Goal: Task Accomplishment & Management: Manage account settings

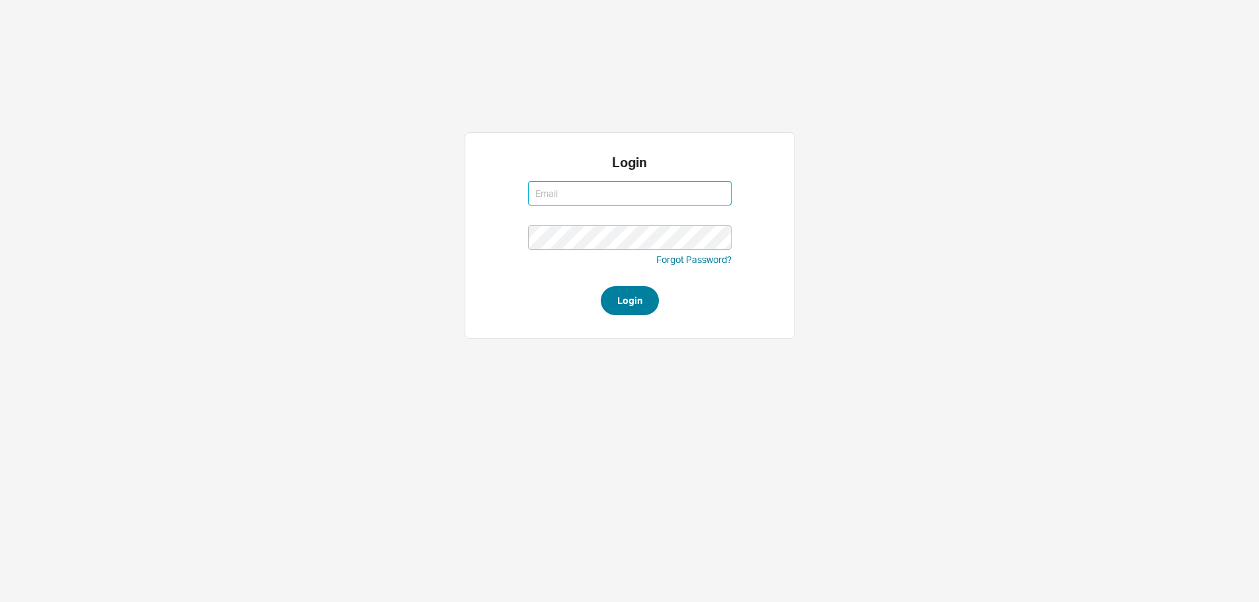
type input "[EMAIL_ADDRESS][DOMAIN_NAME]"
click at [626, 295] on button "Login" at bounding box center [630, 300] width 58 height 29
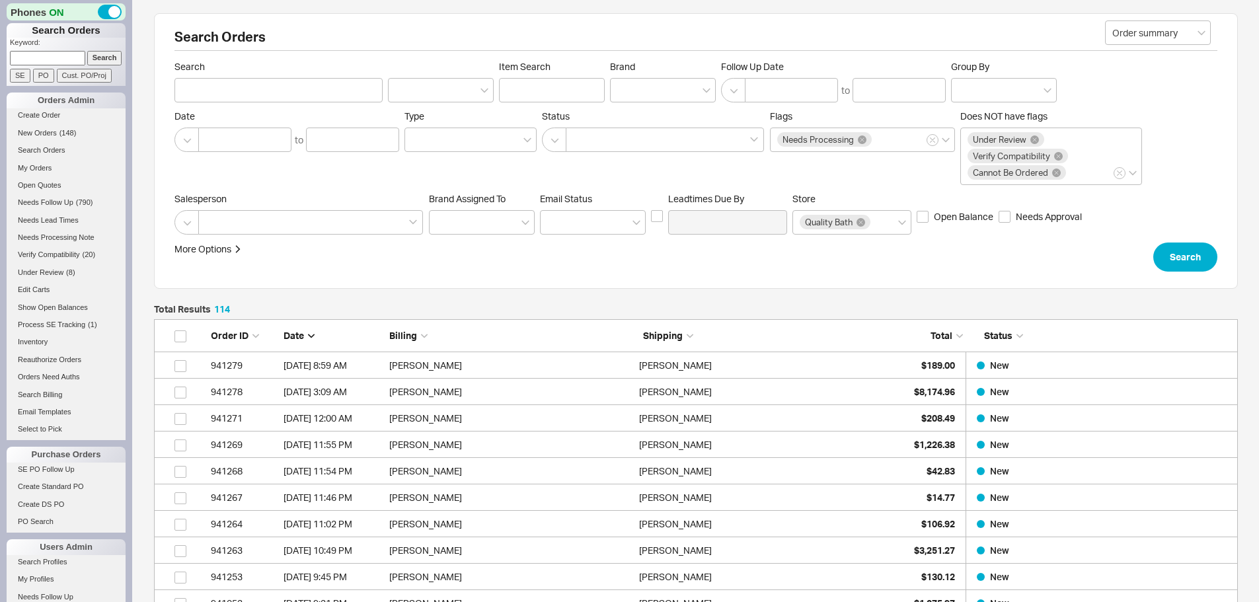
scroll to position [3064, 1074]
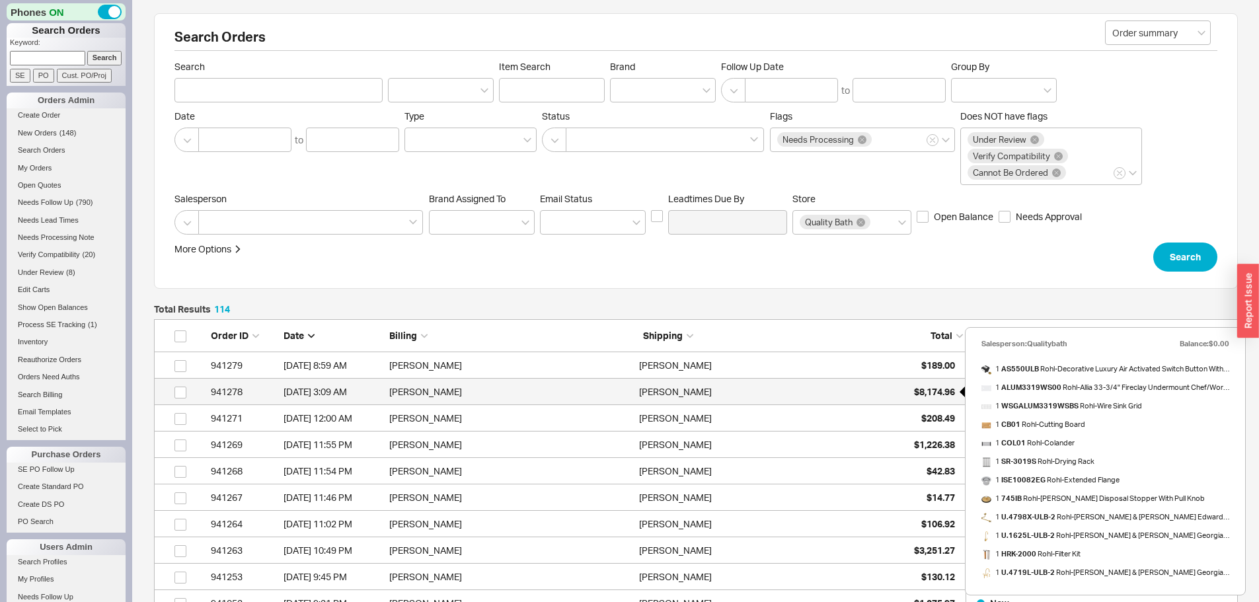
click at [926, 392] on span "$8,174.96" at bounding box center [934, 391] width 41 height 11
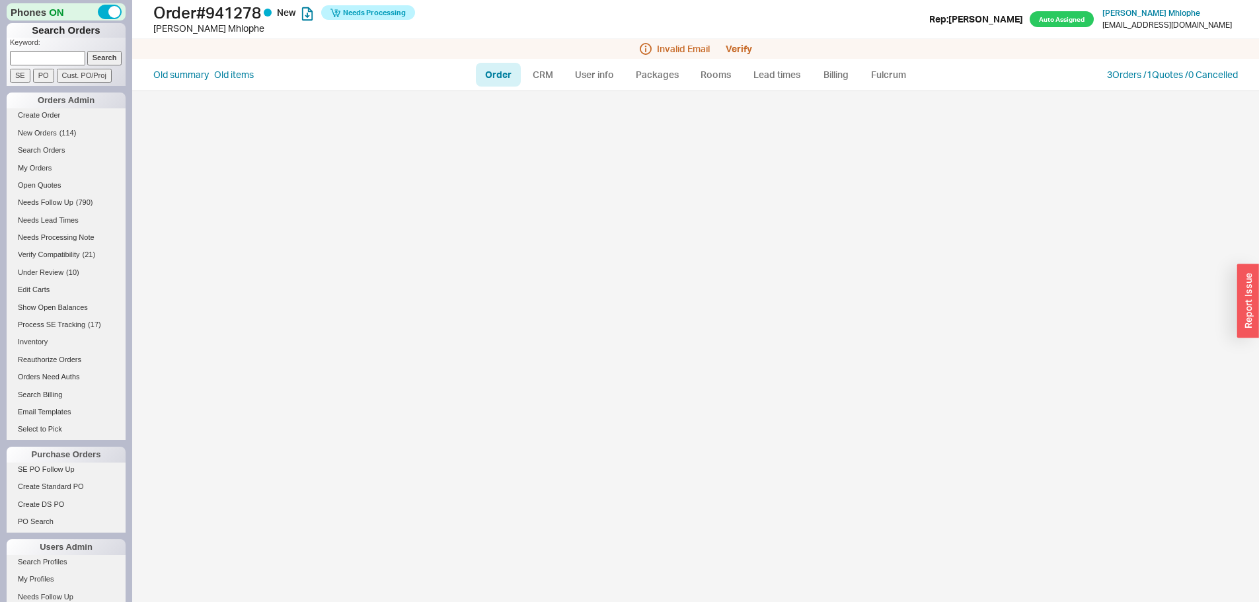
select select "LOW"
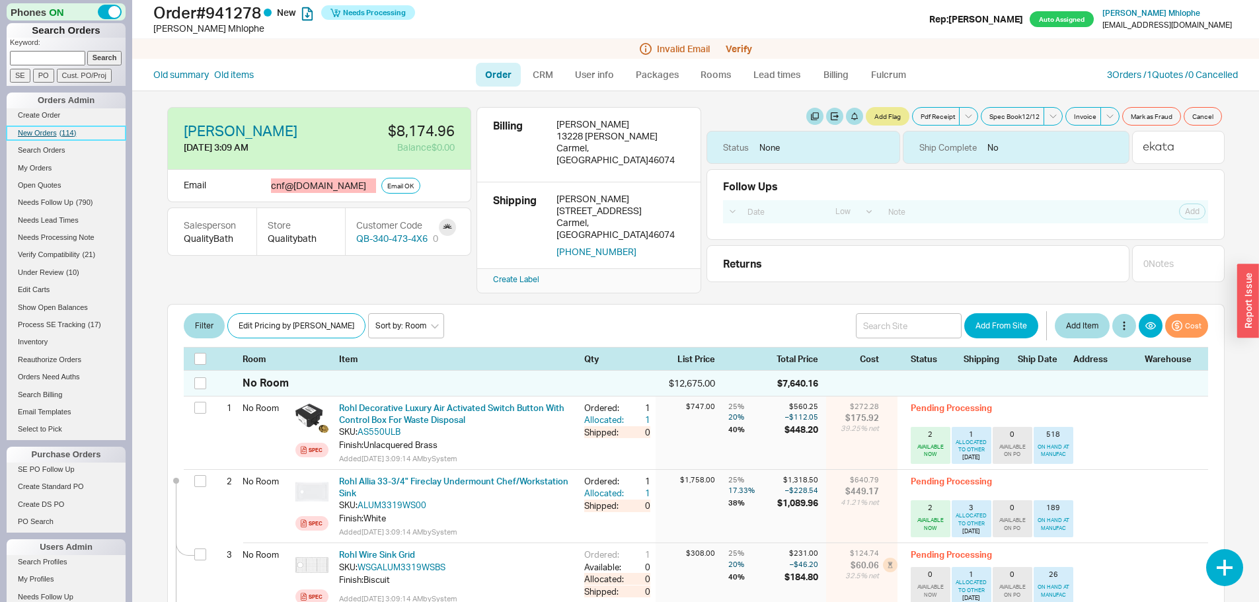
click at [40, 130] on span "New Orders" at bounding box center [37, 133] width 39 height 8
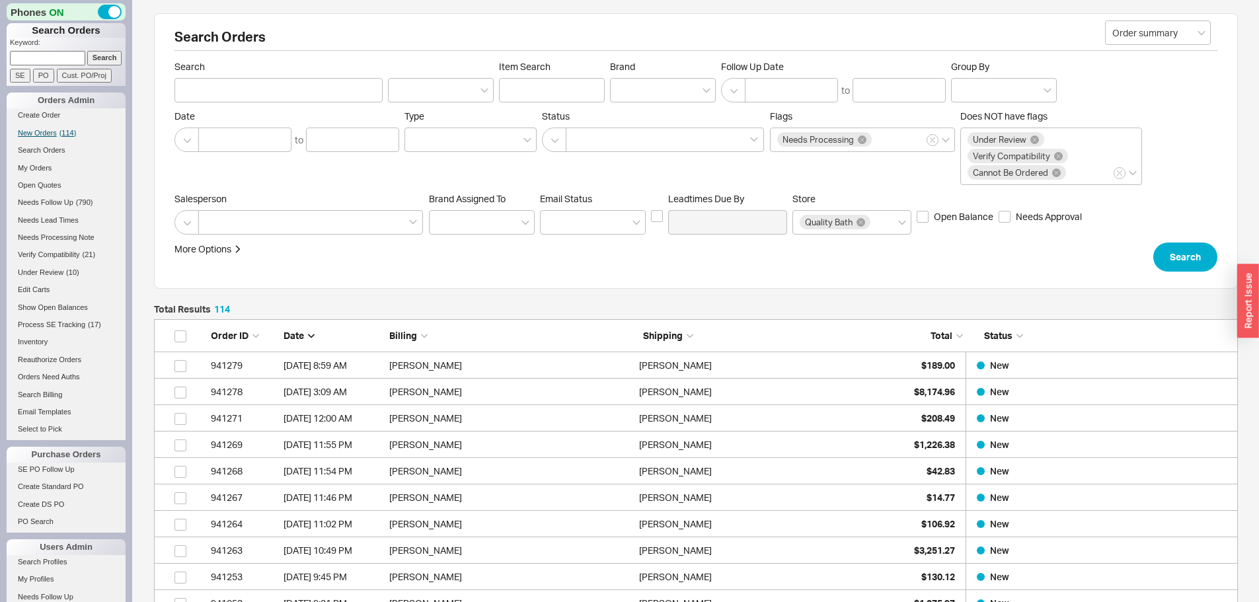
scroll to position [3064, 1074]
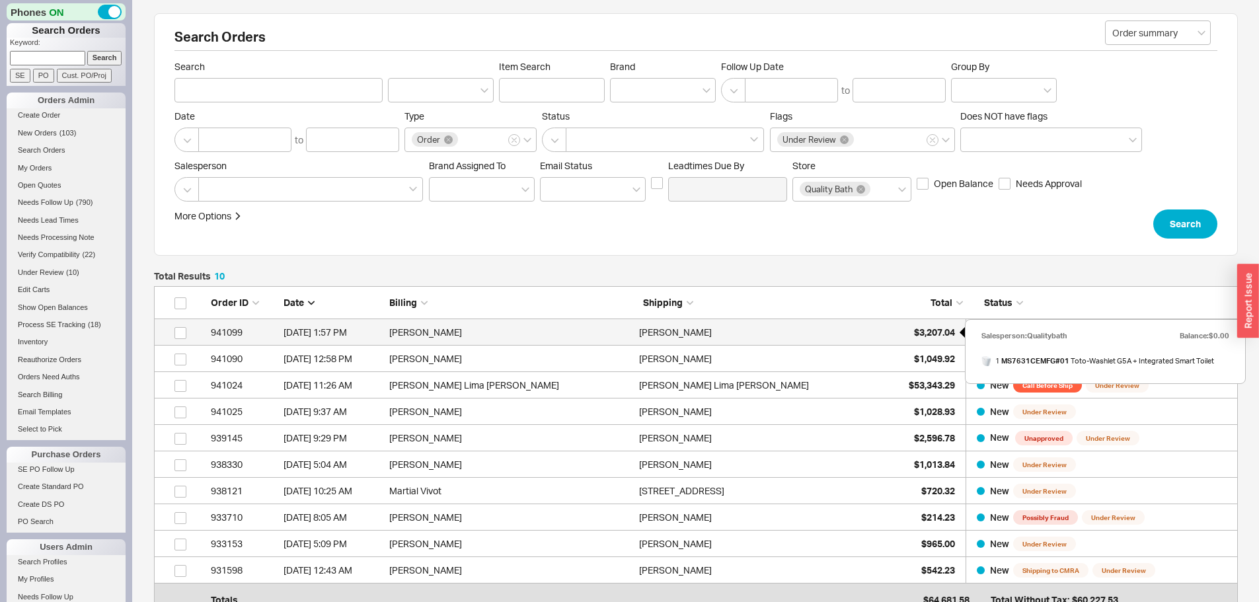
click at [921, 328] on span "$3,207.04" at bounding box center [934, 332] width 41 height 11
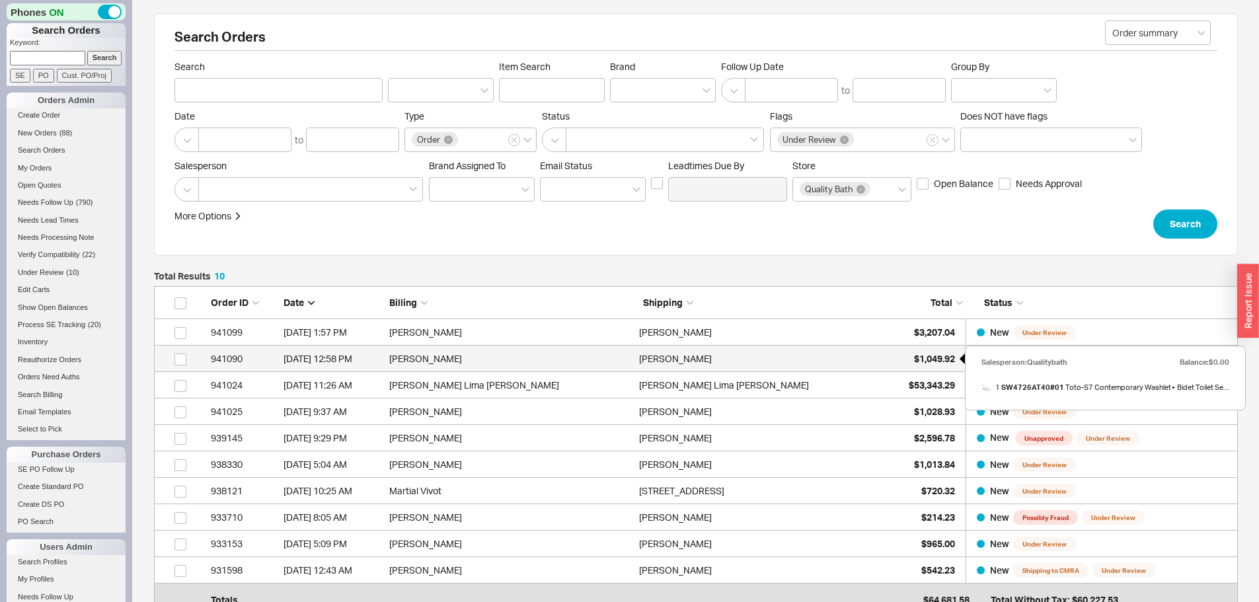
click at [930, 360] on span "$1,049.92" at bounding box center [934, 358] width 41 height 11
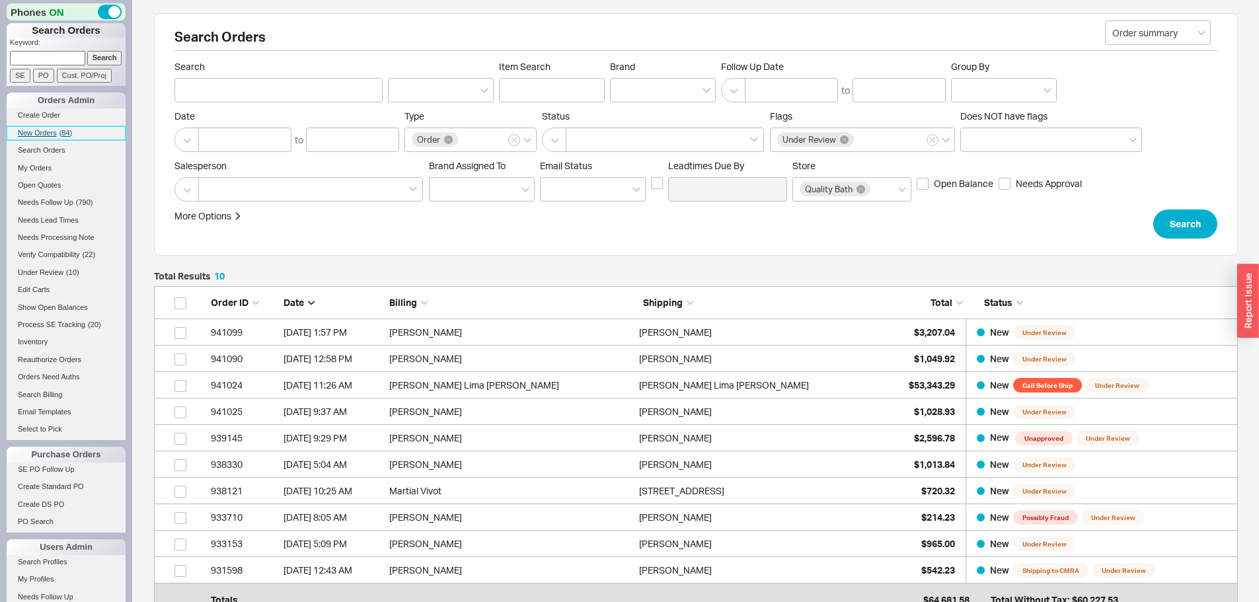
click at [37, 128] on link "New Orders ( 84 )" at bounding box center [66, 133] width 119 height 14
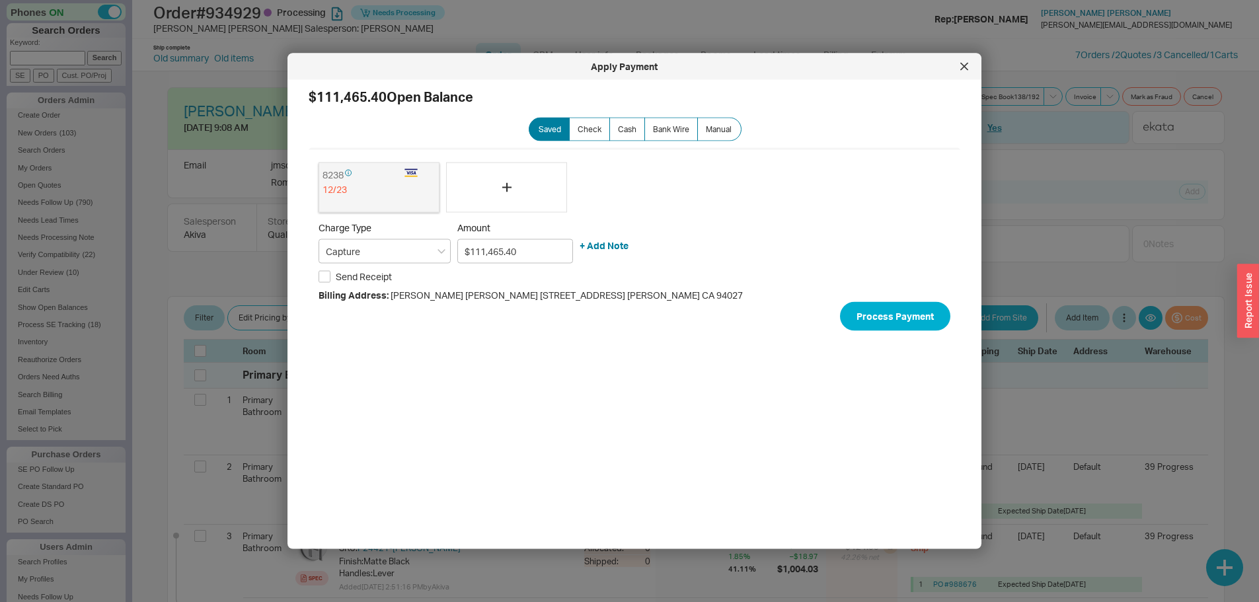
select select "LOW"
click at [962, 65] on icon at bounding box center [964, 66] width 7 height 7
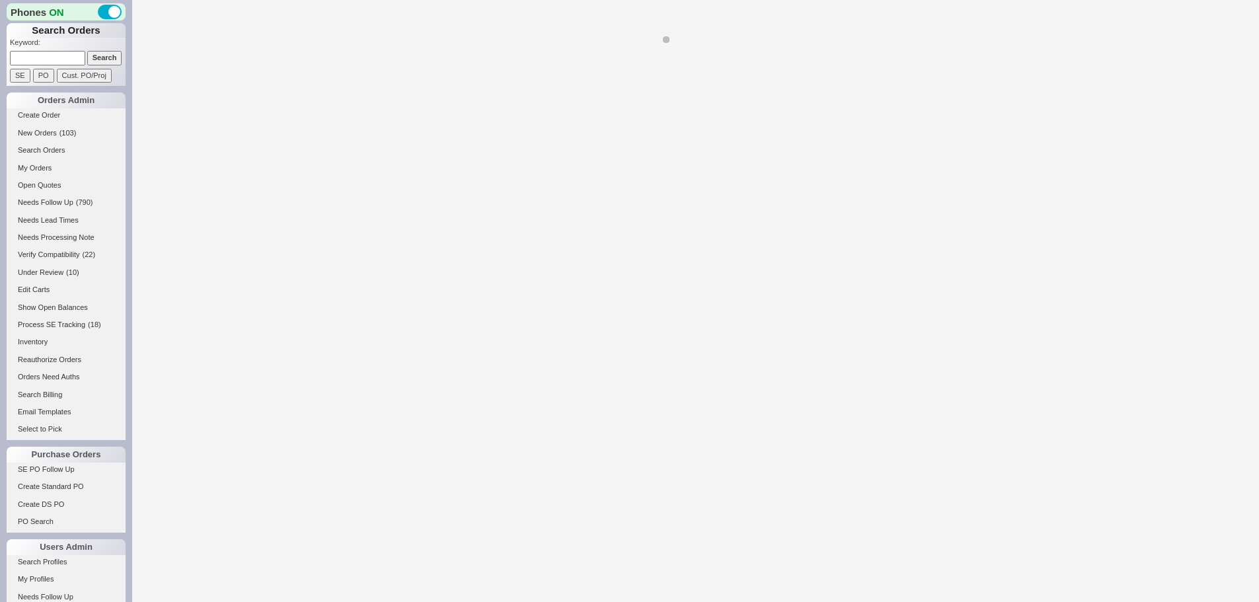
select select "LOW"
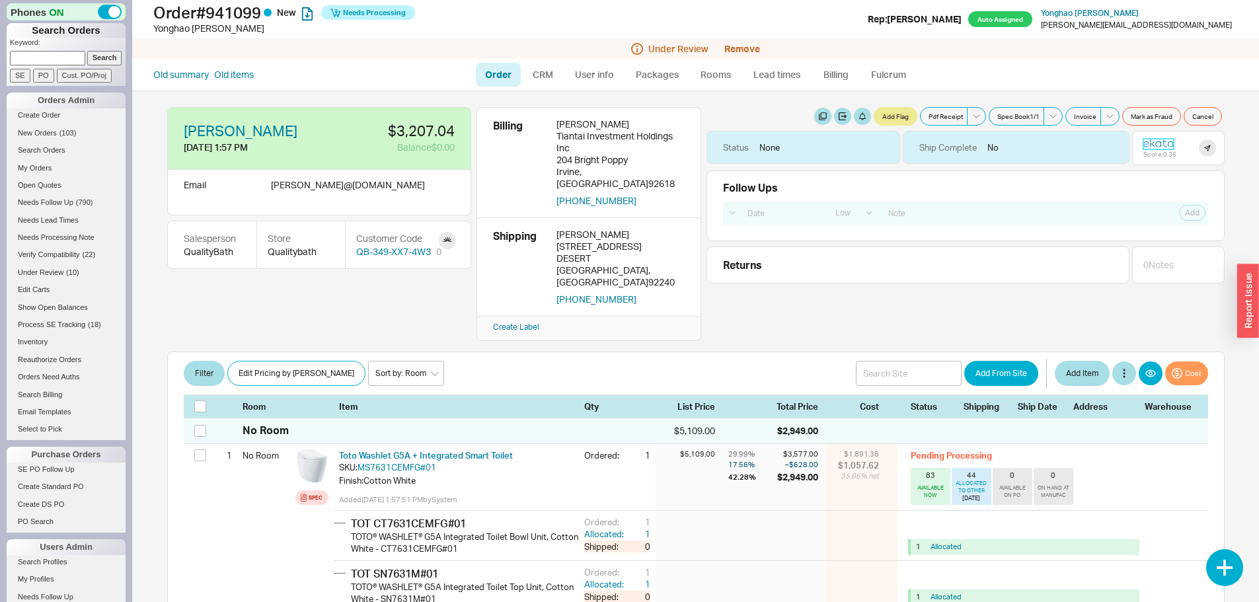
click at [1150, 144] on icon at bounding box center [1152, 142] width 5 height 9
click at [1162, 141] on icon at bounding box center [1164, 142] width 5 height 7
drag, startPoint x: 313, startPoint y: 187, endPoint x: 366, endPoint y: 184, distance: 52.3
click at [366, 184] on div "michaell @ xincusa.com" at bounding box center [348, 192] width 154 height 26
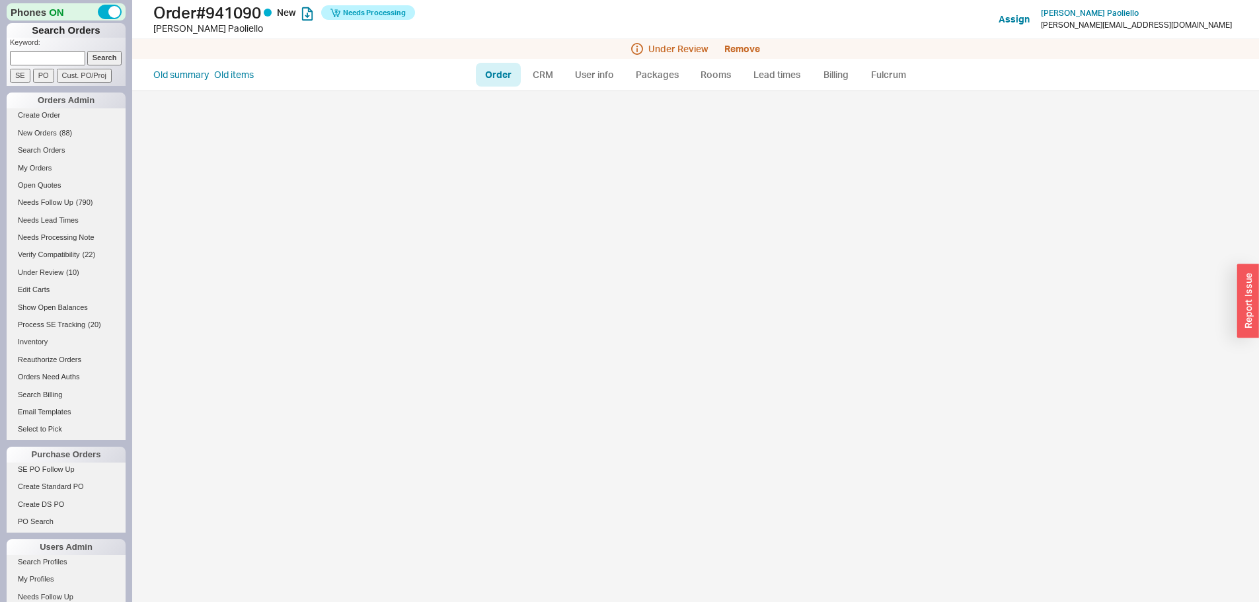
select select "LOW"
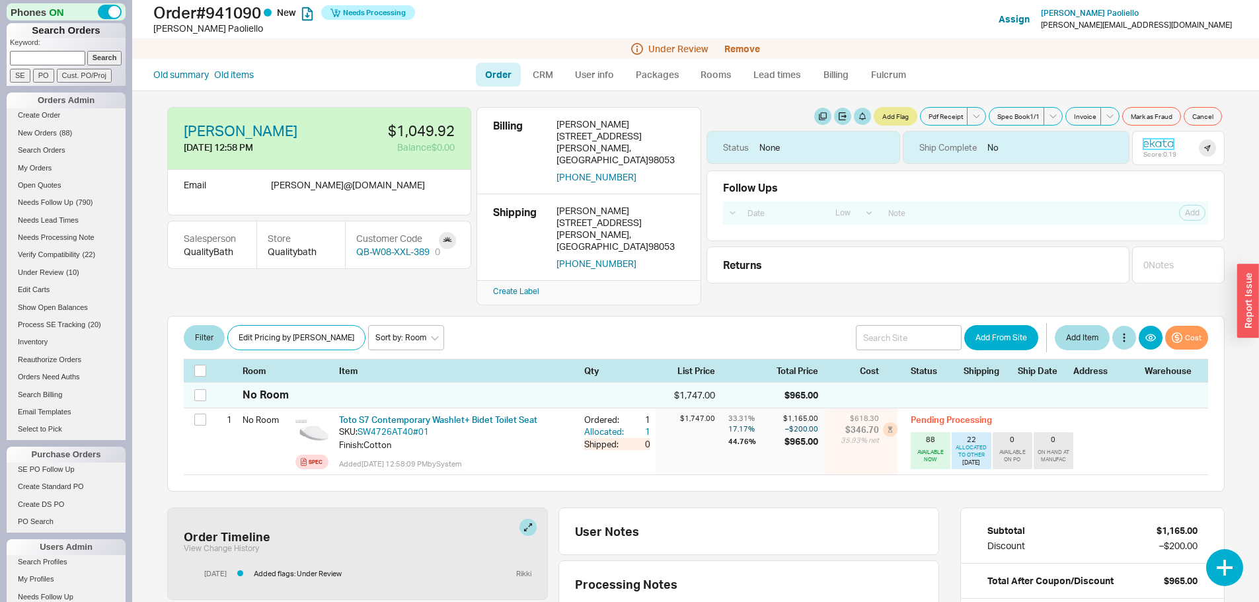
click at [1151, 143] on icon at bounding box center [1158, 142] width 30 height 9
drag, startPoint x: 305, startPoint y: 184, endPoint x: 362, endPoint y: 186, distance: 57.5
click at [362, 186] on div "daniel @ meta-sys.info" at bounding box center [348, 192] width 154 height 26
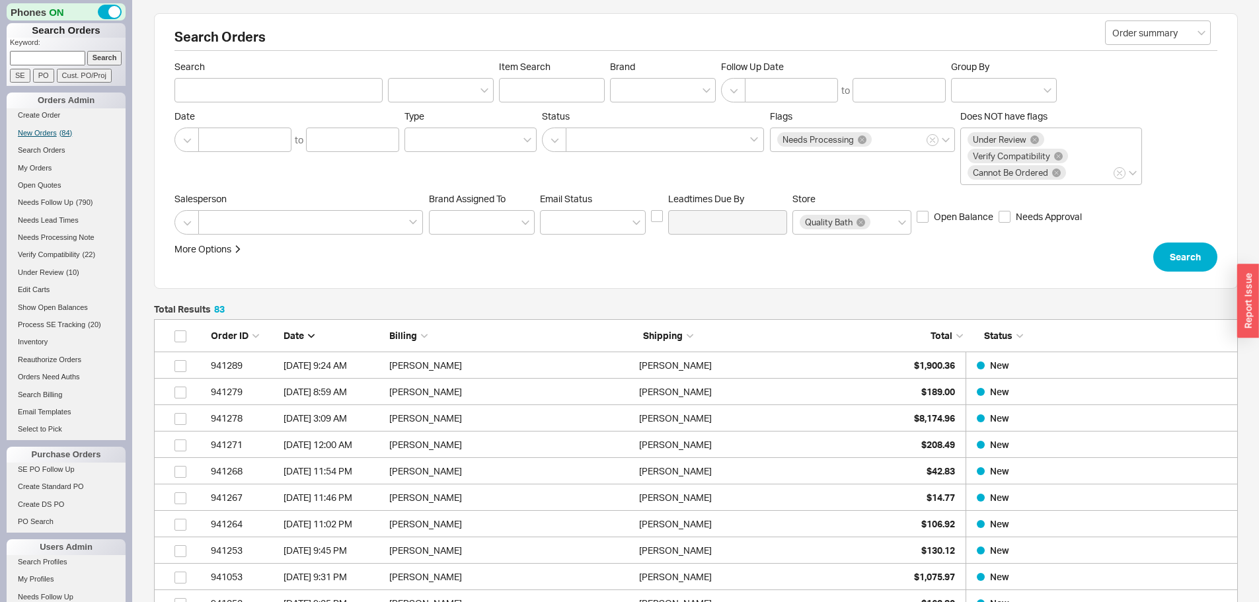
scroll to position [2244, 1074]
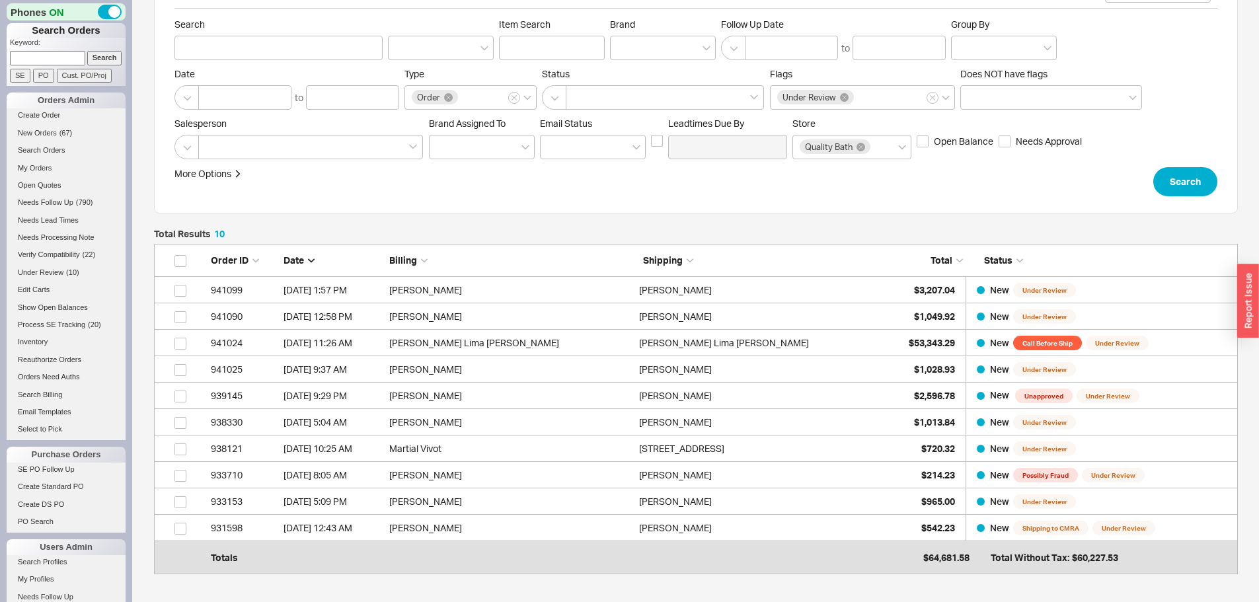
scroll to position [66, 0]
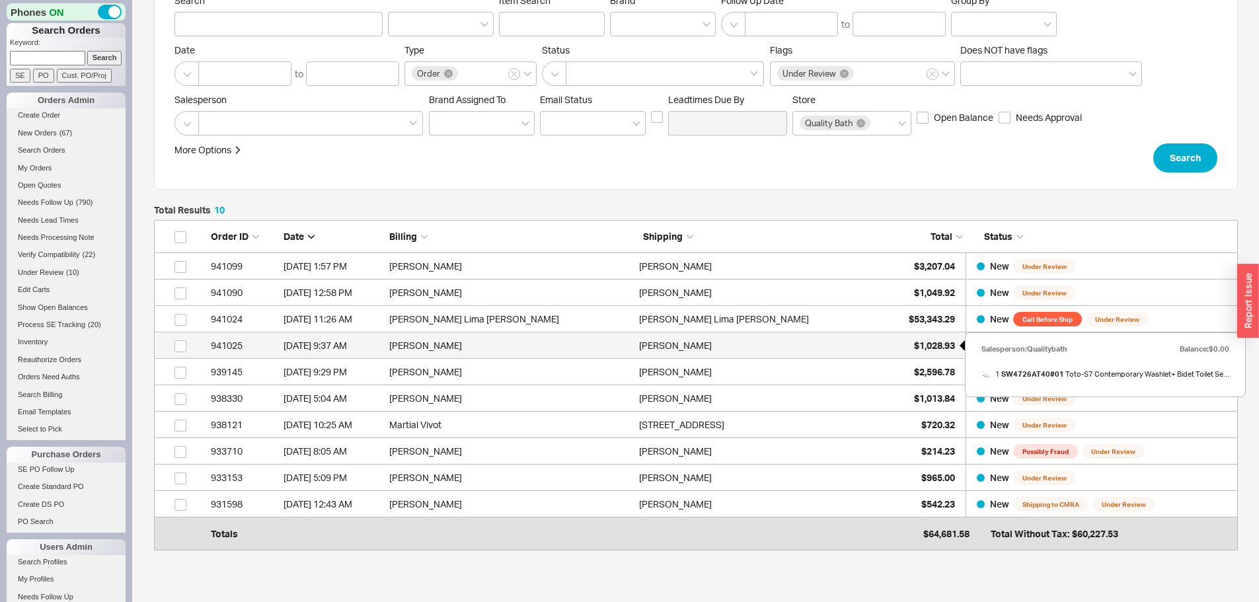
click at [933, 346] on span "$1,028.93" at bounding box center [934, 345] width 41 height 11
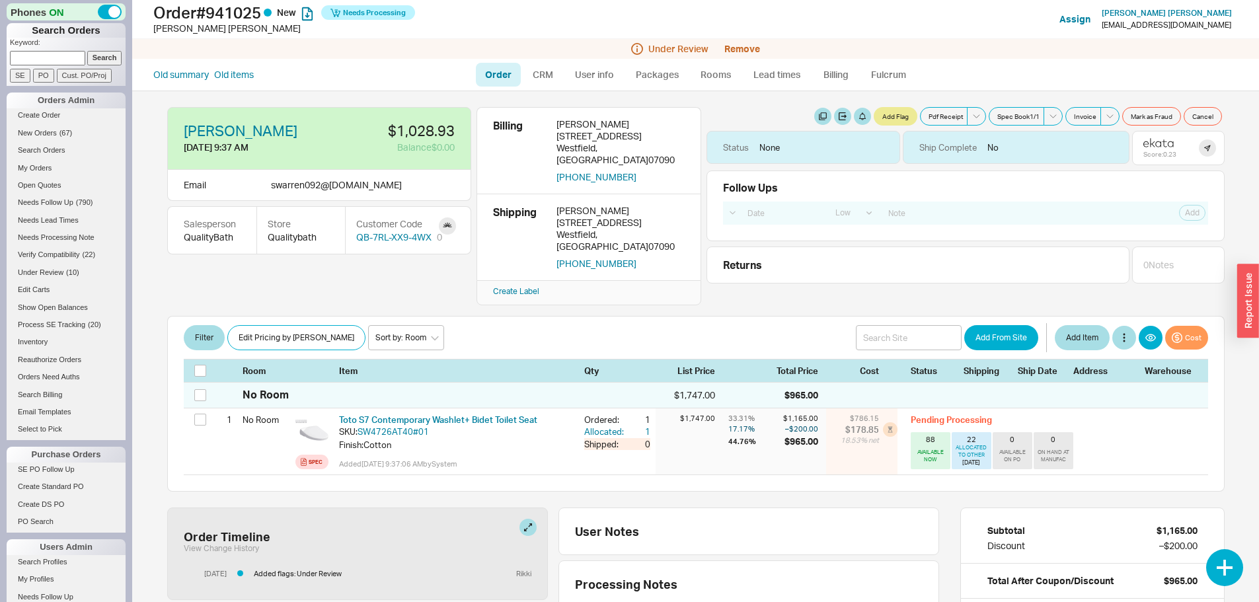
select select "LOW"
click at [1149, 142] on icon at bounding box center [1158, 142] width 30 height 9
click at [736, 48] on button "Remove" at bounding box center [742, 49] width 36 height 11
click at [738, 106] on button "Yes" at bounding box center [734, 111] width 28 height 19
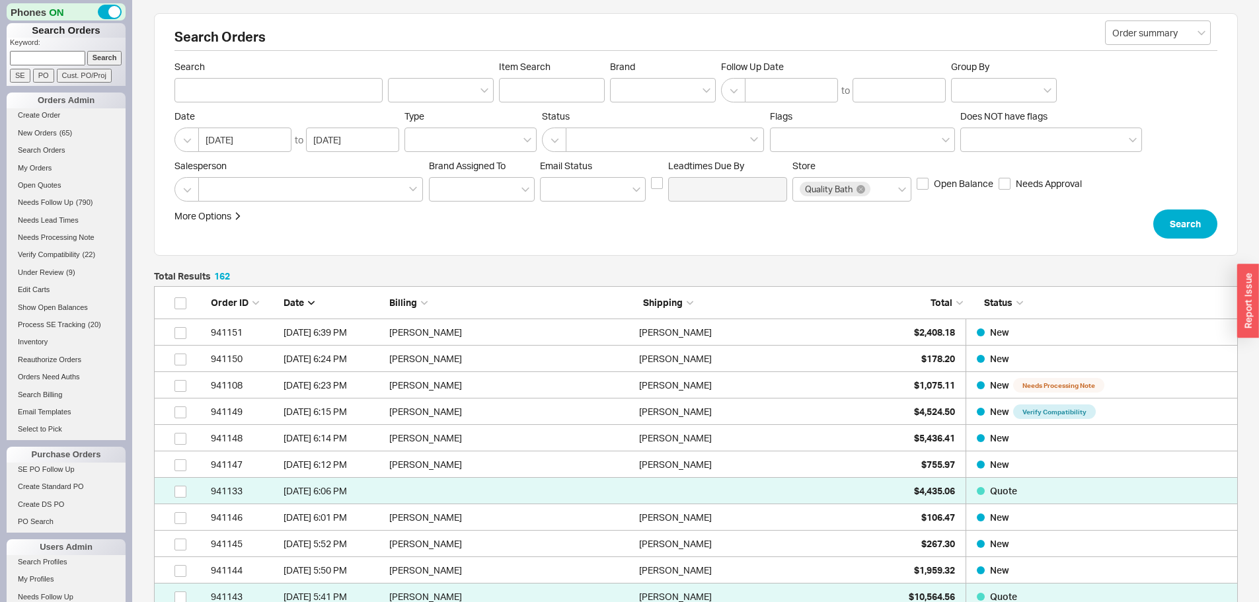
scroll to position [4333, 1074]
click at [42, 132] on span "New Orders" at bounding box center [37, 133] width 39 height 8
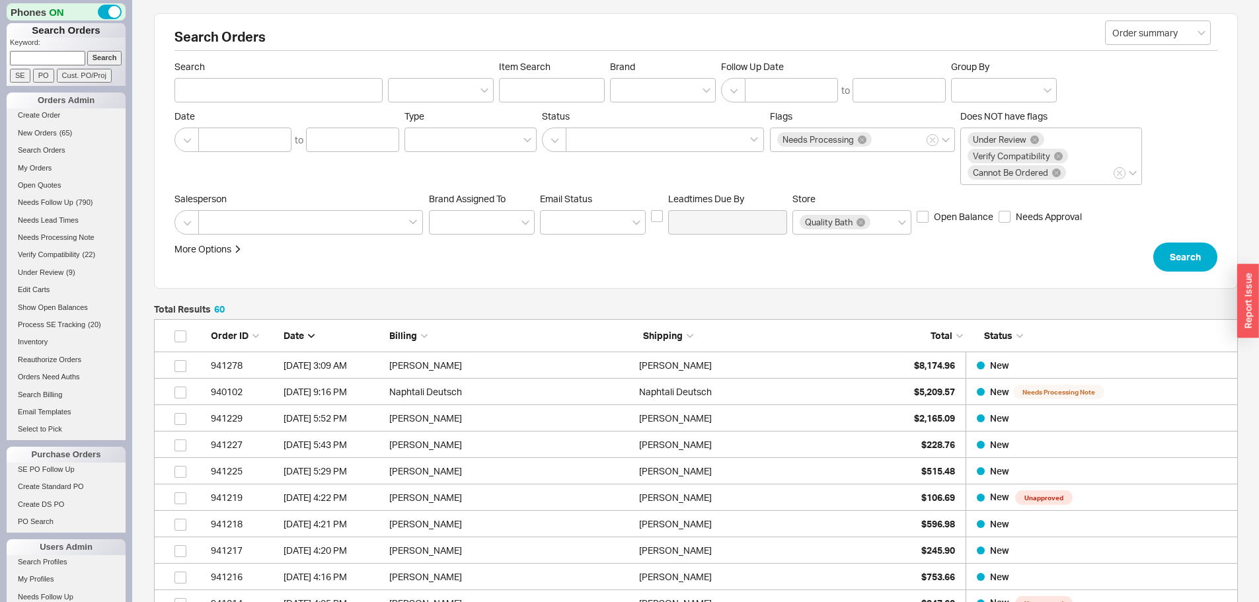
scroll to position [1636, 1074]
click at [38, 134] on span "New Orders" at bounding box center [37, 133] width 39 height 8
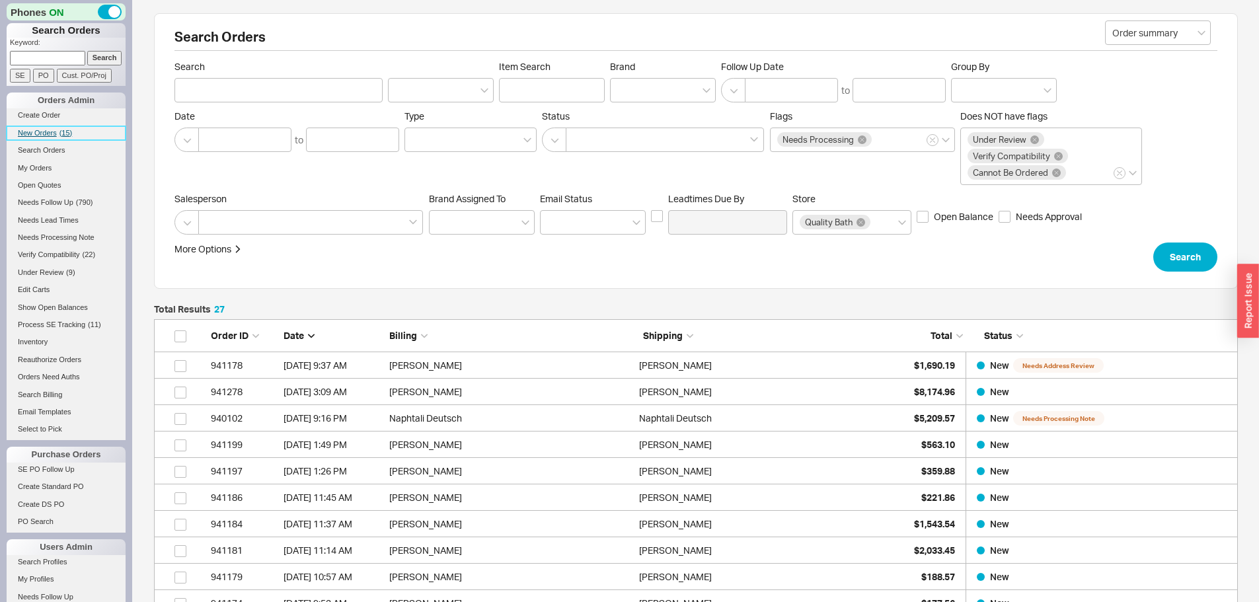
click at [35, 133] on span "New Orders" at bounding box center [37, 133] width 39 height 8
click at [48, 132] on span "New Orders" at bounding box center [37, 133] width 39 height 8
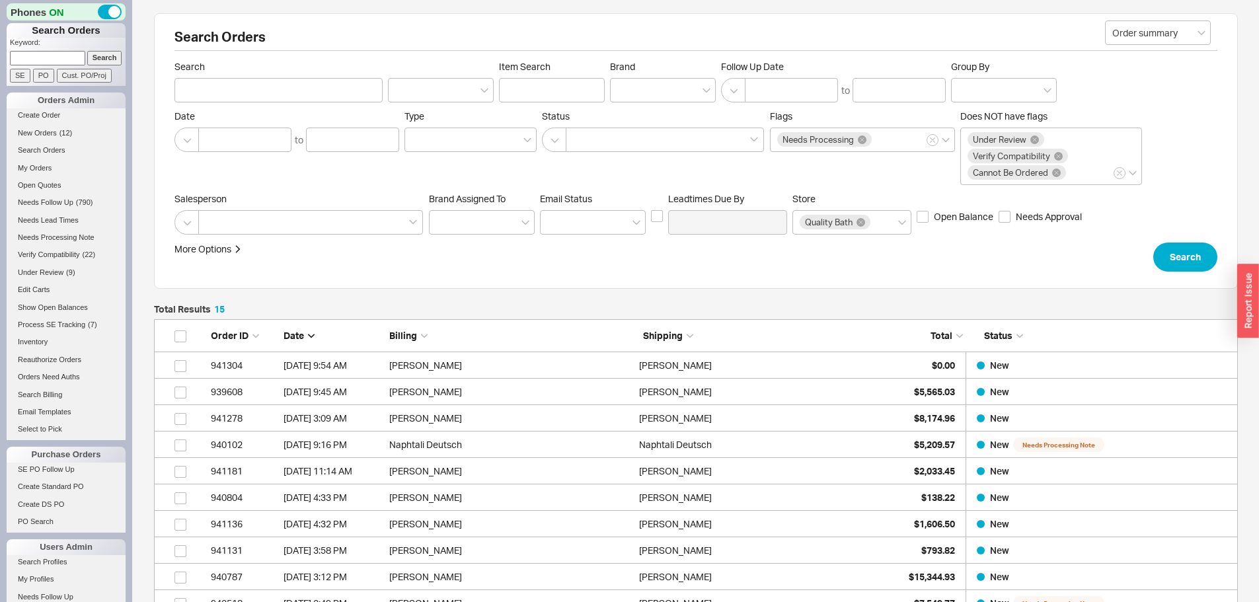
click at [54, 58] on input at bounding box center [47, 58] width 75 height 14
type input "803308"
click at [87, 51] on input "Search" at bounding box center [104, 58] width 35 height 14
type input "803308"
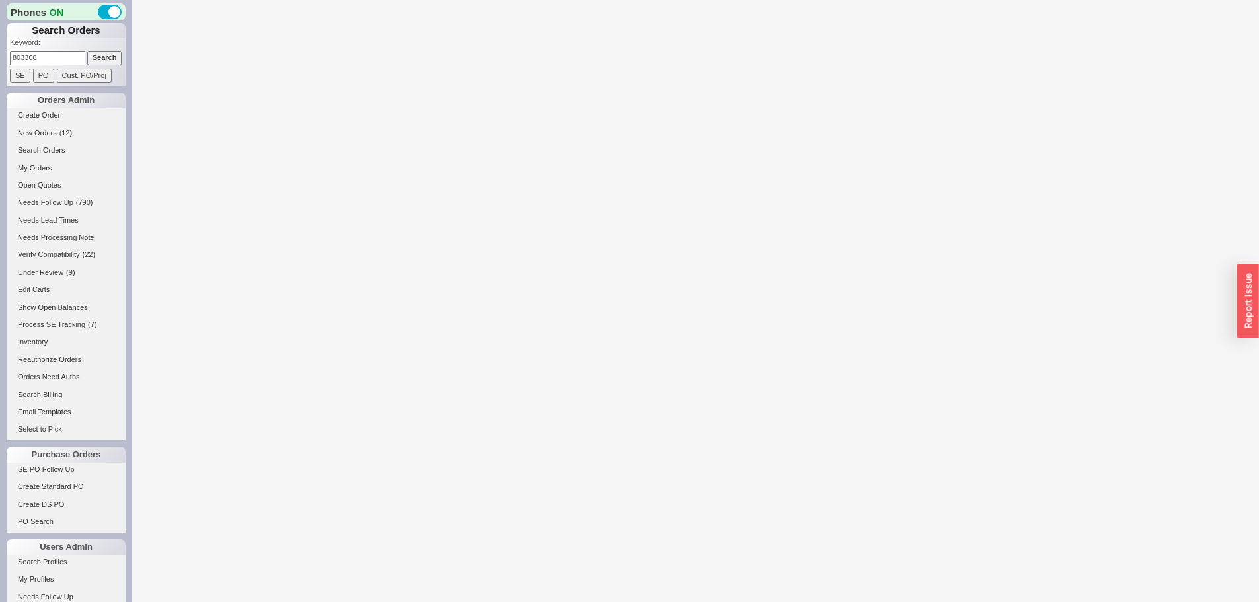
select select "LOW"
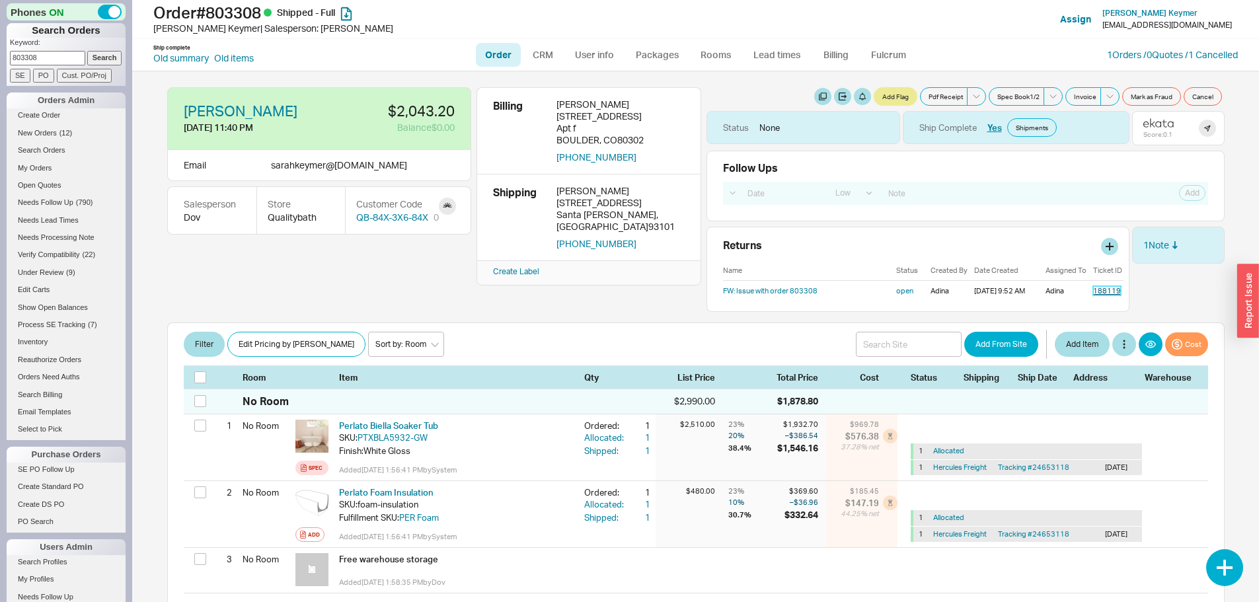
click at [1099, 289] on link "188119" at bounding box center [1107, 290] width 28 height 9
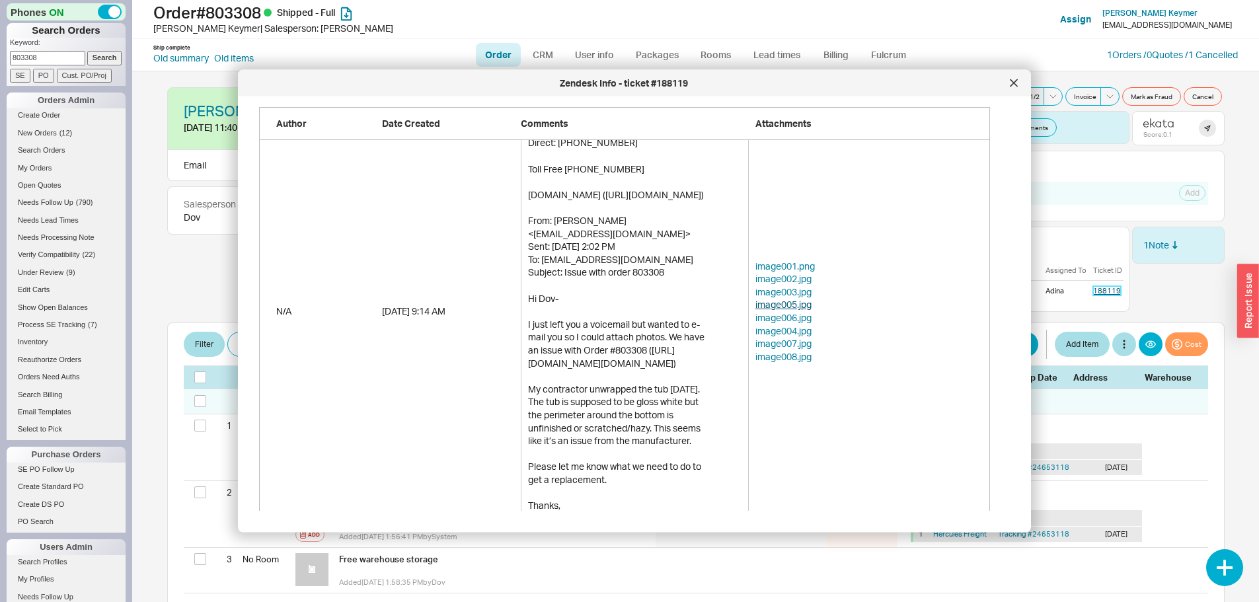
scroll to position [198, 0]
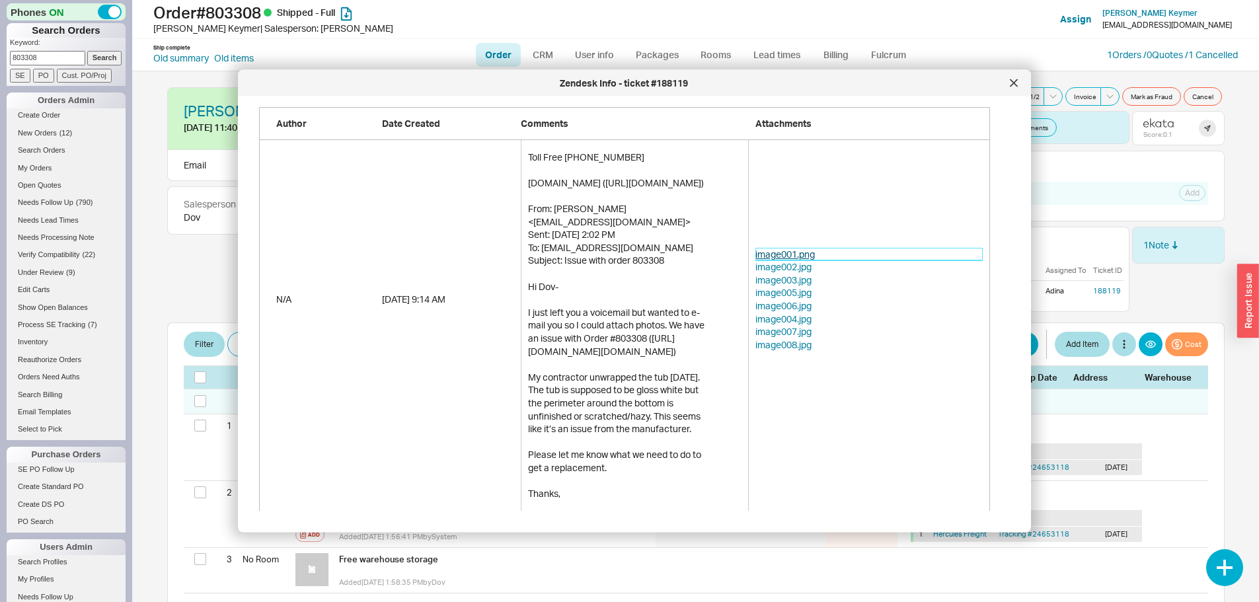
click at [785, 251] on link "image001.png" at bounding box center [869, 254] width 228 height 13
click at [789, 266] on link "image002.jpg" at bounding box center [869, 267] width 228 height 13
click at [779, 278] on link "image003.jpg" at bounding box center [869, 280] width 228 height 13
click at [781, 290] on link "image005.jpg" at bounding box center [869, 293] width 228 height 13
click at [779, 306] on link "image006.jpg" at bounding box center [869, 306] width 228 height 13
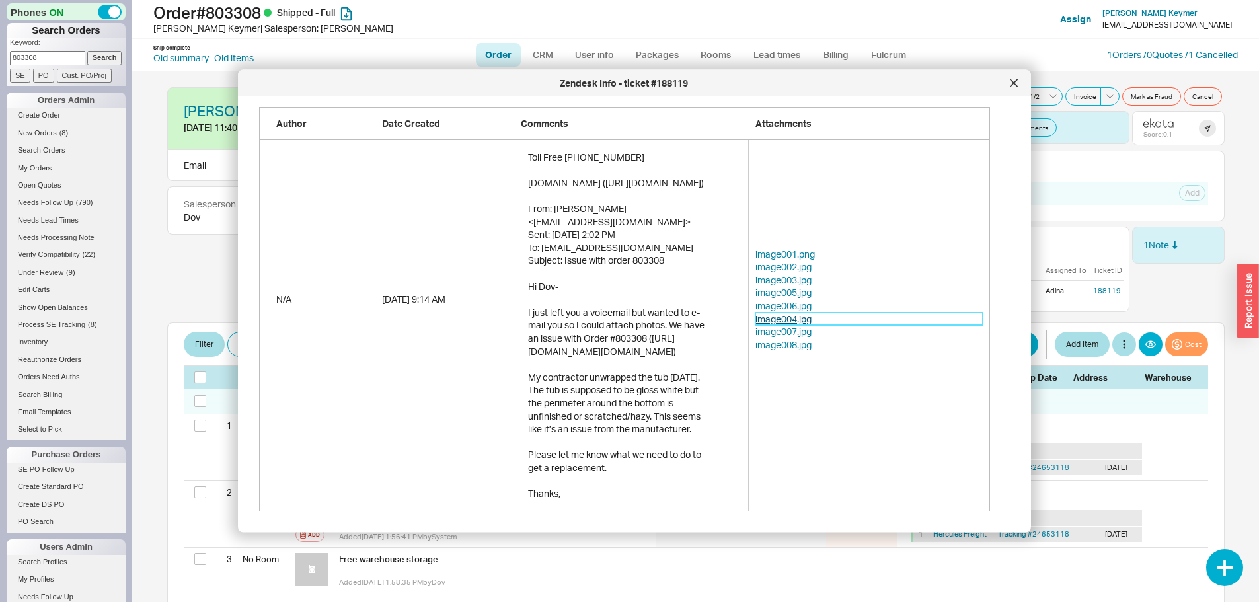
click at [790, 319] on link "image004.jpg" at bounding box center [869, 319] width 228 height 13
click at [785, 330] on link "image007.jpg" at bounding box center [869, 332] width 228 height 13
click at [795, 345] on link "image008.jpg" at bounding box center [869, 344] width 228 height 13
click at [1014, 85] on icon at bounding box center [1014, 83] width 8 height 8
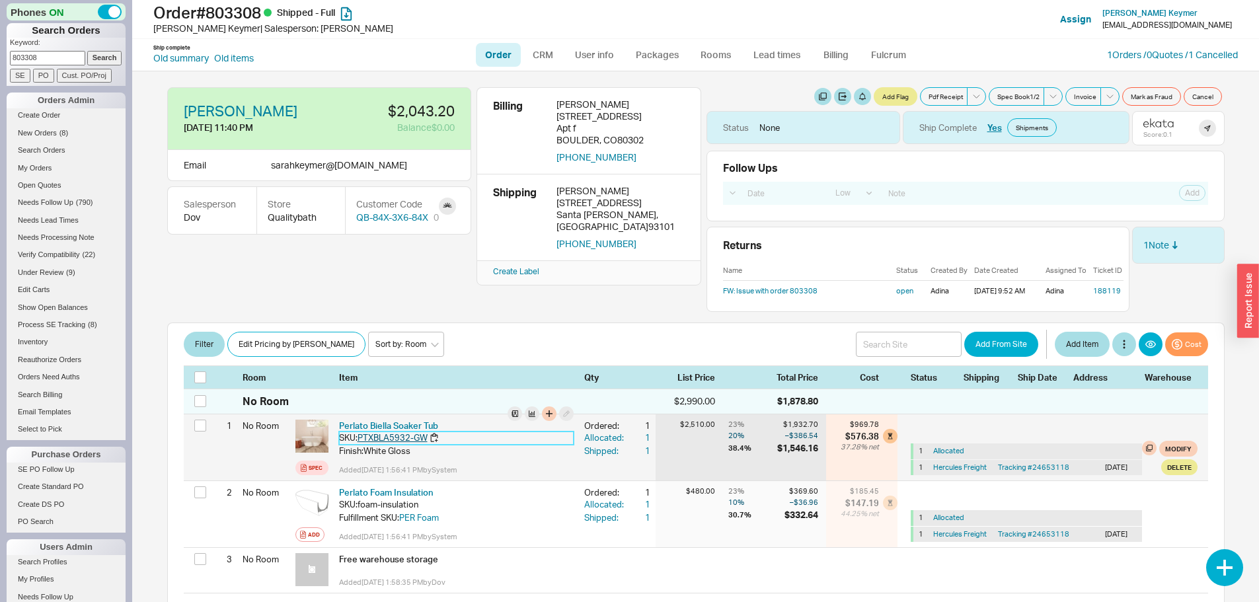
click at [377, 435] on link "PTXBLA5932-GW" at bounding box center [393, 437] width 70 height 11
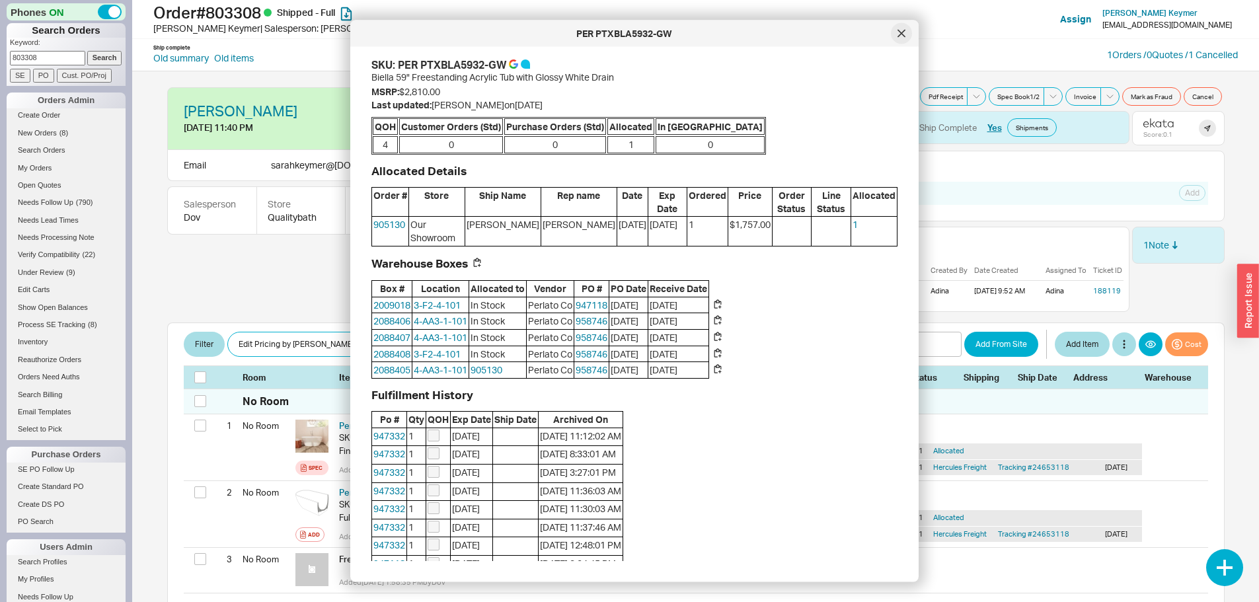
click at [906, 34] on div at bounding box center [901, 33] width 21 height 21
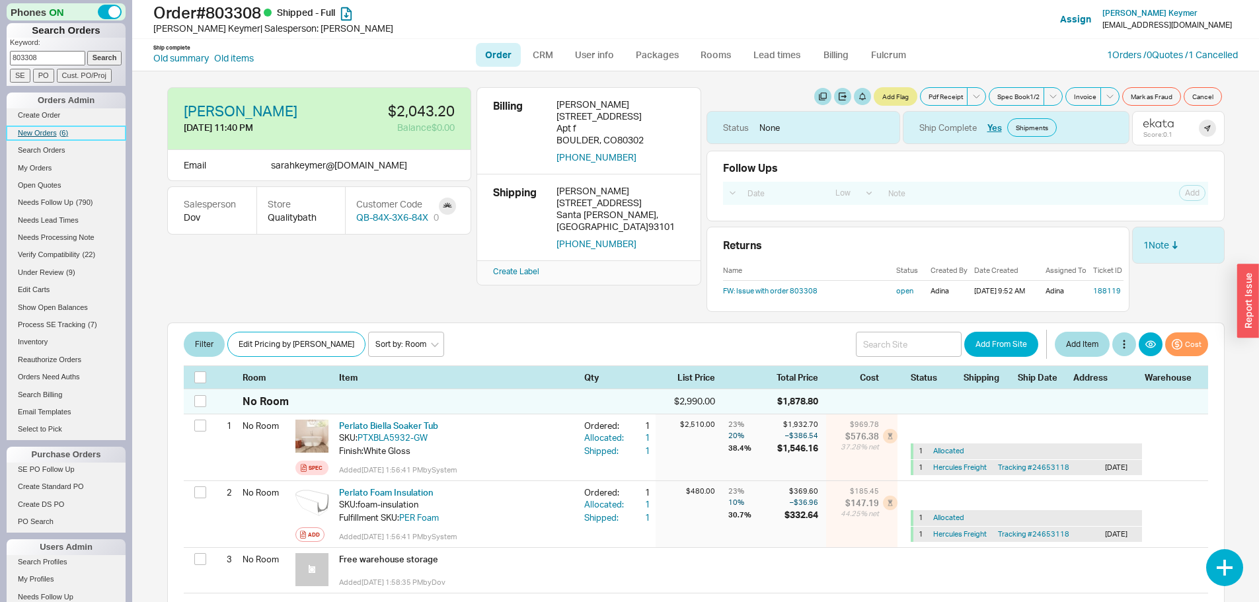
click at [40, 130] on span "New Orders" at bounding box center [37, 133] width 39 height 8
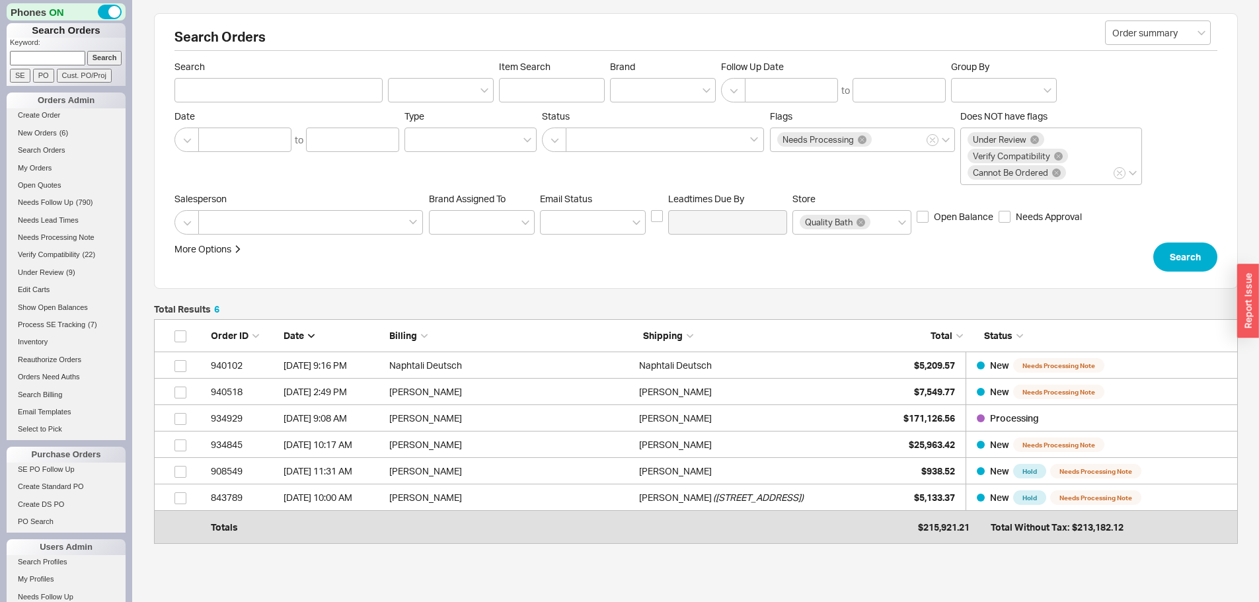
scroll to position [208, 1074]
click at [53, 56] on input at bounding box center [47, 58] width 75 height 14
type input "941278"
click at [87, 51] on input "Search" at bounding box center [104, 58] width 35 height 14
type input "941278"
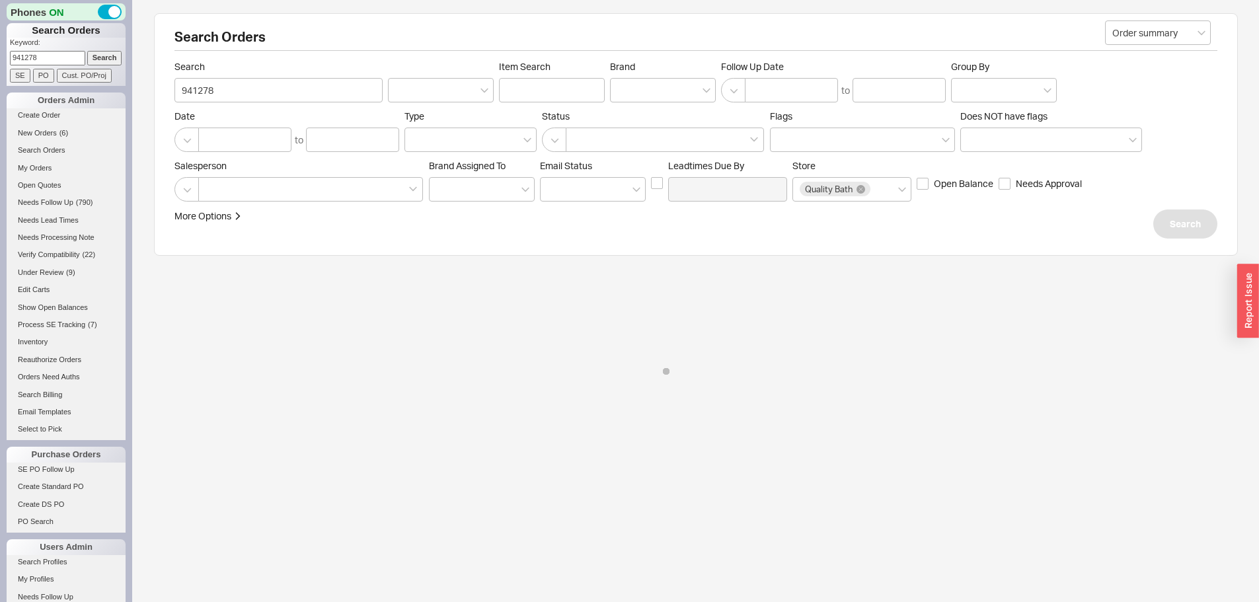
select select "LOW"
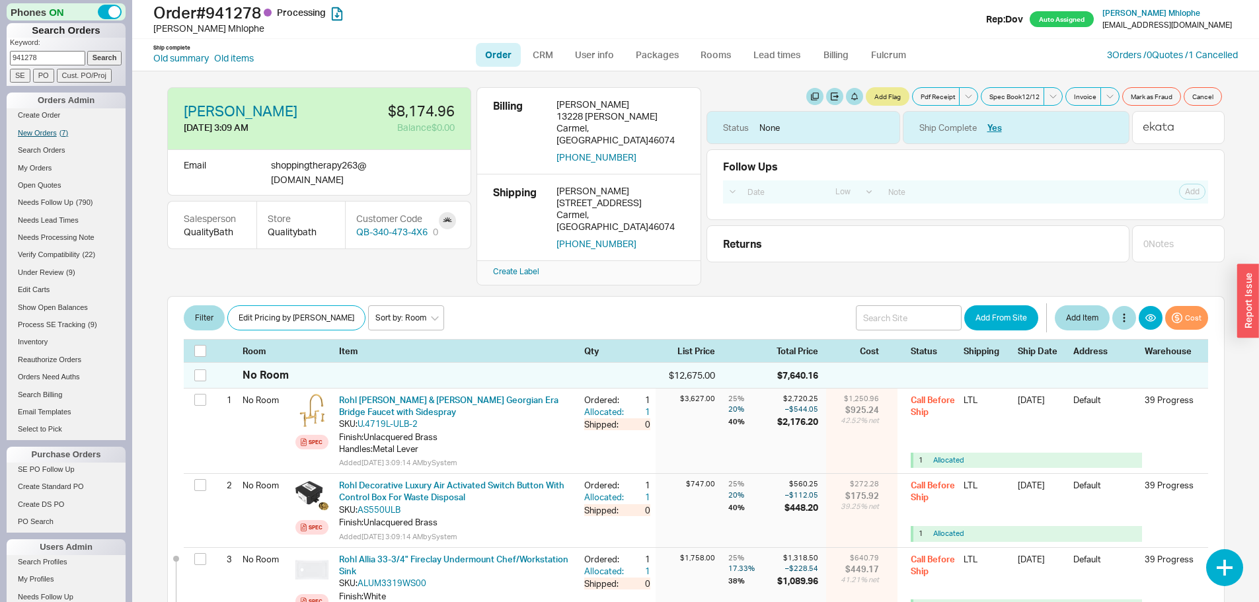
drag, startPoint x: 41, startPoint y: 124, endPoint x: 41, endPoint y: 131, distance: 7.3
click at [41, 124] on li "Create Order" at bounding box center [66, 116] width 119 height 17
click at [41, 130] on span "New Orders" at bounding box center [37, 133] width 39 height 8
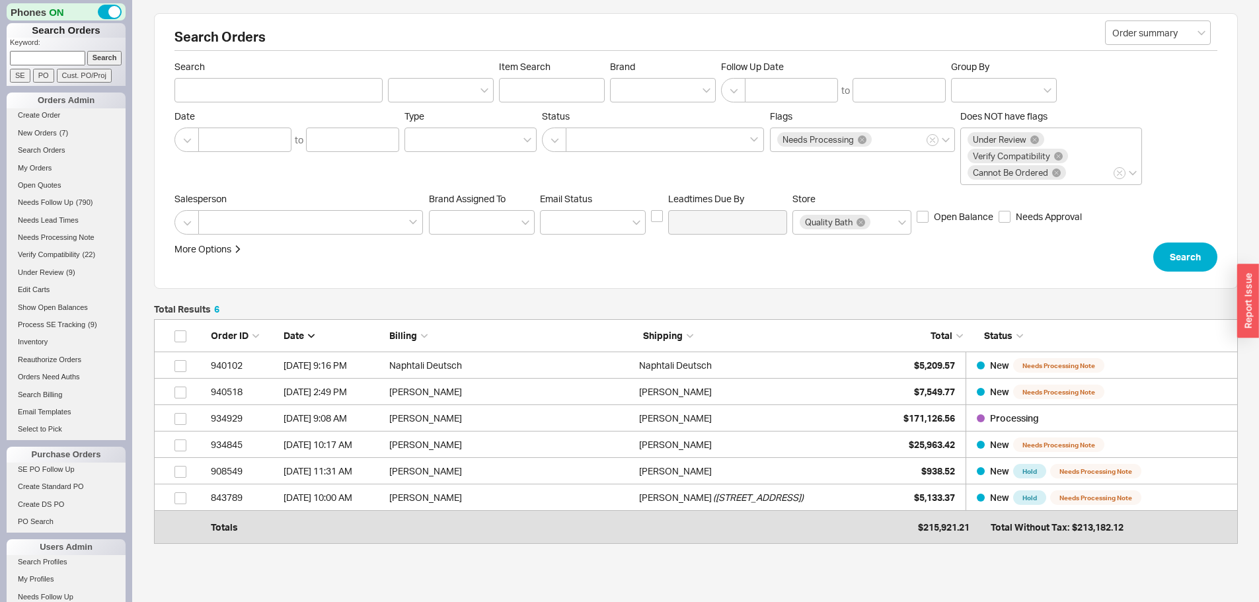
scroll to position [208, 1074]
click at [21, 130] on span "New Orders" at bounding box center [37, 133] width 39 height 8
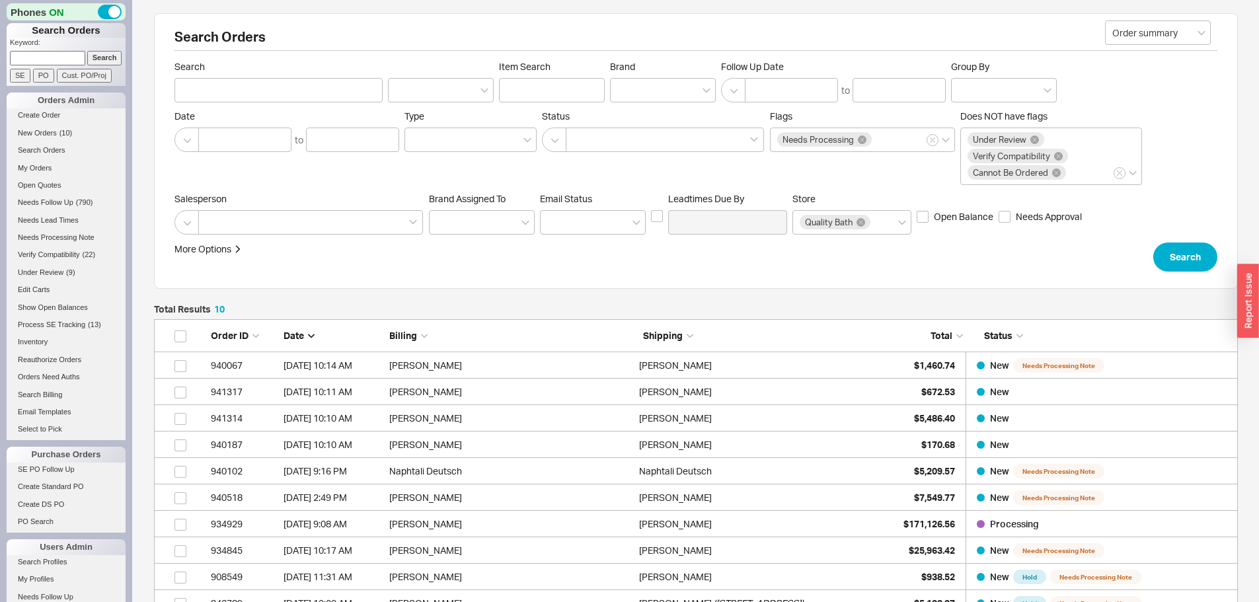
scroll to position [314, 1074]
click at [44, 134] on span "New Orders" at bounding box center [37, 133] width 39 height 8
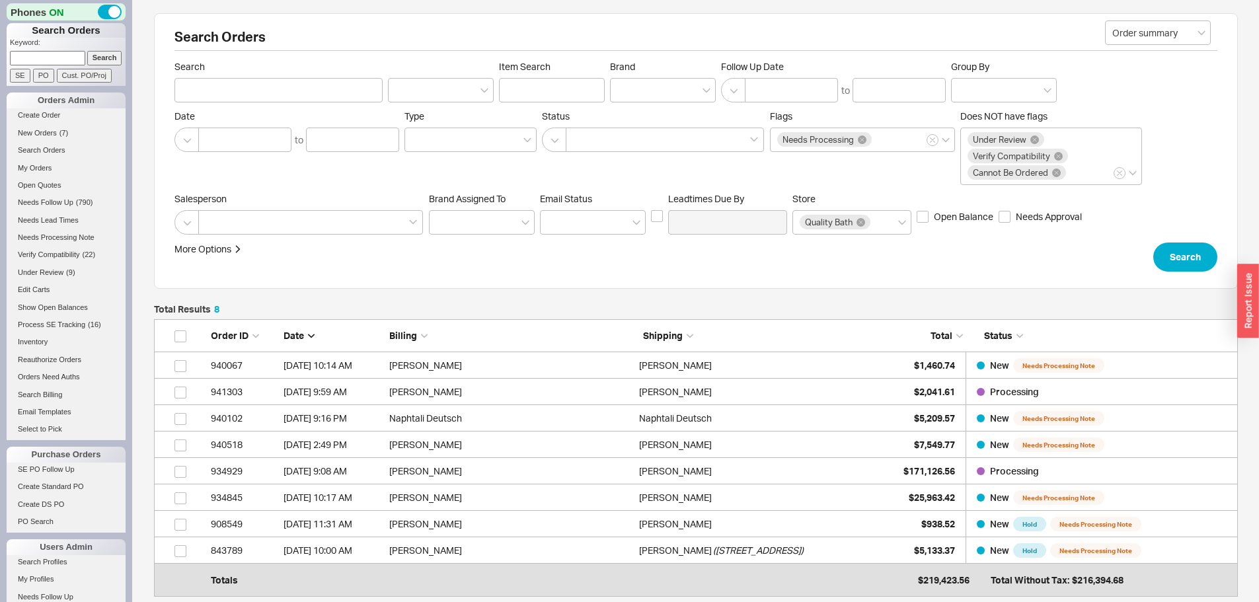
scroll to position [261, 1074]
click at [40, 130] on span "New Orders" at bounding box center [37, 133] width 39 height 8
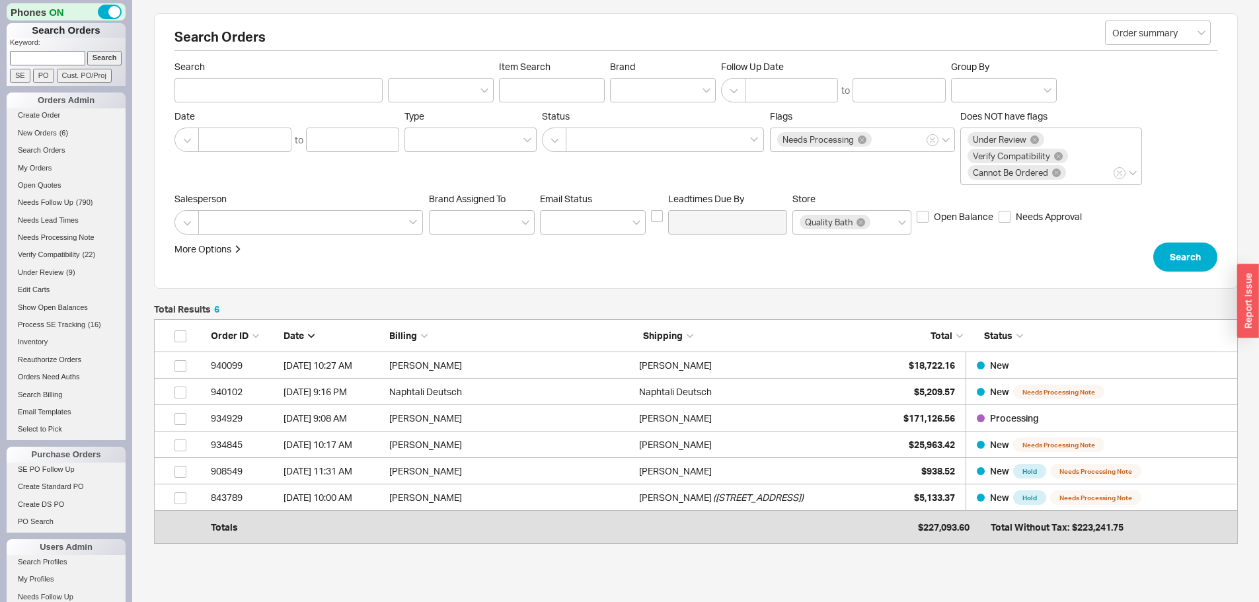
scroll to position [208, 1074]
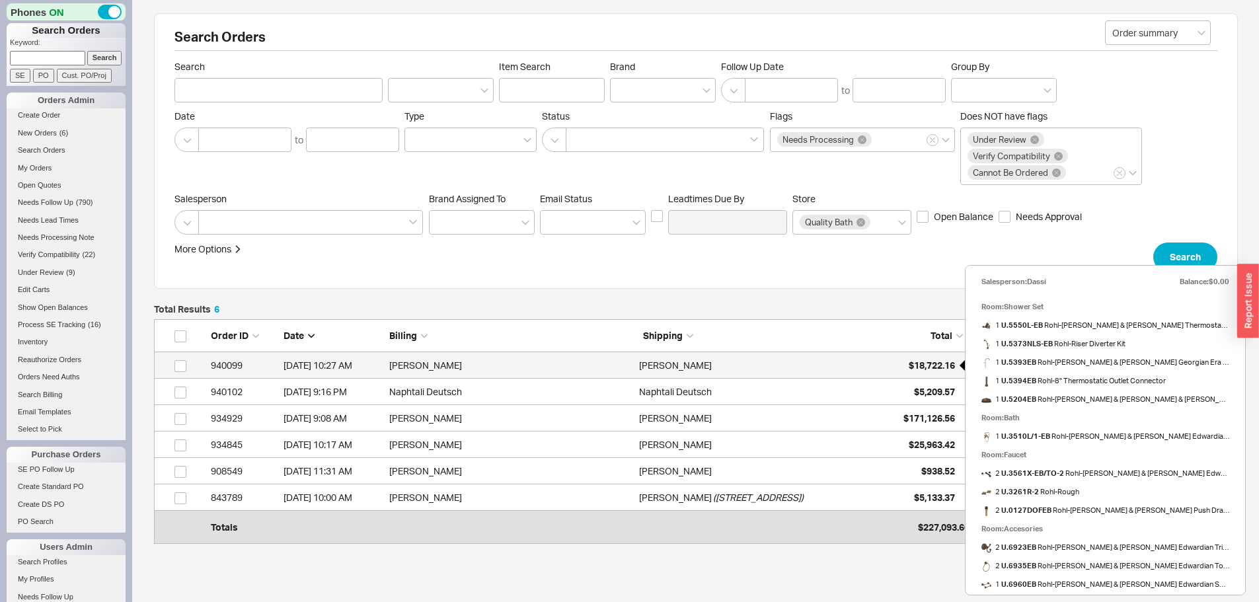
click at [938, 362] on span "$18,722.16" at bounding box center [932, 365] width 46 height 11
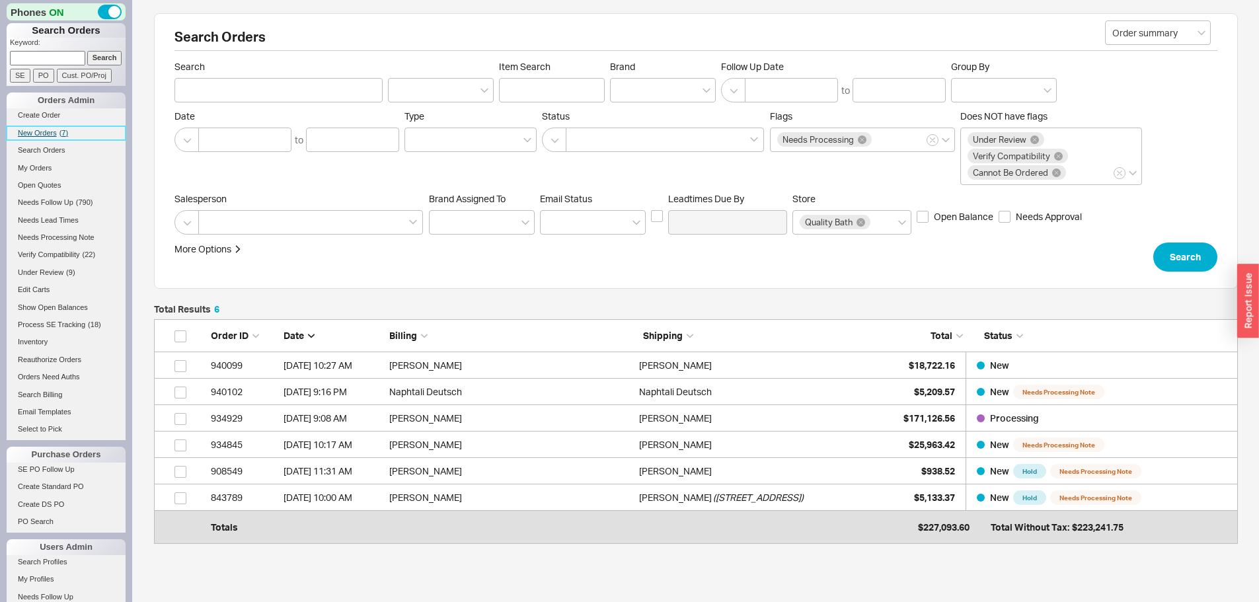
click at [35, 128] on link "New Orders ( 7 )" at bounding box center [66, 133] width 119 height 14
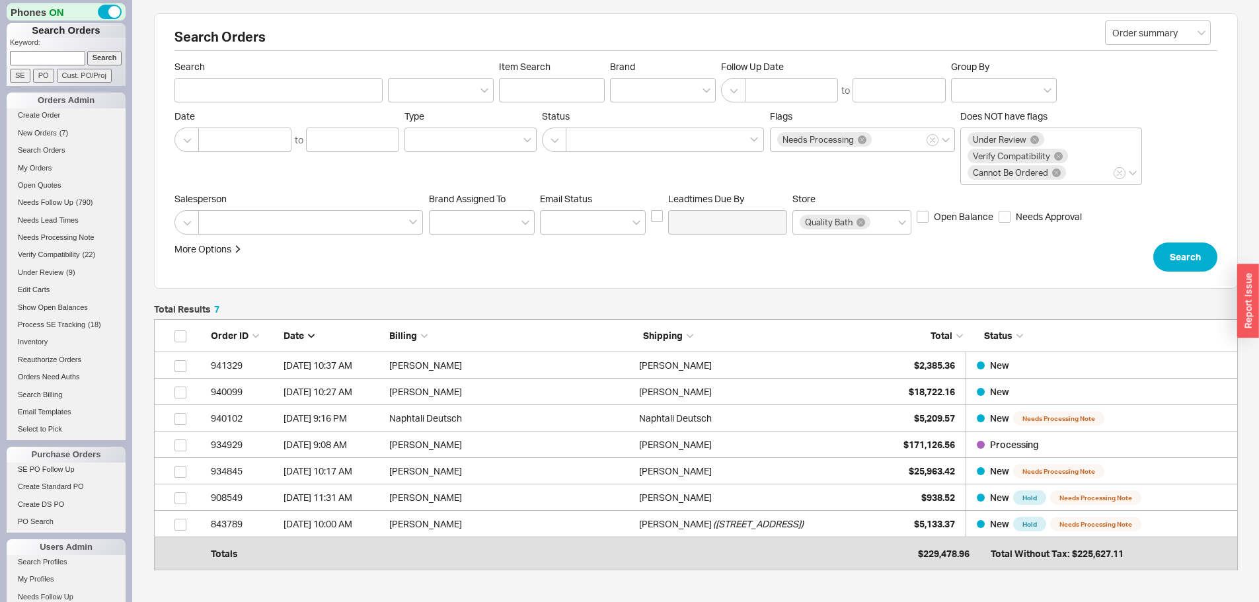
scroll to position [235, 1074]
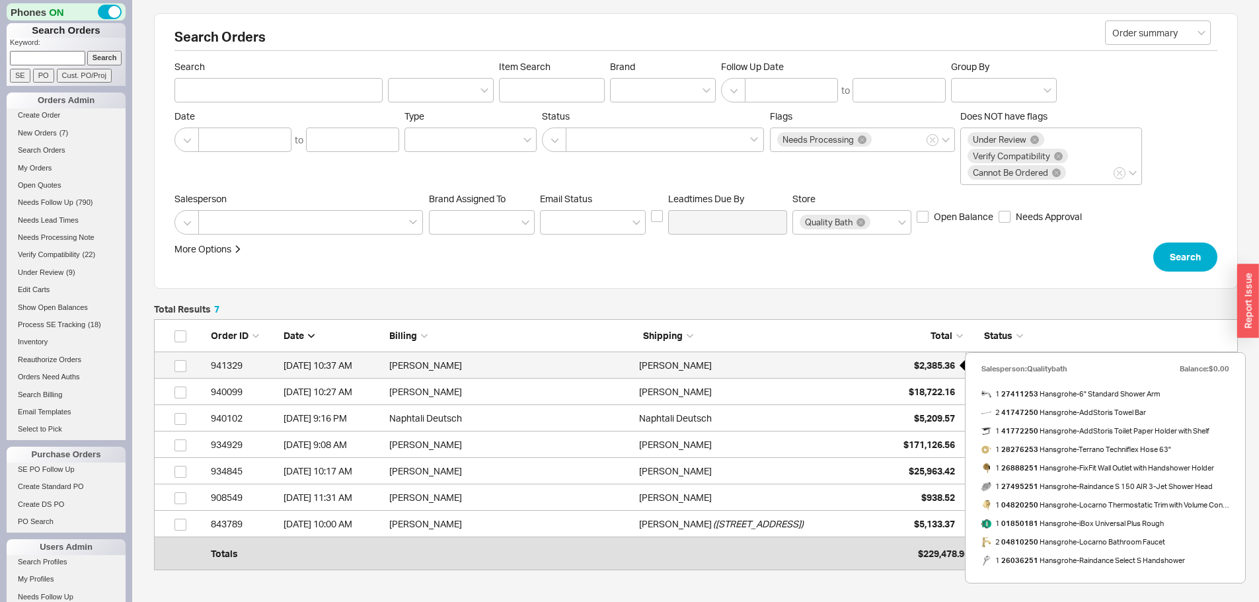
click at [917, 369] on span "$2,385.36" at bounding box center [934, 365] width 41 height 11
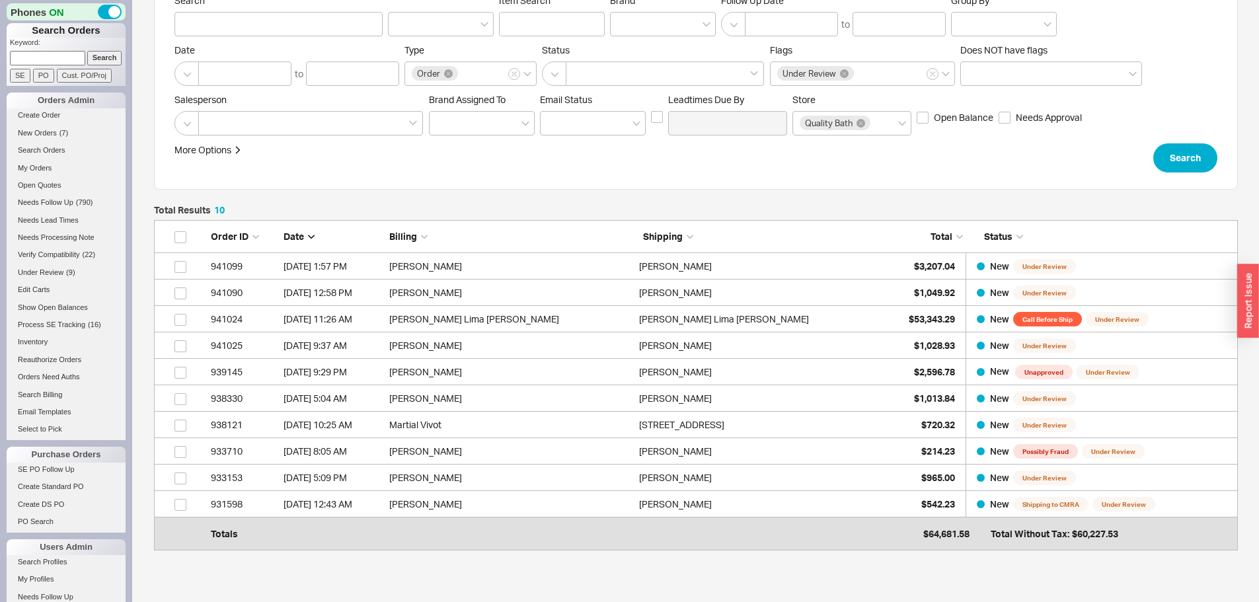
scroll to position [314, 1074]
click at [1188, 157] on button "Search" at bounding box center [1185, 157] width 64 height 29
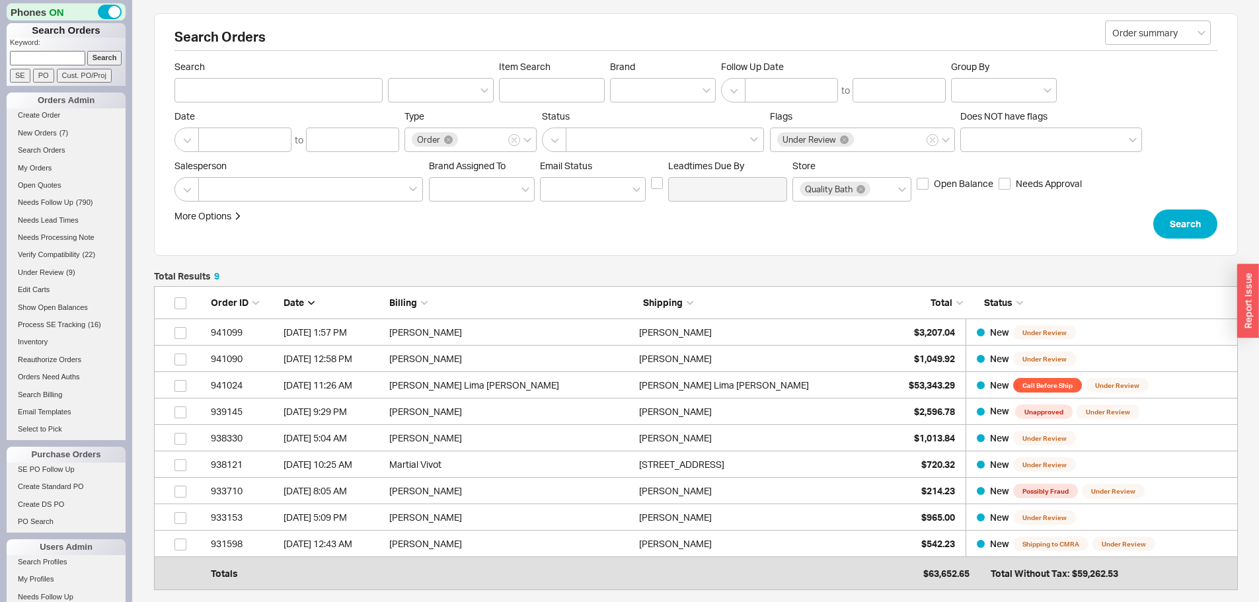
scroll to position [288, 1074]
click at [36, 130] on span "New Orders" at bounding box center [37, 133] width 39 height 8
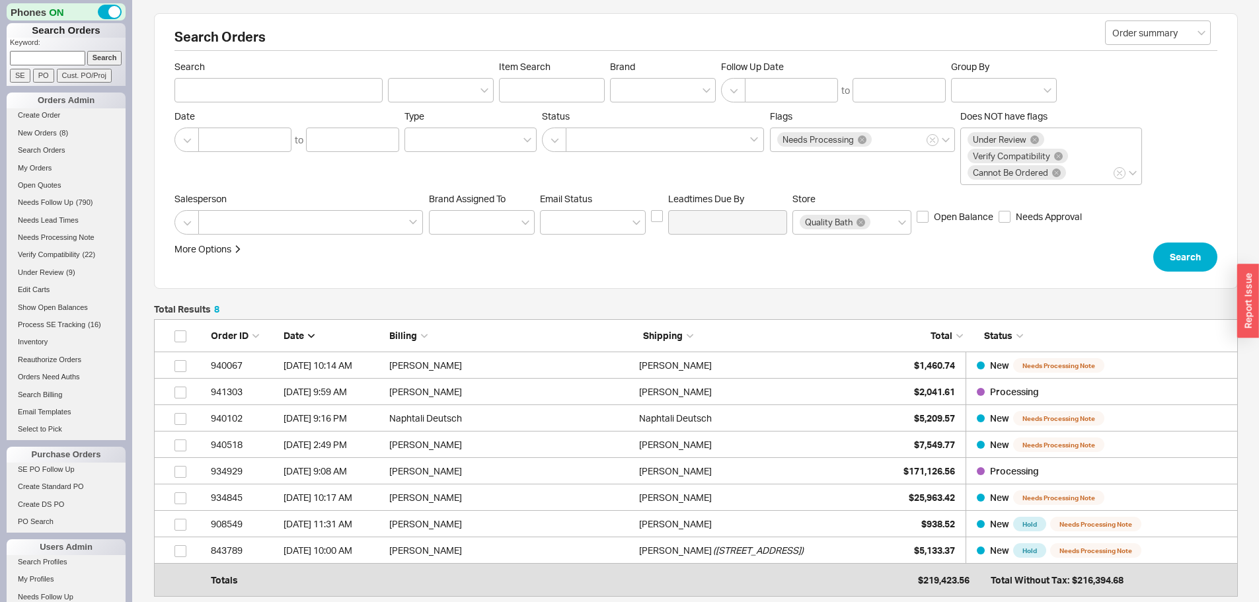
scroll to position [261, 1074]
click at [38, 131] on span "New Orders" at bounding box center [37, 133] width 39 height 8
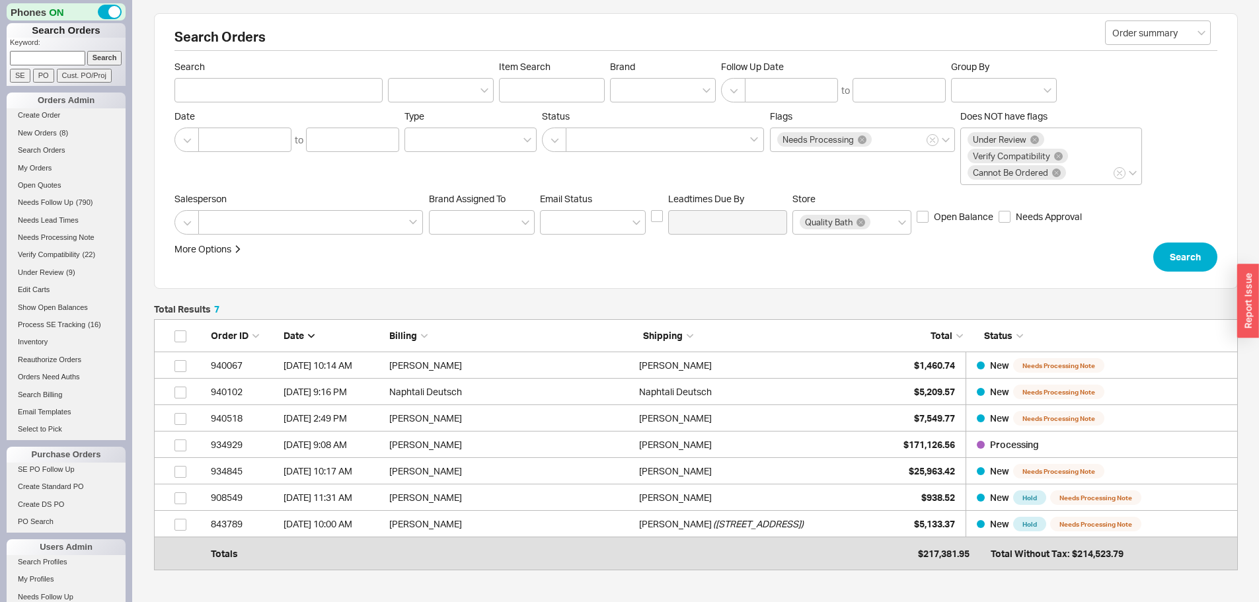
scroll to position [235, 1074]
click at [43, 132] on span "New Orders" at bounding box center [37, 133] width 39 height 8
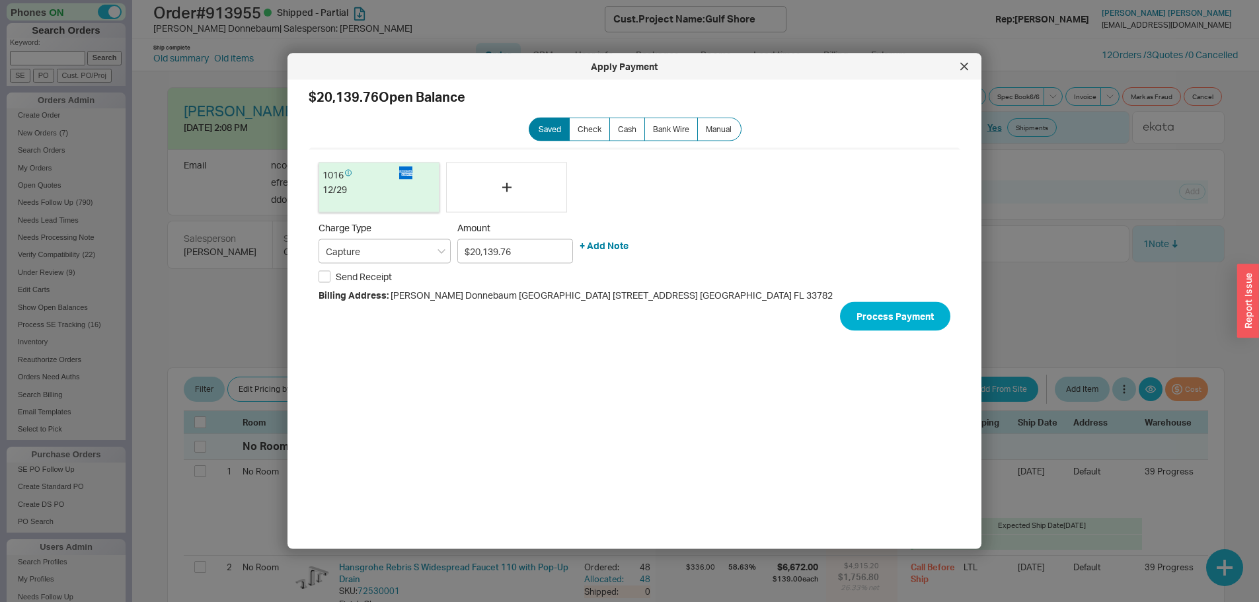
select select "LOW"
click at [961, 61] on div at bounding box center [964, 66] width 21 height 21
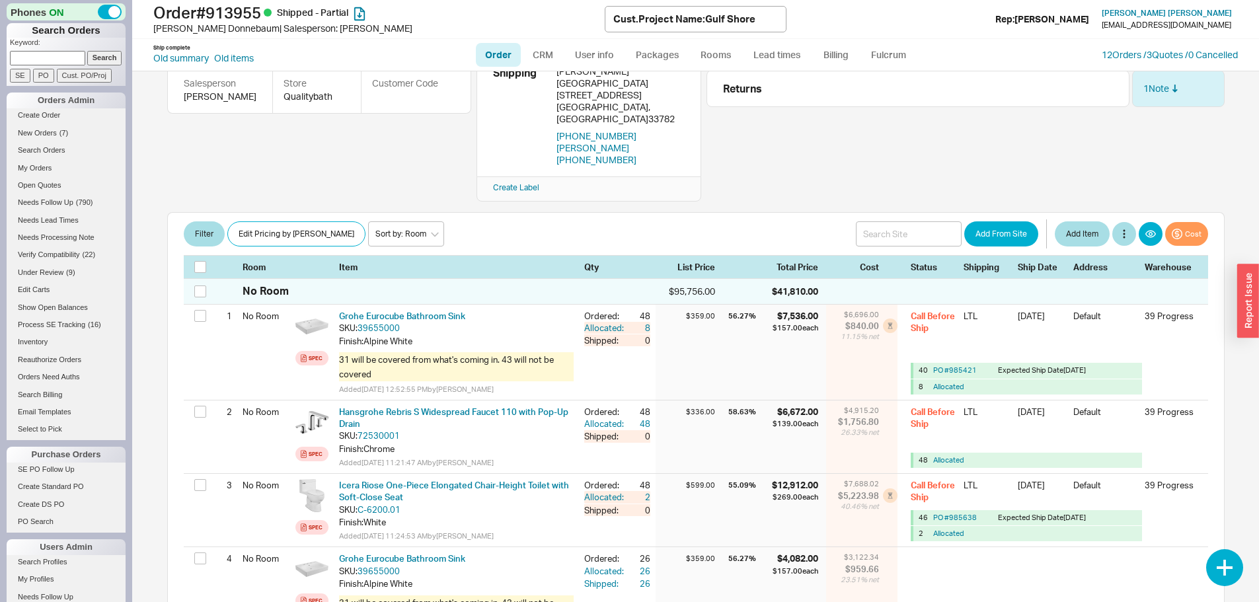
scroll to position [132, 0]
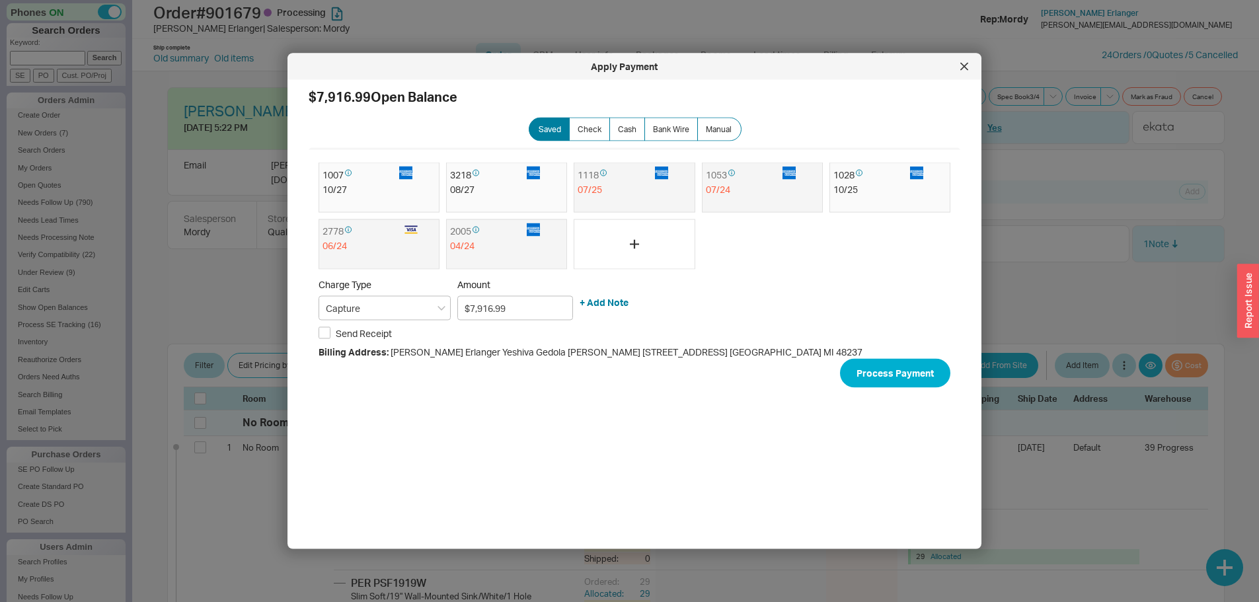
select select "LOW"
click at [970, 67] on div at bounding box center [964, 66] width 21 height 21
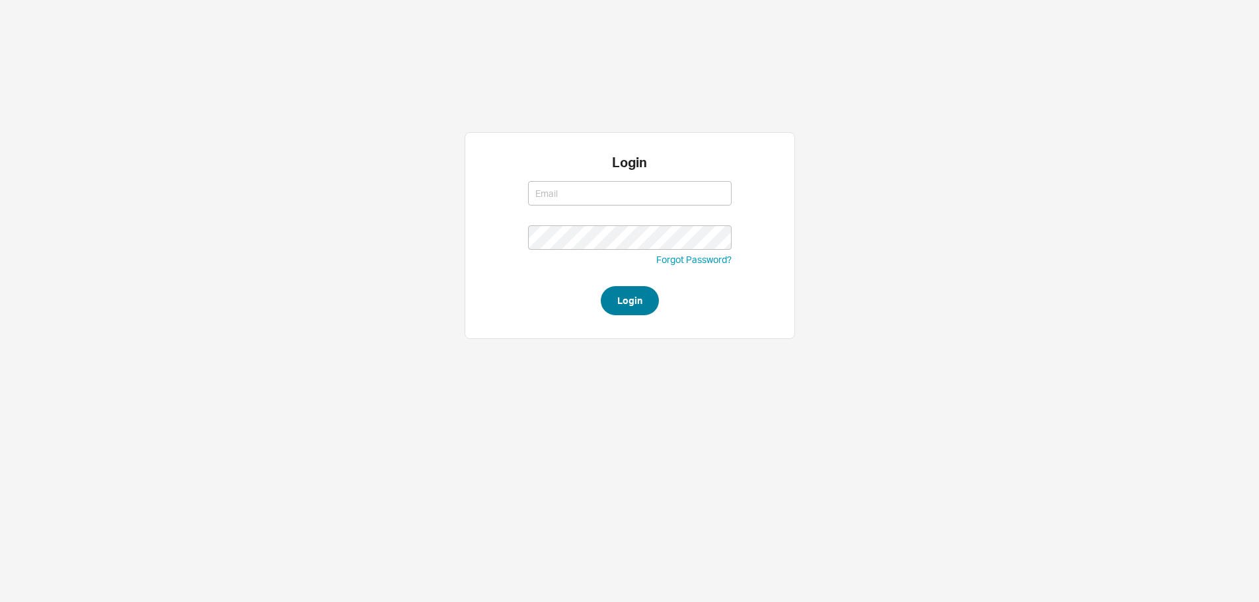
type input "[EMAIL_ADDRESS][DOMAIN_NAME]"
click at [634, 303] on button "Login" at bounding box center [630, 300] width 58 height 29
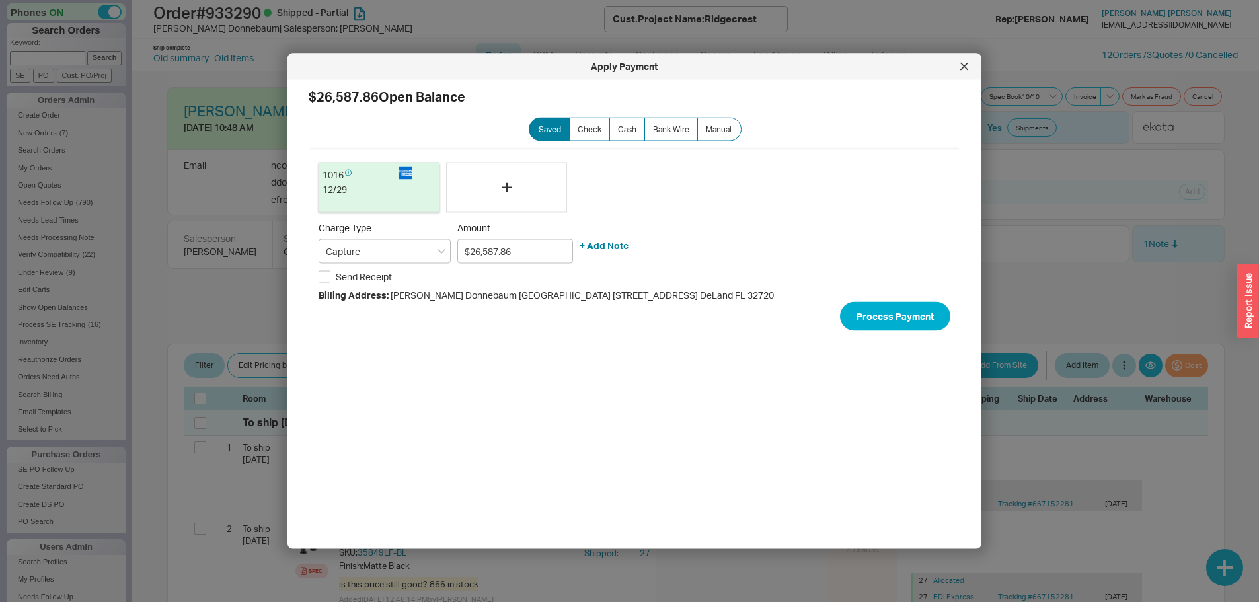
select select "LOW"
click at [964, 67] on icon at bounding box center [964, 66] width 7 height 7
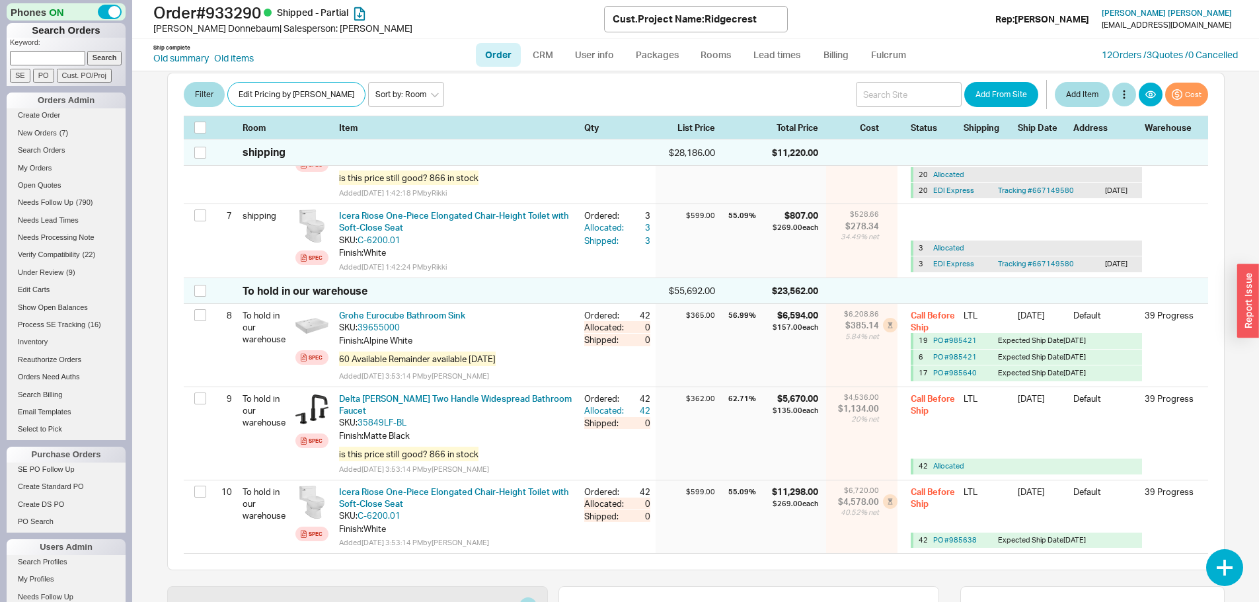
scroll to position [859, 0]
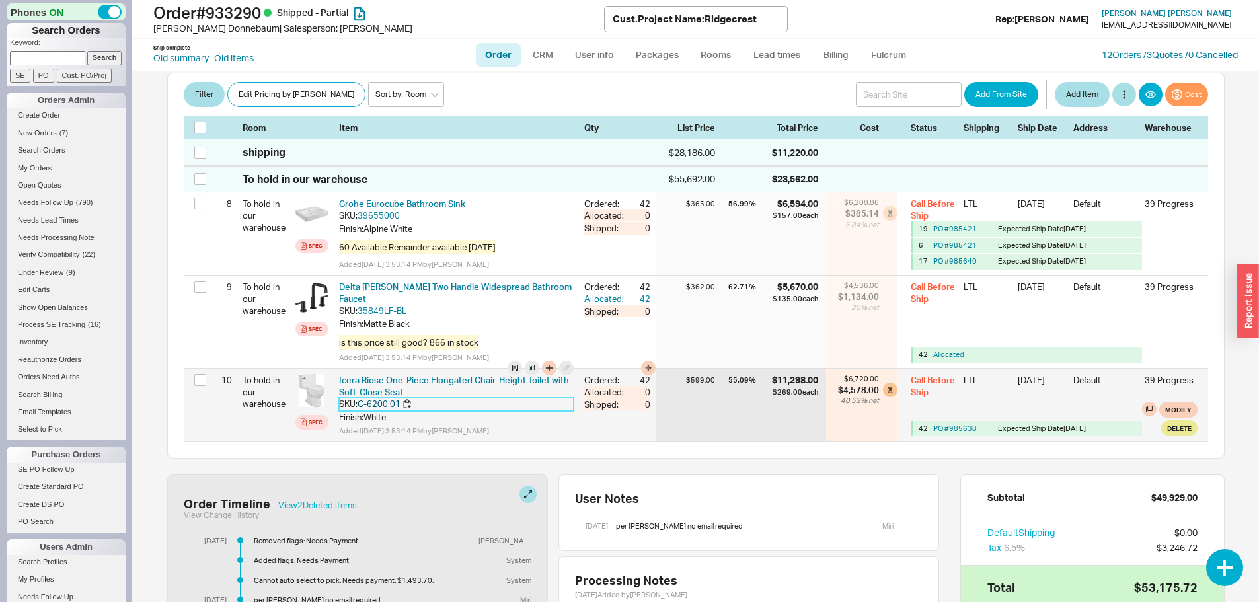
click at [384, 399] on link "C-6200.01" at bounding box center [379, 404] width 43 height 11
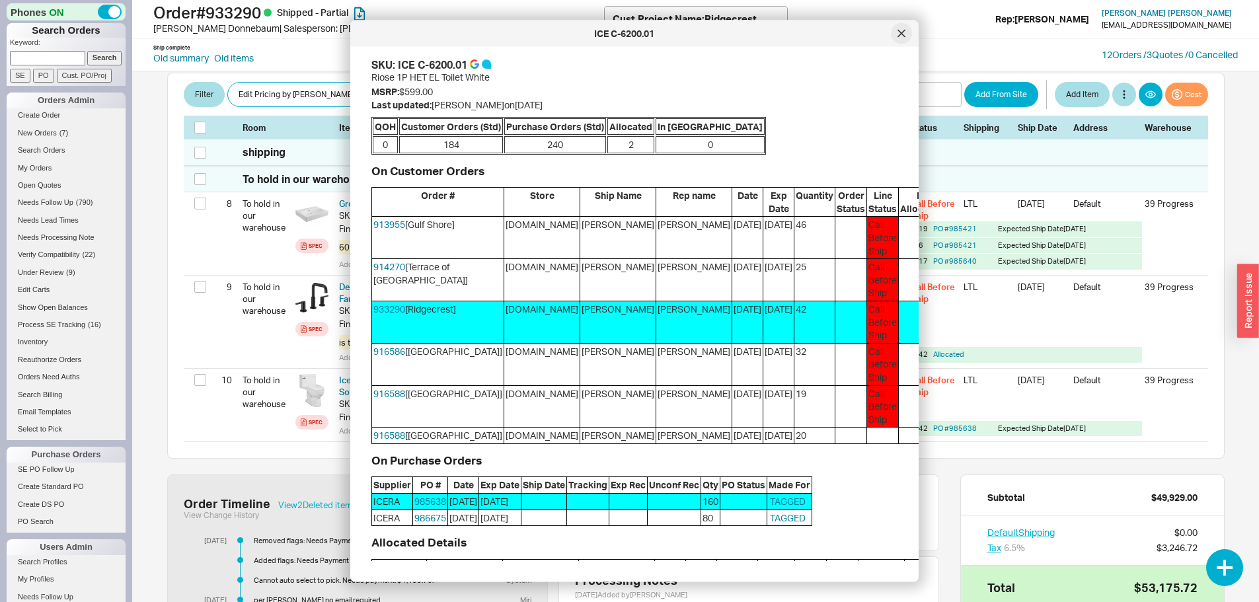
click at [901, 31] on icon at bounding box center [902, 34] width 8 height 8
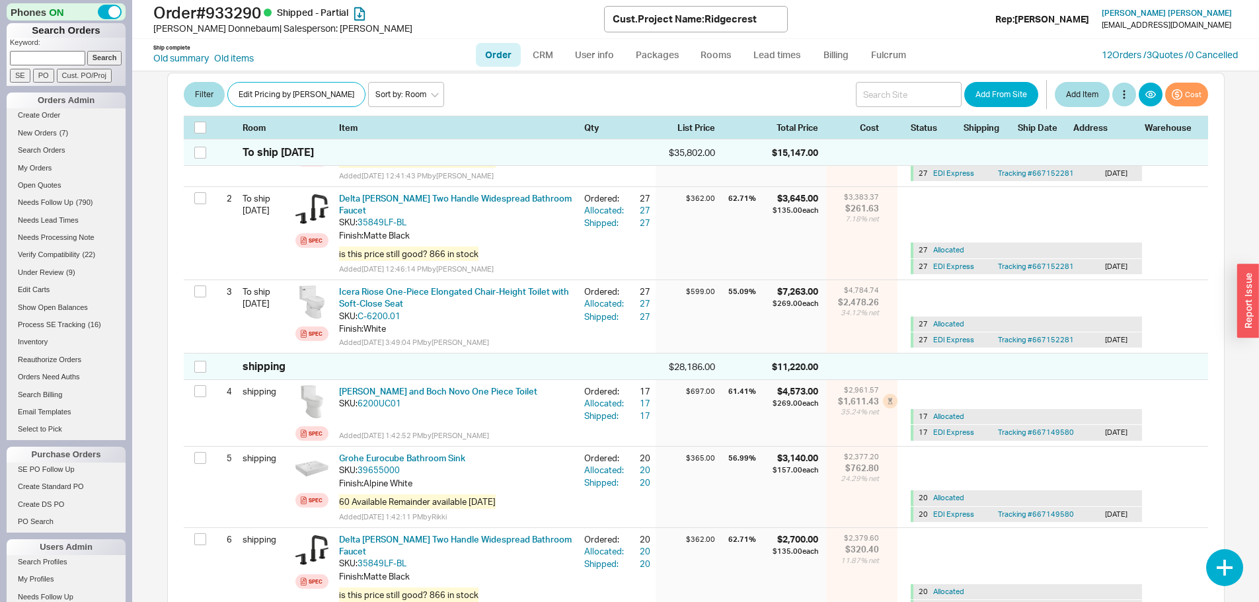
scroll to position [0, 0]
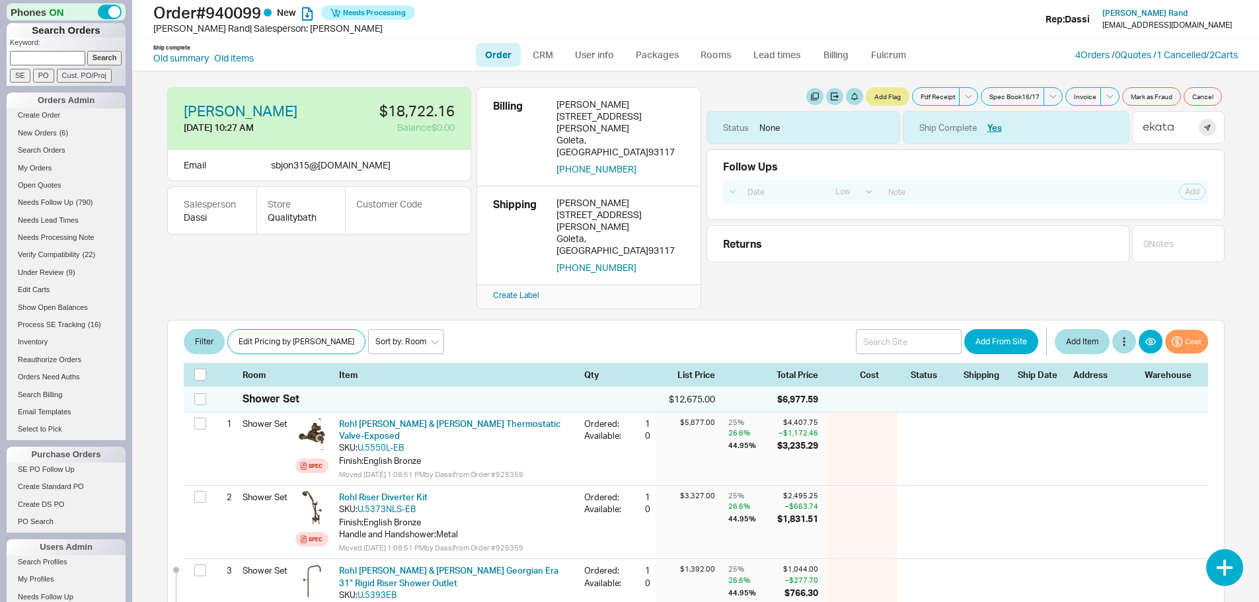
select select "LOW"
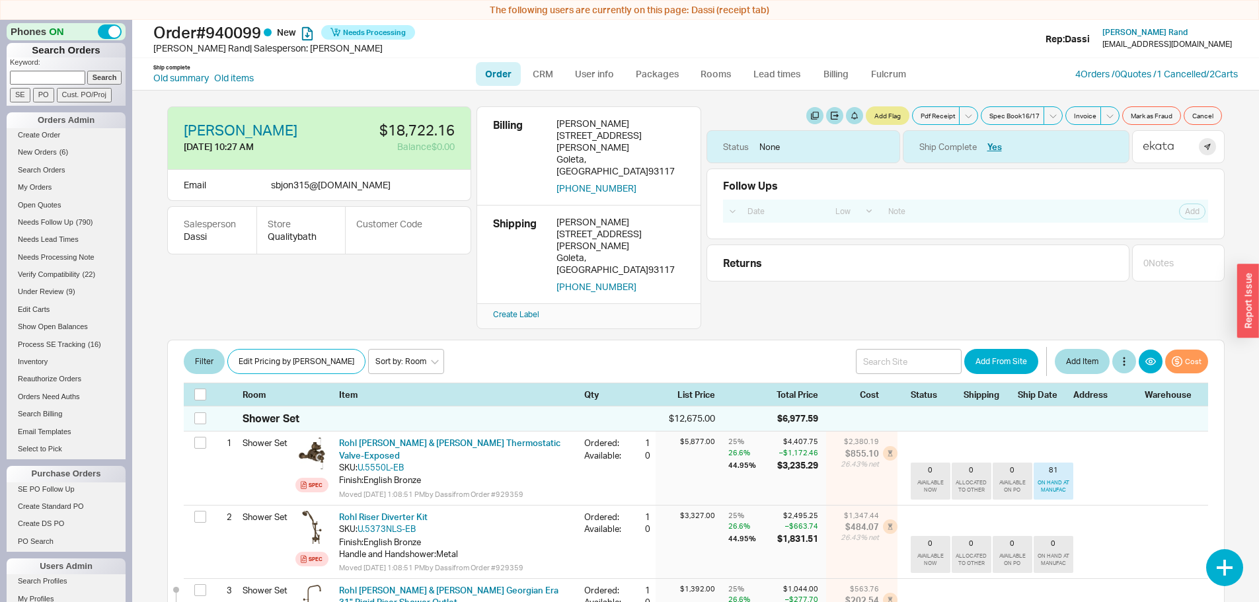
click at [1108, 67] on div "4 Orders / 0 Quotes / 1 Cancelled / 2 Carts" at bounding box center [1156, 73] width 163 height 13
click at [1104, 72] on link "4 Orders / 0 Quotes / 1 Cancelled" at bounding box center [1140, 73] width 131 height 11
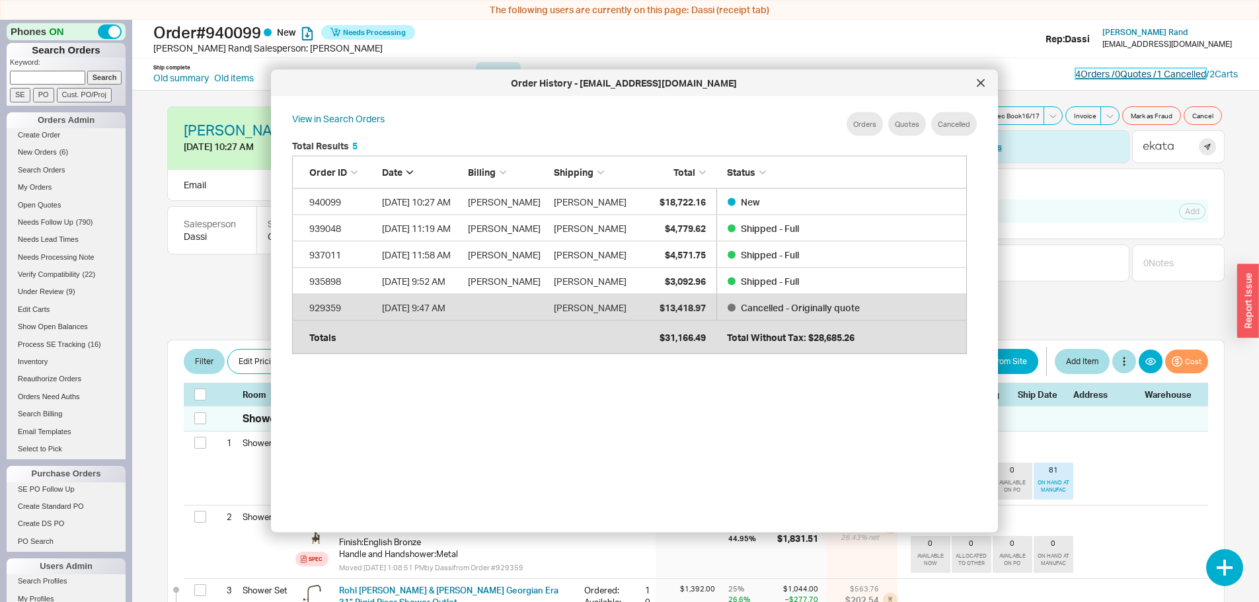
scroll to position [395, 686]
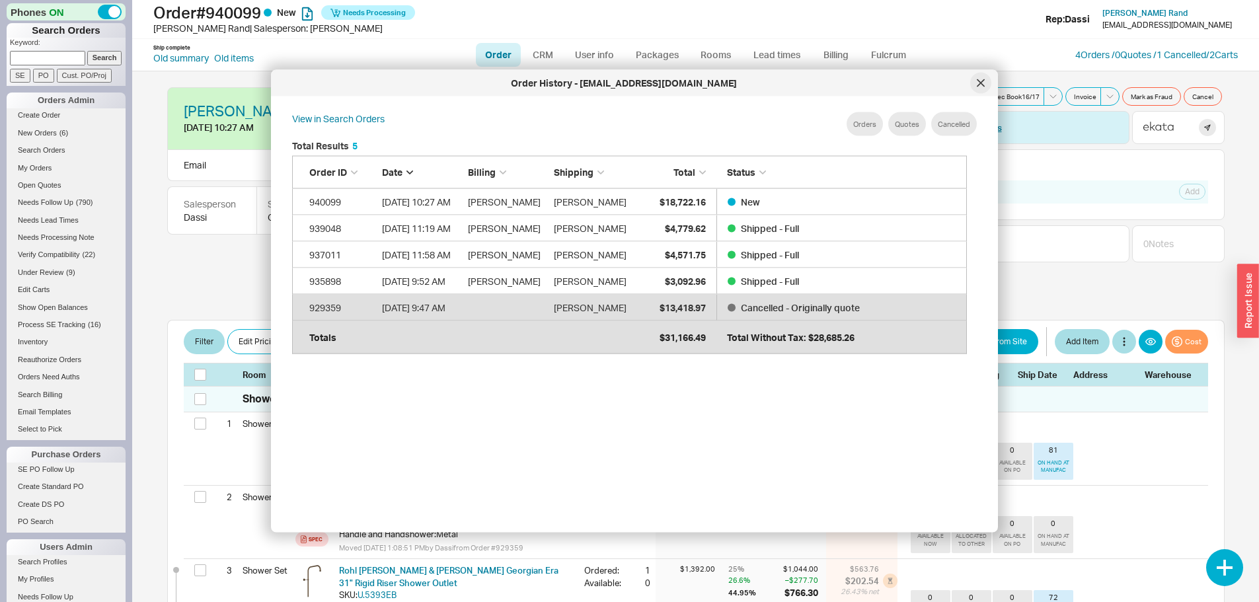
click at [978, 85] on icon at bounding box center [981, 83] width 8 height 8
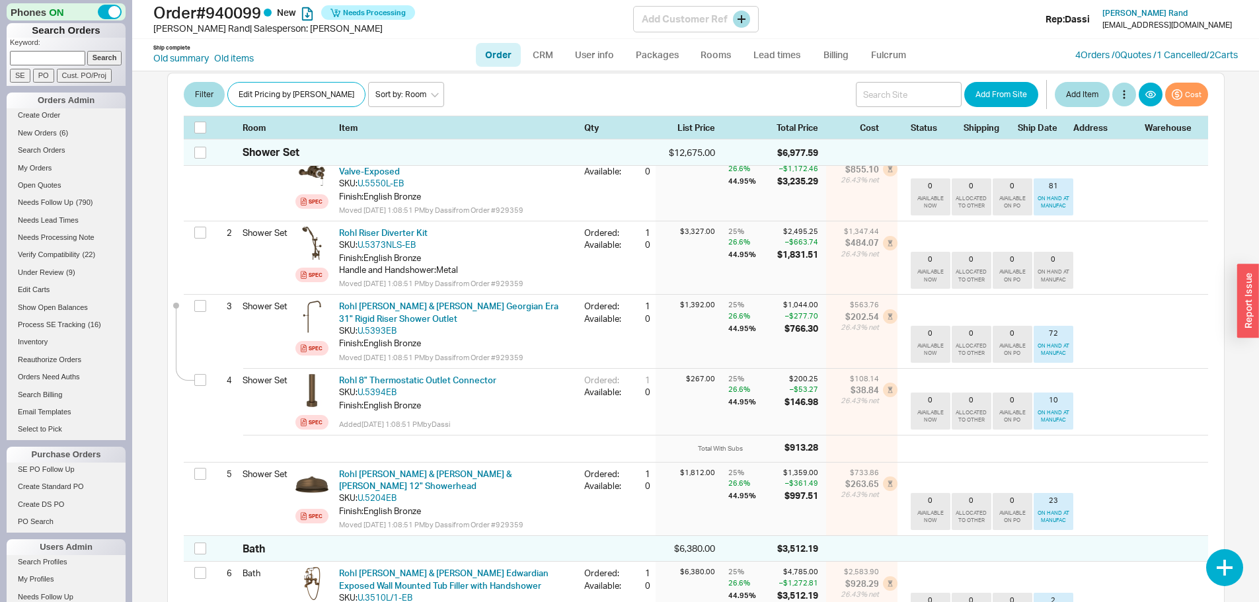
scroll to position [0, 0]
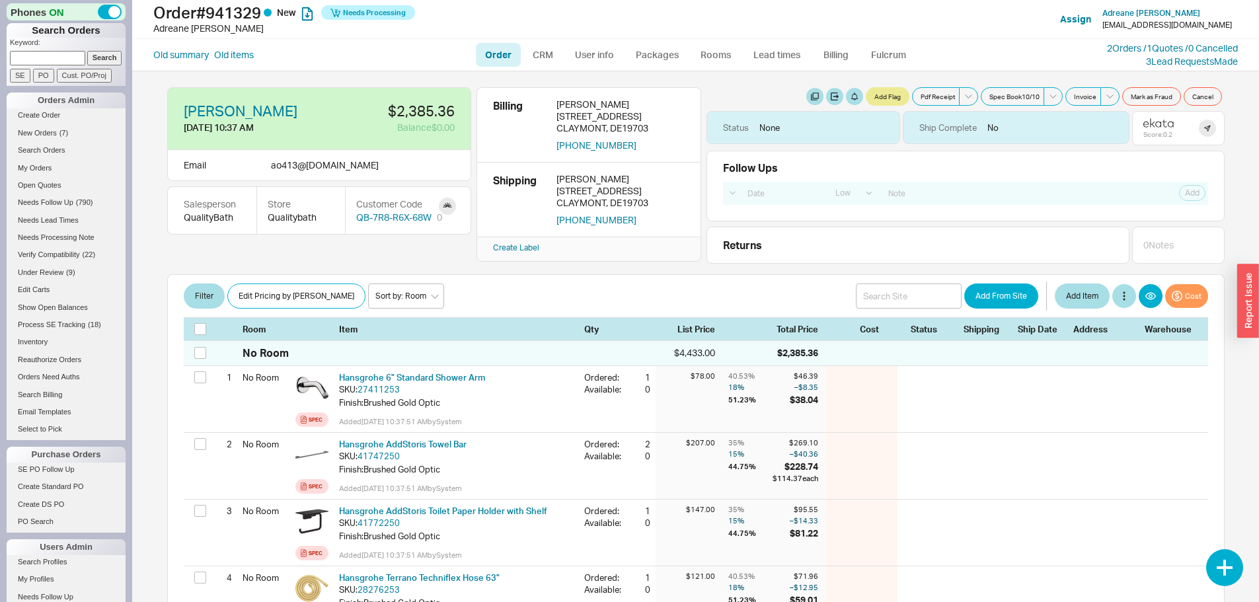
select select "LOW"
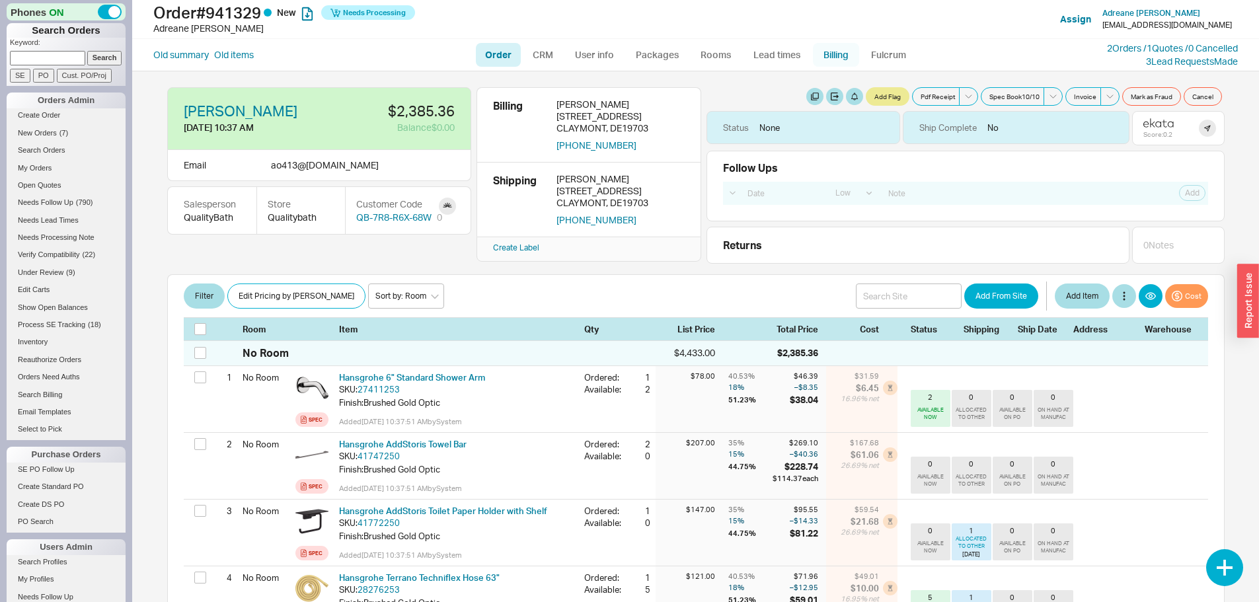
click at [833, 51] on link "Billing" at bounding box center [836, 55] width 46 height 24
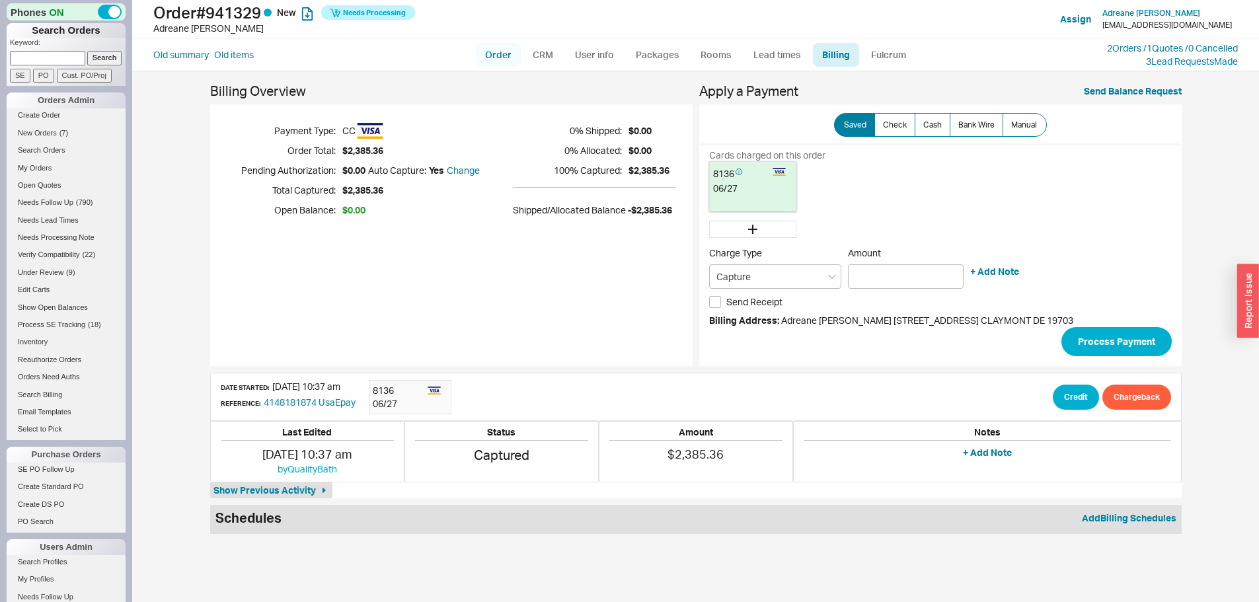
click at [496, 51] on link "Order" at bounding box center [498, 55] width 45 height 24
select select "LOW"
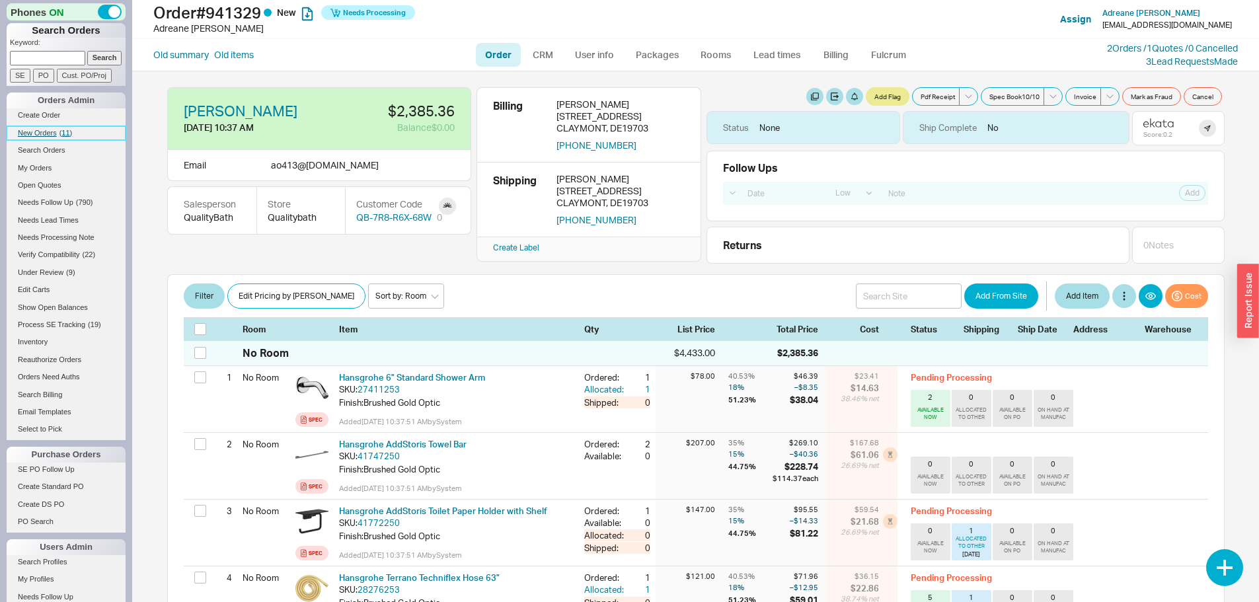
click at [40, 135] on span "New Orders" at bounding box center [37, 133] width 39 height 8
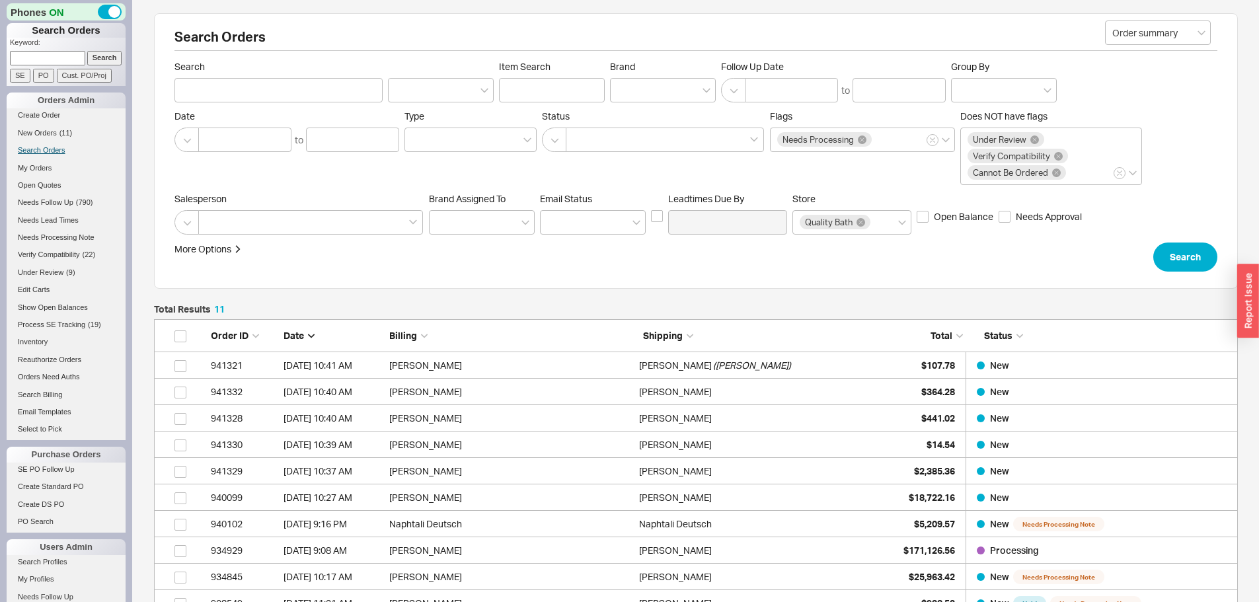
scroll to position [340, 1074]
click at [44, 130] on span "New Orders" at bounding box center [37, 133] width 39 height 8
click at [52, 132] on span "New Orders" at bounding box center [37, 133] width 39 height 8
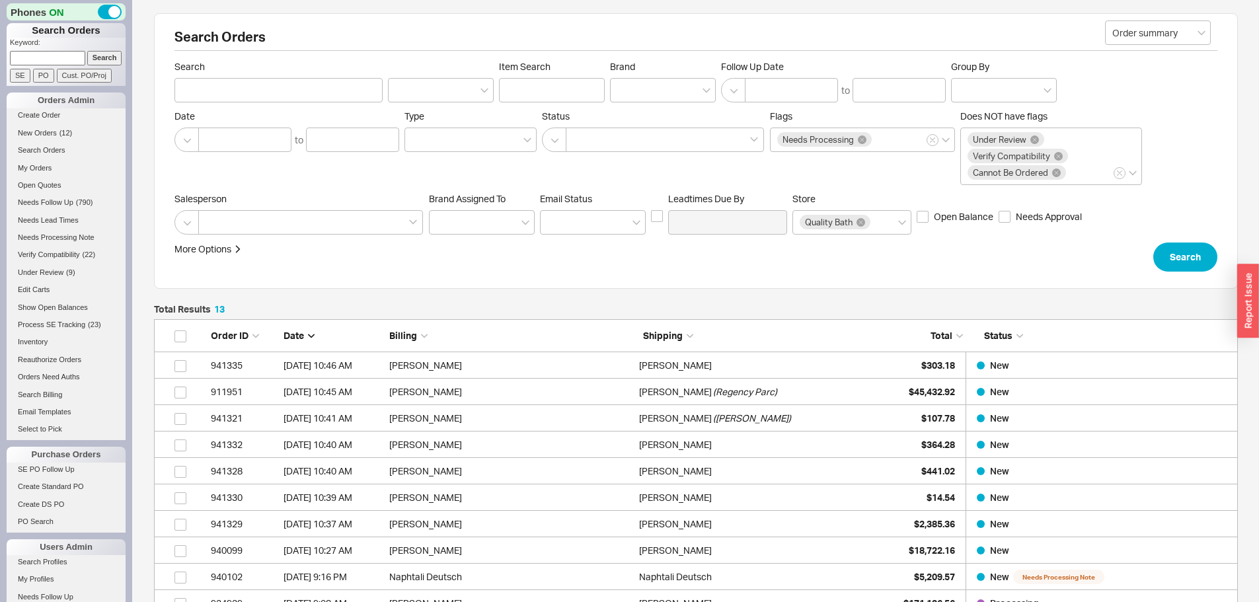
scroll to position [393, 1074]
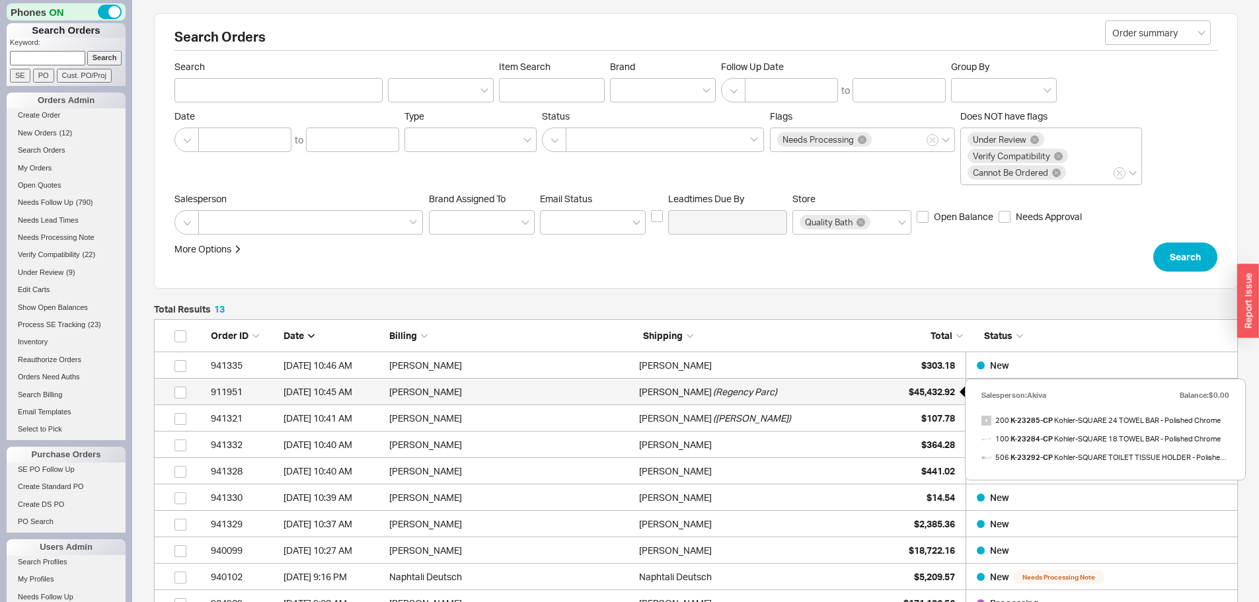
click at [909, 389] on span "$45,432.92" at bounding box center [932, 391] width 46 height 11
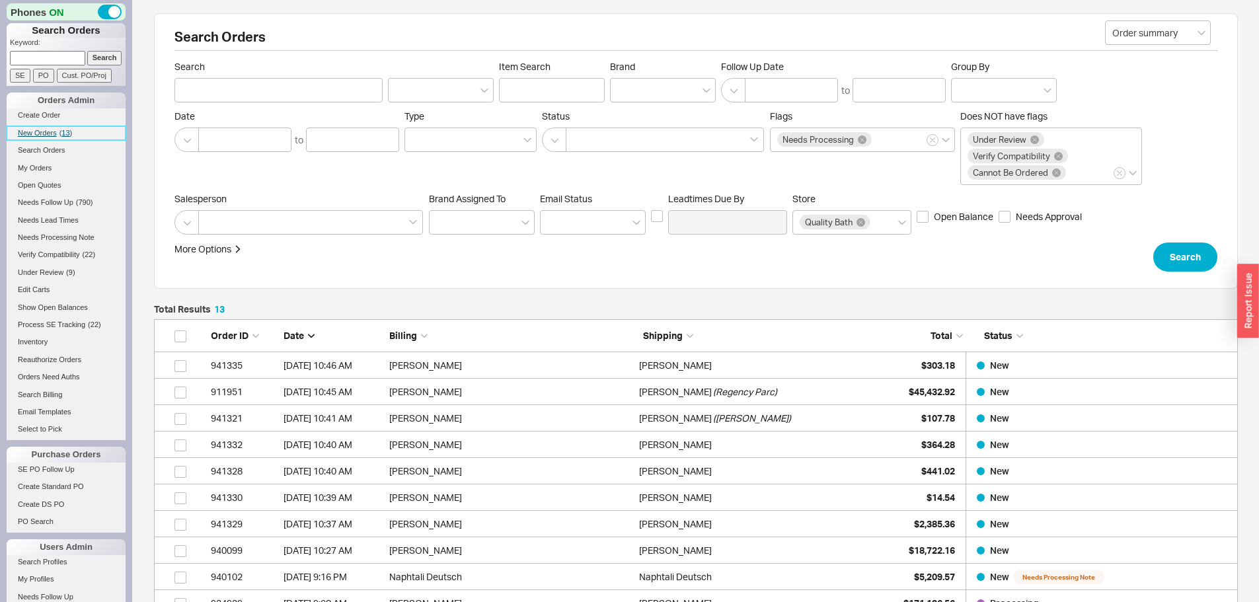
click at [37, 130] on span "New Orders" at bounding box center [37, 133] width 39 height 8
click at [38, 126] on link "New Orders ( 13 )" at bounding box center [66, 133] width 119 height 14
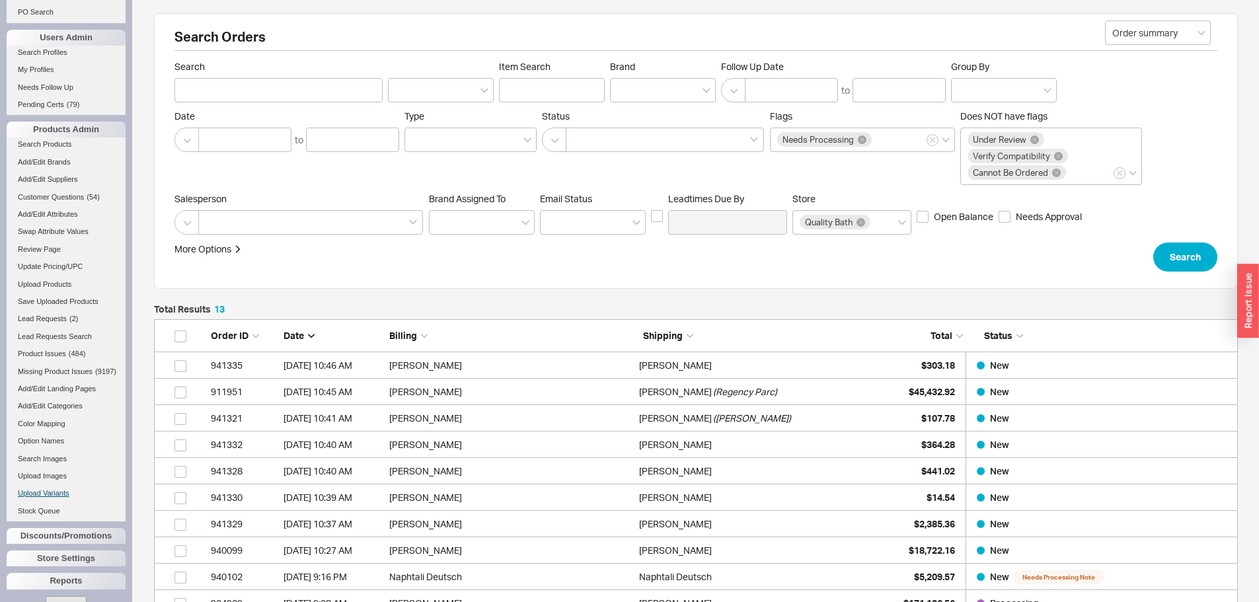
scroll to position [552, 0]
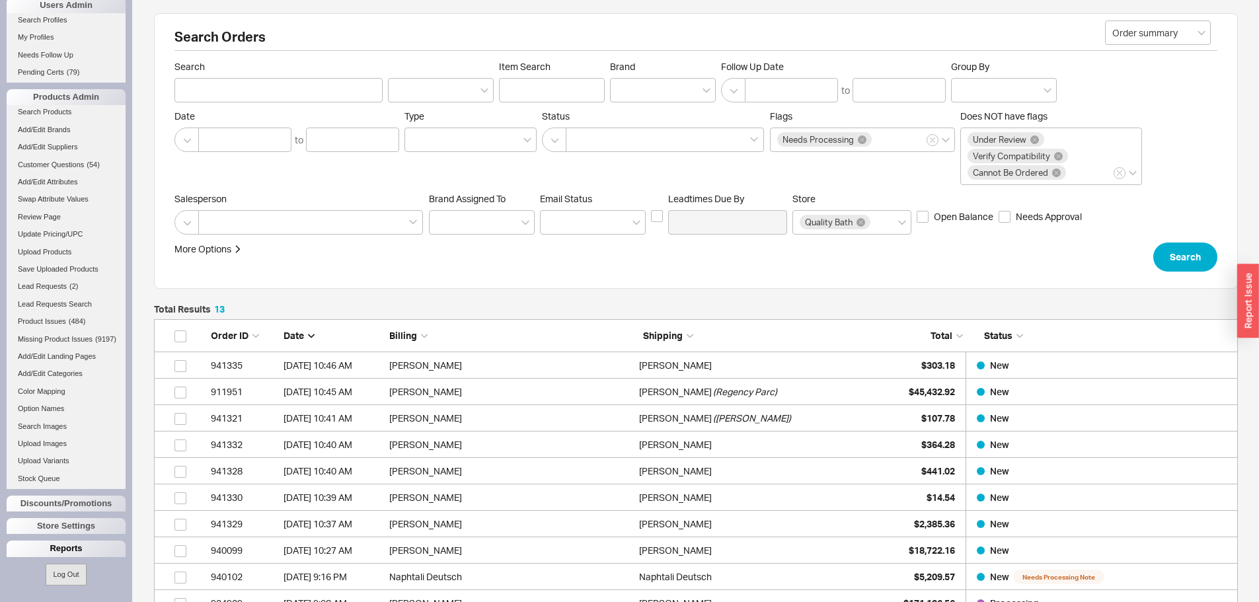
click at [81, 549] on div "Reports" at bounding box center [66, 549] width 119 height 16
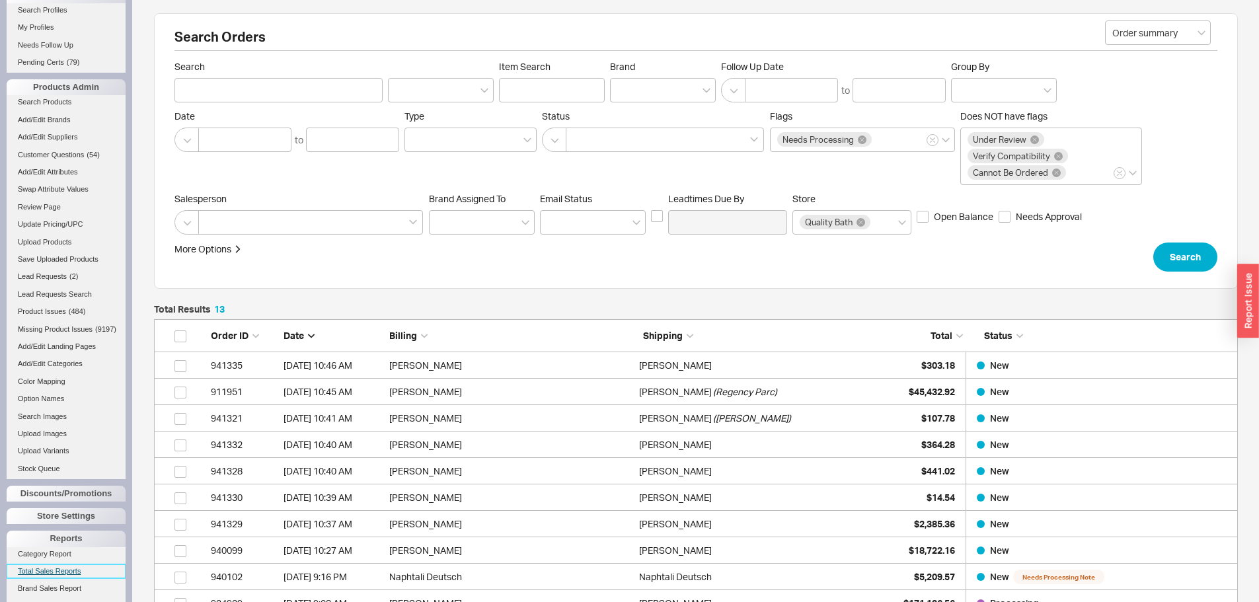
click at [67, 578] on link "Total Sales Reports" at bounding box center [66, 571] width 119 height 14
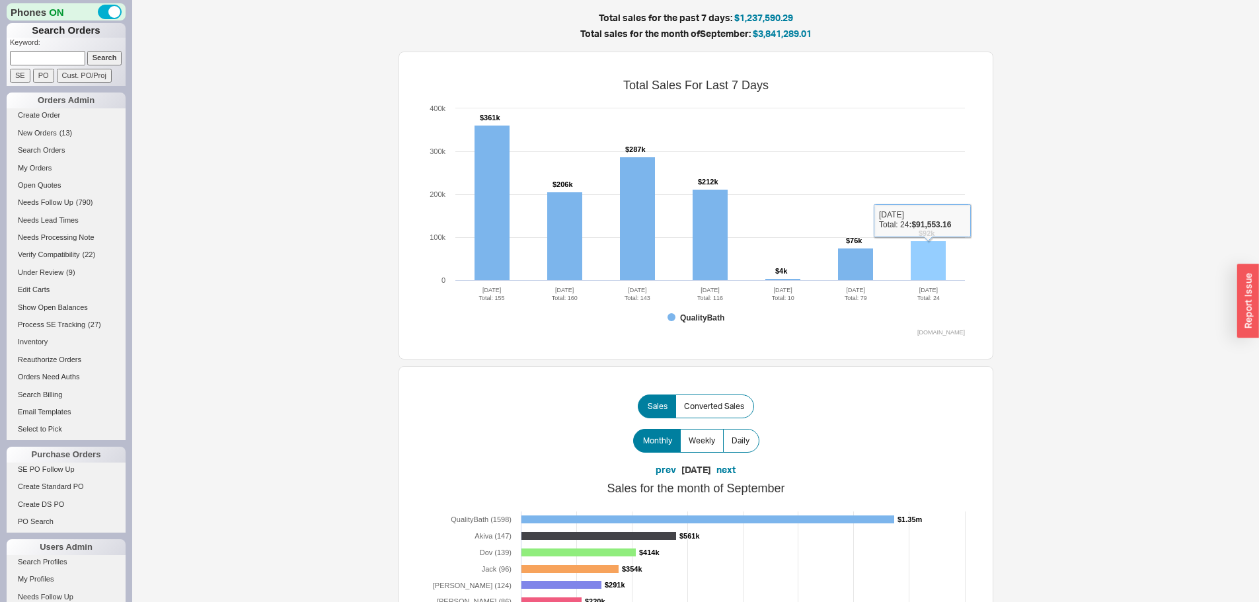
click at [929, 254] on rect at bounding box center [928, 261] width 35 height 40
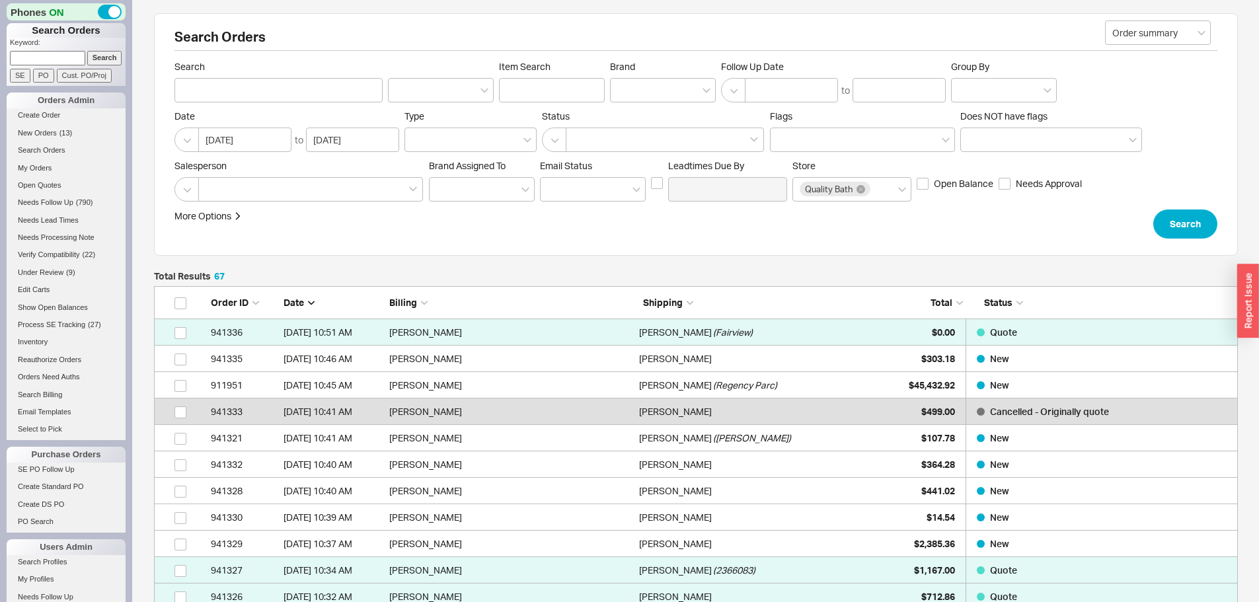
scroll to position [1821, 1074]
click at [47, 130] on span "New Orders" at bounding box center [37, 133] width 39 height 8
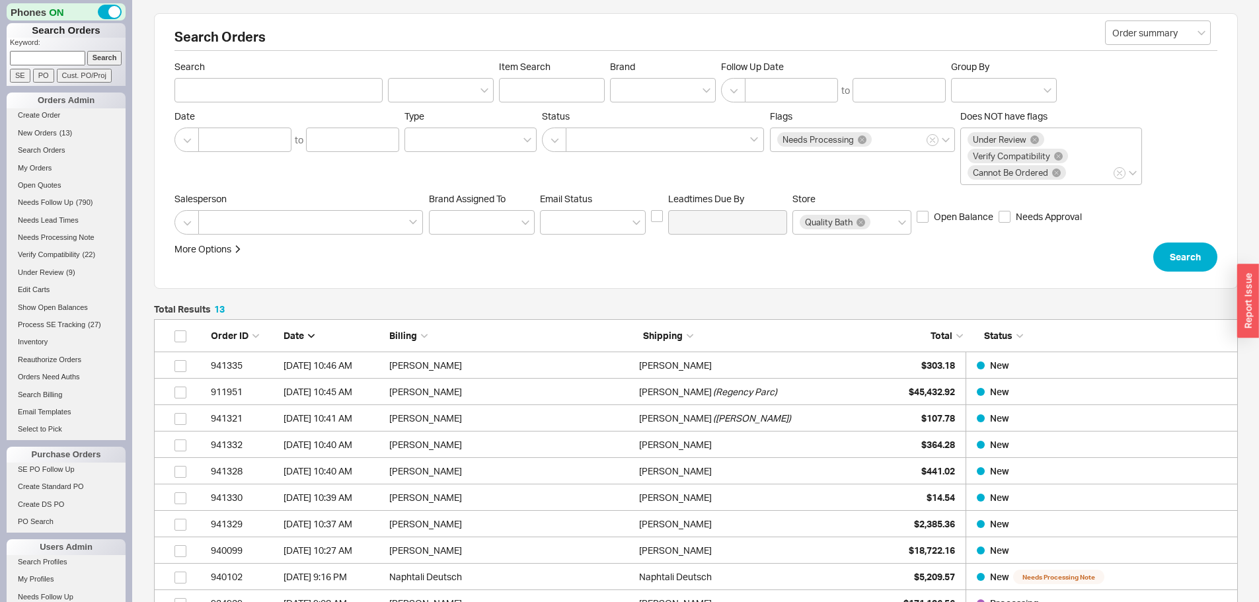
scroll to position [393, 1074]
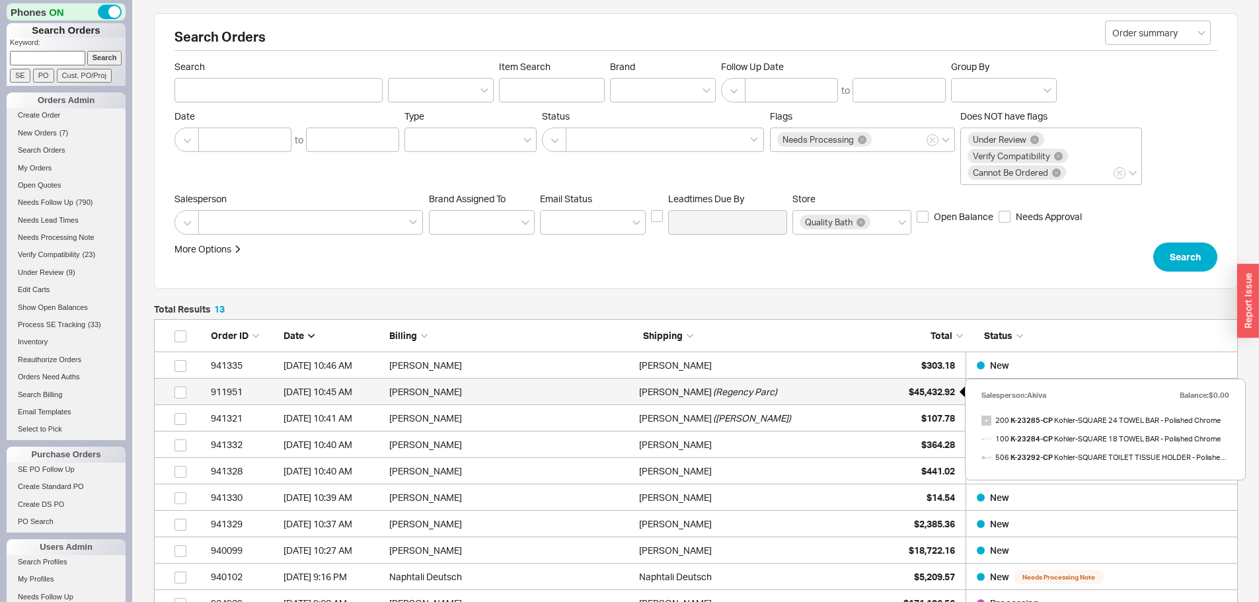
click at [918, 391] on span "$45,432.92" at bounding box center [932, 391] width 46 height 11
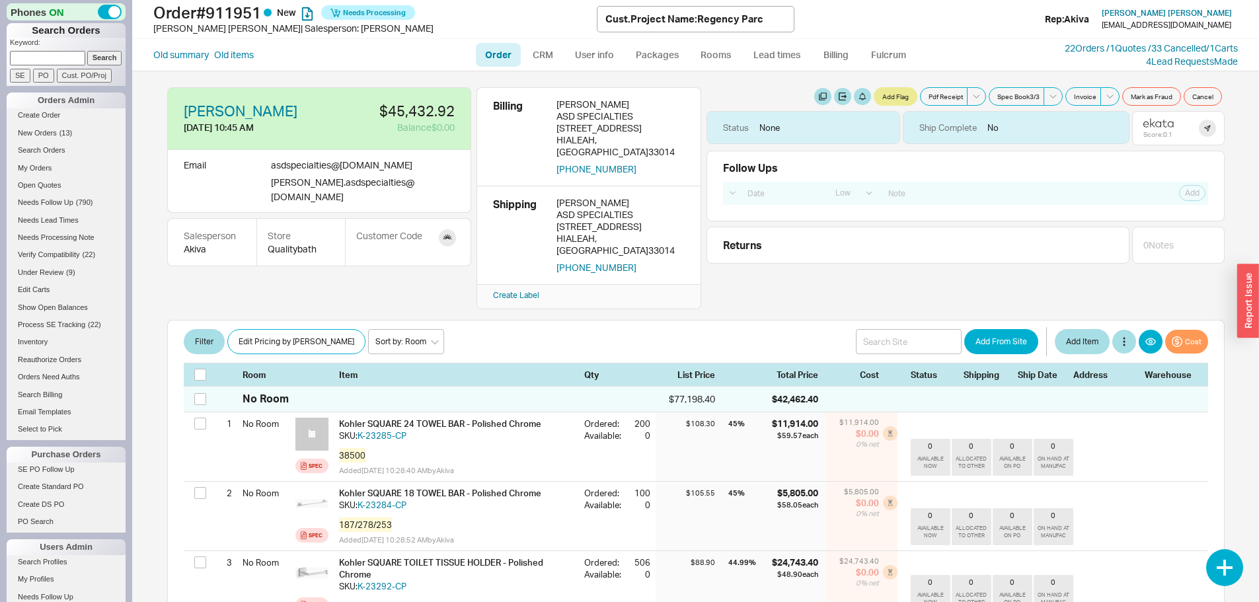
select select "LOW"
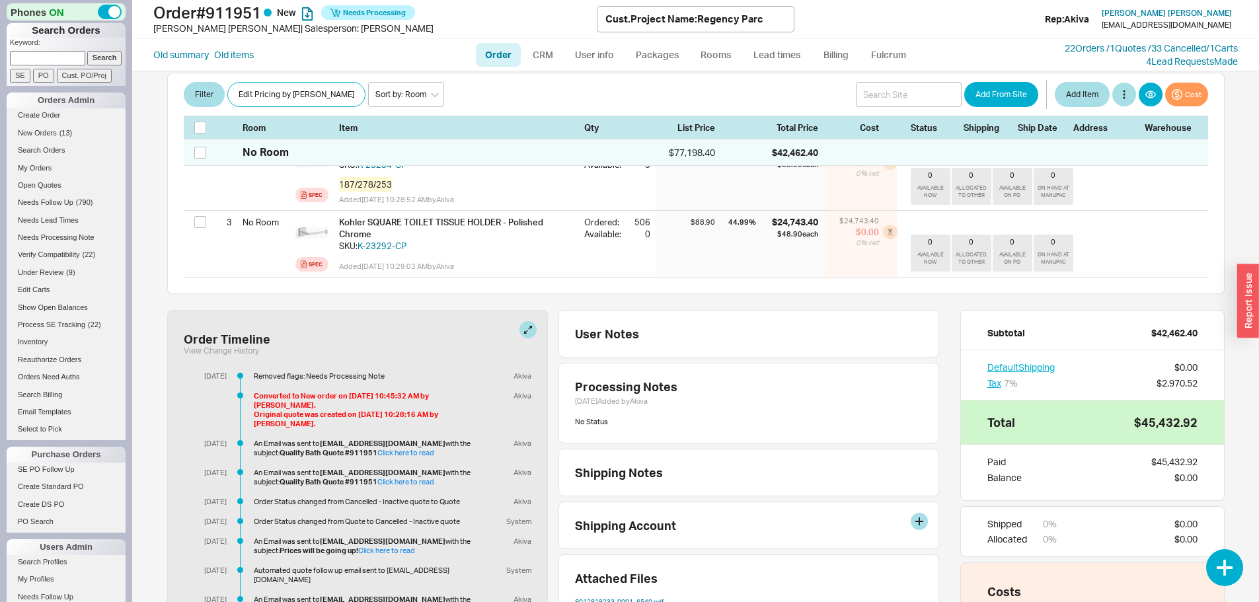
scroll to position [499, 0]
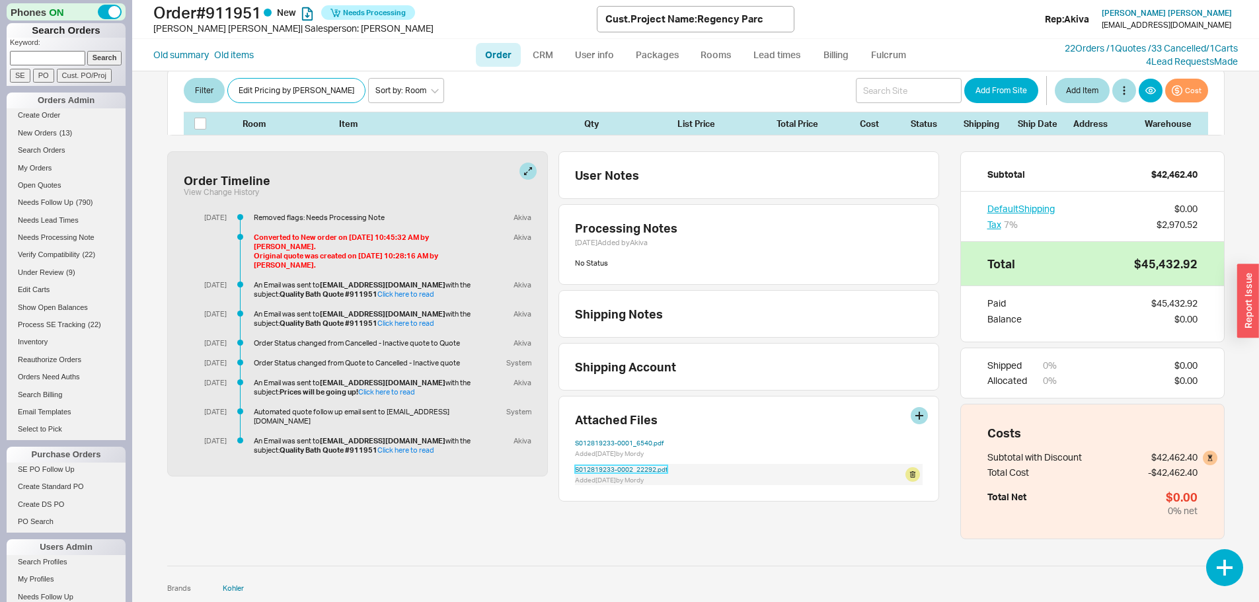
click at [608, 465] on link "S012819233-0002_22292.pdf" at bounding box center [621, 469] width 93 height 8
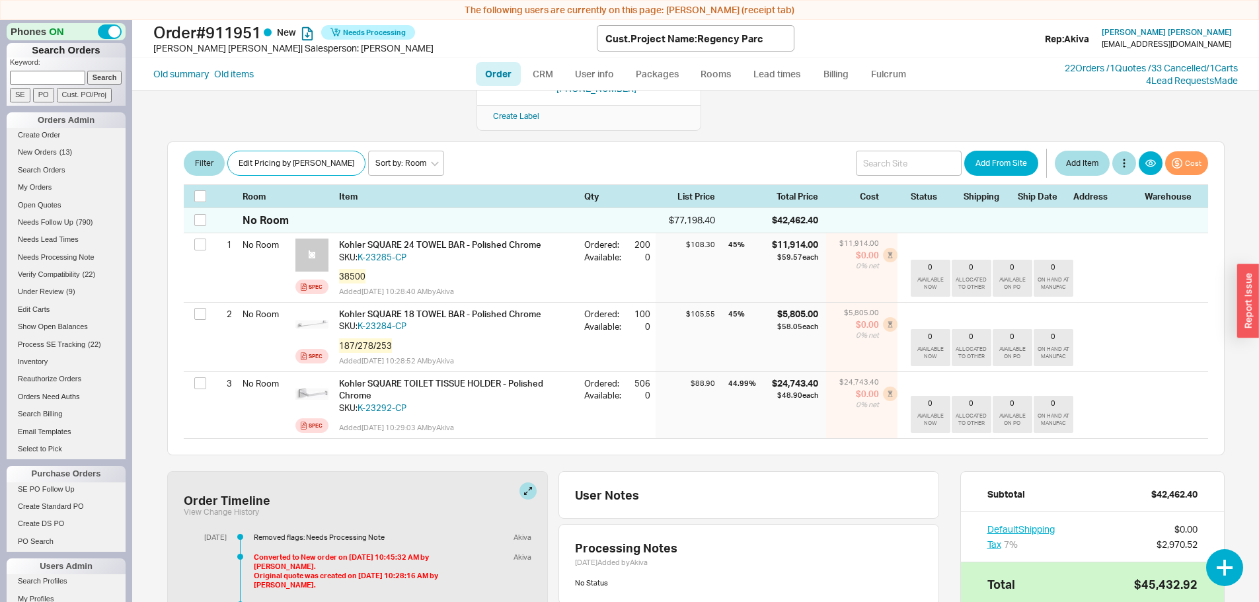
scroll to position [0, 0]
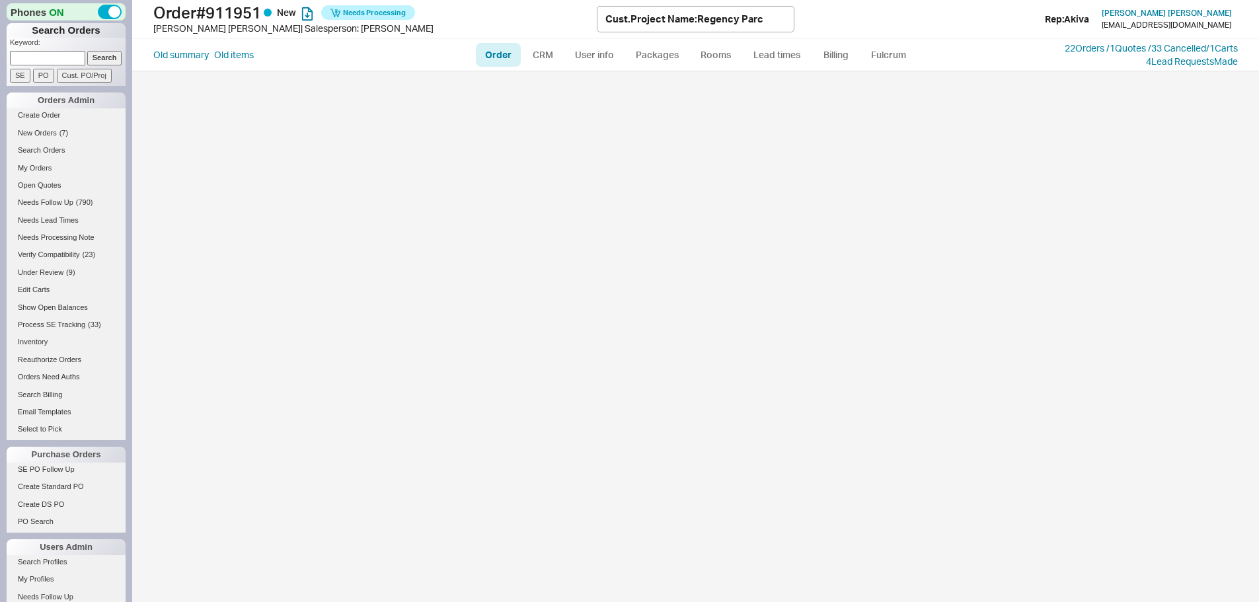
select select "LOW"
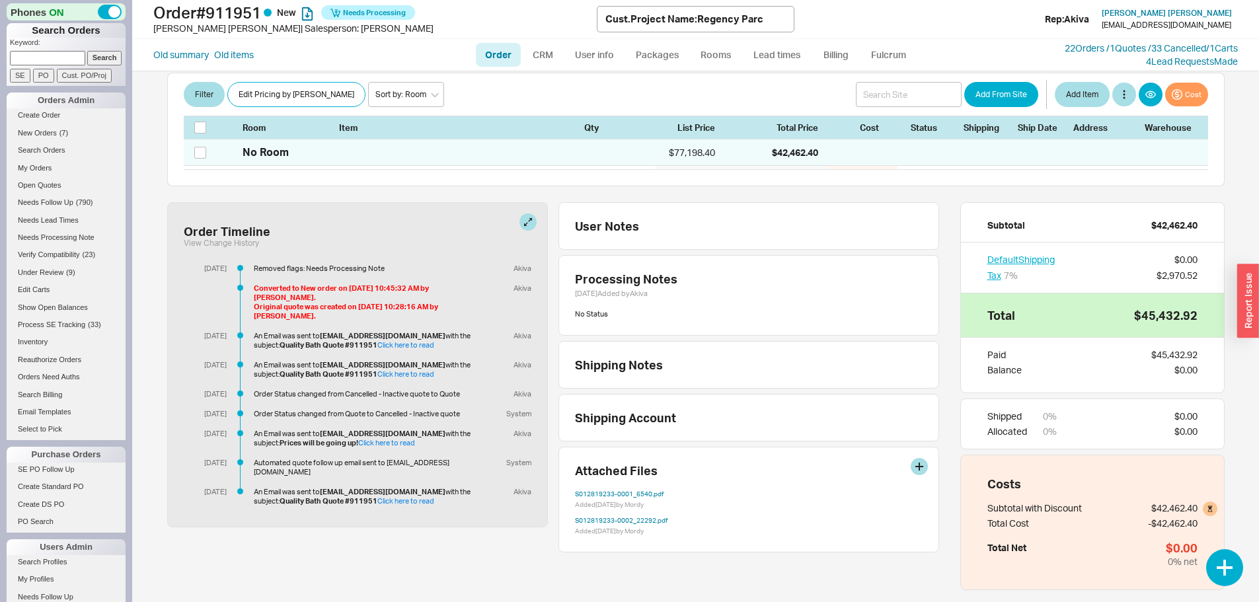
scroll to position [66, 0]
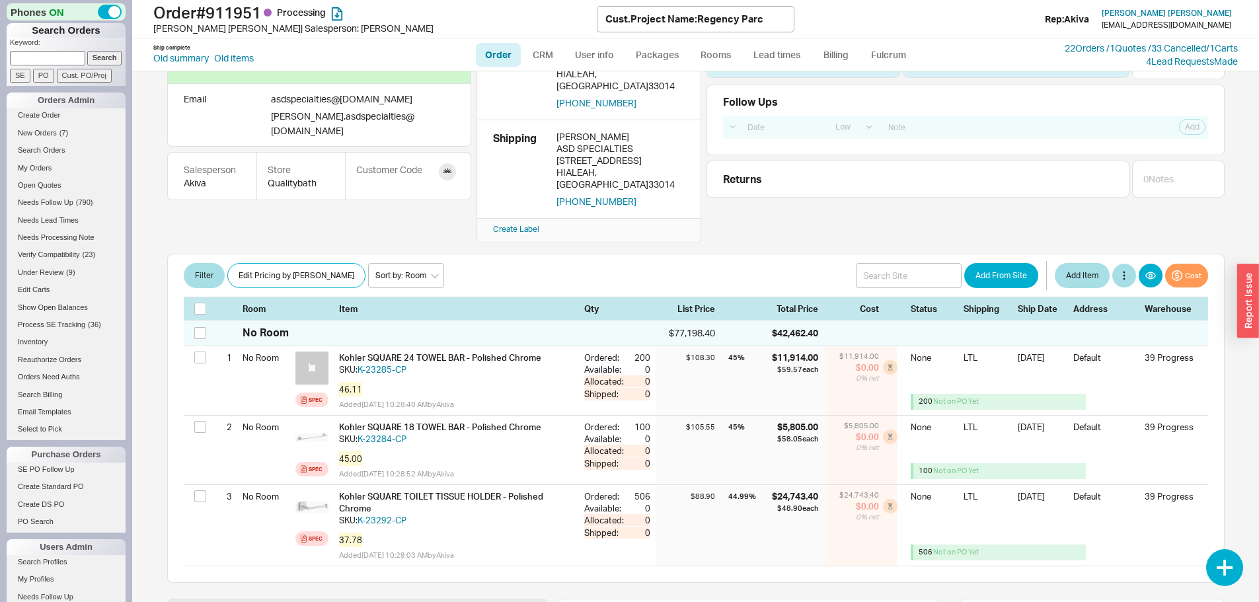
click at [496, 52] on link "Order" at bounding box center [498, 55] width 45 height 24
select select "LOW"
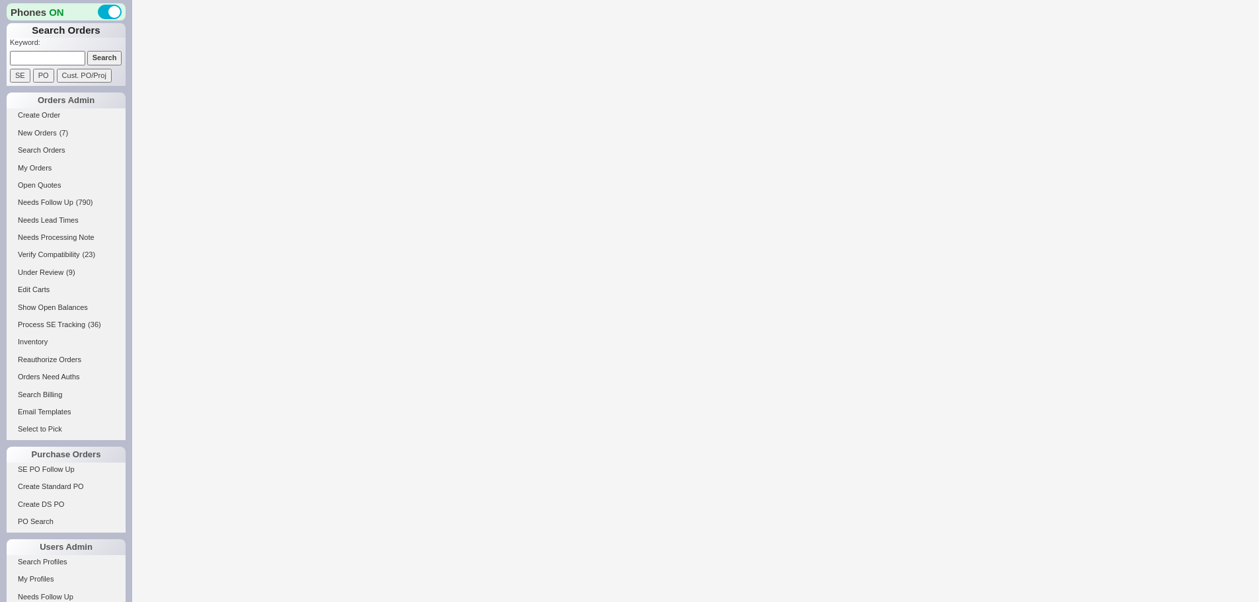
select select "LOW"
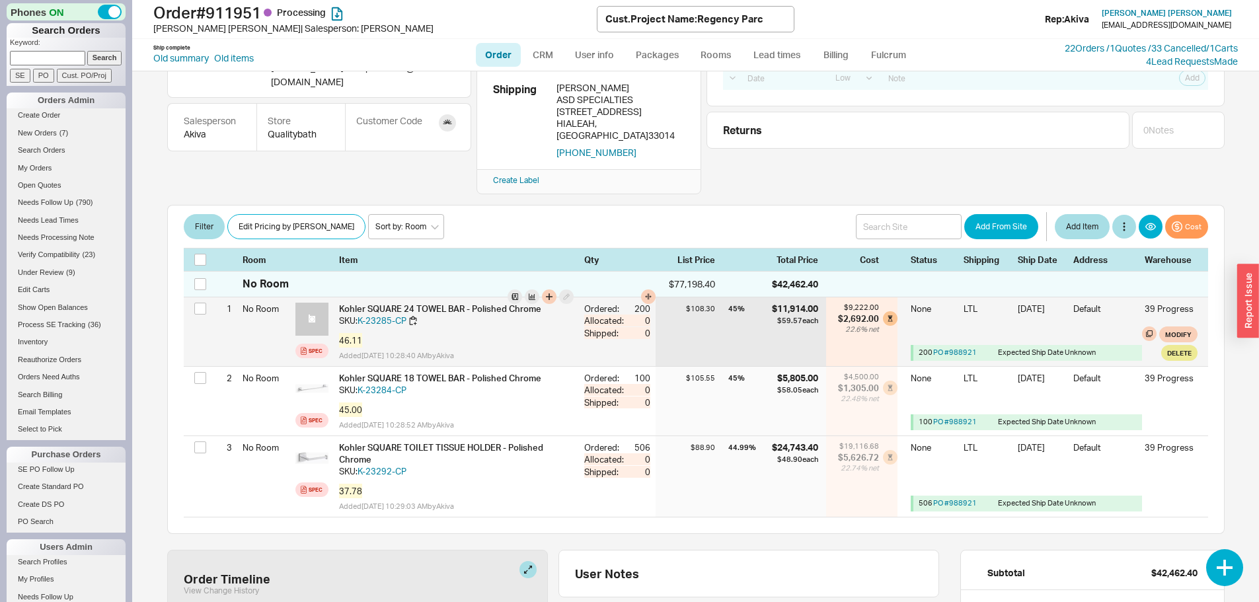
scroll to position [132, 0]
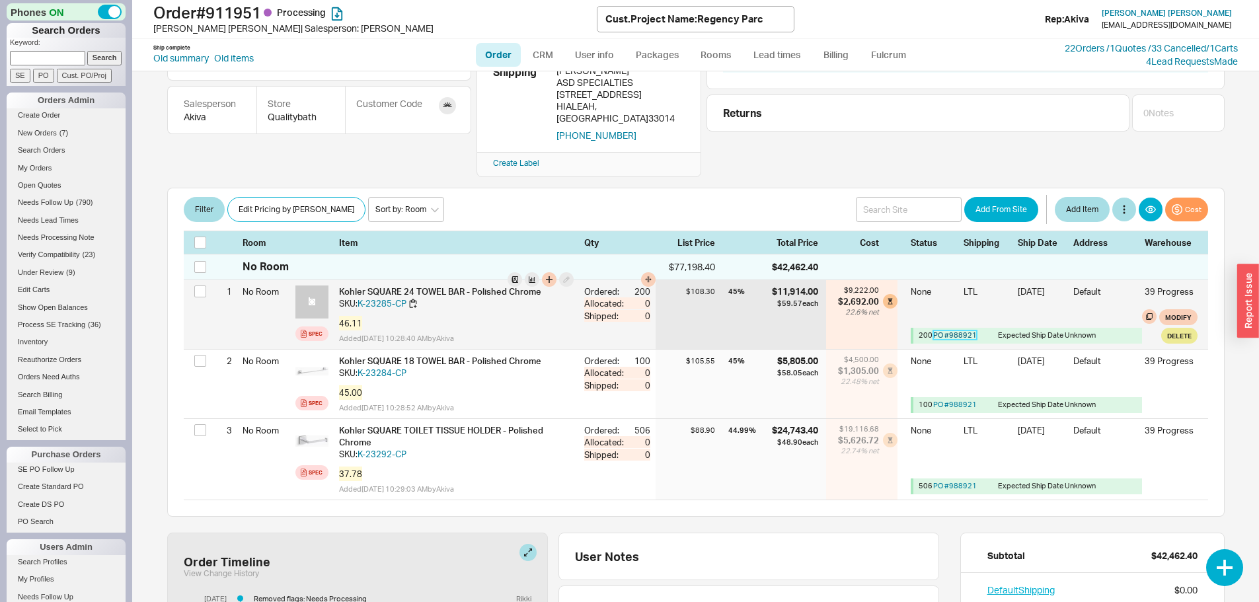
click at [951, 330] on link "PO # 988921" at bounding box center [955, 334] width 44 height 9
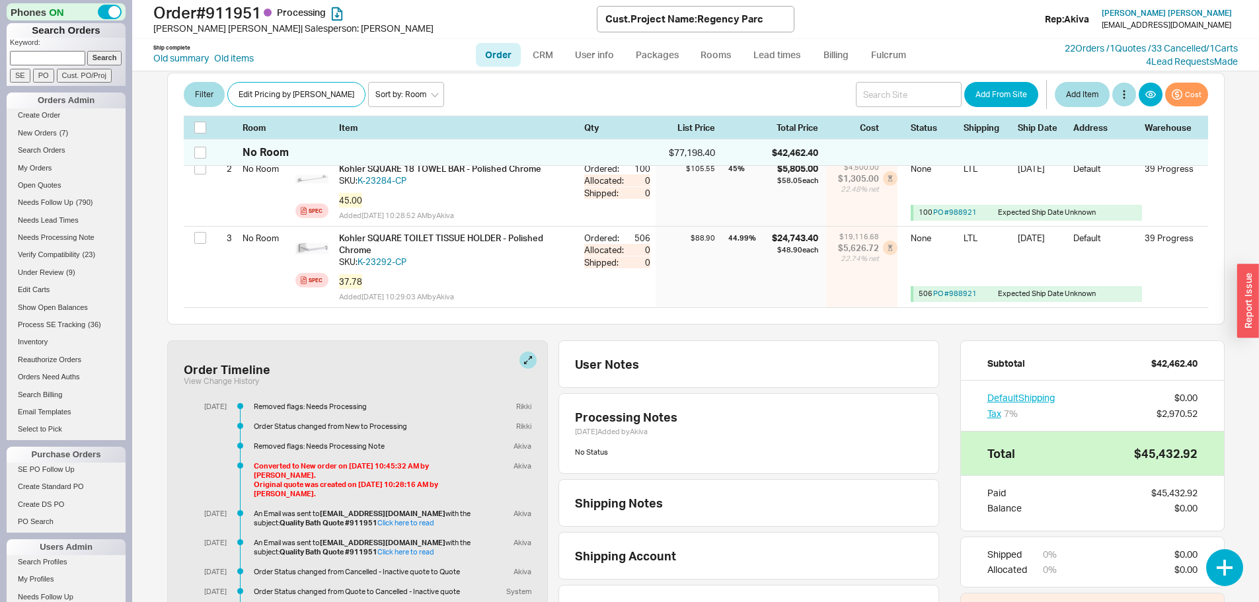
scroll to position [330, 0]
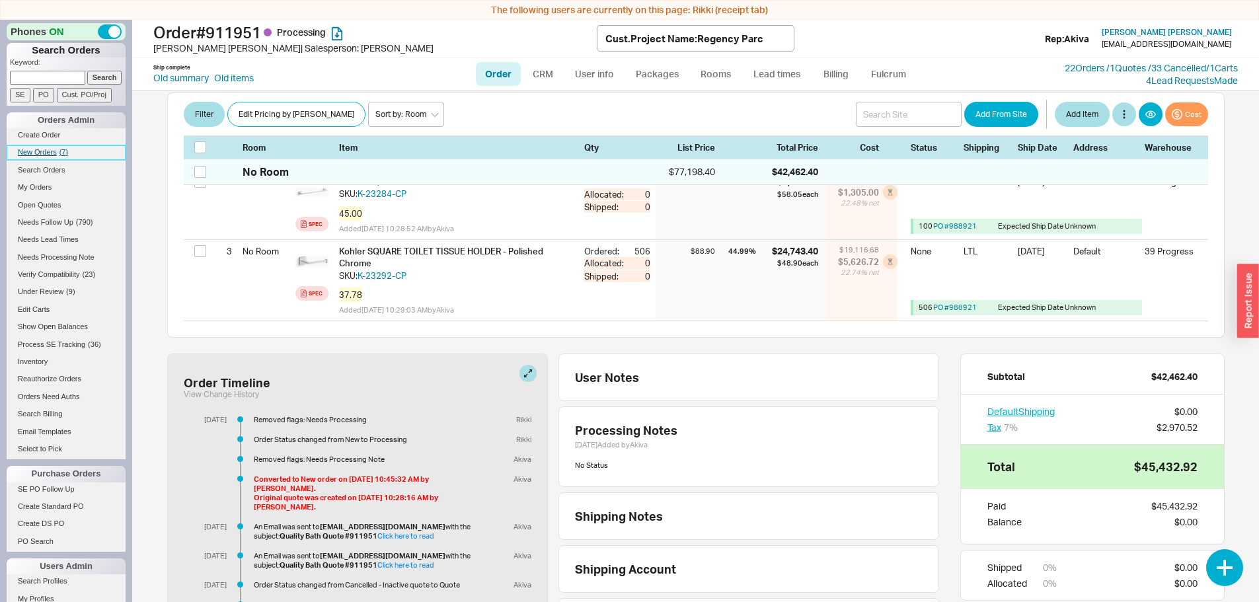
click at [54, 154] on span "New Orders" at bounding box center [37, 152] width 39 height 8
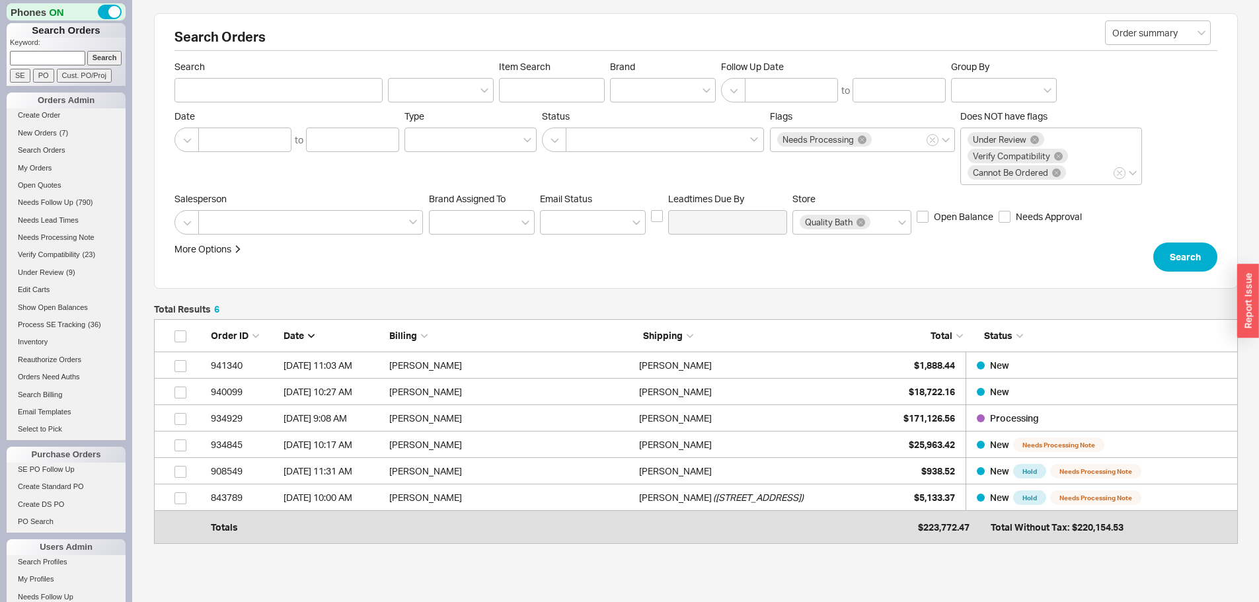
scroll to position [208, 1074]
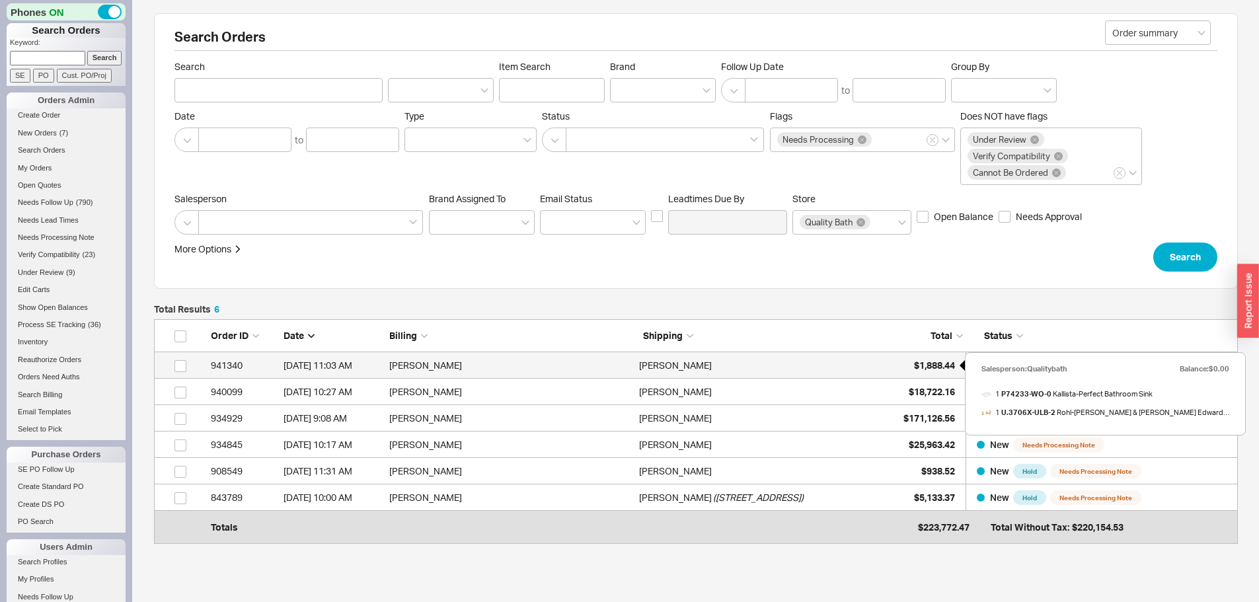
click at [922, 358] on div "$1,888.44" at bounding box center [922, 365] width 66 height 26
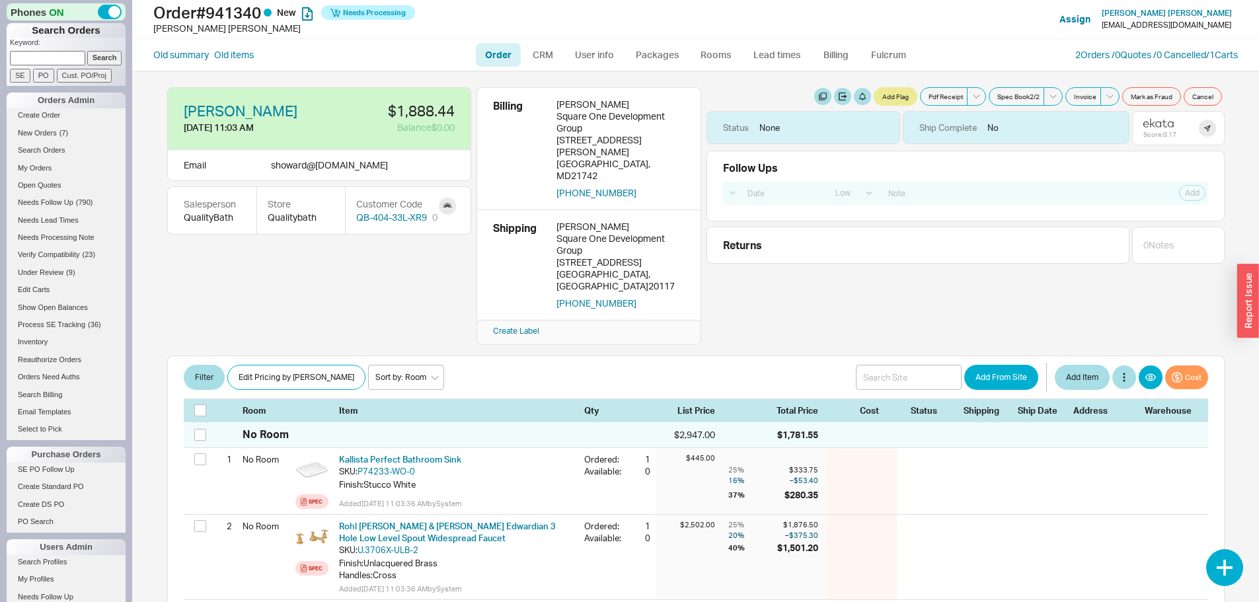
select select "LOW"
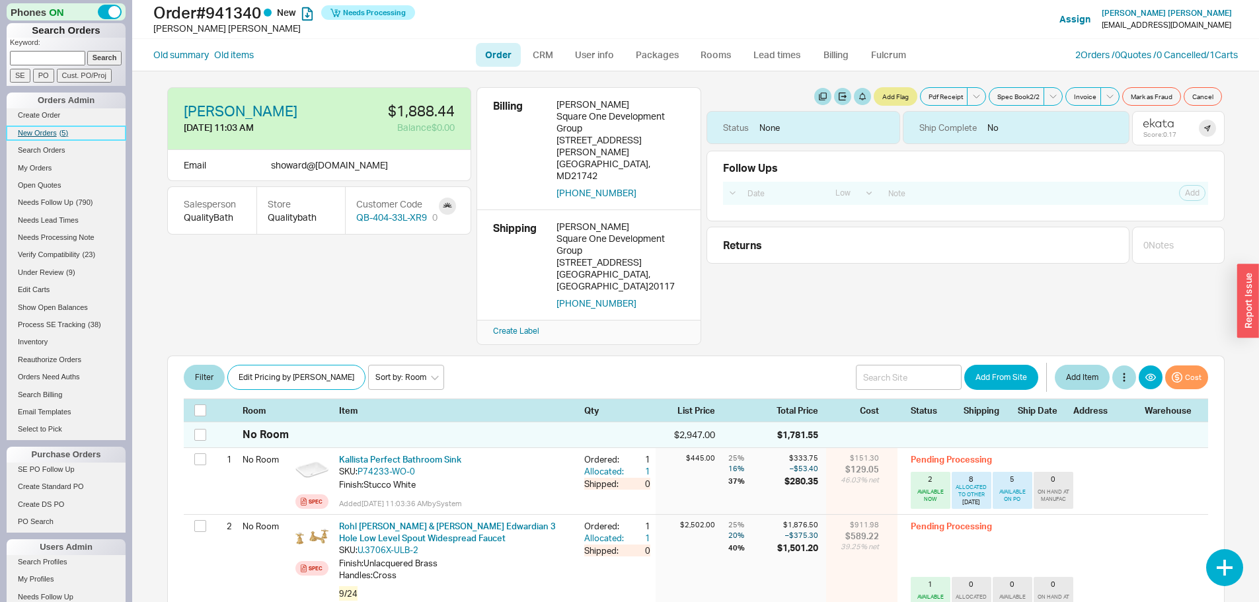
click at [42, 132] on span "New Orders" at bounding box center [37, 133] width 39 height 8
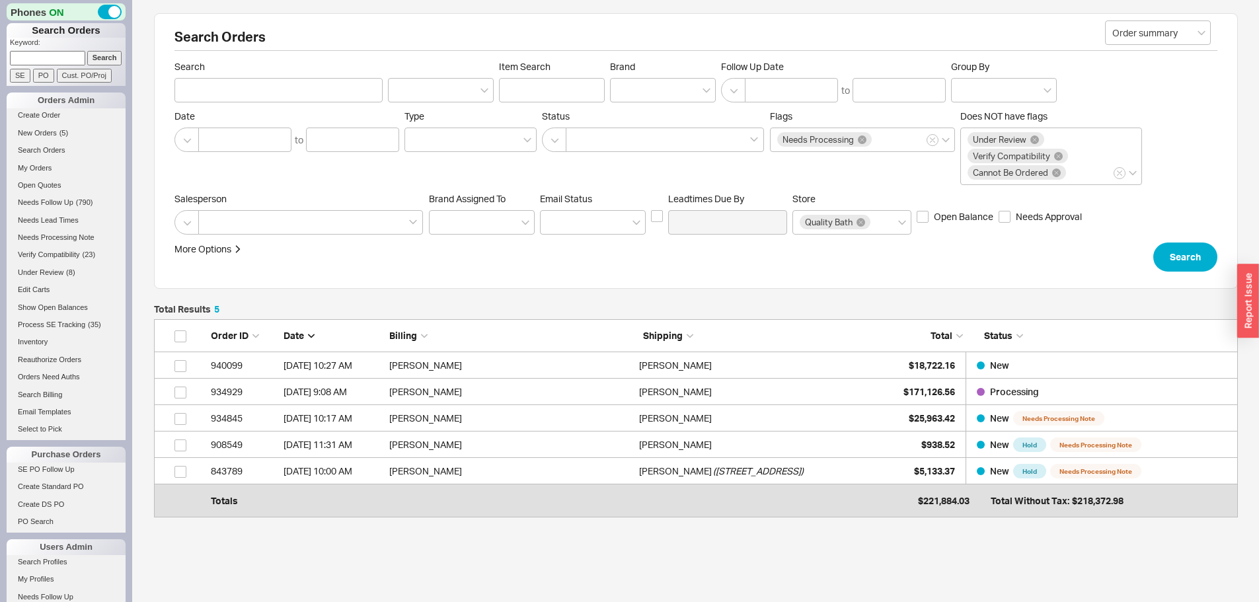
scroll to position [182, 1074]
click at [46, 58] on input at bounding box center [47, 58] width 75 height 14
type input "941099"
click at [87, 51] on input "Search" at bounding box center [104, 58] width 35 height 14
type input "941099"
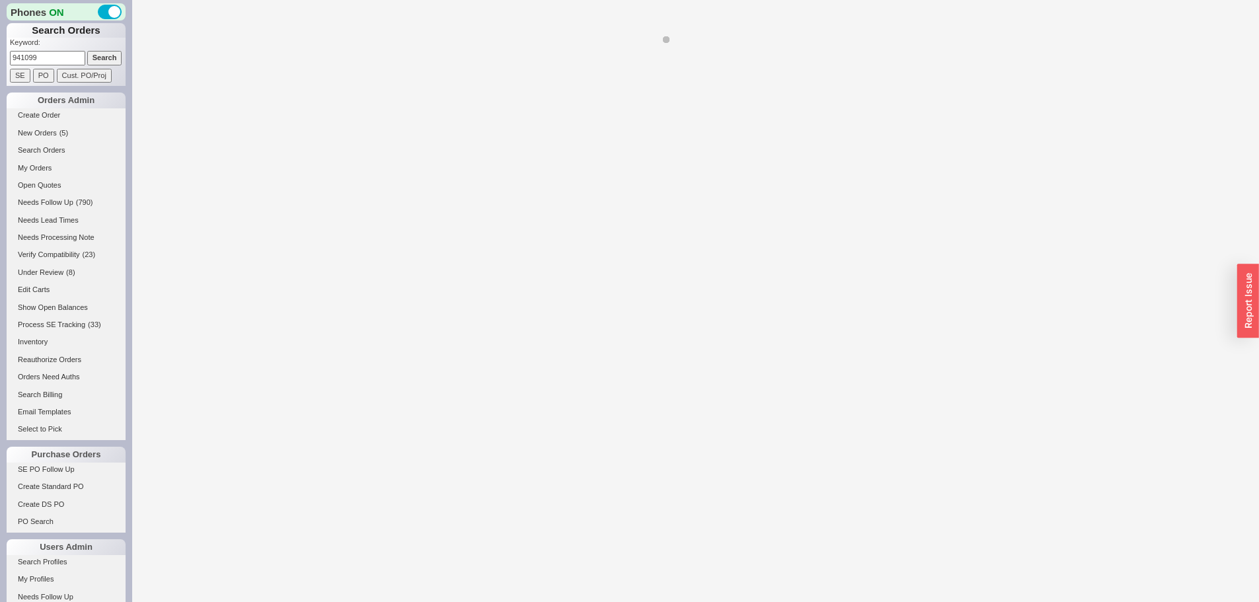
select select "LOW"
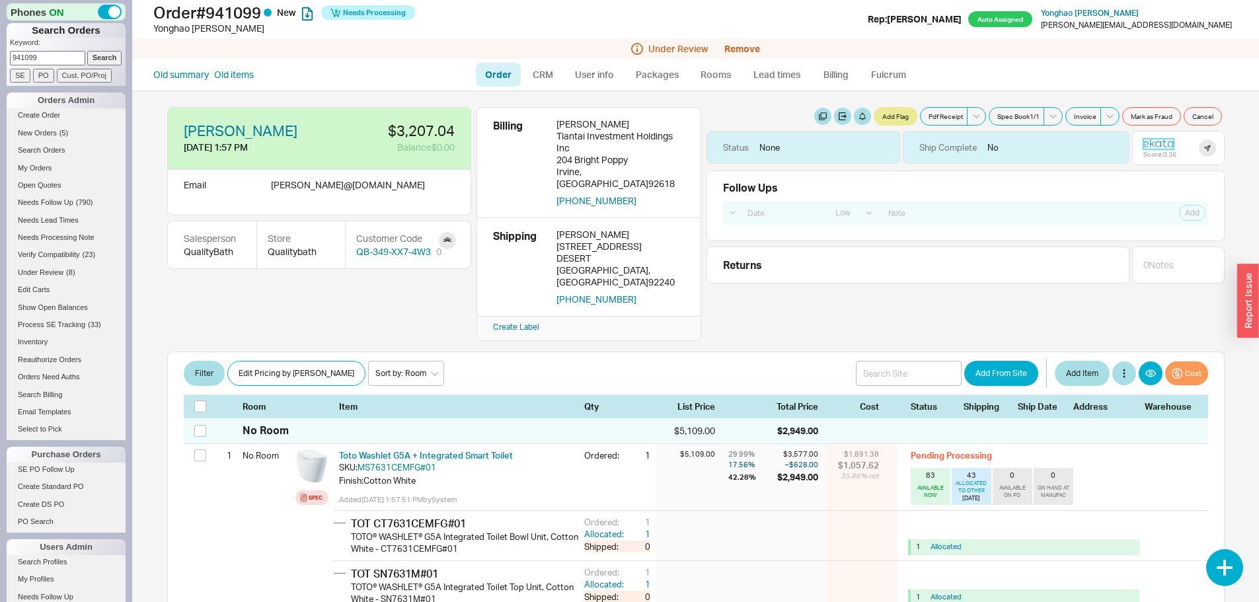
click at [1143, 139] on icon at bounding box center [1158, 142] width 30 height 9
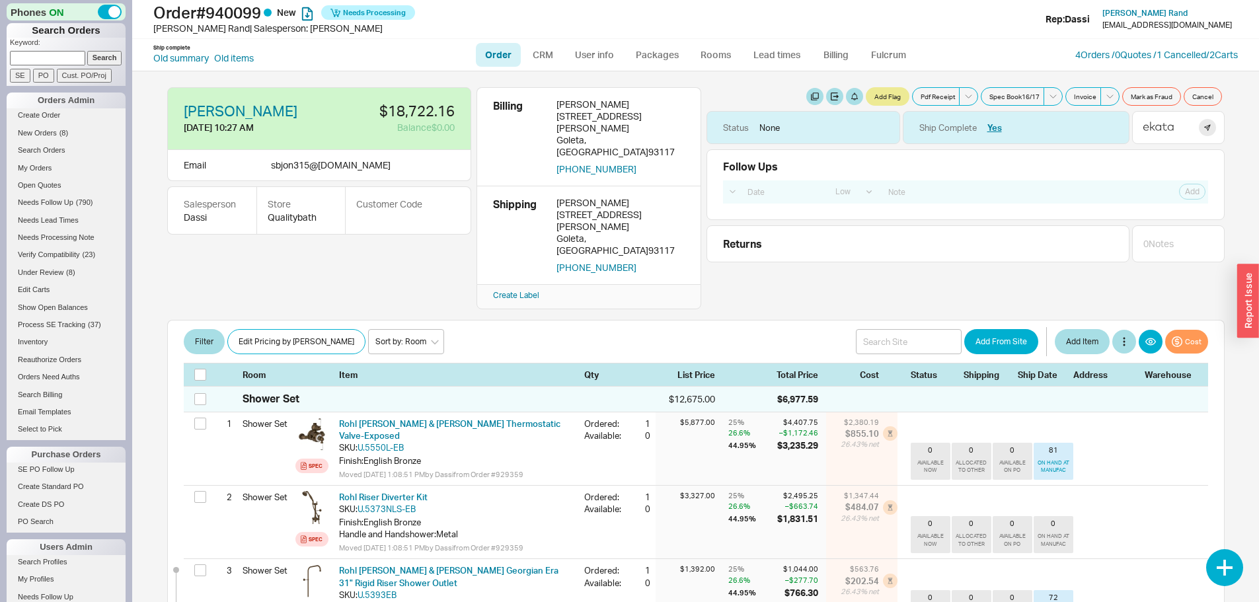
select select "LOW"
click at [43, 130] on span "New Orders" at bounding box center [37, 133] width 39 height 8
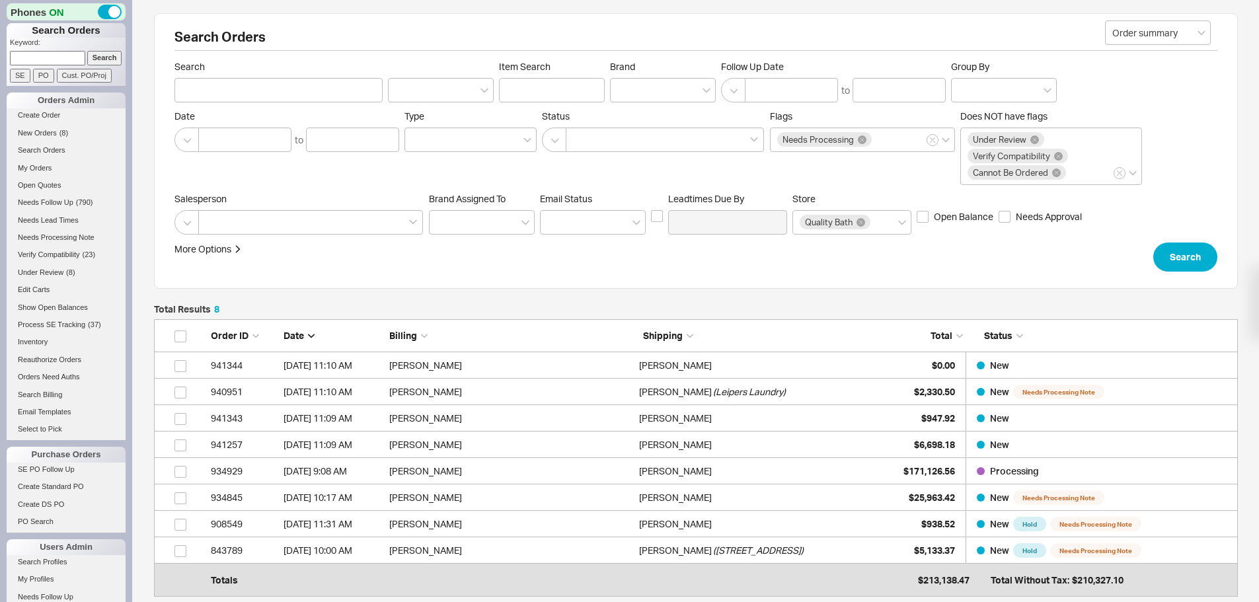
scroll to position [261, 1074]
click at [42, 131] on span "New Orders" at bounding box center [37, 133] width 39 height 8
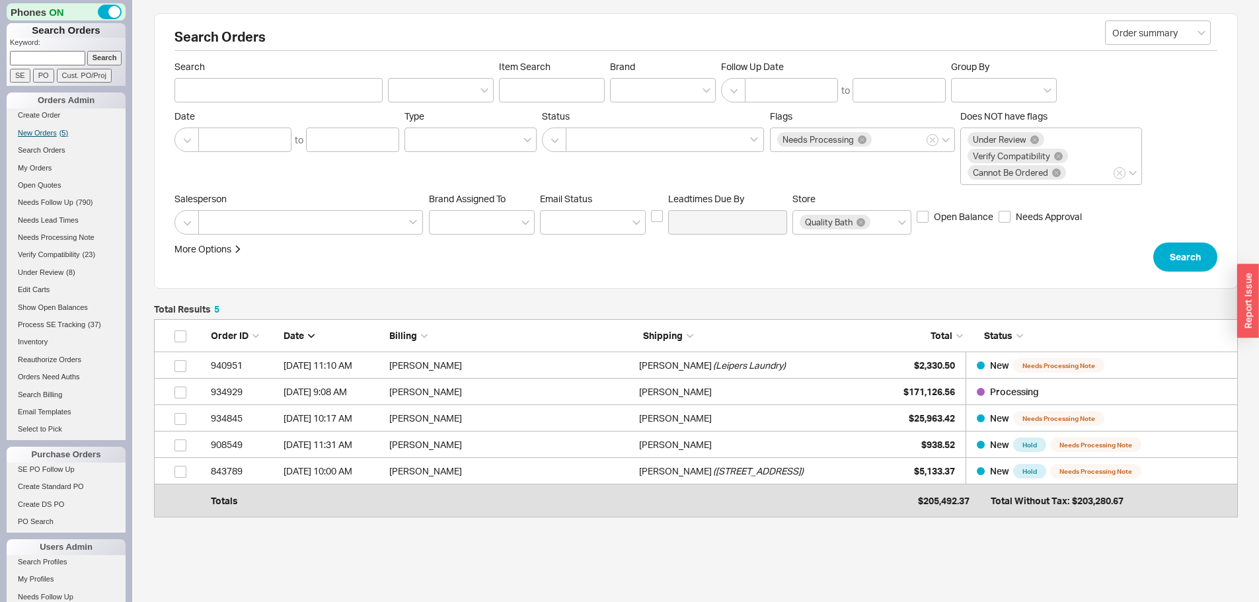
scroll to position [182, 1074]
click at [33, 132] on span "New Orders" at bounding box center [37, 133] width 39 height 8
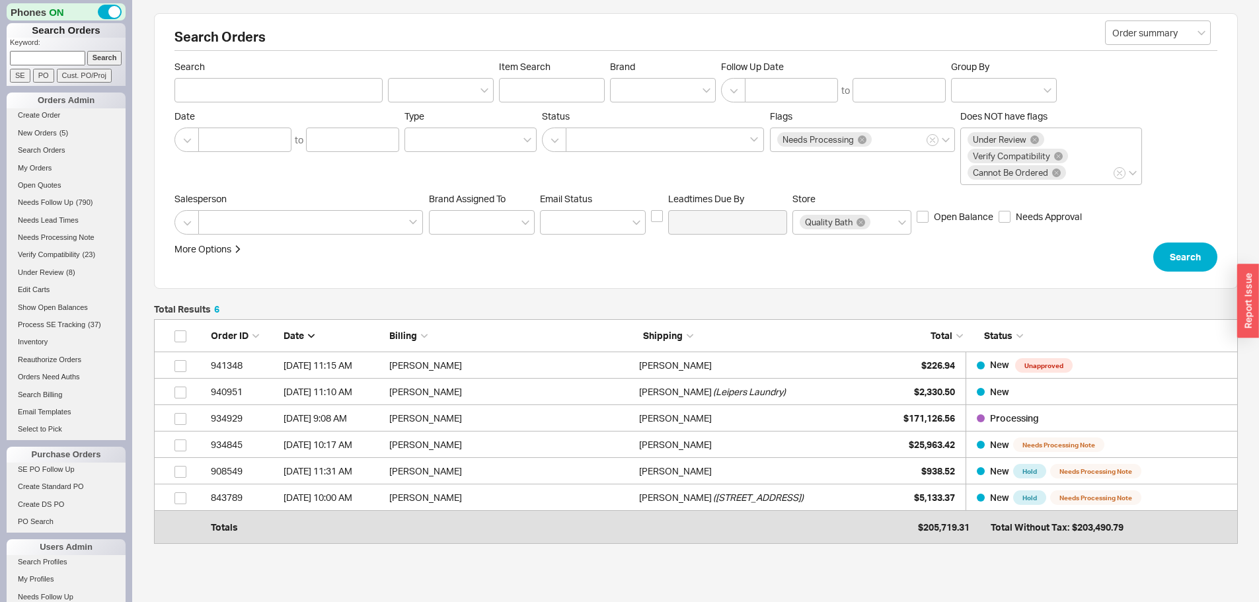
scroll to position [208, 1074]
click at [49, 132] on span "New Orders" at bounding box center [37, 133] width 39 height 8
click at [44, 131] on span "New Orders" at bounding box center [37, 133] width 39 height 8
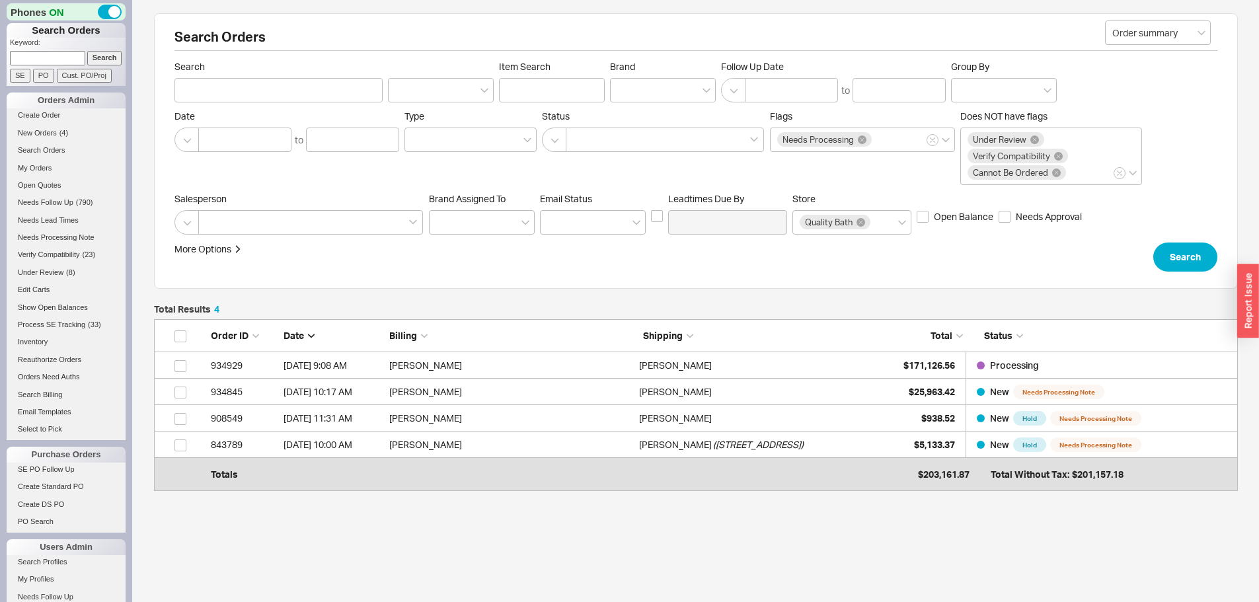
scroll to position [155, 1074]
click at [38, 130] on span "New Orders" at bounding box center [37, 133] width 39 height 8
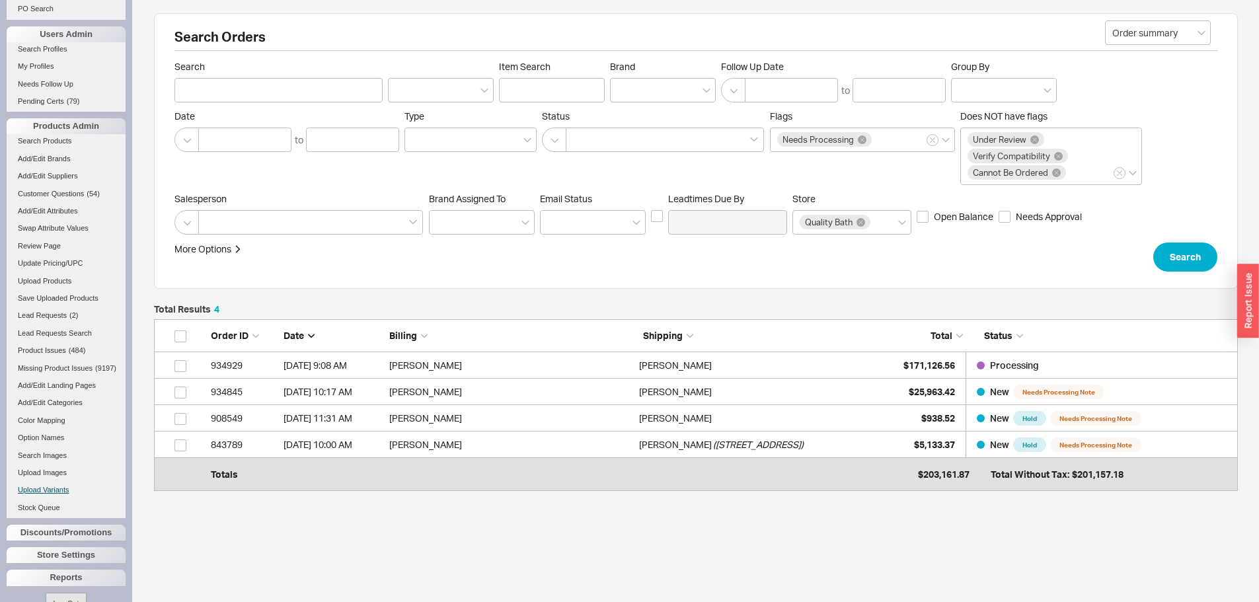
scroll to position [552, 0]
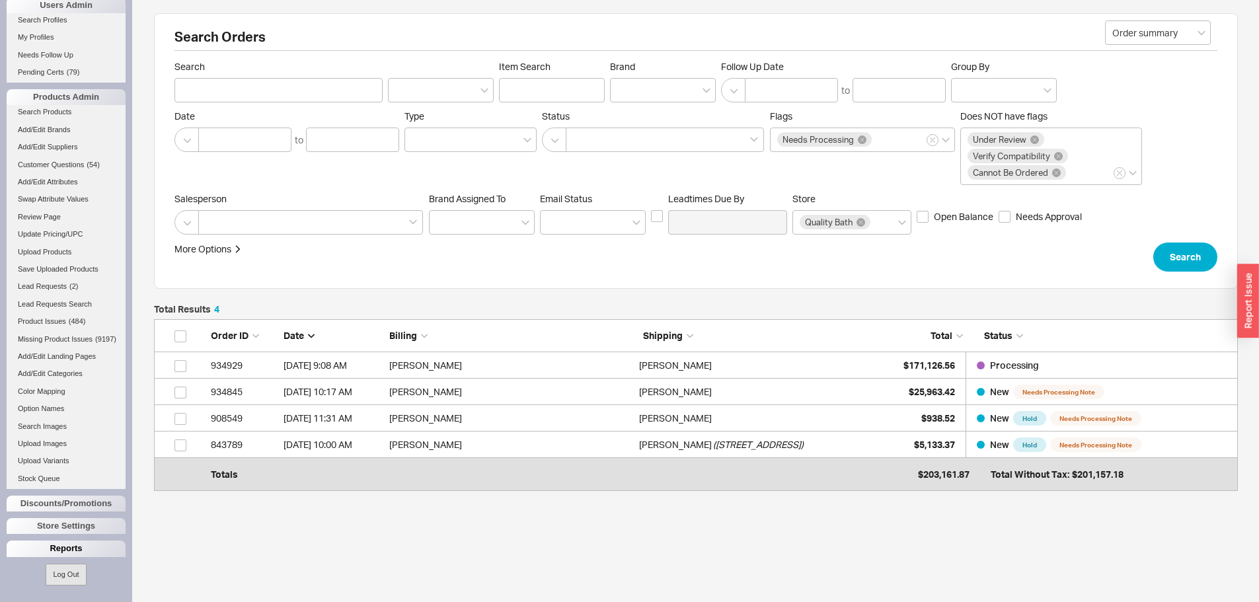
click at [71, 547] on div "Reports" at bounding box center [66, 549] width 119 height 16
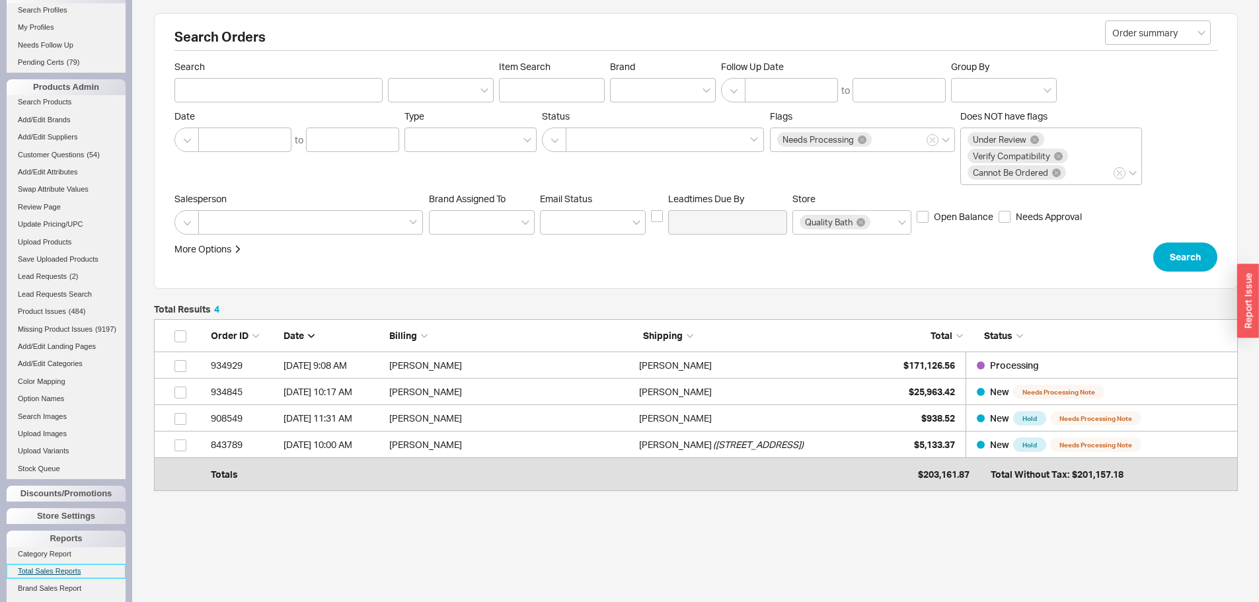
click at [68, 574] on link "Total Sales Reports" at bounding box center [66, 571] width 119 height 14
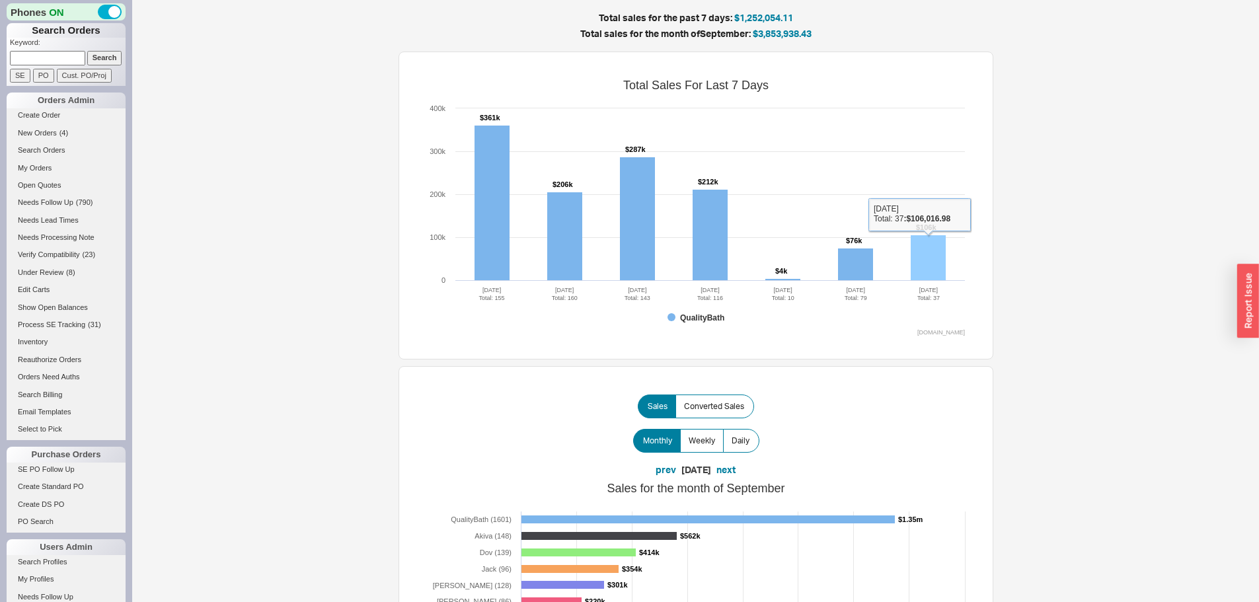
click at [929, 254] on rect at bounding box center [928, 258] width 35 height 46
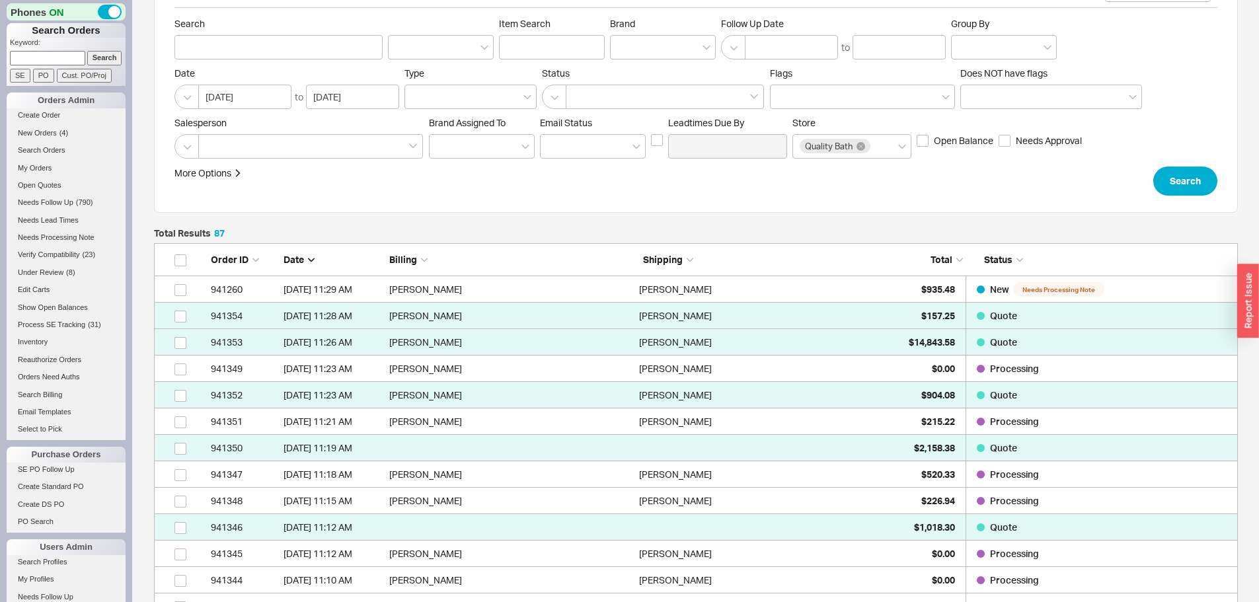
scroll to position [66, 0]
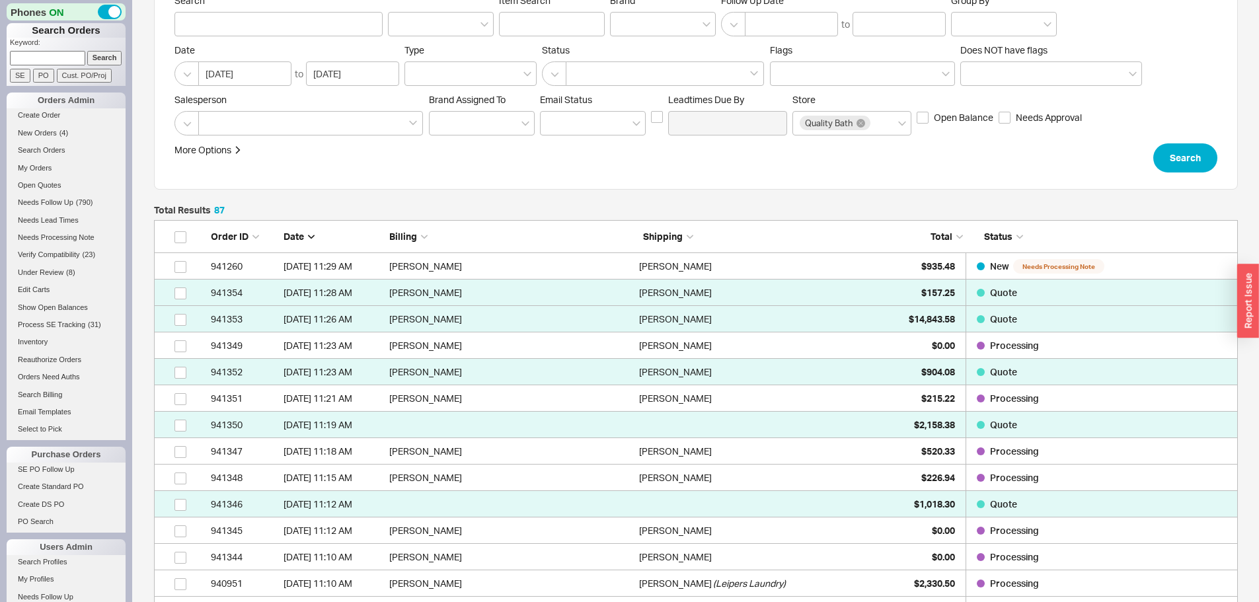
click at [940, 245] on div "Order ID Date Billing Shipping Total Status" at bounding box center [696, 236] width 1084 height 33
click at [940, 236] on span "Total" at bounding box center [942, 236] width 22 height 11
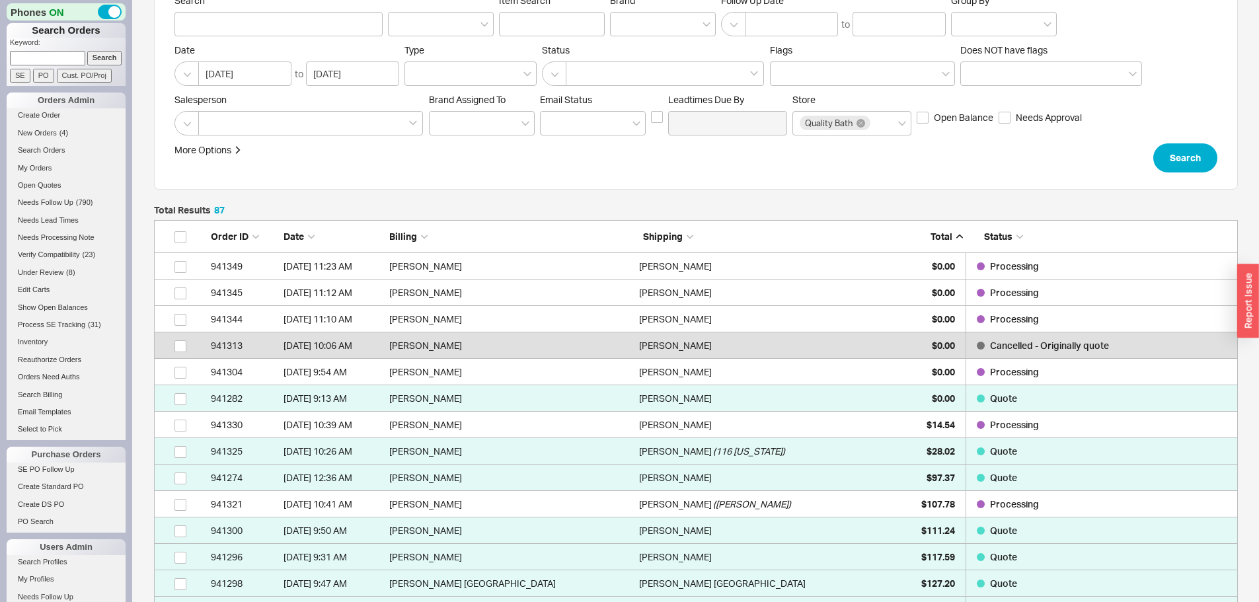
click at [940, 236] on span "Total" at bounding box center [942, 236] width 22 height 11
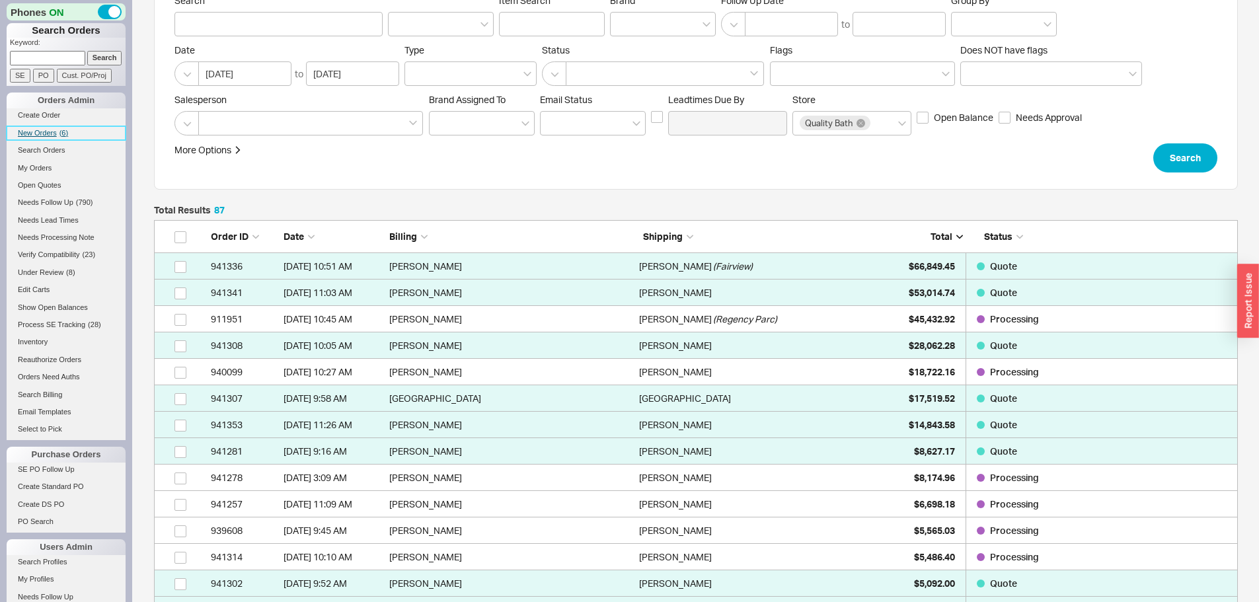
click at [36, 130] on span "New Orders" at bounding box center [37, 133] width 39 height 8
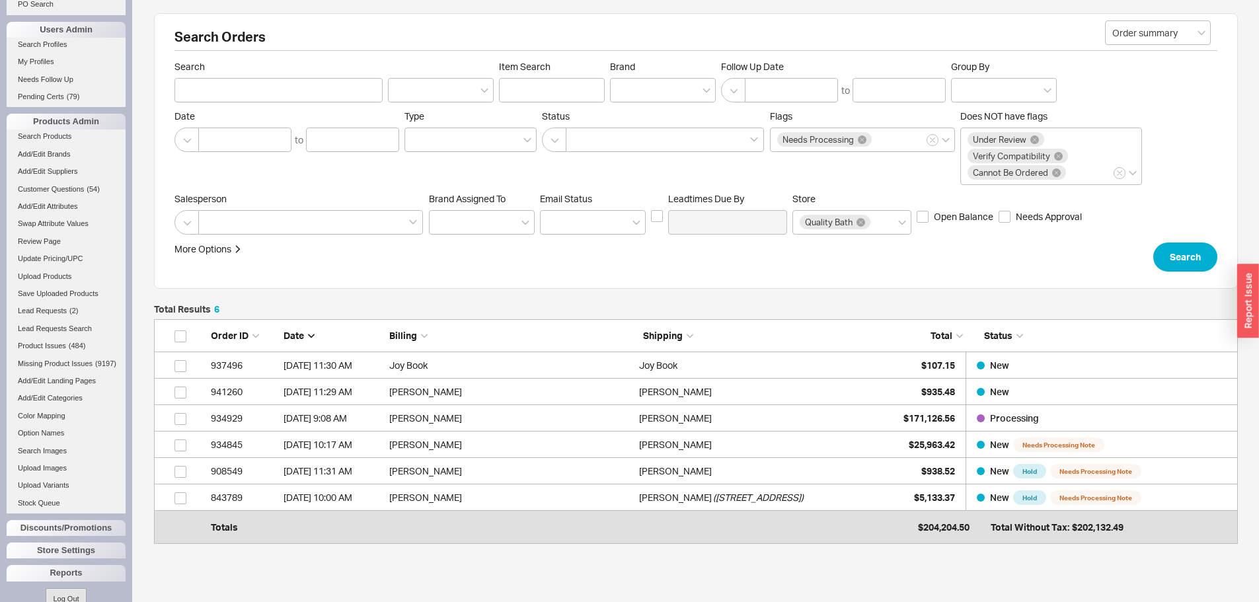
scroll to position [552, 0]
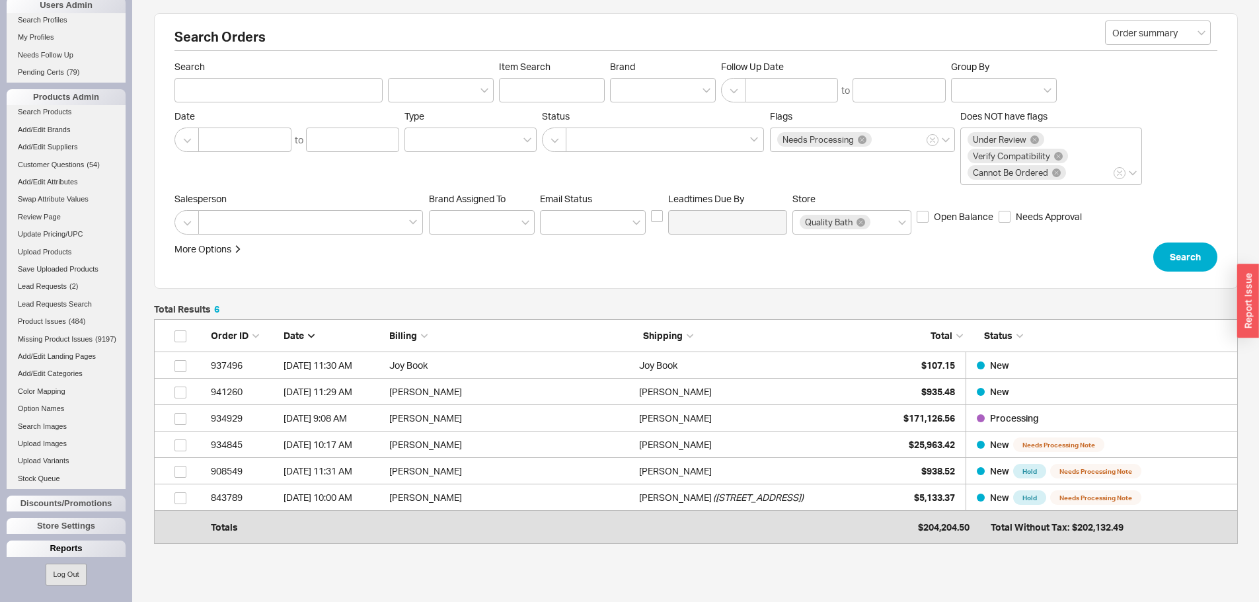
click at [73, 547] on div "Reports" at bounding box center [66, 549] width 119 height 16
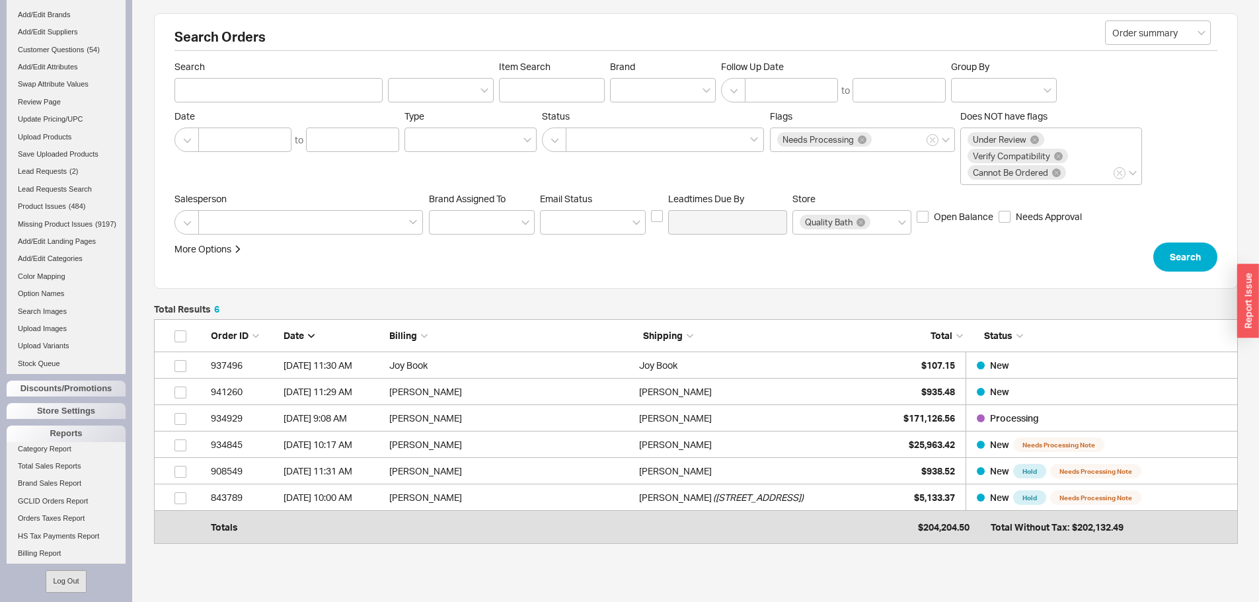
scroll to position [672, 0]
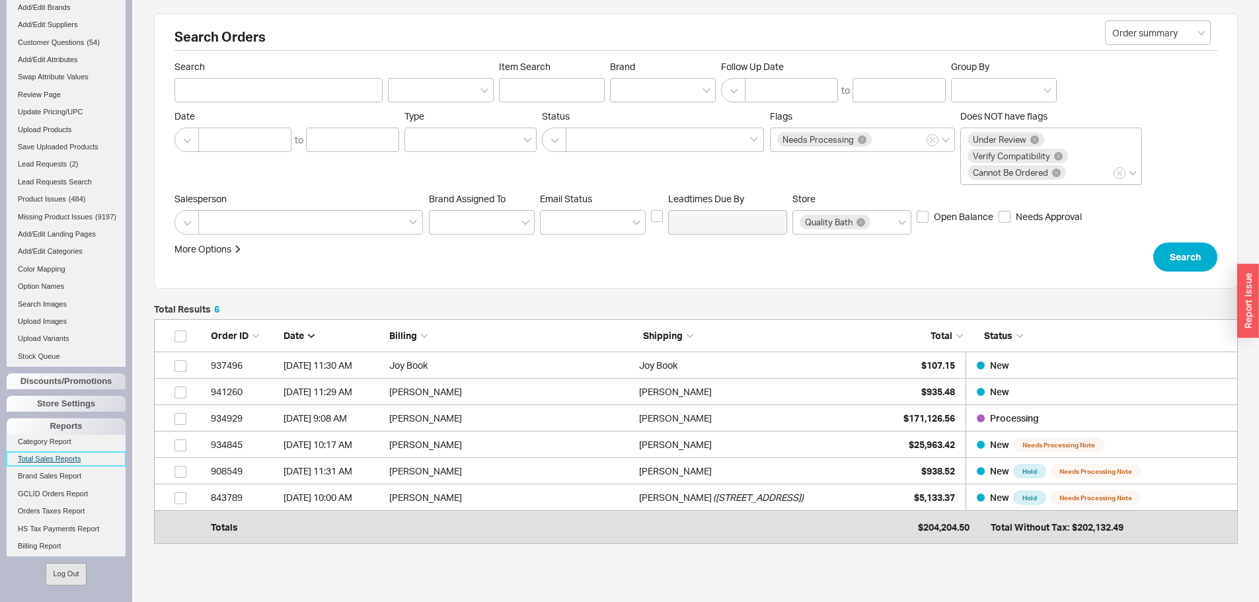
click at [40, 461] on link "Total Sales Reports" at bounding box center [66, 459] width 119 height 14
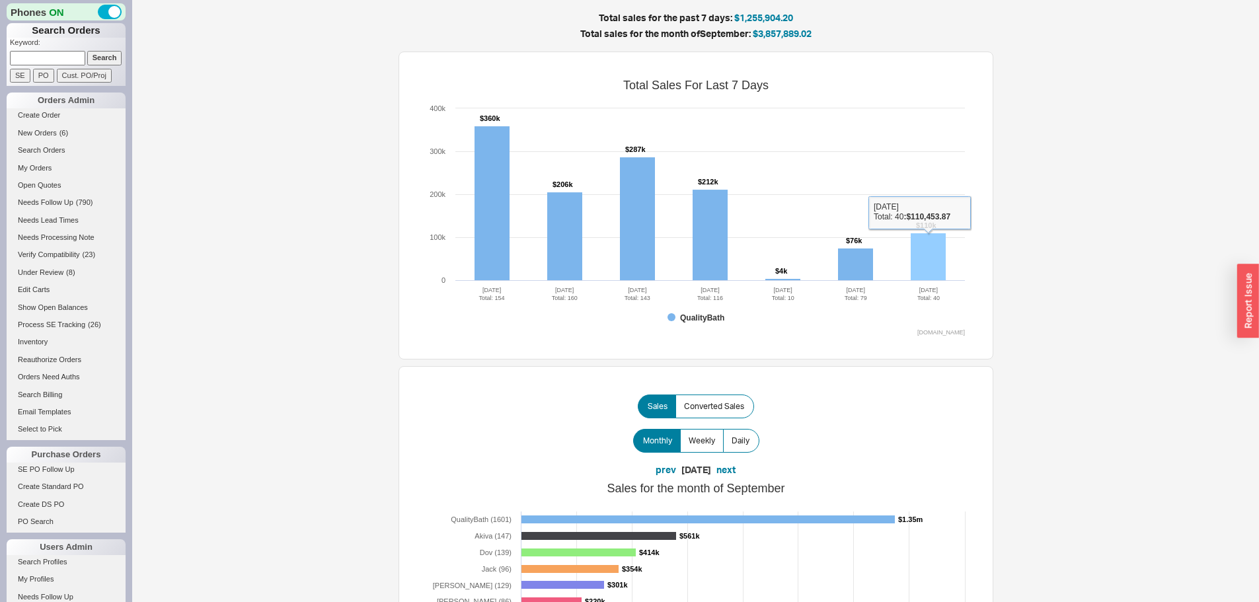
click at [924, 248] on rect at bounding box center [928, 257] width 35 height 48
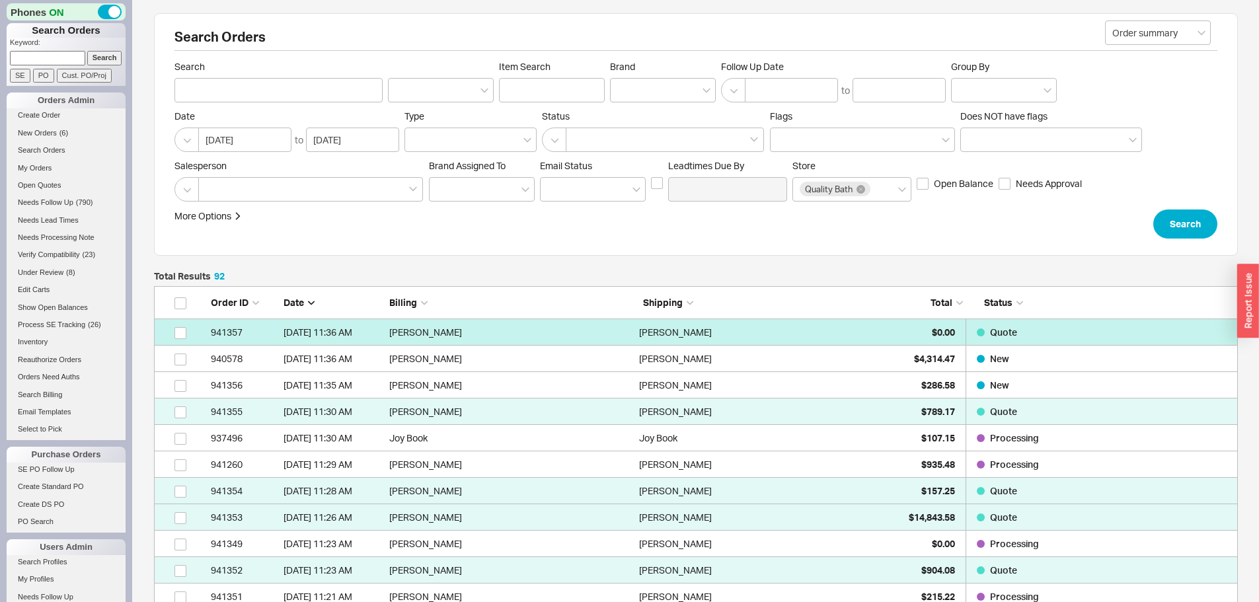
scroll to position [2482, 1074]
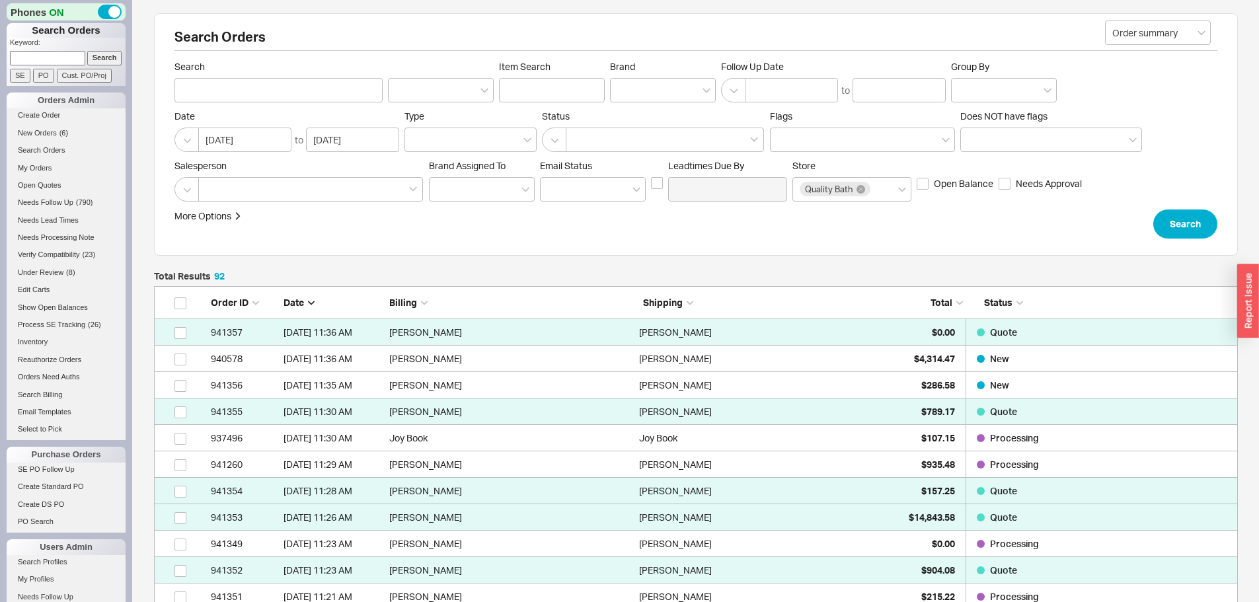
click at [941, 299] on span "Total" at bounding box center [942, 302] width 22 height 11
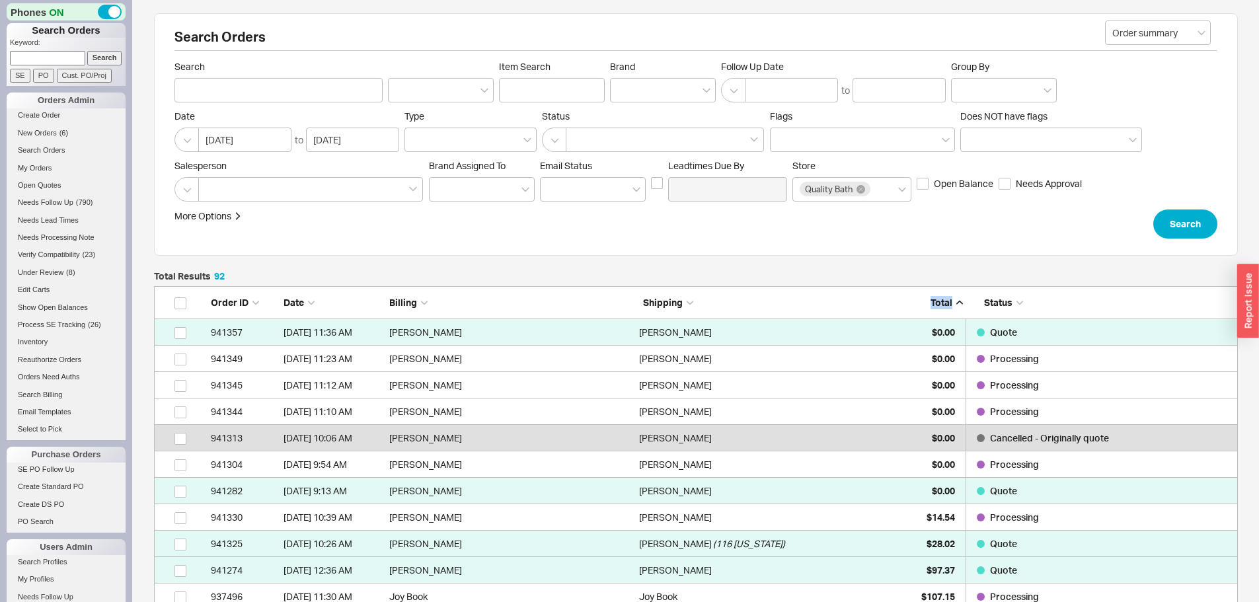
click at [941, 300] on span "Total" at bounding box center [942, 302] width 22 height 11
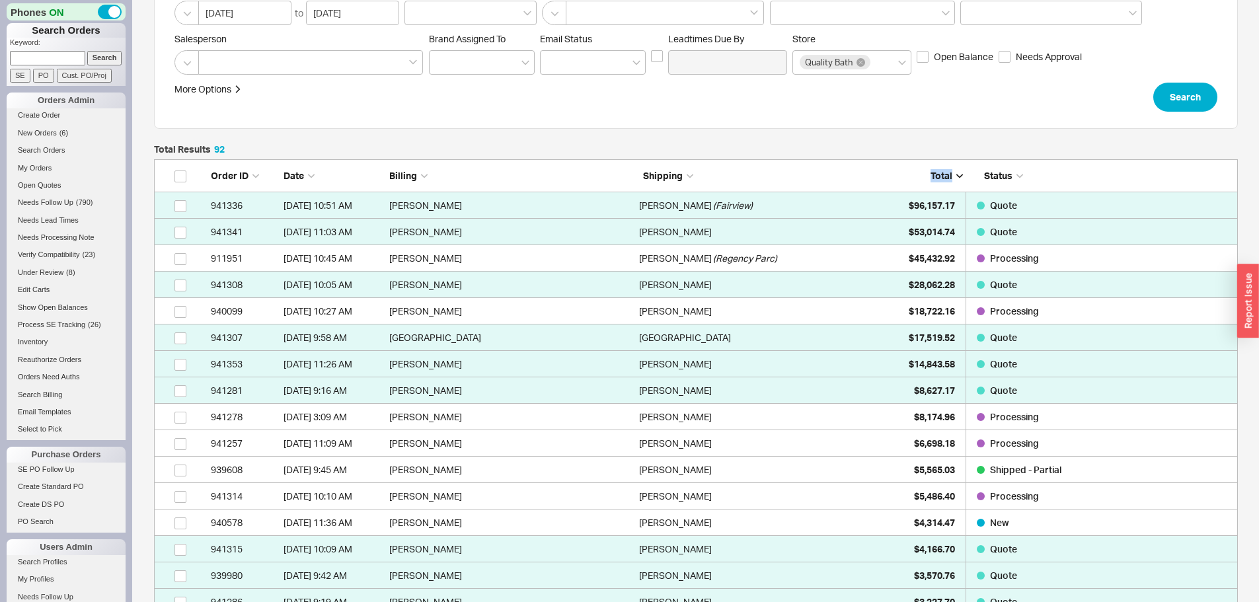
scroll to position [132, 0]
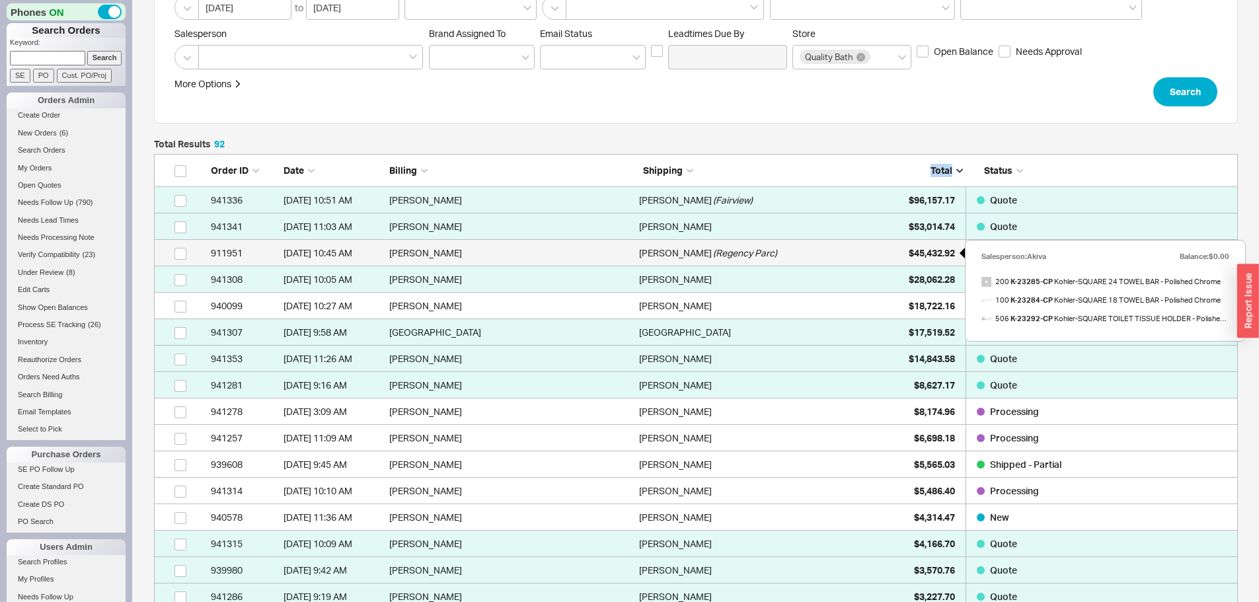
click at [923, 250] on span "$45,432.92" at bounding box center [932, 252] width 46 height 11
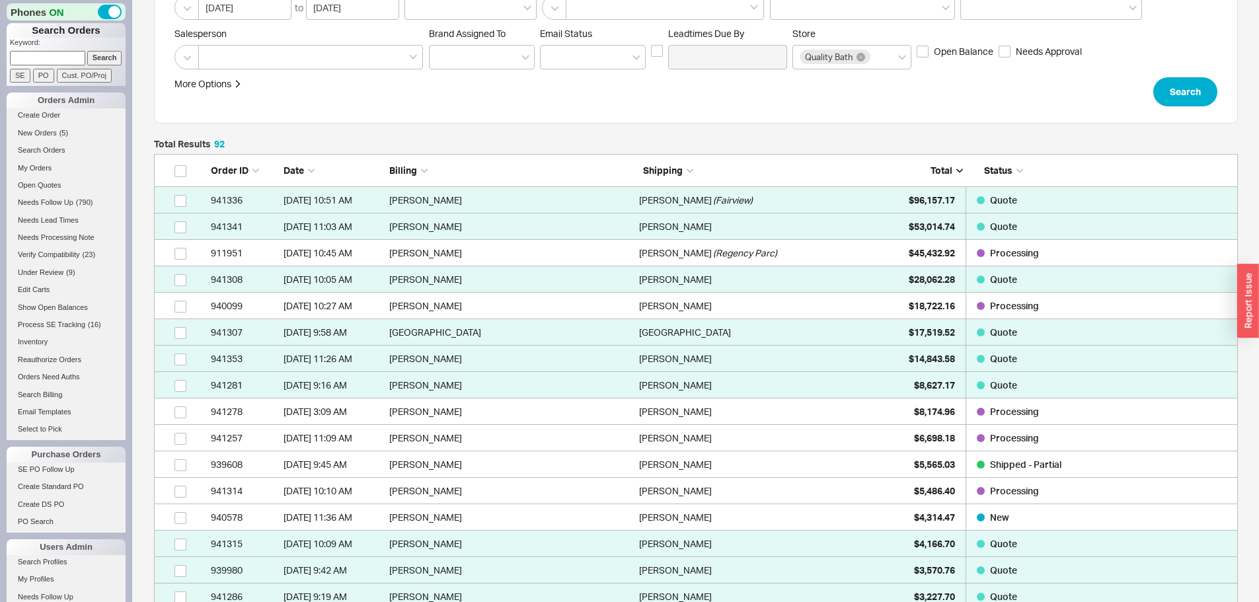
click at [42, 50] on p "Keyword:" at bounding box center [68, 44] width 116 height 13
click at [43, 63] on input at bounding box center [47, 58] width 75 height 14
type input "941336"
click at [87, 51] on input "Search" at bounding box center [104, 58] width 35 height 14
type input "941336"
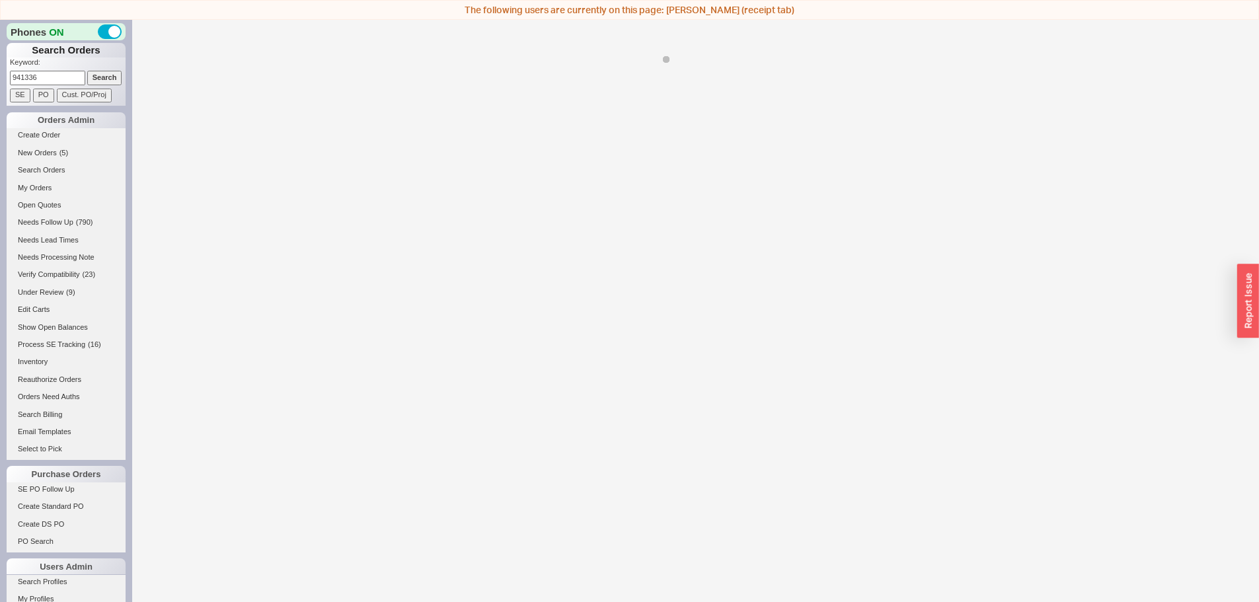
select select "LOW"
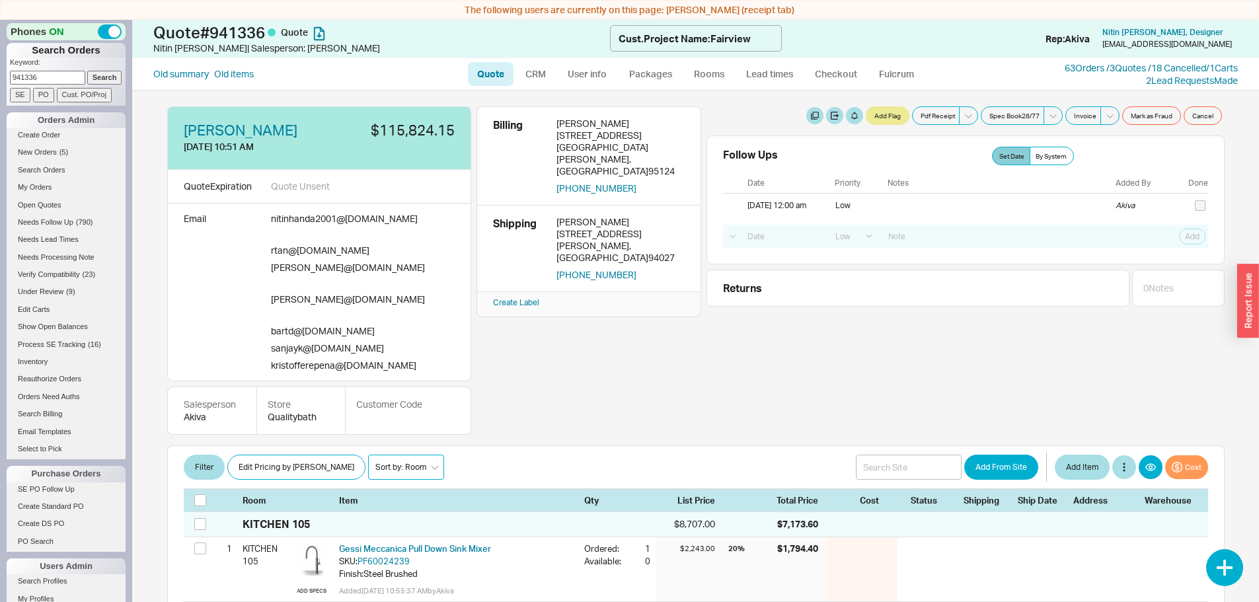
click at [383, 455] on select "Sort by: Room Sort by: Brand Sort by: Date" at bounding box center [406, 467] width 76 height 25
select select "2"
click at [368, 455] on select "Sort by: Room Sort by: Brand Sort by: Date" at bounding box center [406, 467] width 76 height 25
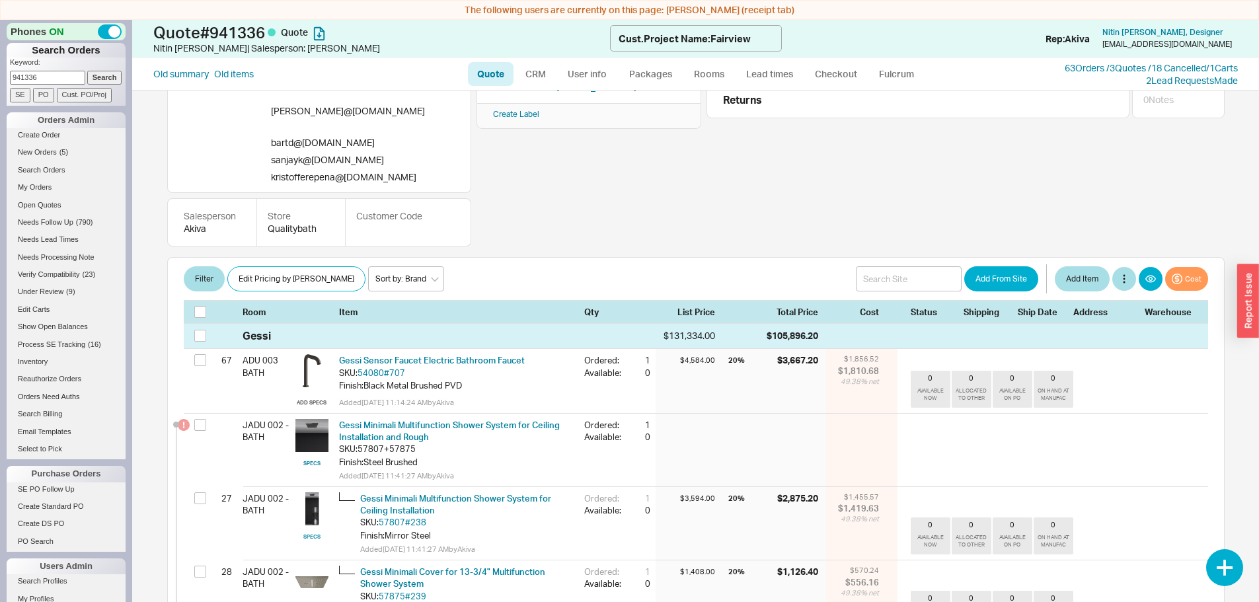
scroll to position [198, 0]
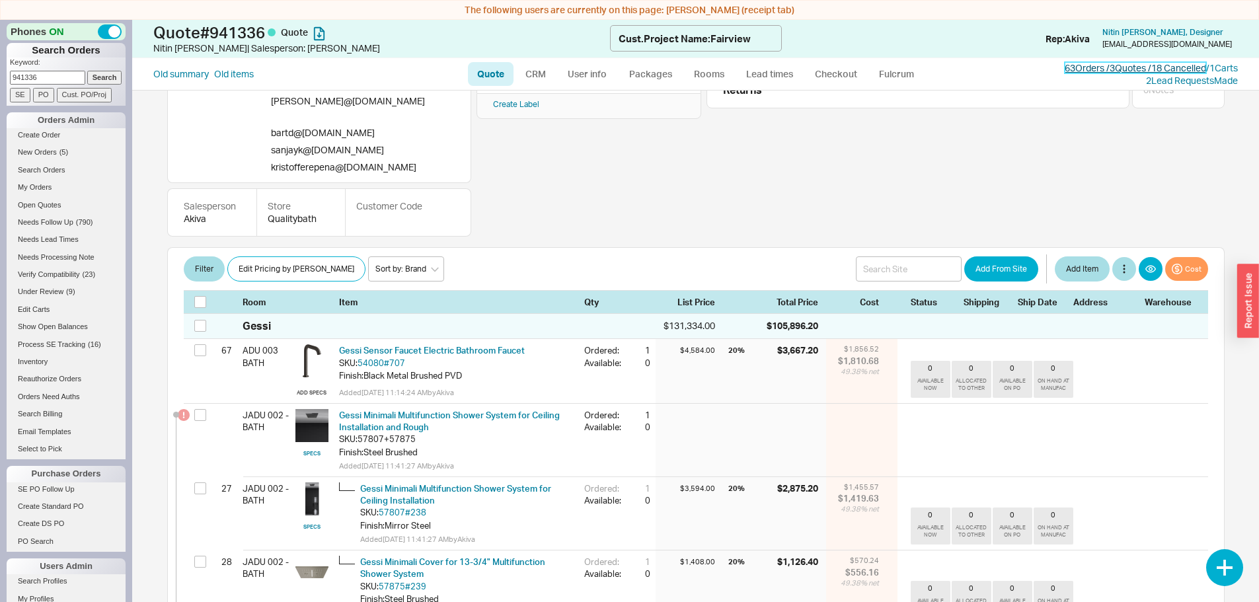
click at [1080, 64] on link "63 Orders / 3 Quotes / 18 Cancelled" at bounding box center [1135, 67] width 141 height 11
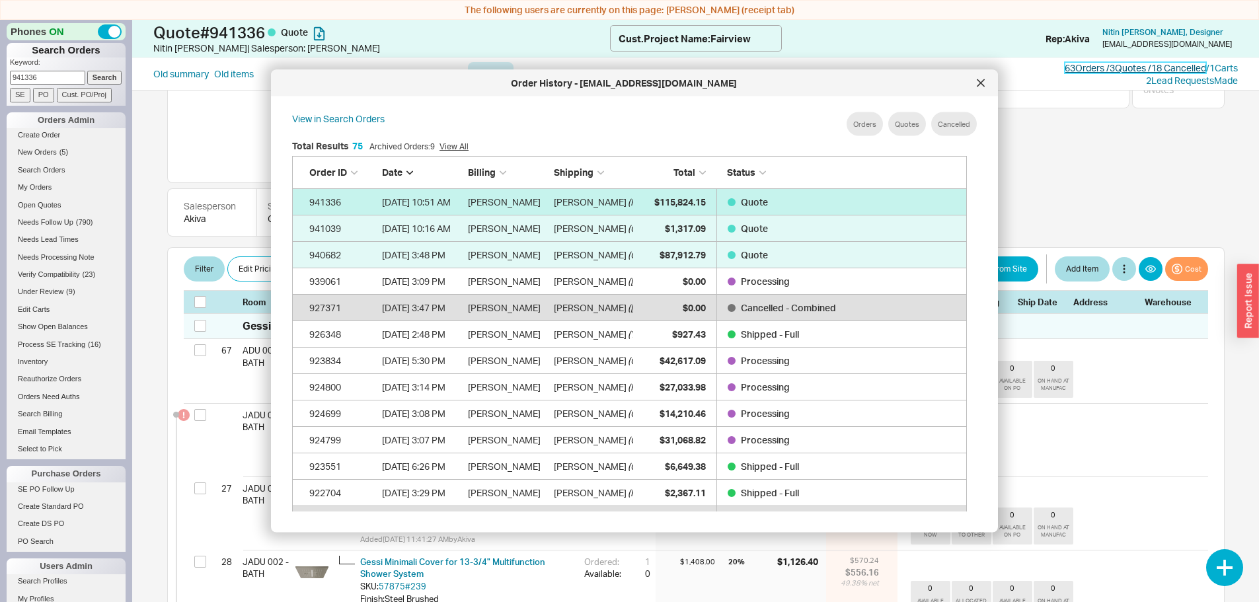
scroll to position [2032, 665]
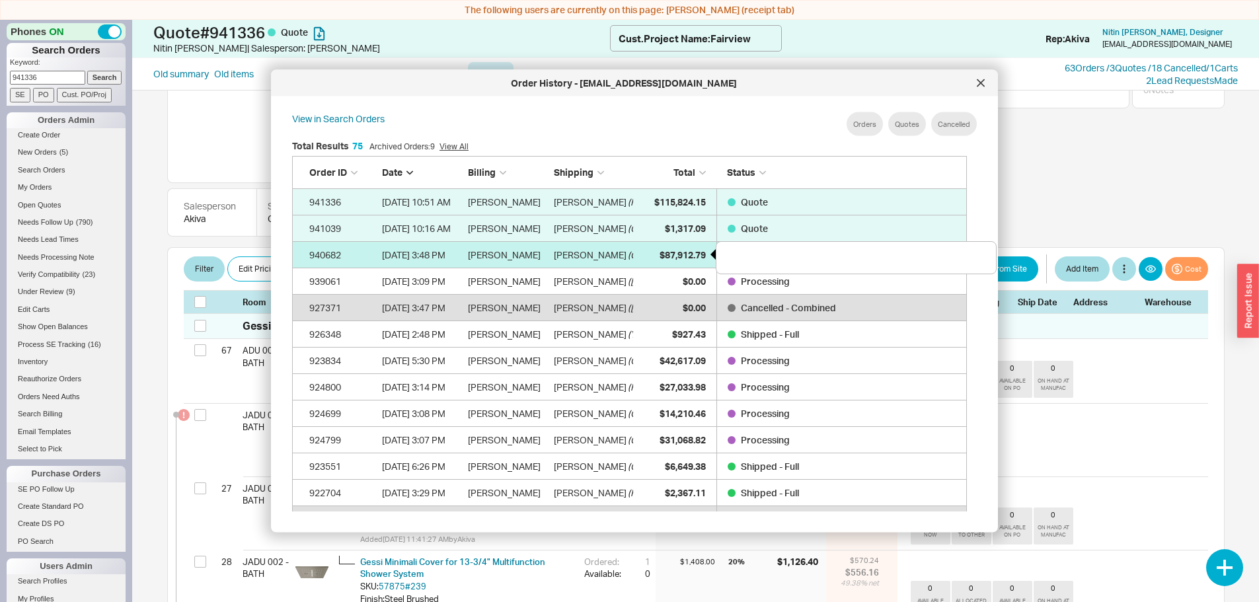
click at [680, 255] on span "$87,912.79" at bounding box center [683, 254] width 46 height 11
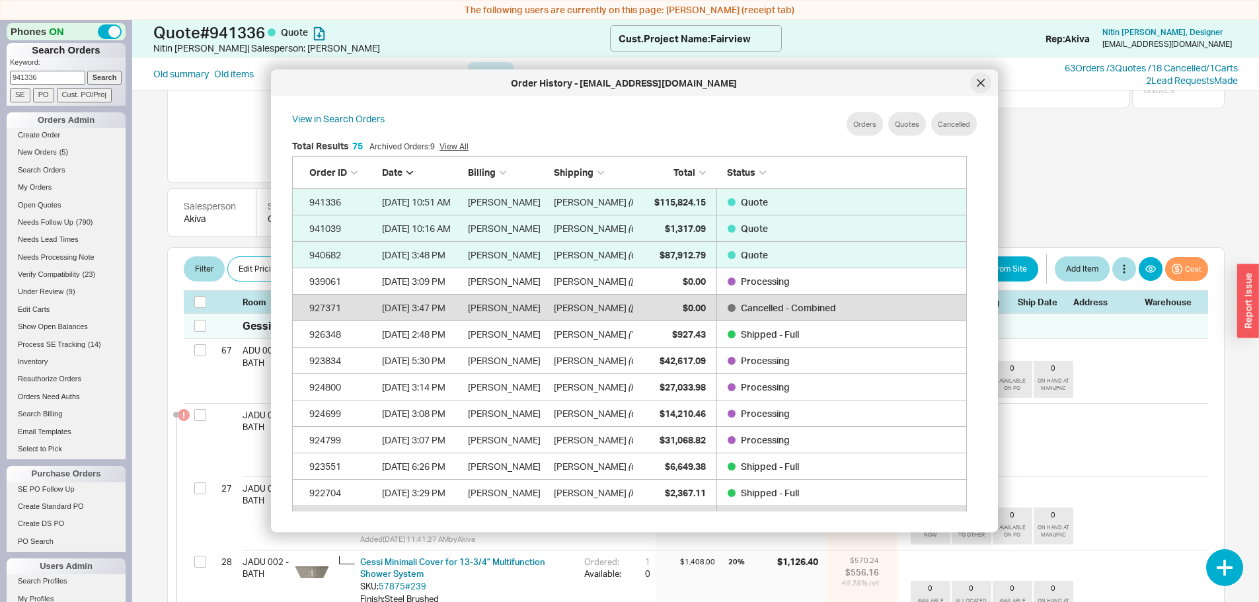
click at [980, 81] on icon at bounding box center [981, 83] width 8 height 8
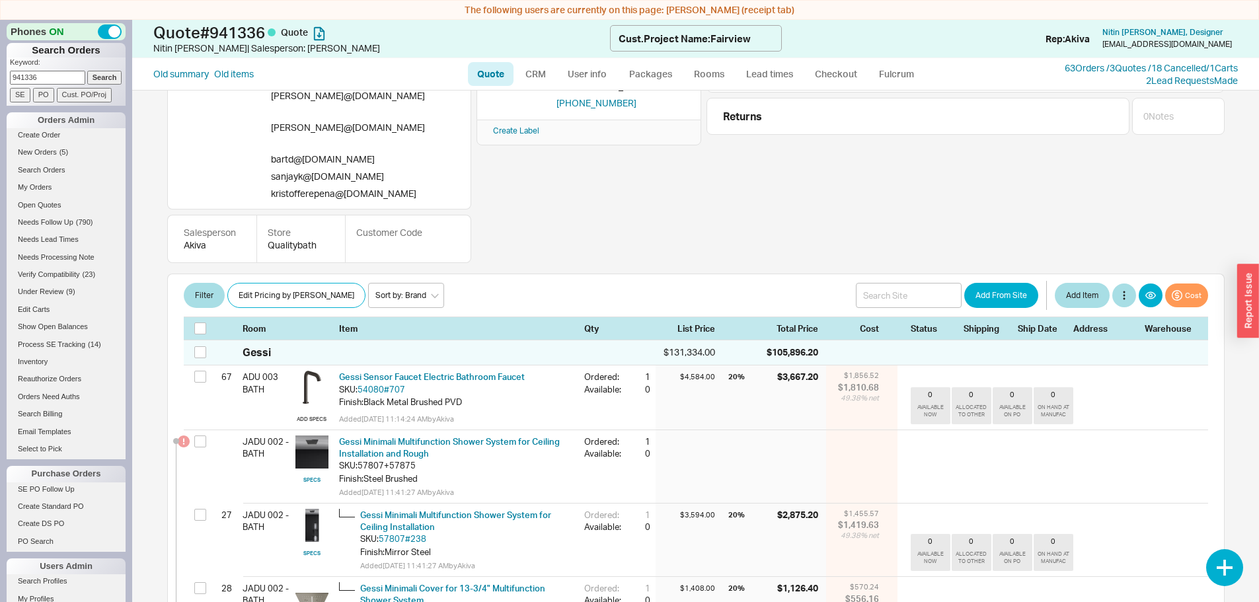
scroll to position [0, 0]
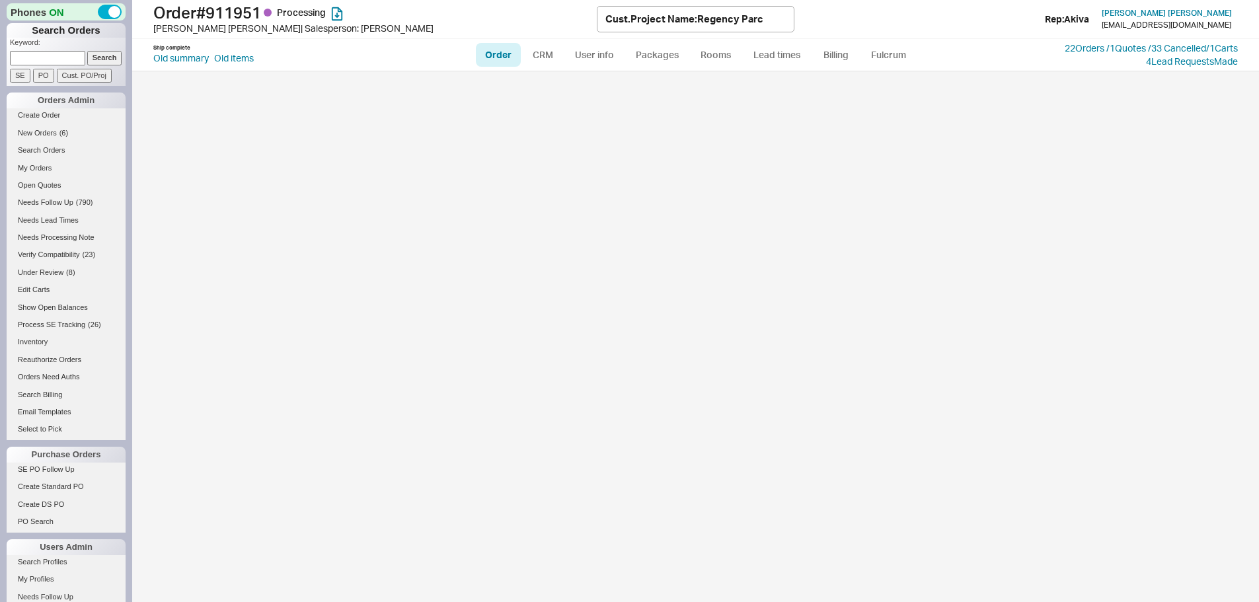
select select "LOW"
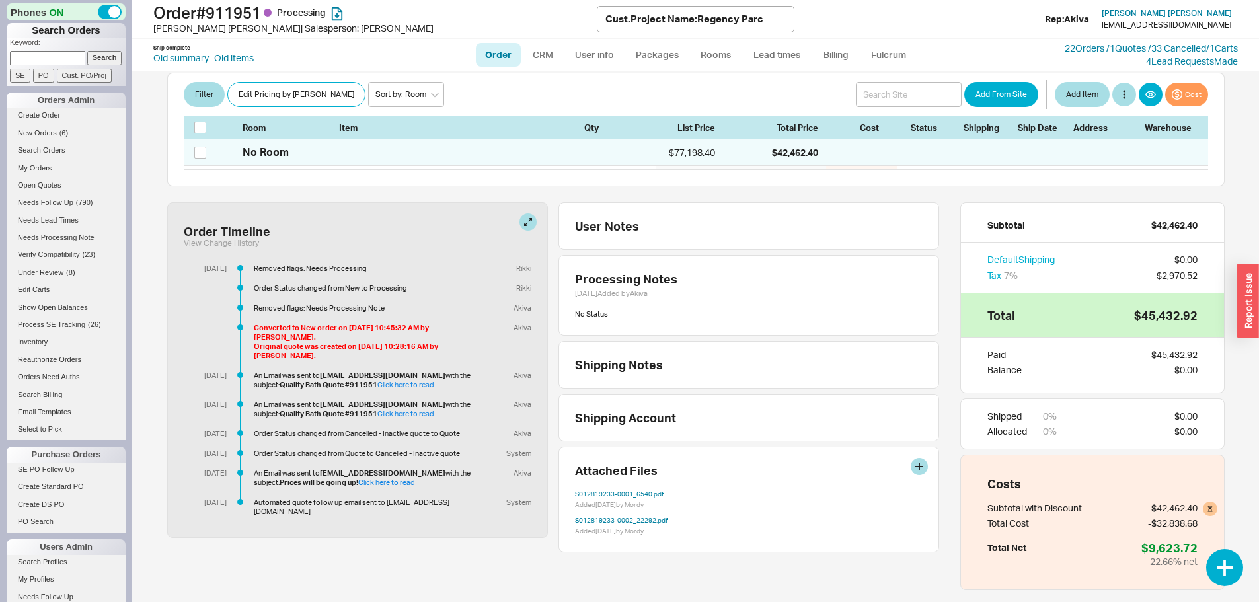
scroll to position [514, 0]
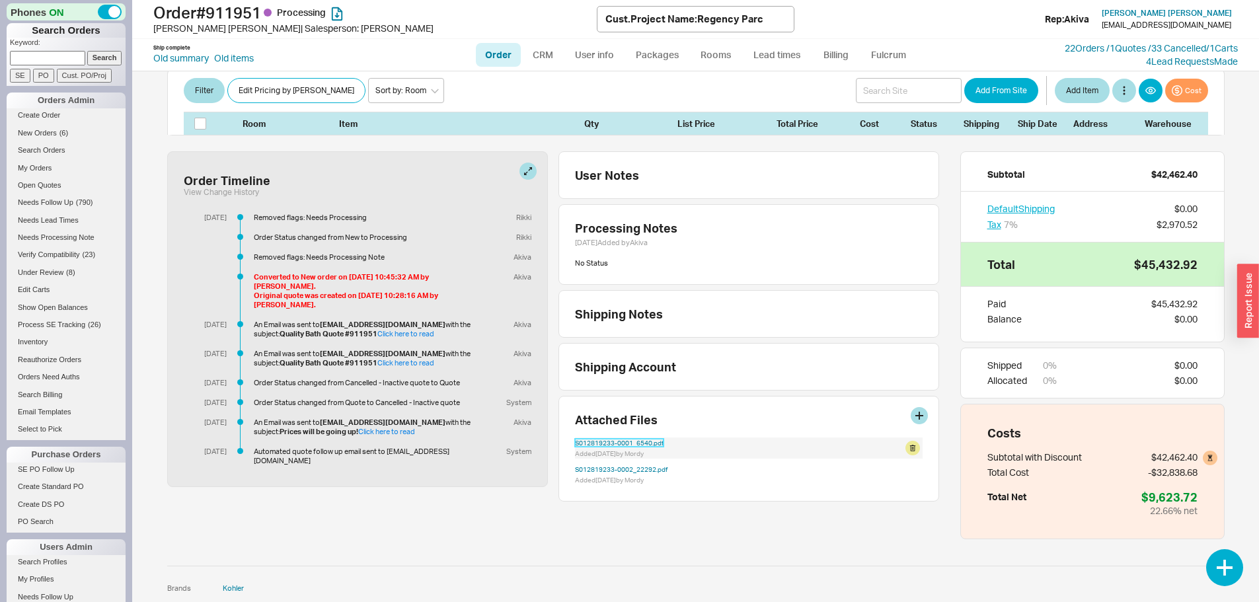
click at [617, 439] on link "S012819233-0001_6540.pdf" at bounding box center [619, 443] width 89 height 8
click at [59, 60] on input at bounding box center [47, 58] width 75 height 14
type input "916588"
click at [87, 51] on input "Search" at bounding box center [104, 58] width 35 height 14
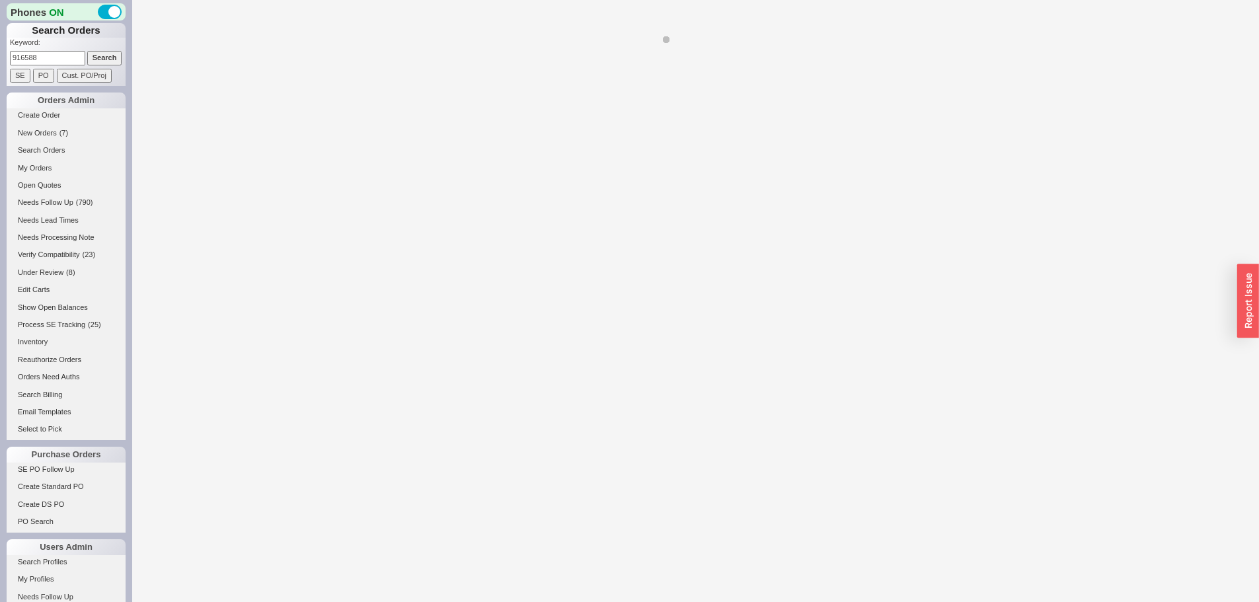
select select "LOW"
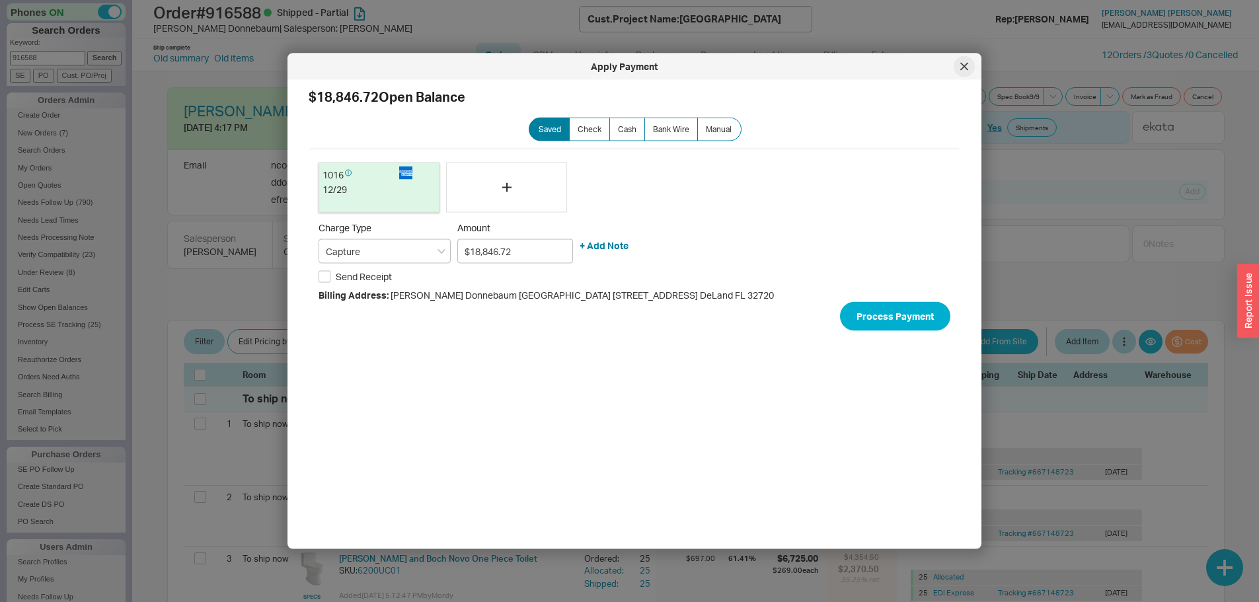
click at [962, 65] on icon at bounding box center [964, 67] width 8 height 8
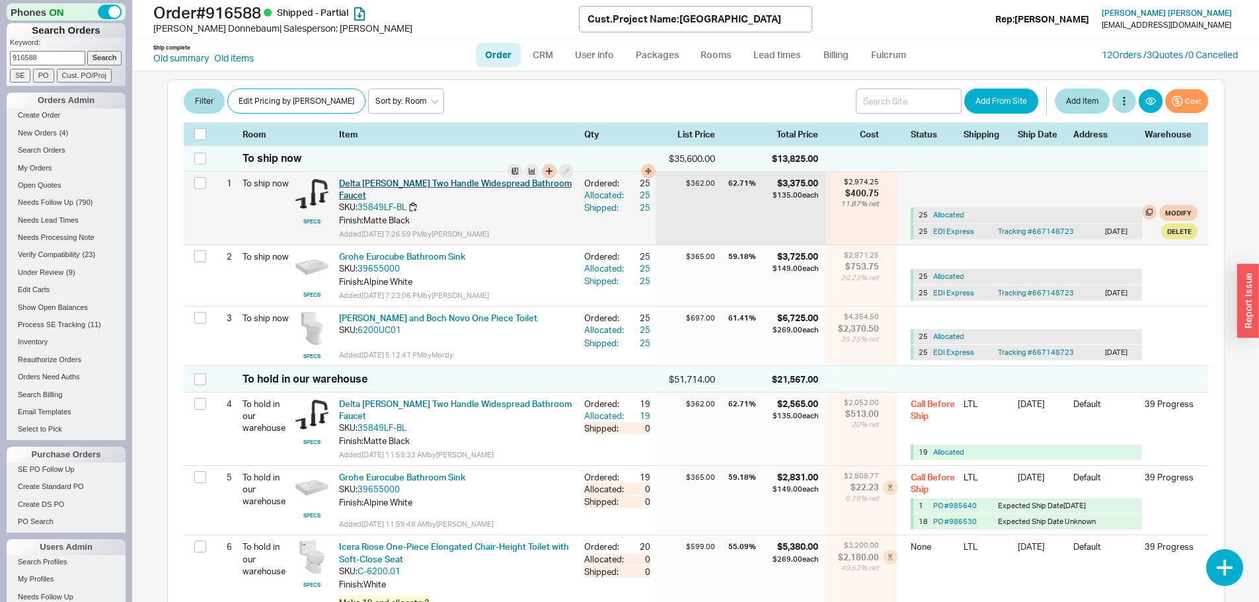
scroll to position [463, 0]
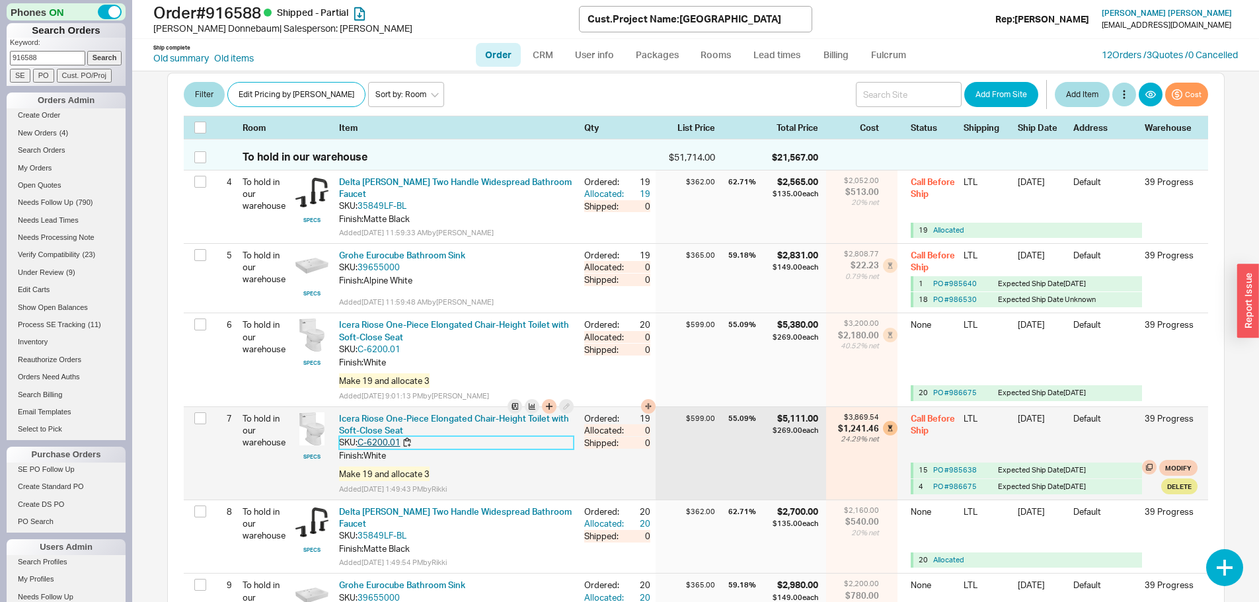
click at [375, 437] on link "C-6200.01" at bounding box center [379, 442] width 43 height 11
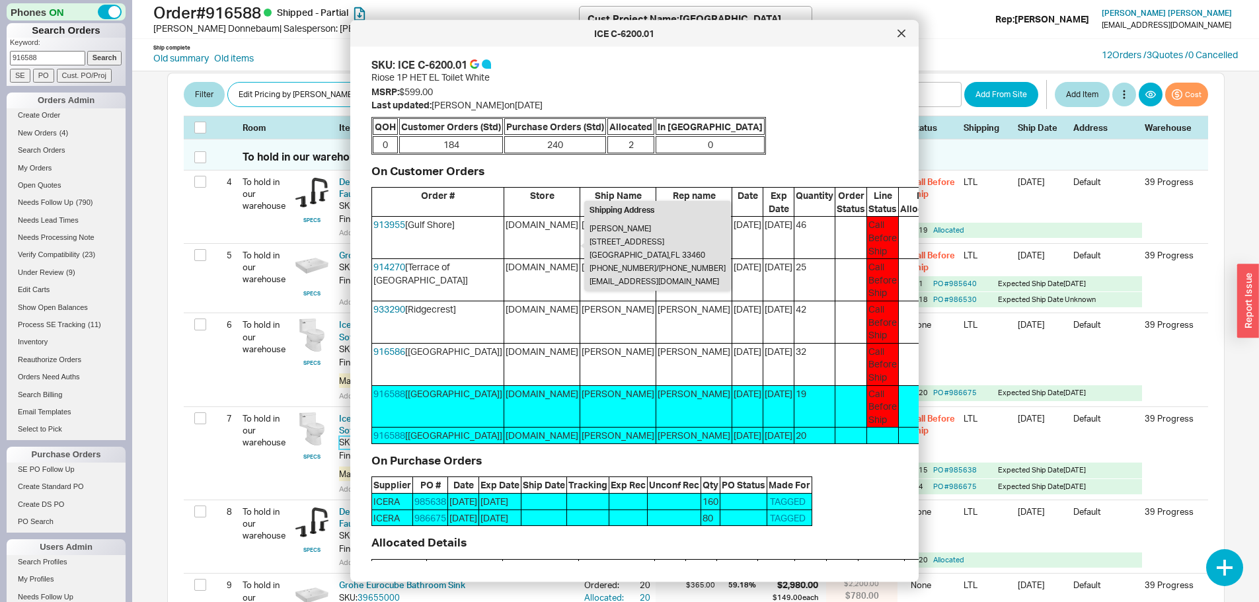
scroll to position [66, 0]
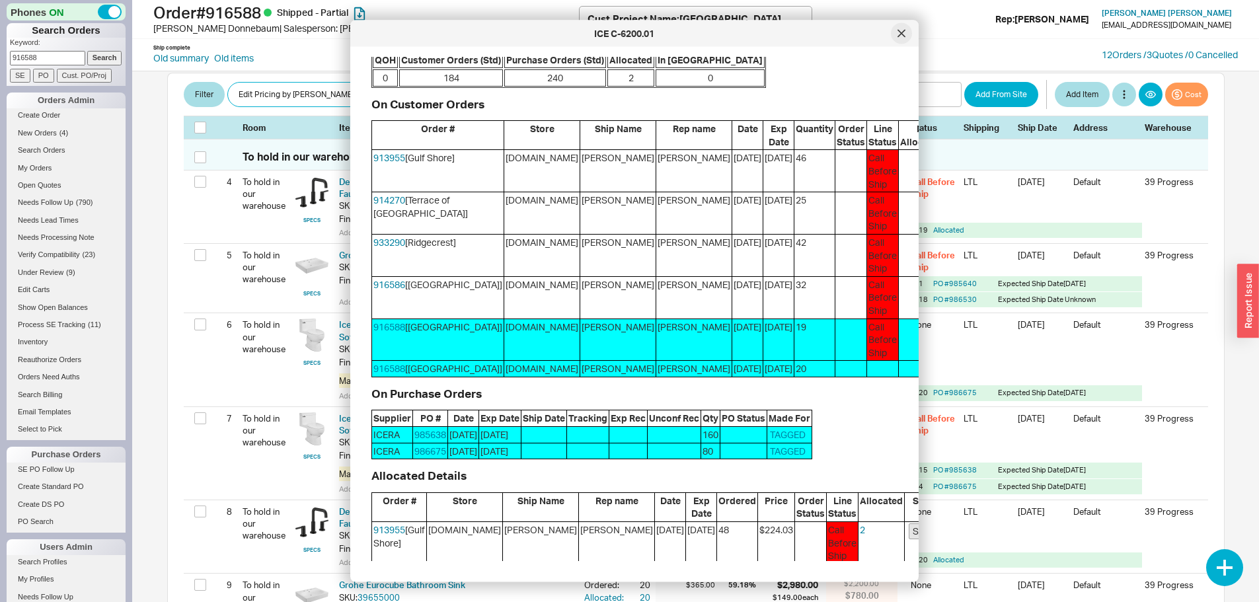
click at [902, 35] on icon at bounding box center [902, 34] width 8 height 8
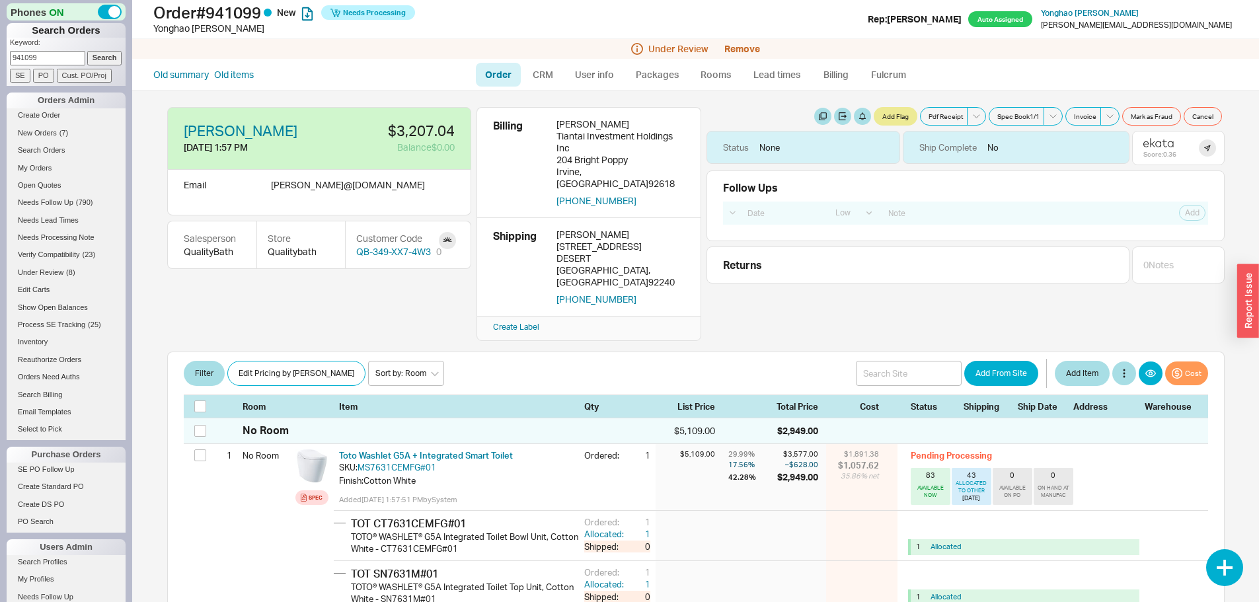
select select "LOW"
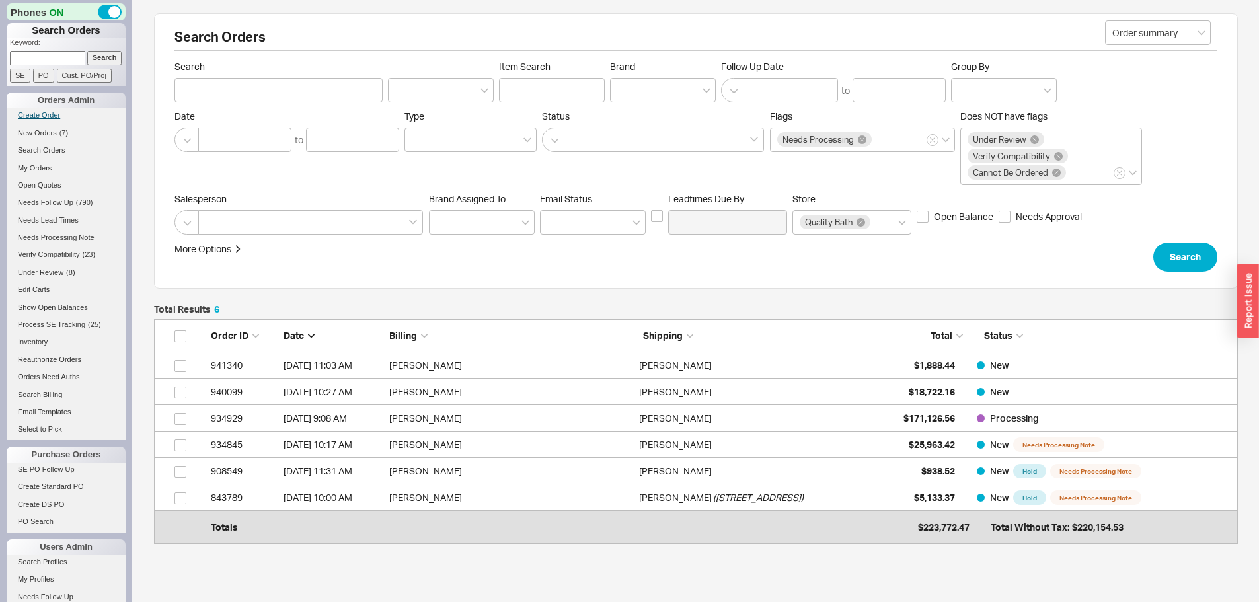
scroll to position [208, 1074]
click at [41, 108] on link "Create Order" at bounding box center [66, 115] width 119 height 14
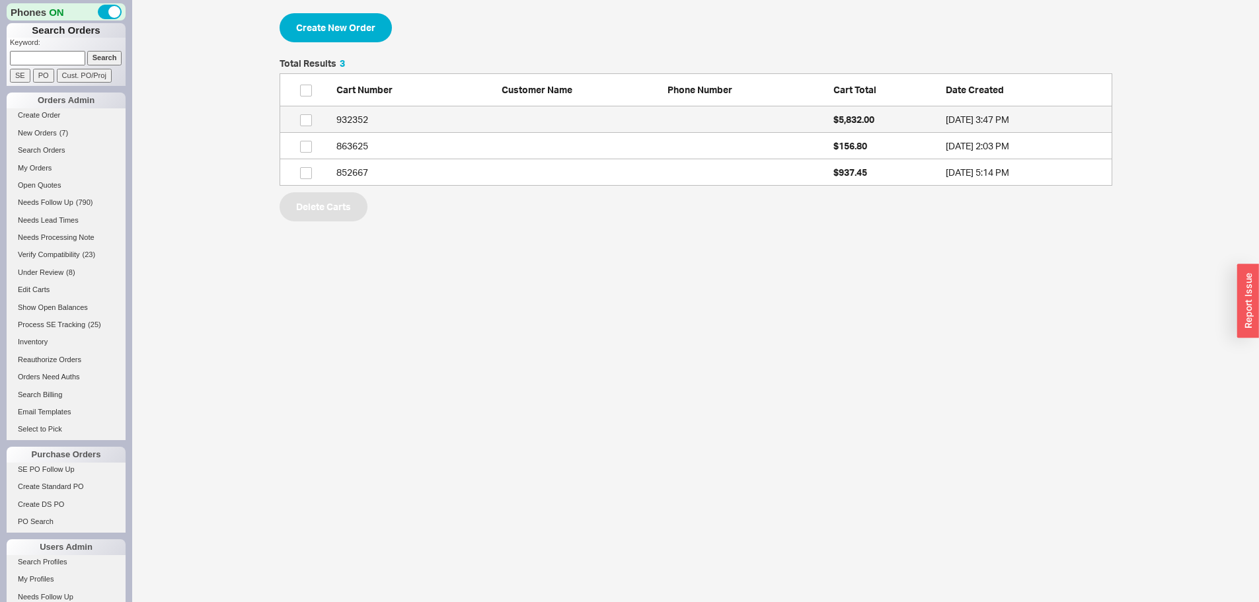
scroll to position [117, 823]
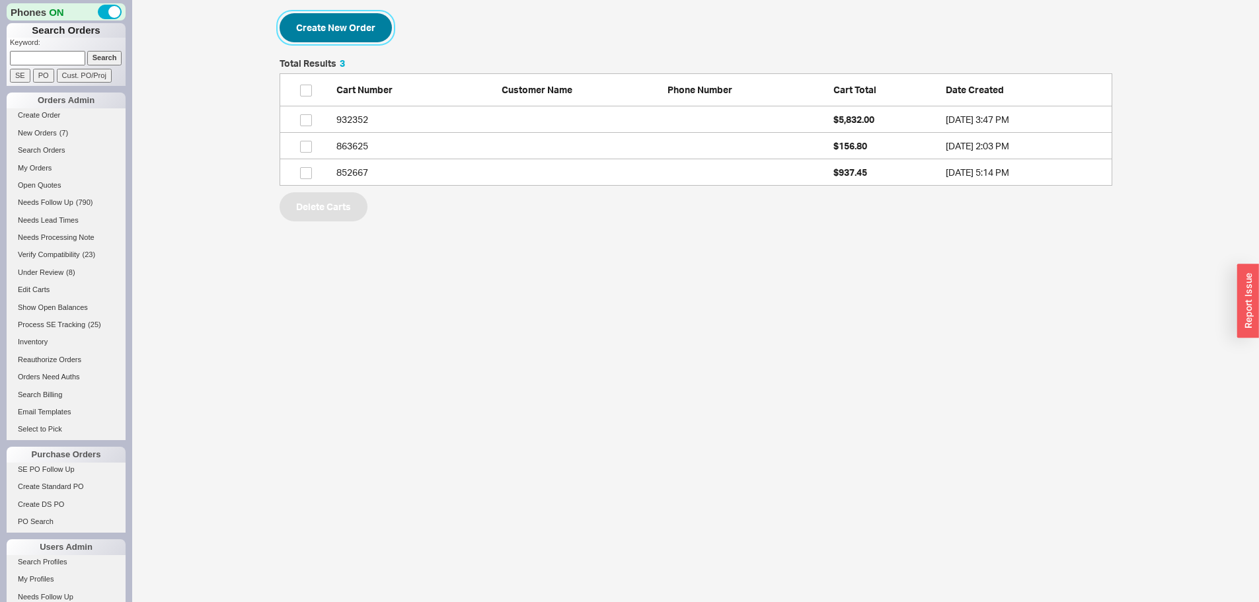
click at [337, 24] on button "Create New Order" at bounding box center [336, 27] width 112 height 29
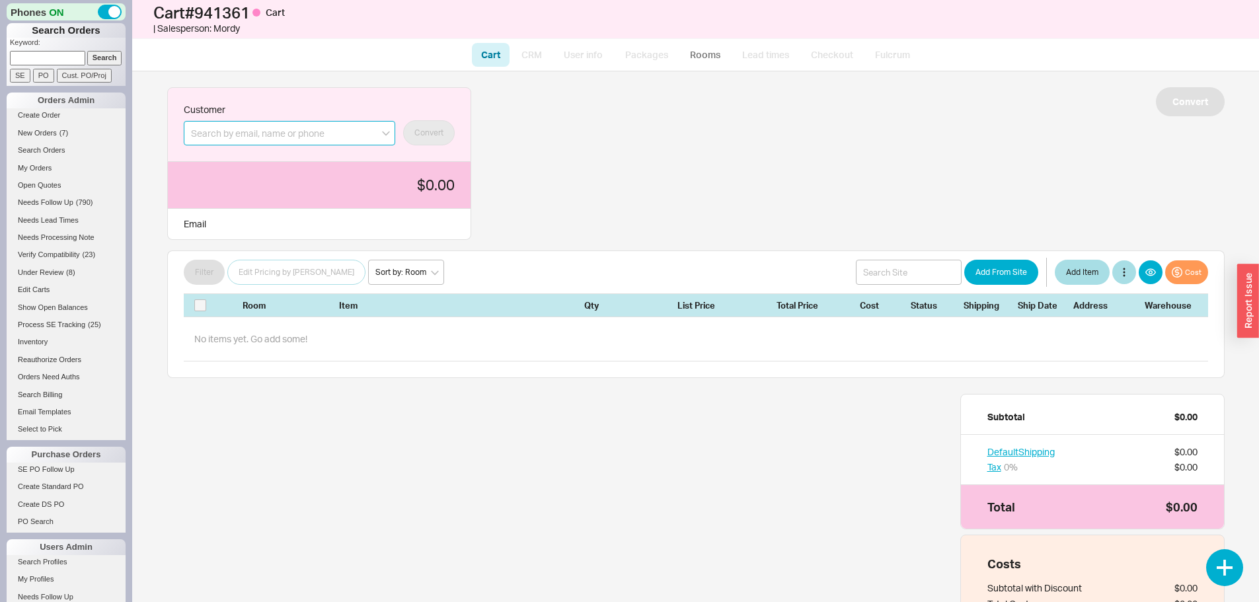
click at [324, 134] on input at bounding box center [290, 133] width 212 height 24
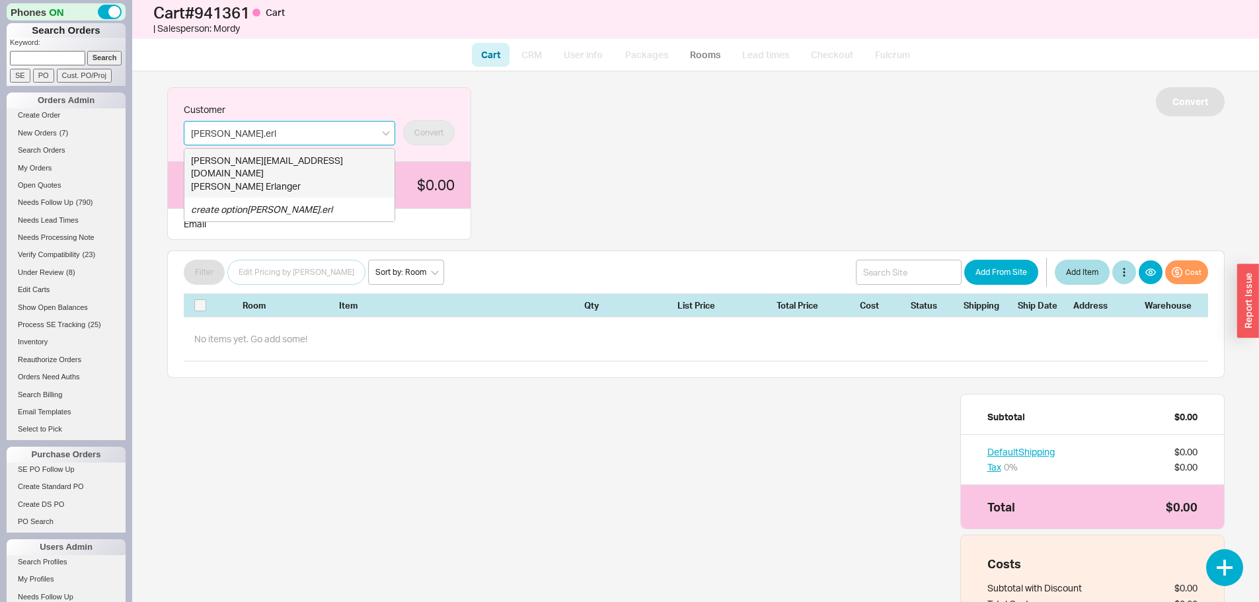
click at [249, 162] on div "zev.erlanger@avenuesrecovery.com" at bounding box center [289, 167] width 197 height 26
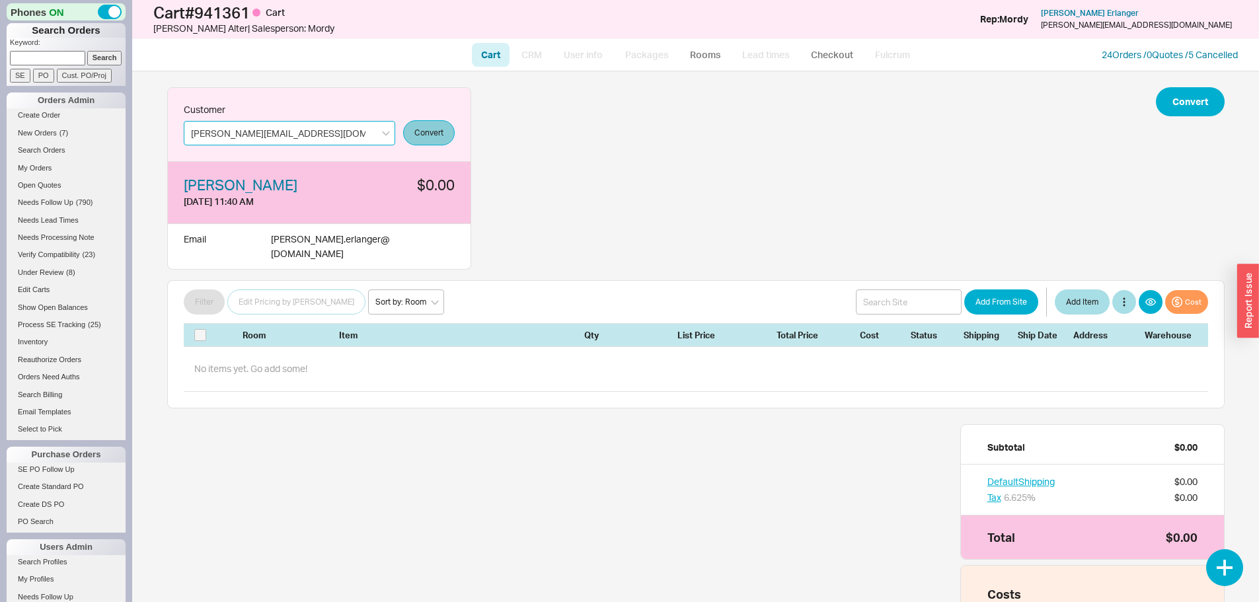
type input "zev.erlanger@avenuesrecovery.com"
click at [425, 130] on button "Convert" at bounding box center [429, 132] width 52 height 25
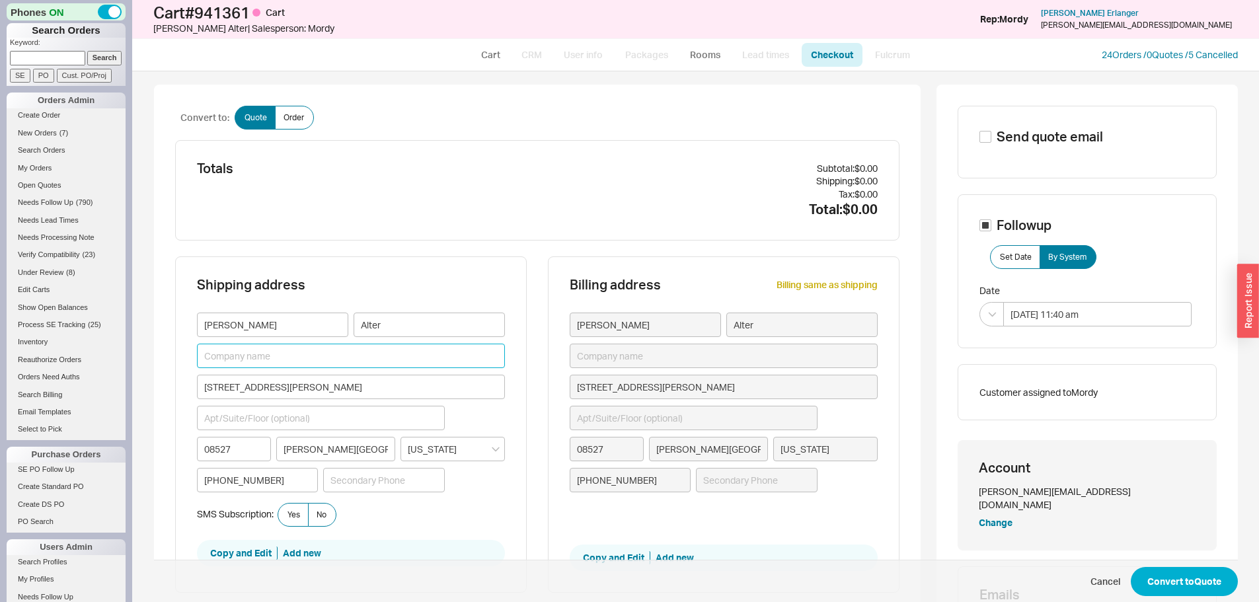
click at [284, 354] on input at bounding box center [351, 356] width 308 height 24
click at [252, 360] on input at bounding box center [351, 356] width 308 height 24
paste input "c/o Eliyahu Bakst"
type input "c/o Eliyahu Bakst"
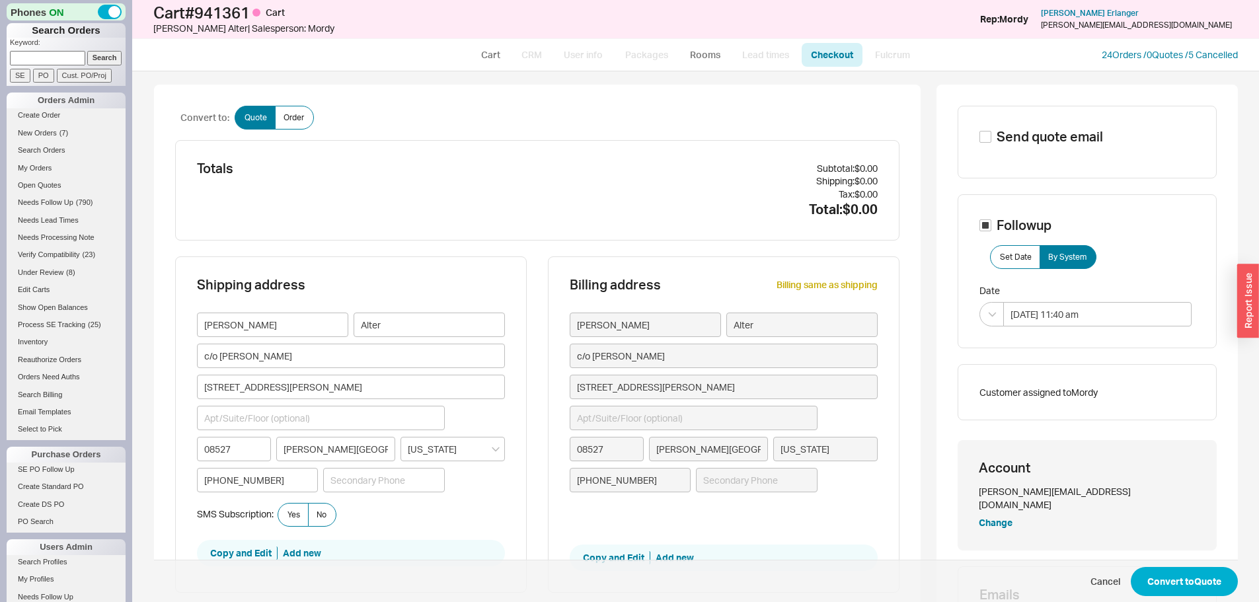
type input "c/o Eliyahu Bakst"
drag, startPoint x: 204, startPoint y: 386, endPoint x: 74, endPoint y: 385, distance: 130.2
click at [74, 385] on div "Phones ON Search Orders Keyword: Search SE PO Cust. PO/Proj Orders Admin Create…" at bounding box center [629, 301] width 1259 height 602
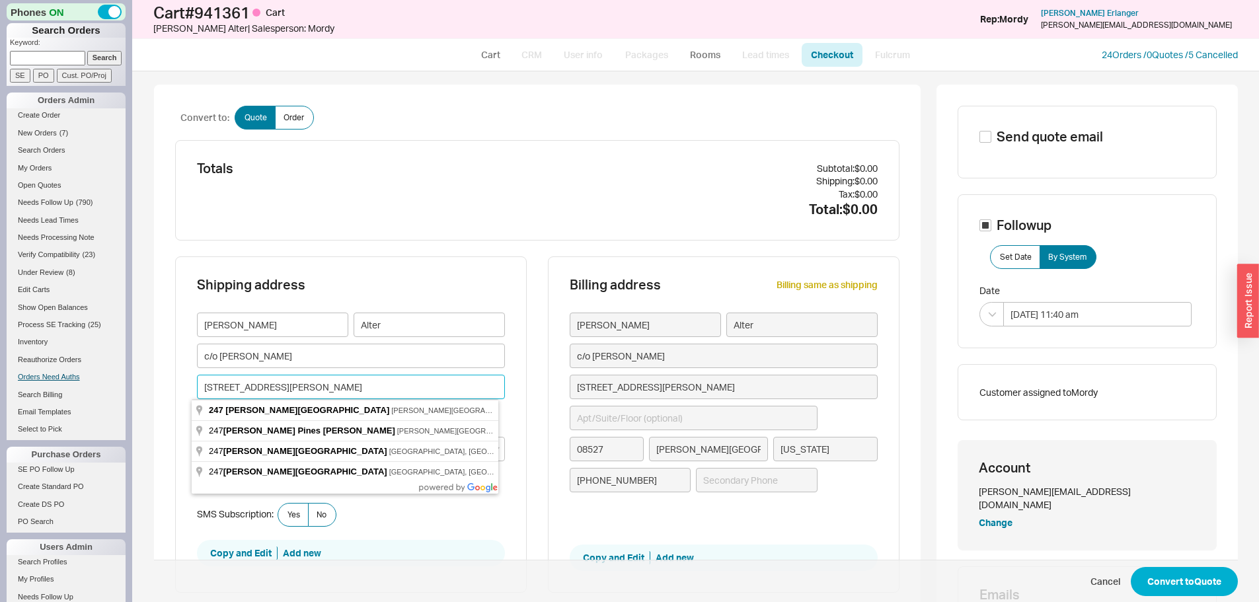
paste input "16334 Pennsylvania st"
type input "16334 Pennsylvania st"
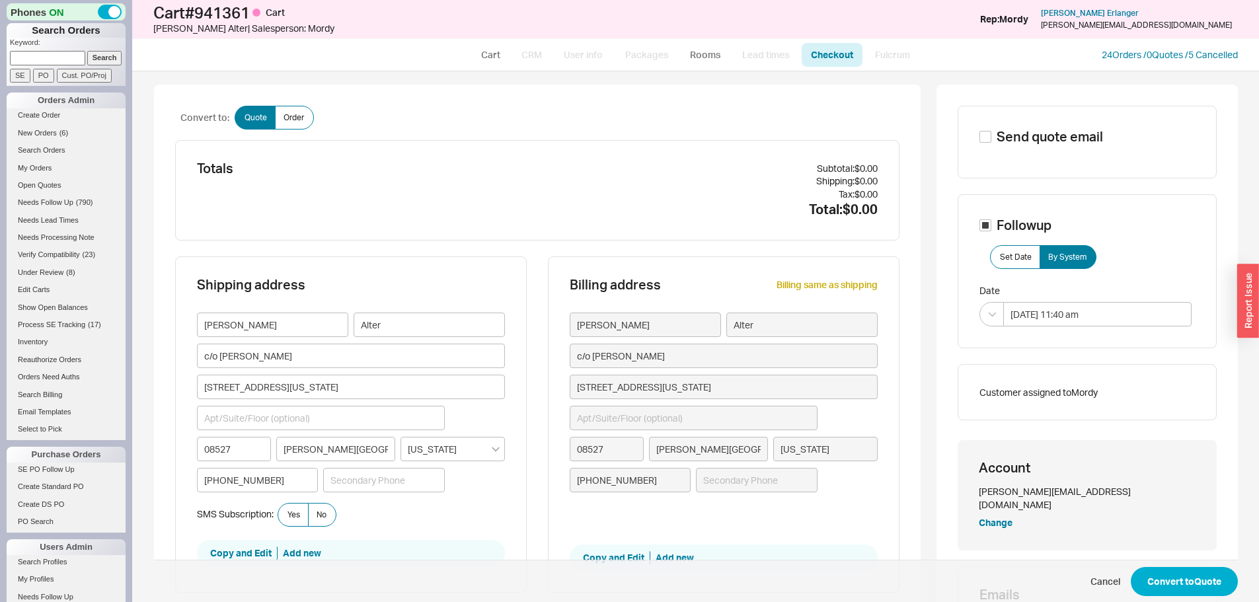
click at [492, 449] on icon "open menu" at bounding box center [496, 449] width 8 height 5
drag, startPoint x: 245, startPoint y: 448, endPoint x: 162, endPoint y: 446, distance: 83.3
type input "4"
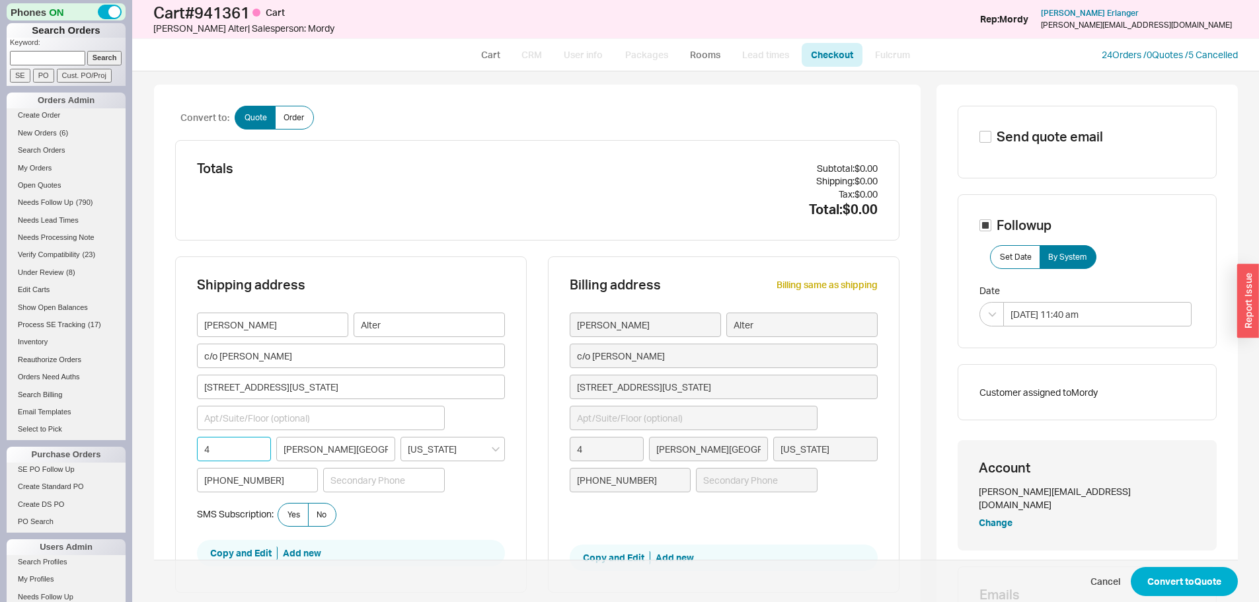
type input "48"
type input "480"
type input "4807"
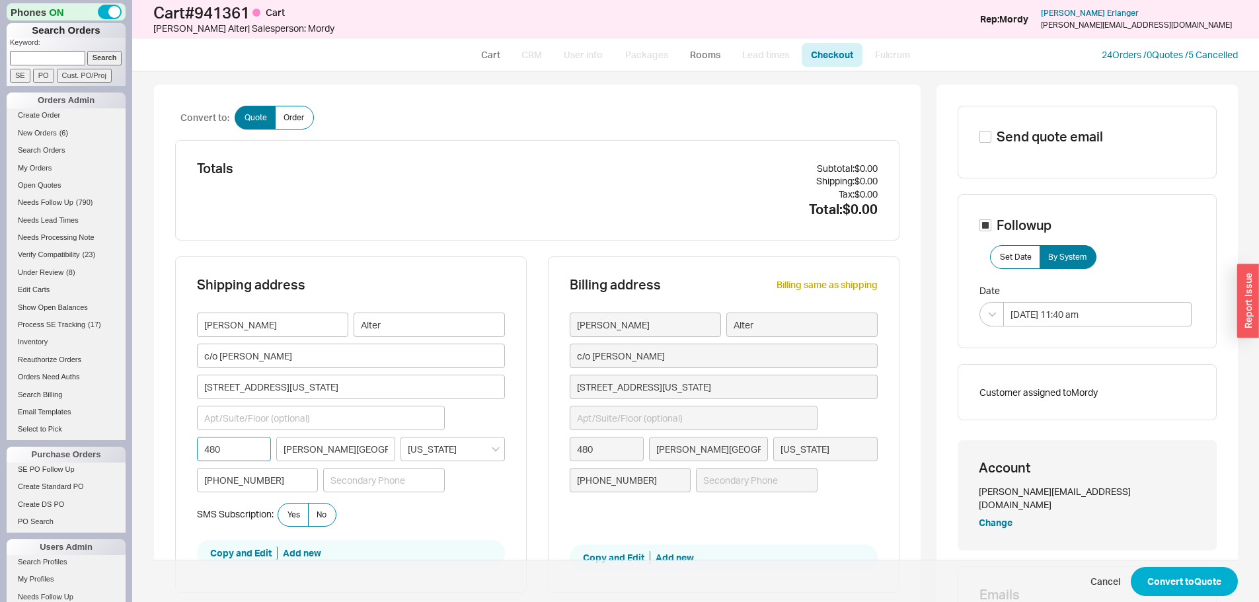
type input "4807"
type input "48075"
type input "[GEOGRAPHIC_DATA]"
type input "Michigan"
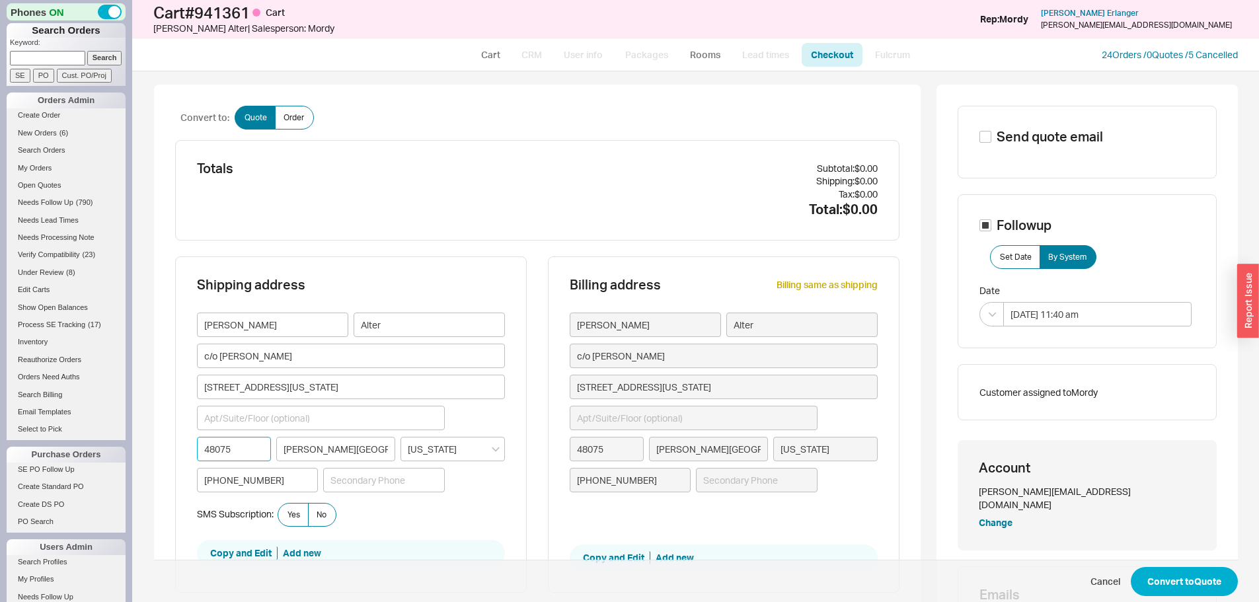
type input "[GEOGRAPHIC_DATA]"
type input "Michigan"
type input "48075"
click at [447, 515] on div "SMS Subscription: Yes No" at bounding box center [351, 515] width 308 height 24
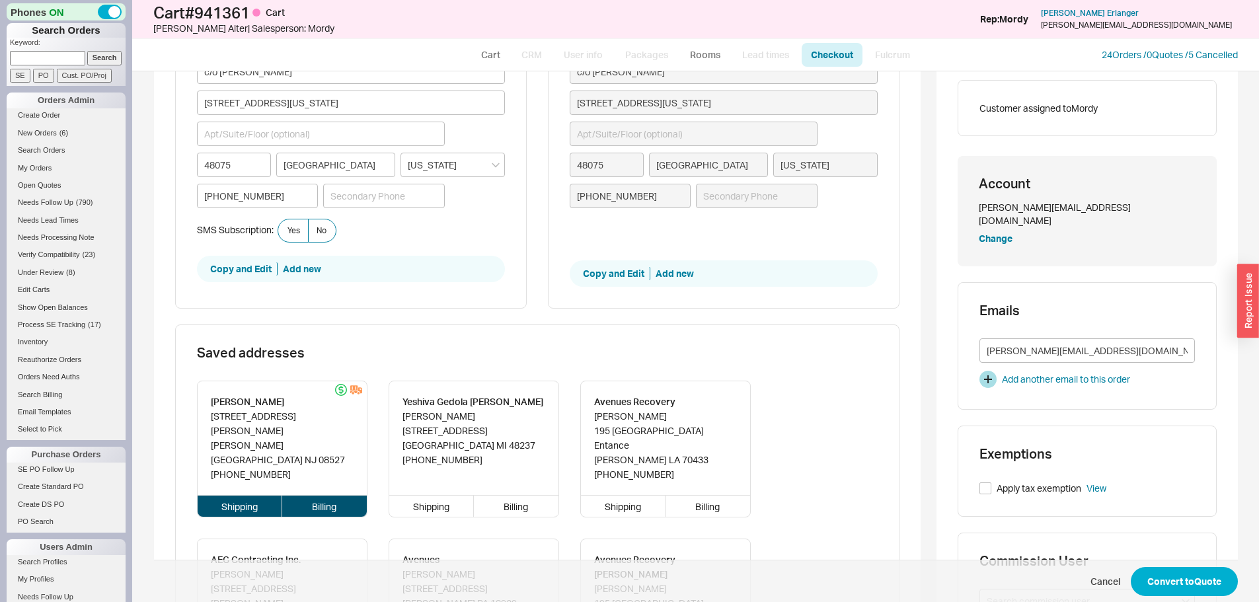
scroll to position [330, 0]
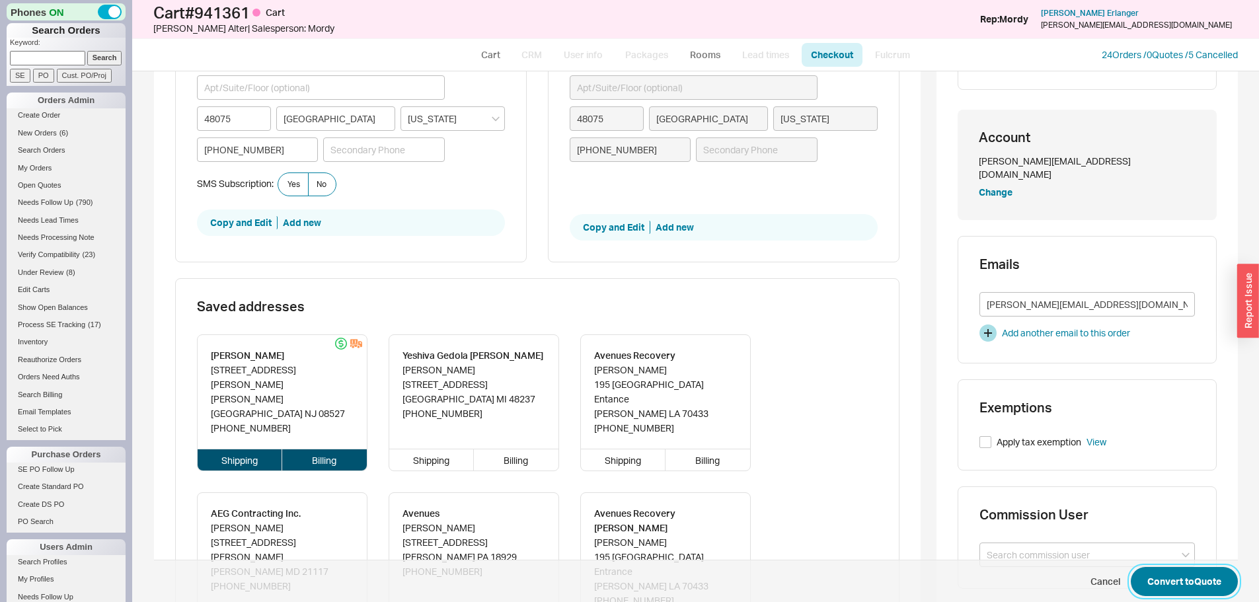
click at [1179, 578] on button "Convert to Quote" at bounding box center [1184, 581] width 107 height 29
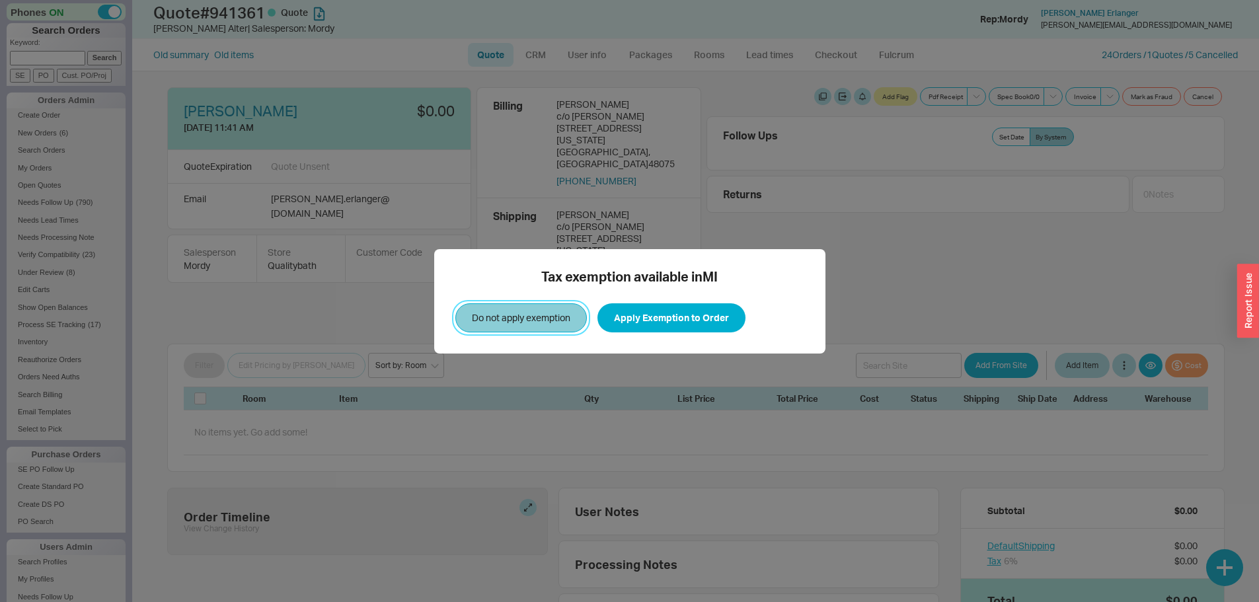
click at [517, 315] on button "Do not apply exemption" at bounding box center [521, 317] width 132 height 29
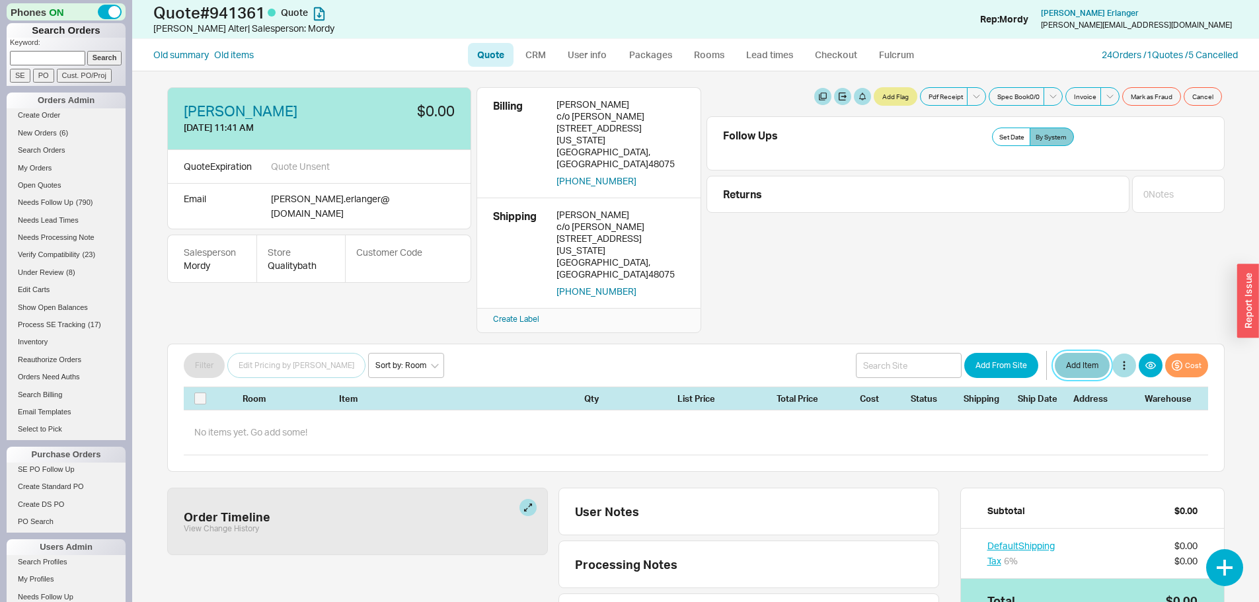
click at [1073, 353] on button "Add Item" at bounding box center [1082, 365] width 55 height 25
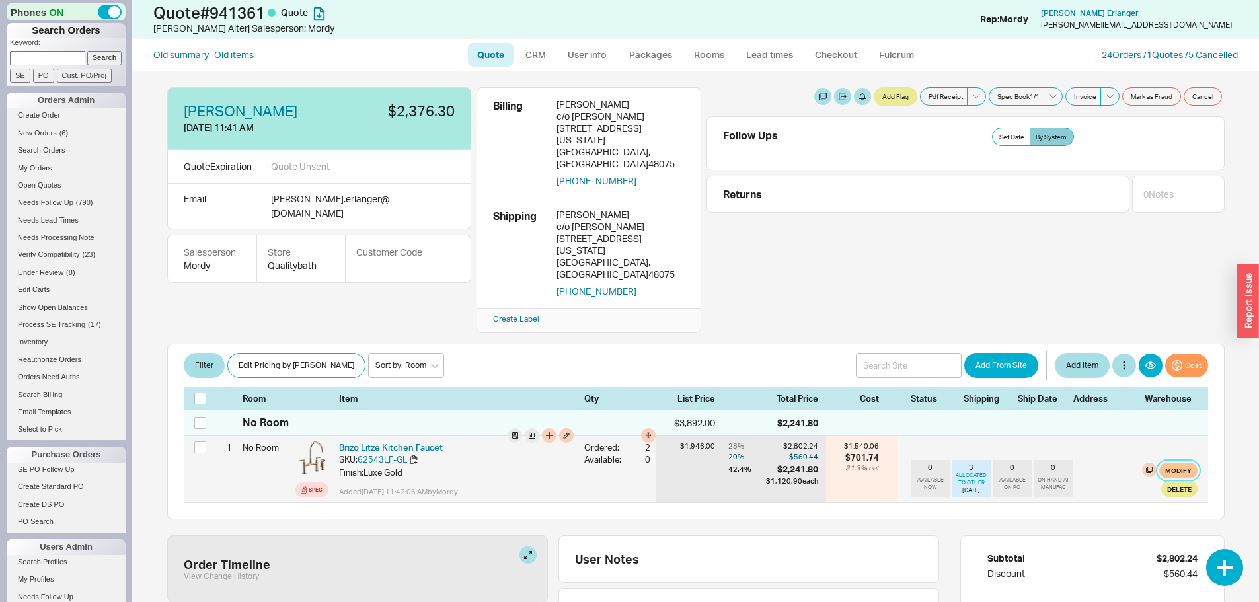
click at [1167, 463] on button "Modify" at bounding box center [1178, 471] width 38 height 16
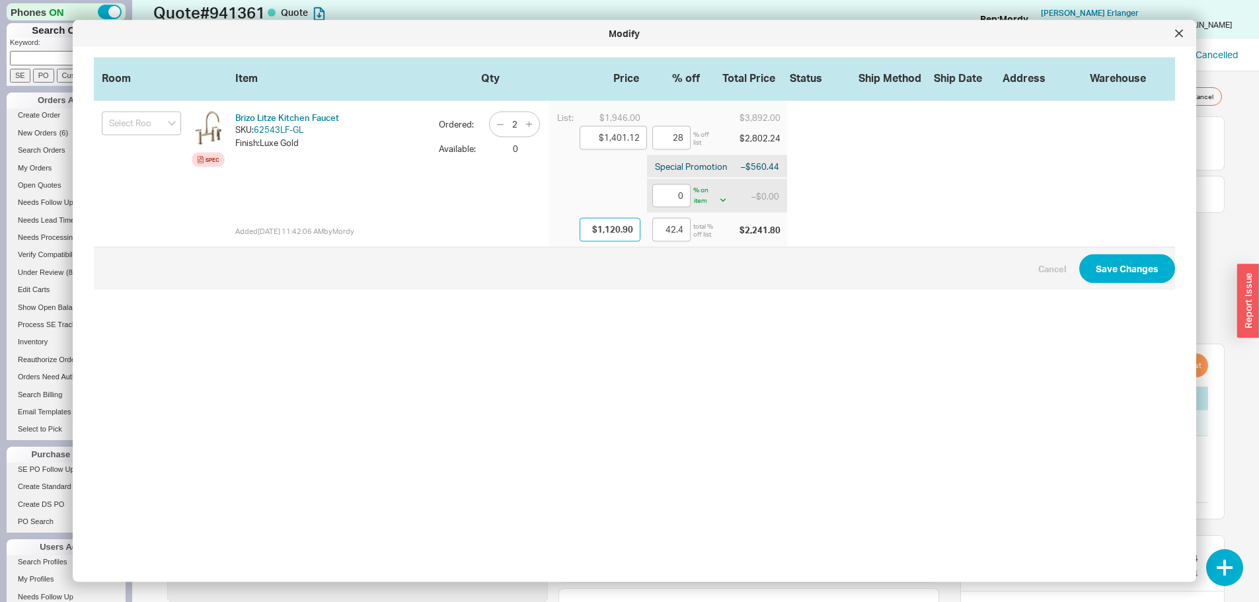
drag, startPoint x: 624, startPoint y: 230, endPoint x: 577, endPoint y: 230, distance: 46.9
click at [580, 230] on input "$1,120.90" at bounding box center [610, 230] width 61 height 24
type input "99.911"
type input "$1.00"
type input "99.95"
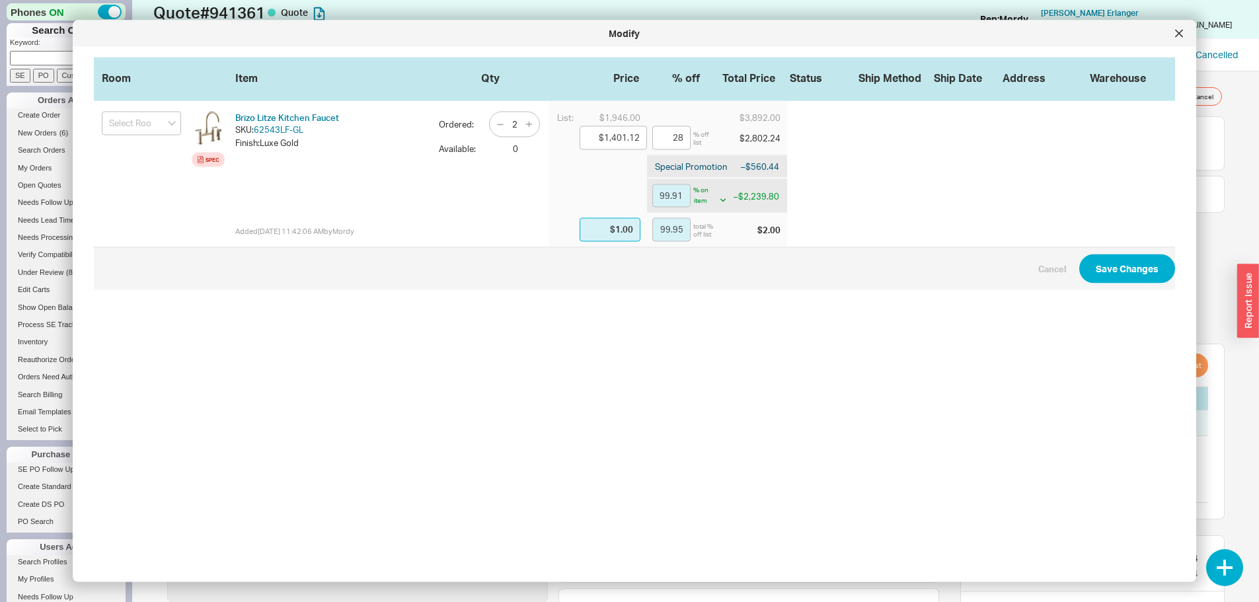
type input "99.108"
type input "$10.00"
type input "99.49"
type input "90.276"
type input "$109.00"
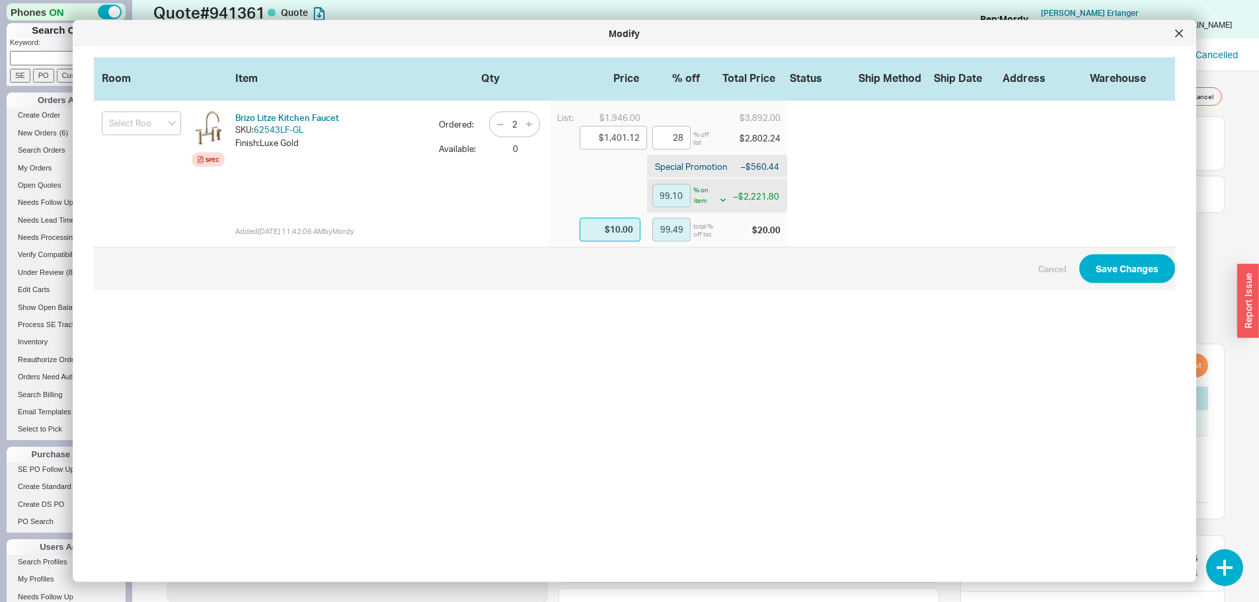
type input "94.4"
type input "1.954"
type input "$1,099.00"
type input "43.53"
type input "$1,099.00"
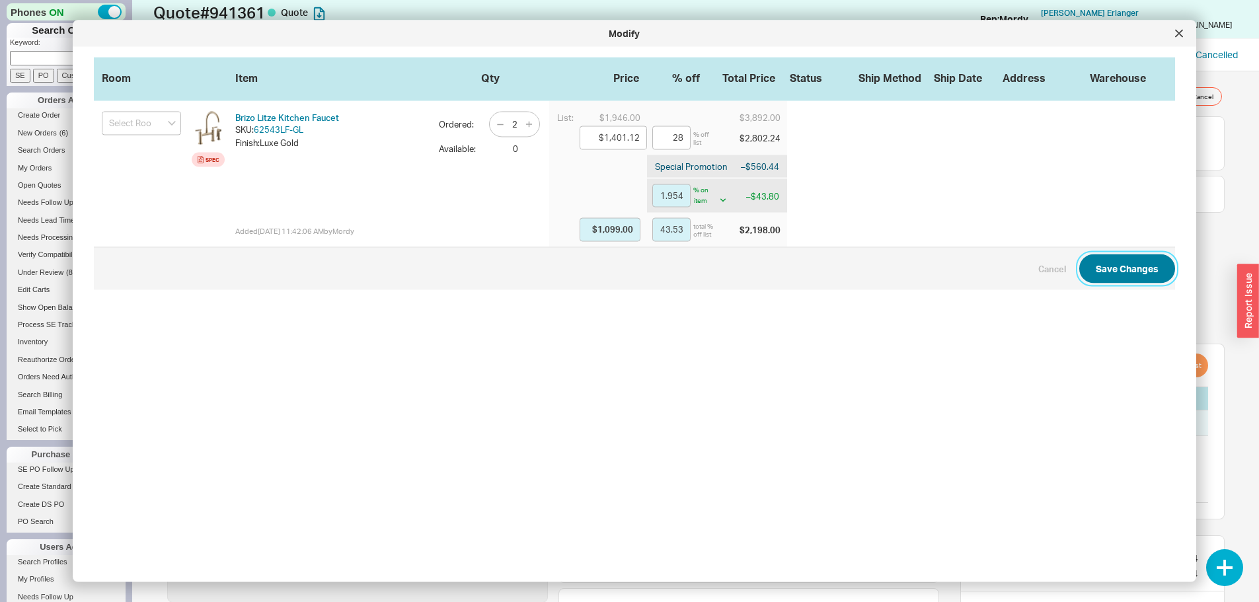
click at [1113, 266] on button "Save Changes" at bounding box center [1127, 268] width 96 height 29
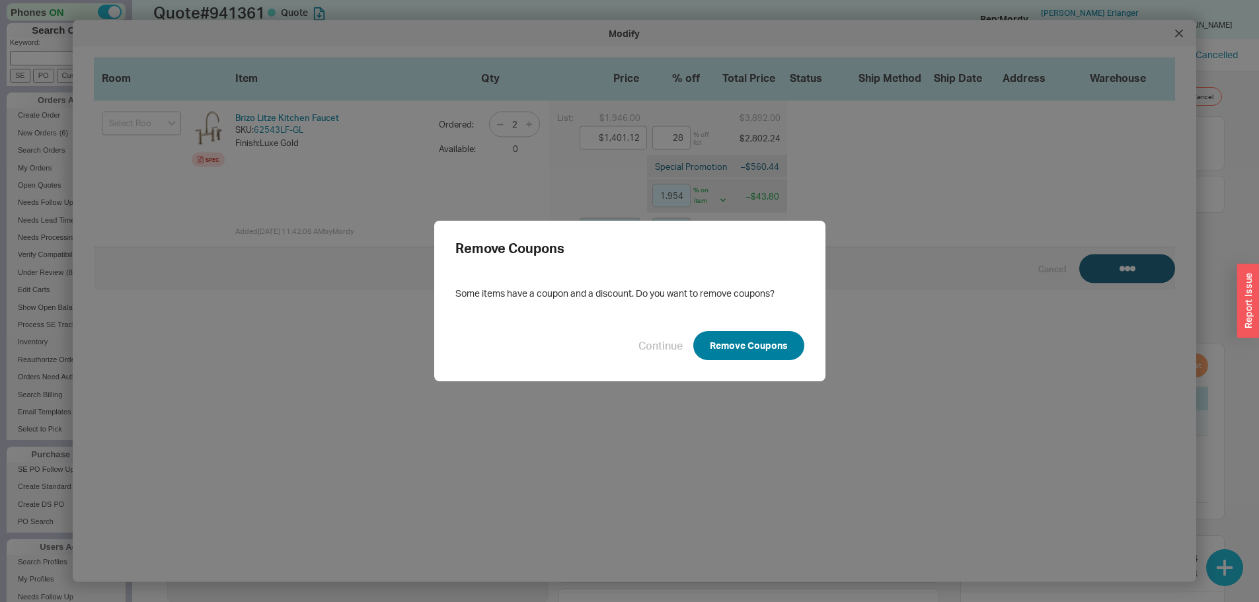
click at [758, 344] on button "Remove Coupons" at bounding box center [748, 345] width 111 height 29
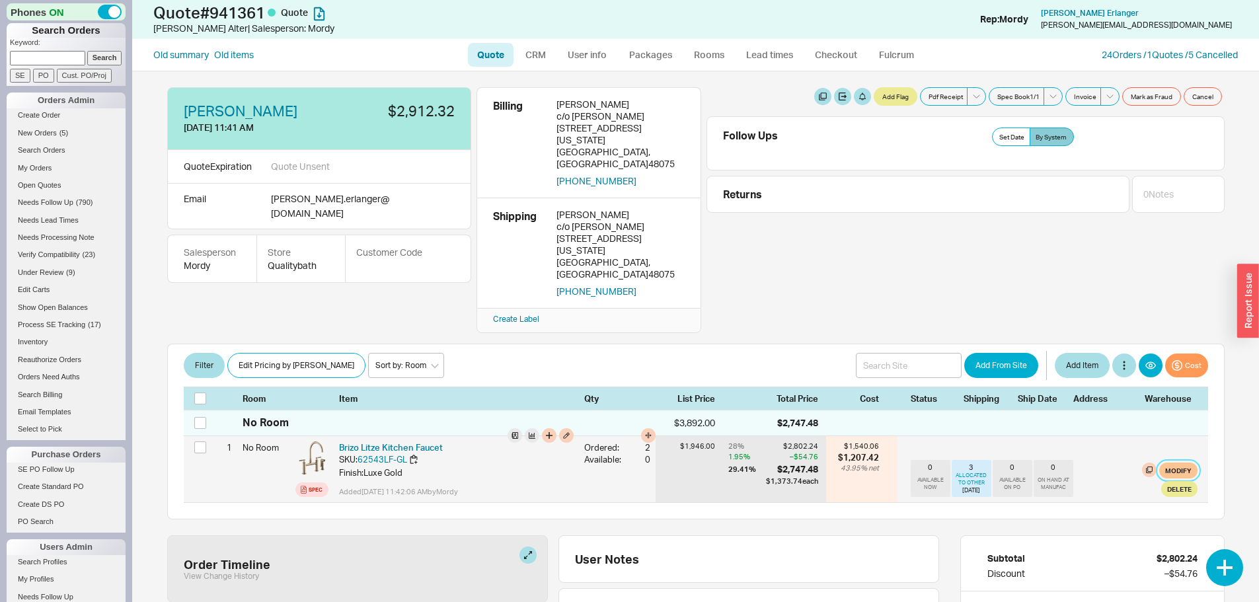
click at [1178, 463] on button "Modify" at bounding box center [1178, 471] width 38 height 16
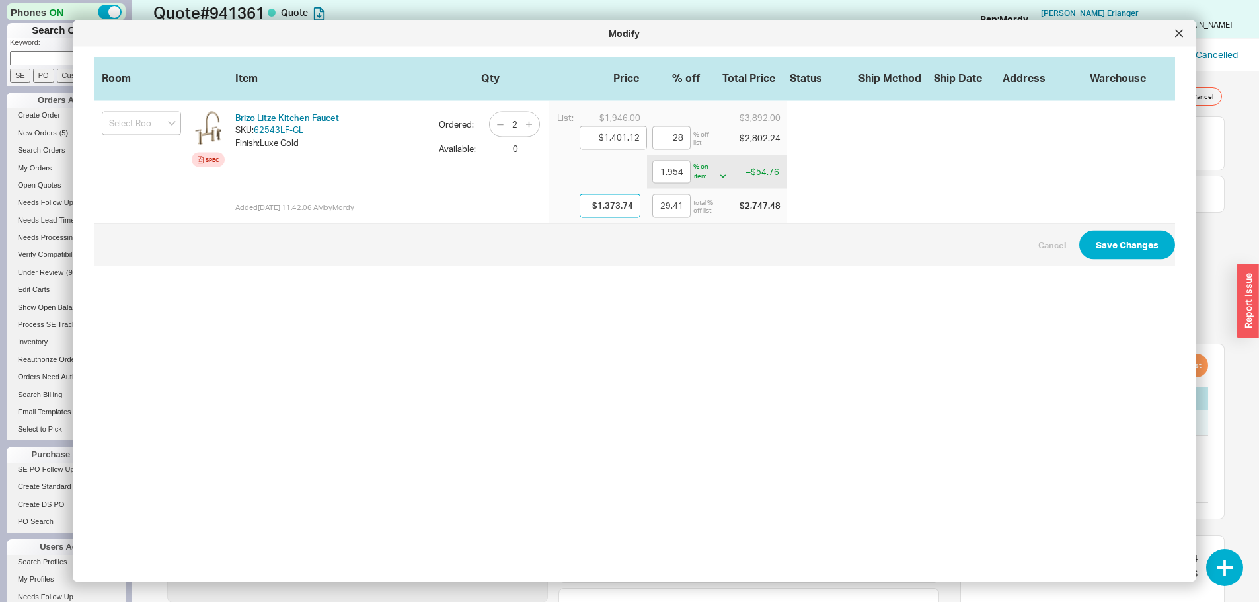
drag, startPoint x: 625, startPoint y: 206, endPoint x: 543, endPoint y: 206, distance: 81.3
click at [549, 206] on div "List: $1,946.00 $3,892.00 $1,401.12 28 % off list $2,802.24 1.954 % on item bot…" at bounding box center [668, 162] width 238 height 122
type input "99.9286"
type input "$1.00"
type input "99.95"
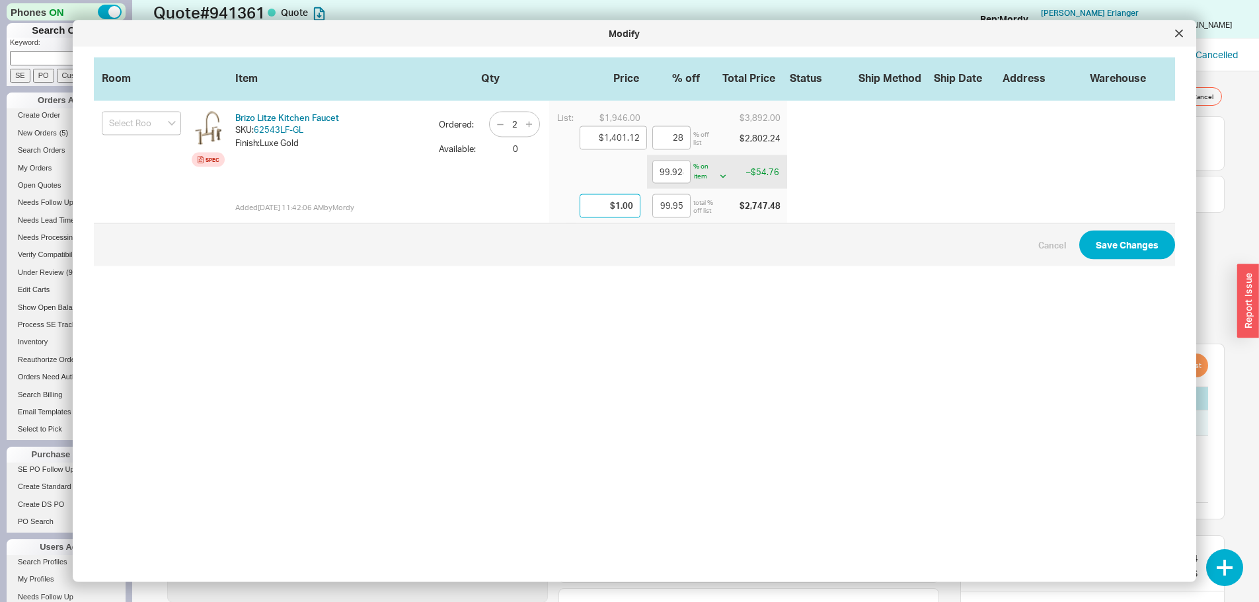
type input "99.286"
type input "$10.00"
type input "99.49"
type input "92.2205"
type input "$109.00"
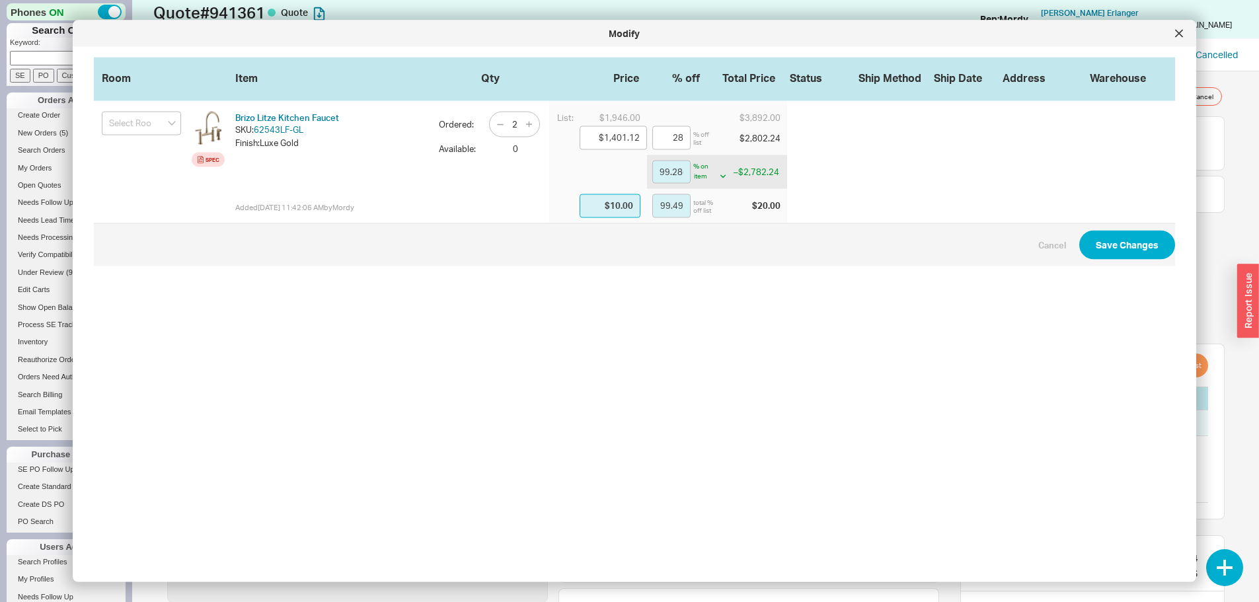
type input "94.4"
type input "21.563"
type input "$1,099.00"
type input "43.53"
type input "$1,099.00"
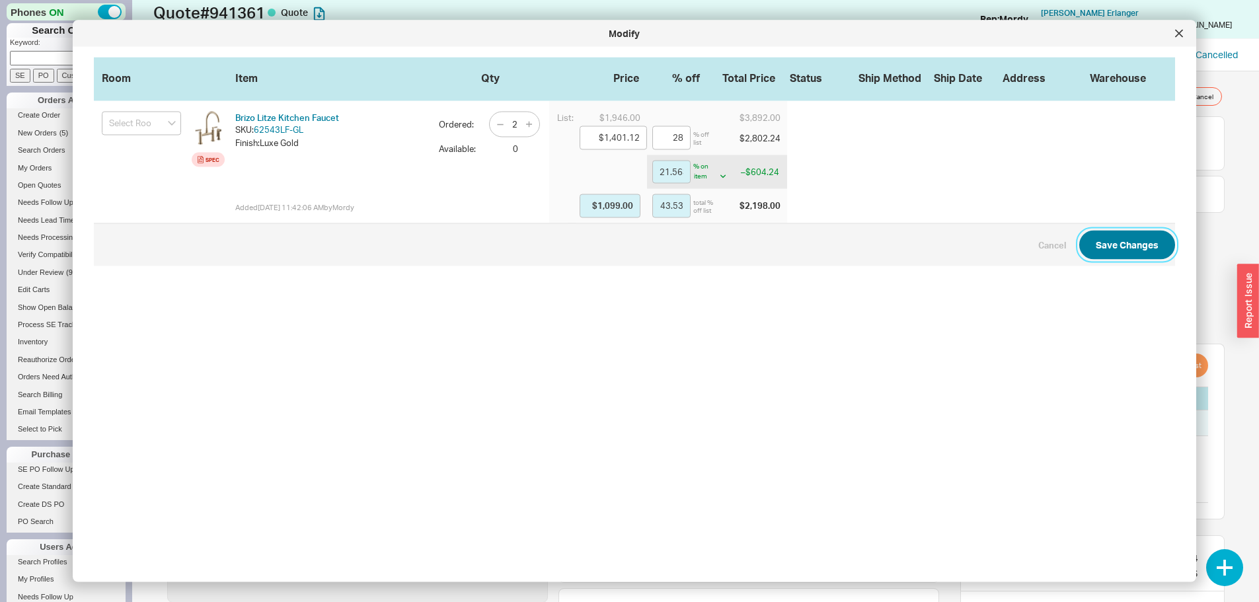
click at [1112, 241] on button "Save Changes" at bounding box center [1127, 244] width 96 height 29
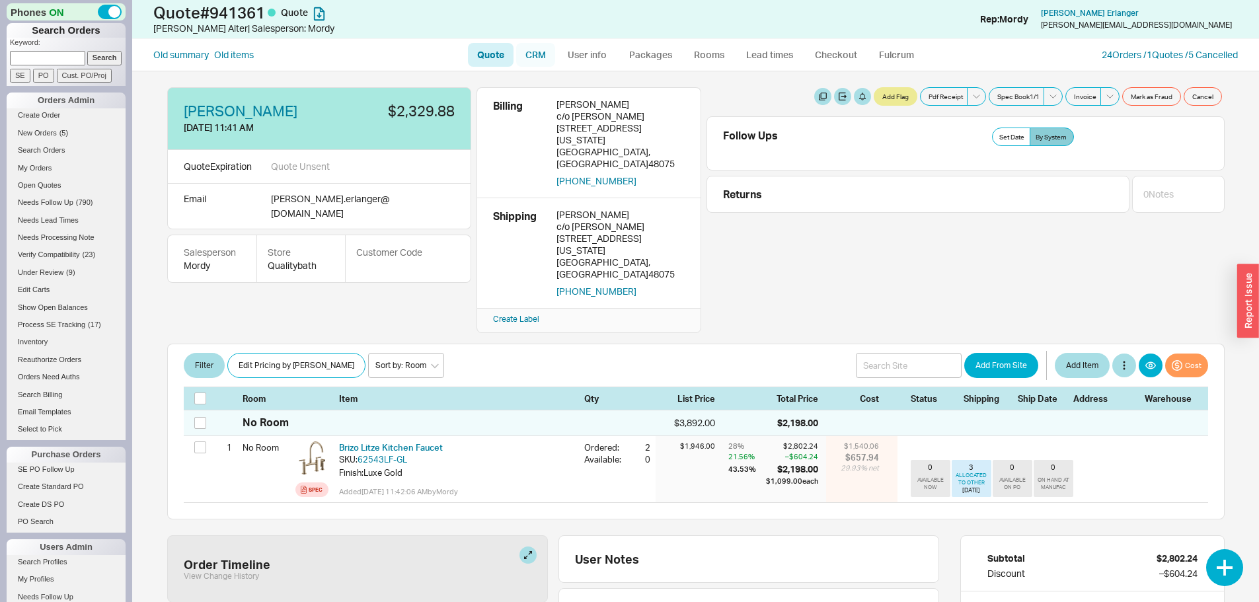
click at [539, 50] on link "CRM" at bounding box center [535, 55] width 39 height 24
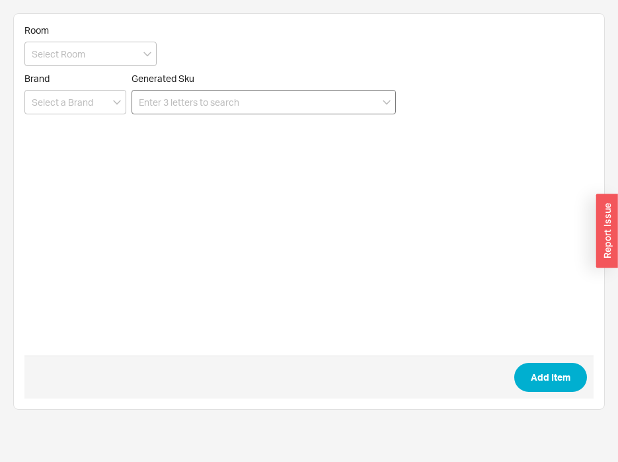
click at [266, 105] on input at bounding box center [264, 102] width 264 height 24
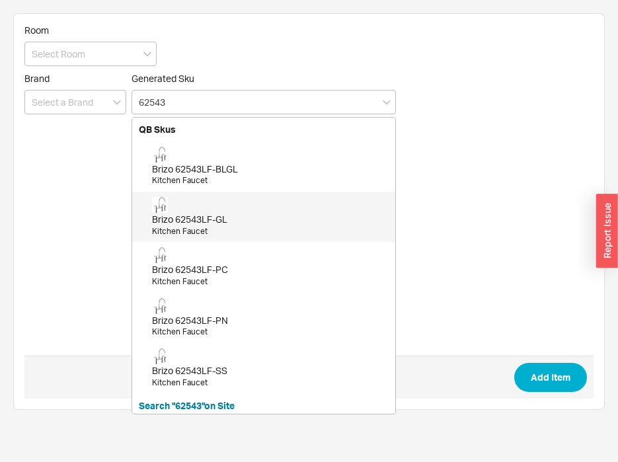
click at [210, 220] on div "Brizo 62543LF-GL" at bounding box center [270, 219] width 237 height 13
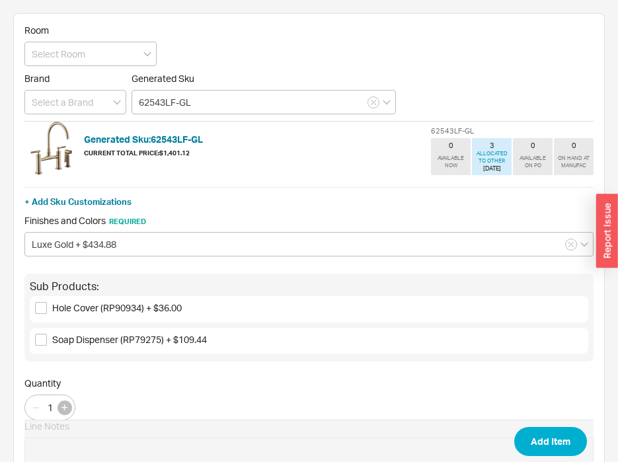
type input "62543LF-GL"
click at [66, 410] on icon "button" at bounding box center [64, 408] width 6 height 6
type input "2"
click at [555, 436] on button "Add Item" at bounding box center [550, 441] width 73 height 29
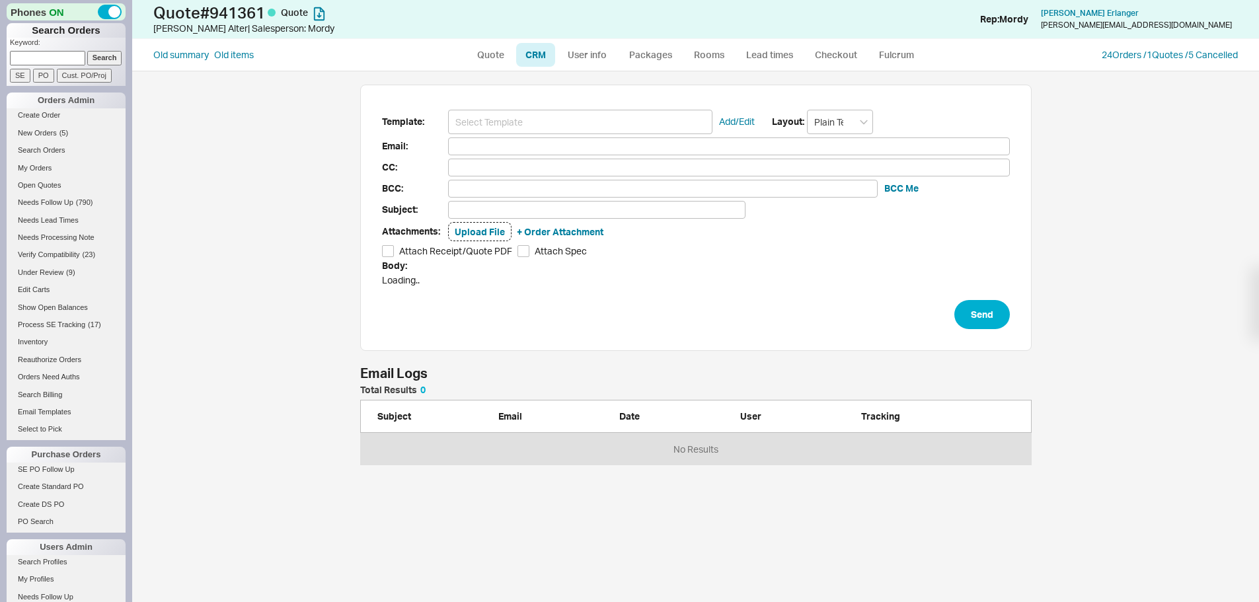
scroll to position [521, 1107]
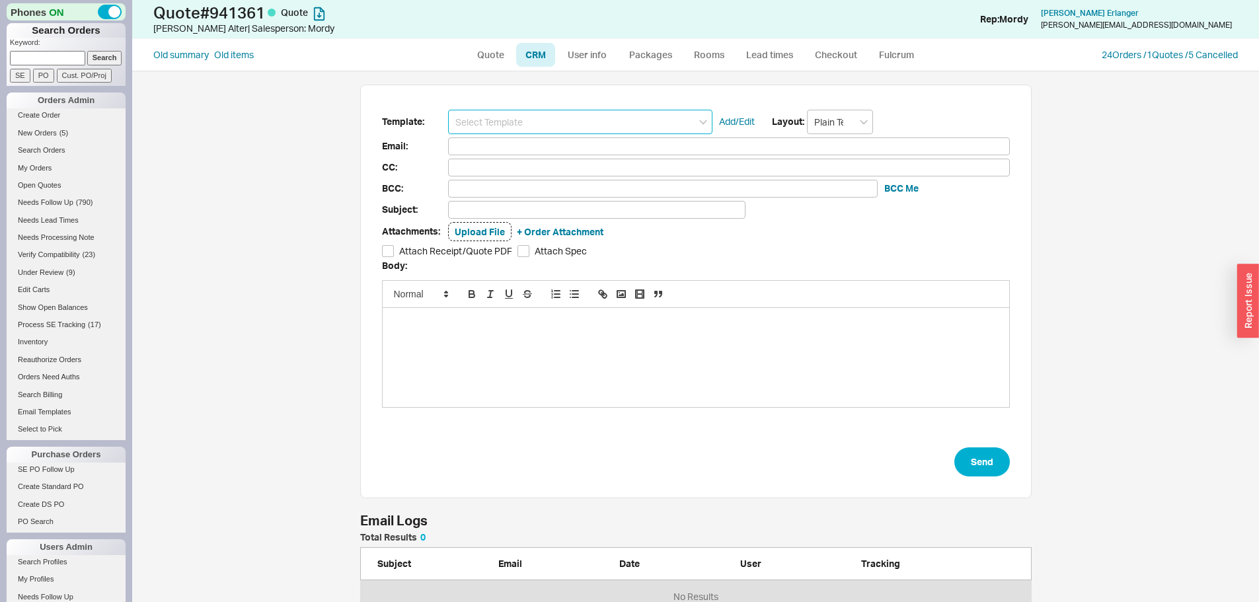
click at [500, 127] on input at bounding box center [580, 122] width 264 height 24
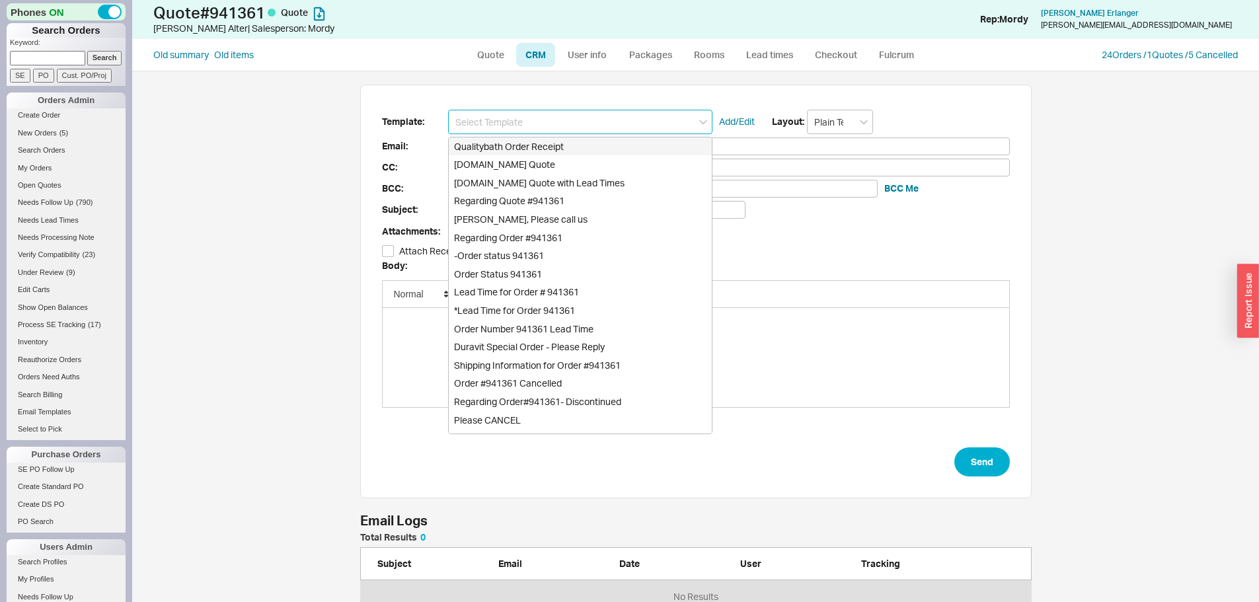
scroll to position [11, 11]
click at [506, 161] on div "Qualitybath.com Quote" at bounding box center [580, 164] width 263 height 19
type input "Receipt"
type input "[PERSON_NAME][EMAIL_ADDRESS][DOMAIN_NAME]"
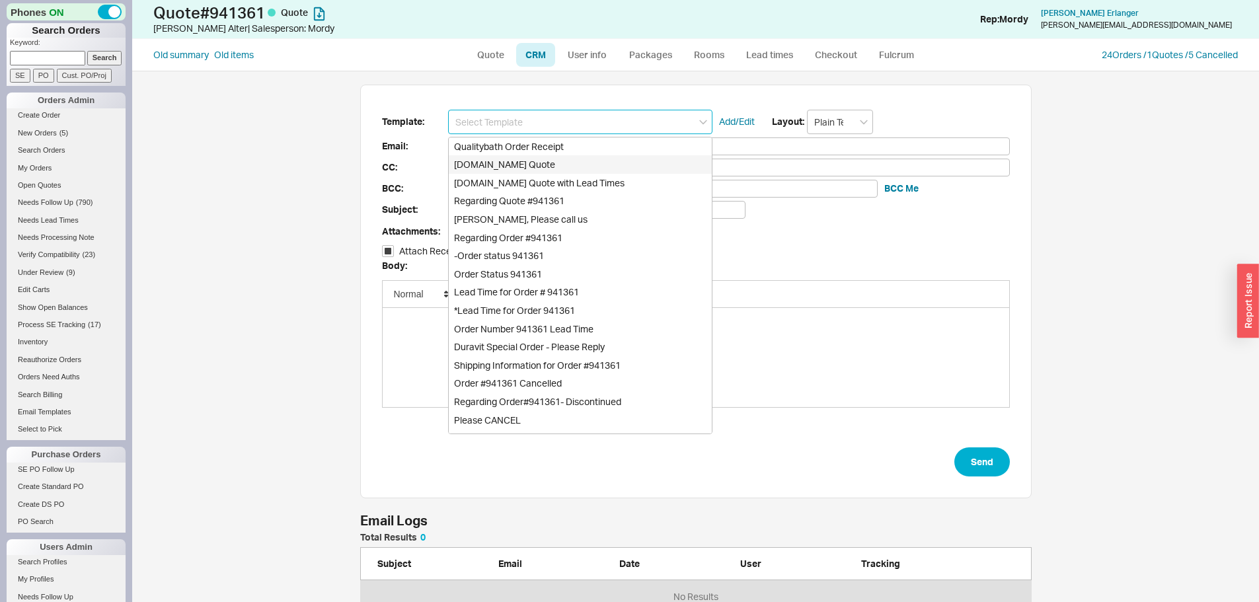
type input "Quality Bath Quote #941361"
checkbox input "true"
type input "Qualitybath.com Quote"
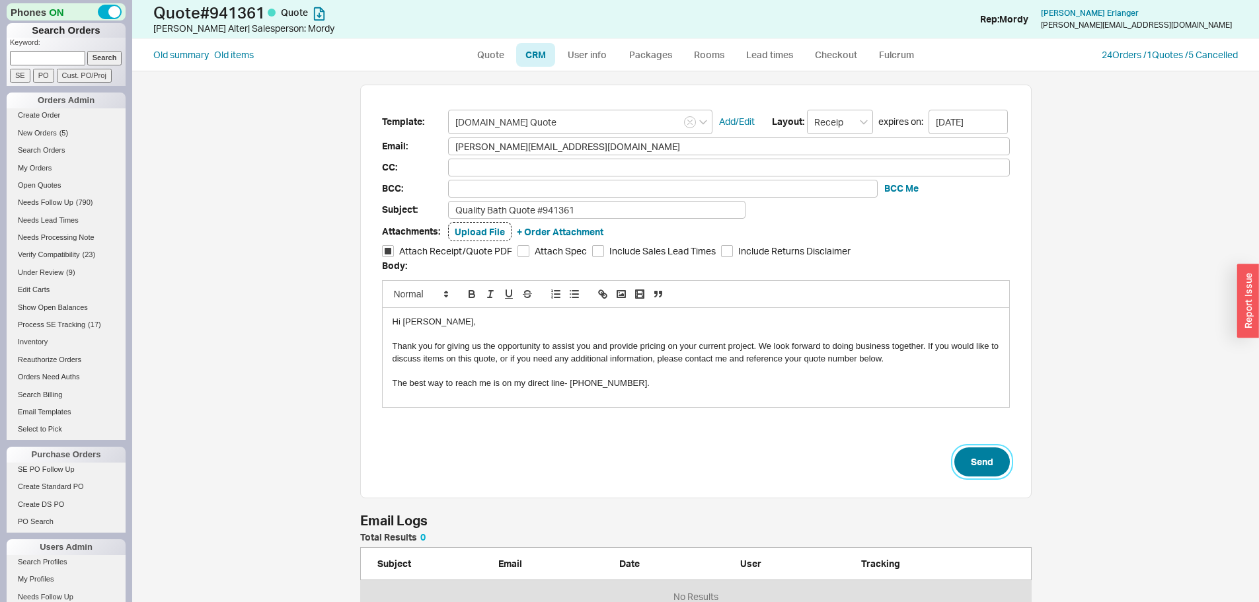
click at [976, 456] on button "Send" at bounding box center [982, 461] width 56 height 29
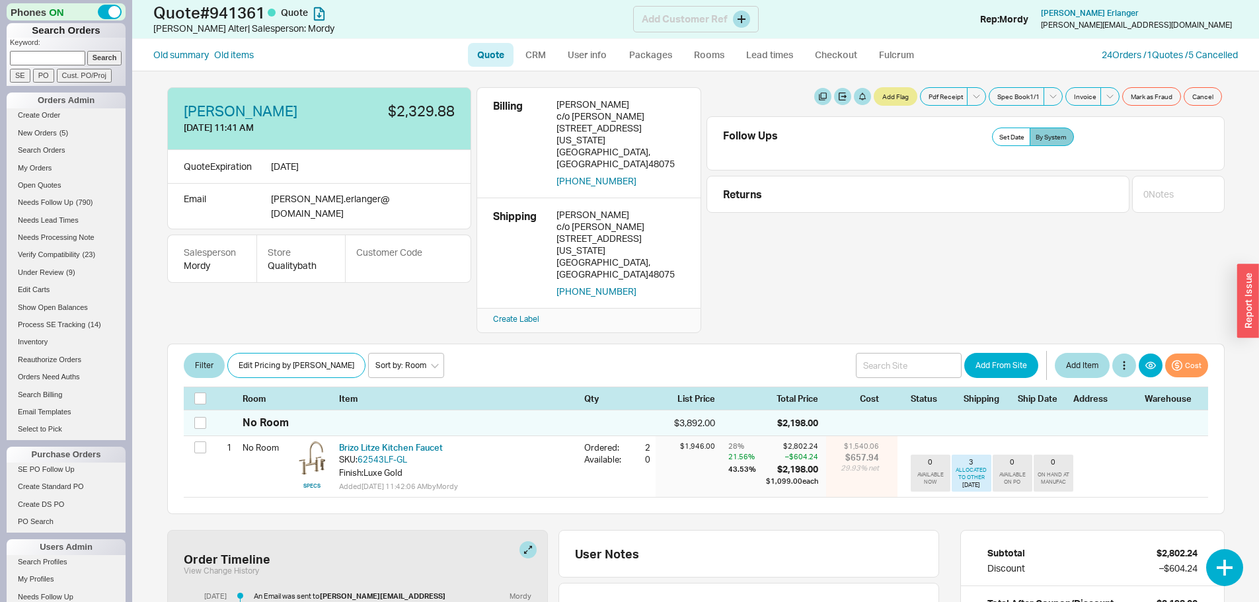
select select "LOW"
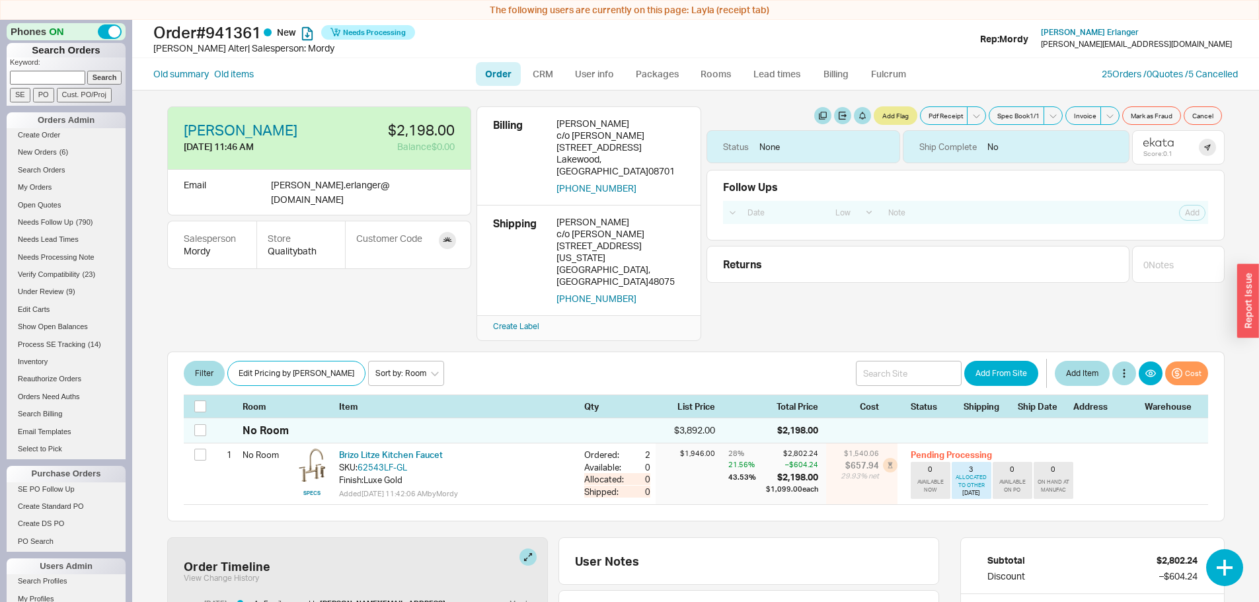
click at [503, 71] on link "Order" at bounding box center [498, 74] width 45 height 24
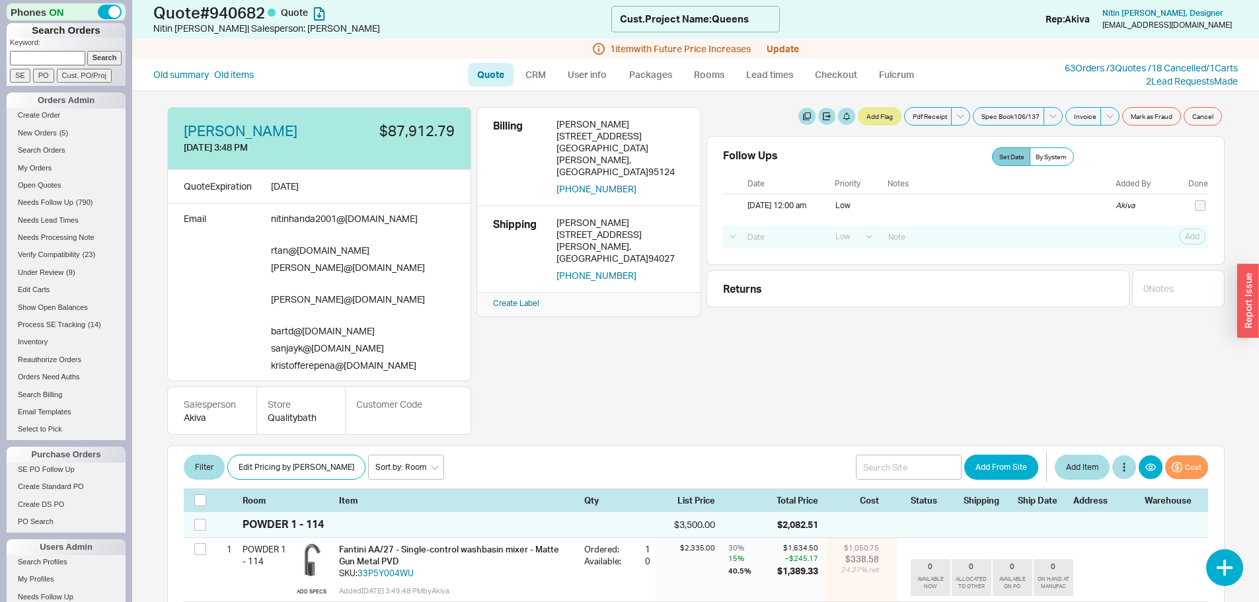
select select "LOW"
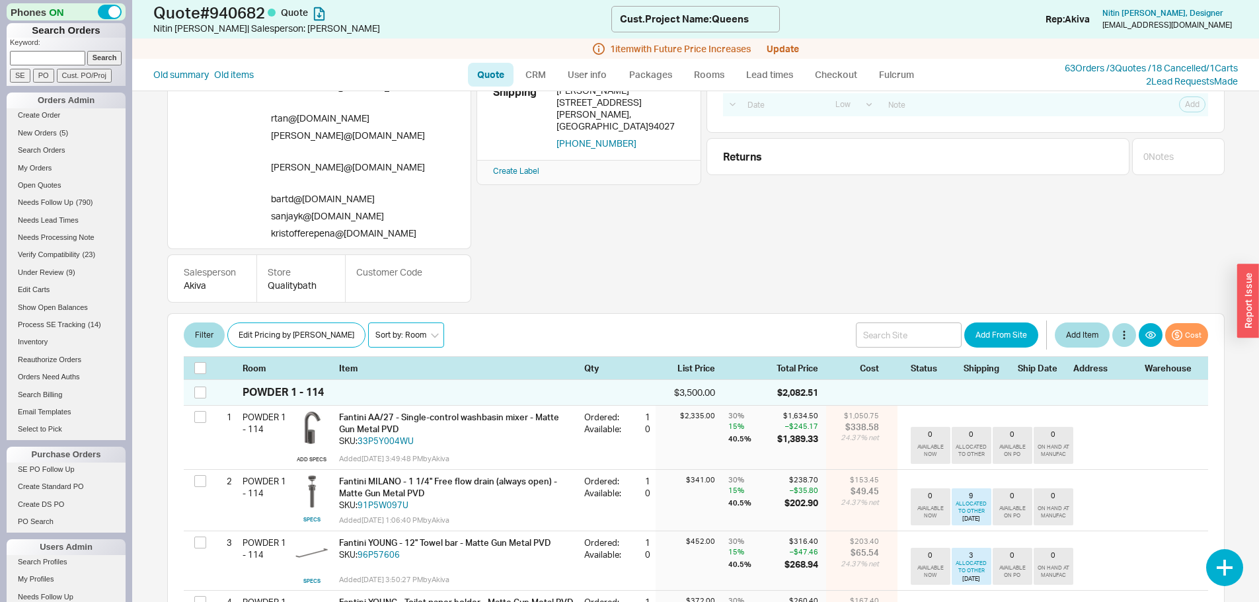
click at [368, 323] on select "Sort by: Room Sort by: Brand Sort by: Date" at bounding box center [406, 335] width 76 height 25
select select "2"
click at [368, 323] on select "Sort by: Room Sort by: Brand Sort by: Date" at bounding box center [406, 335] width 76 height 25
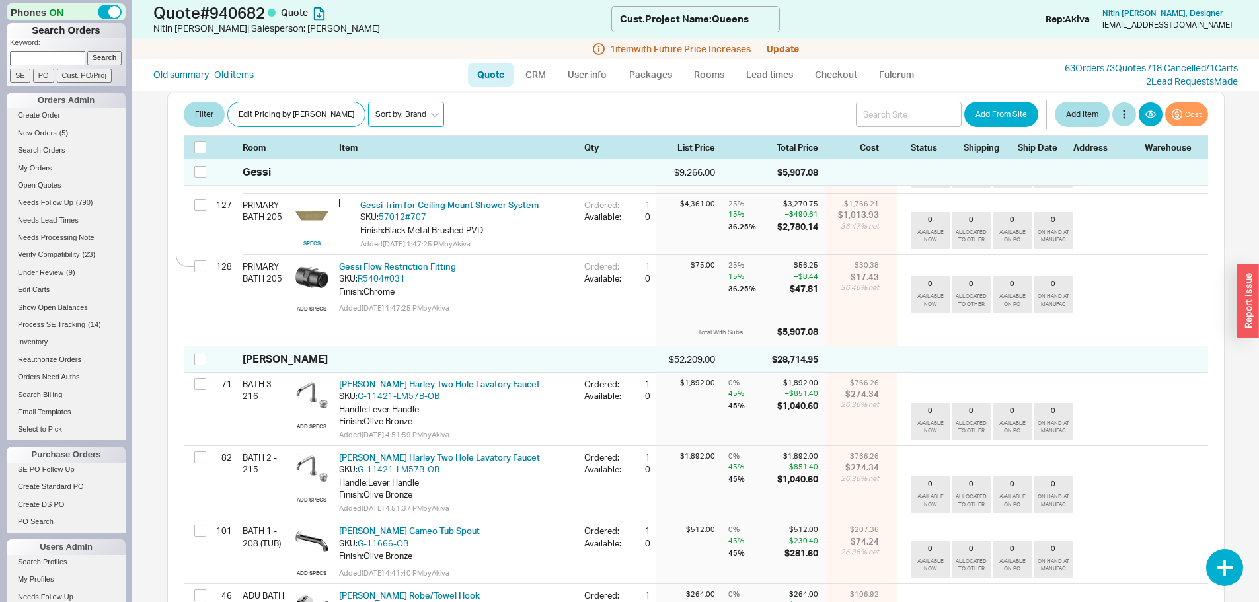
scroll to position [4296, 0]
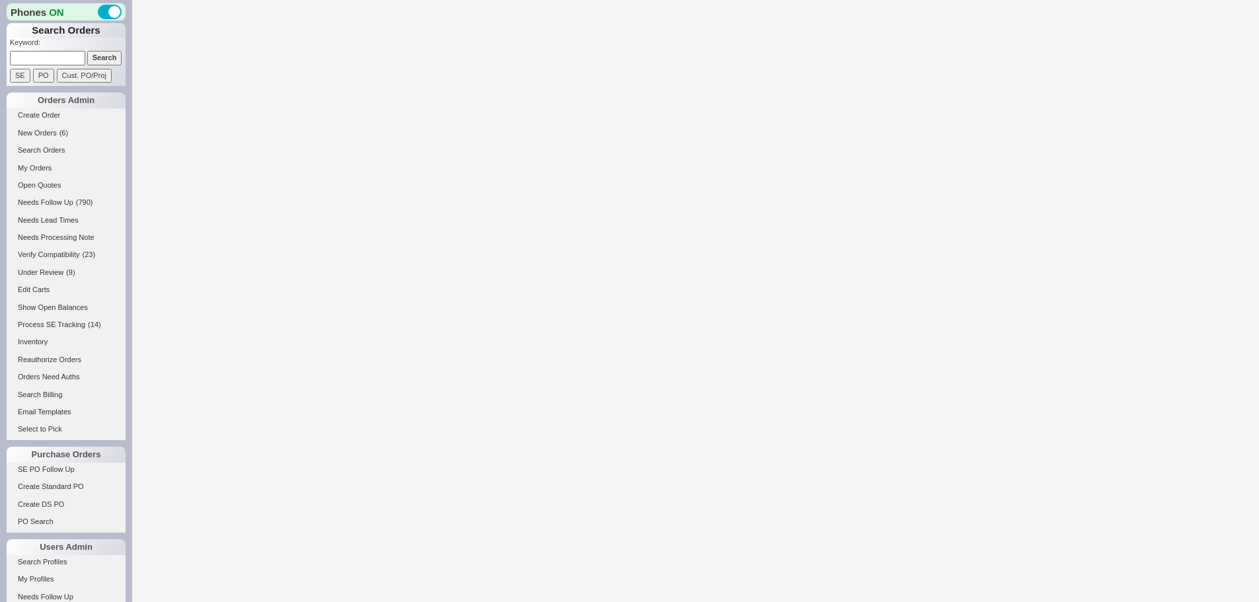
select select "LOW"
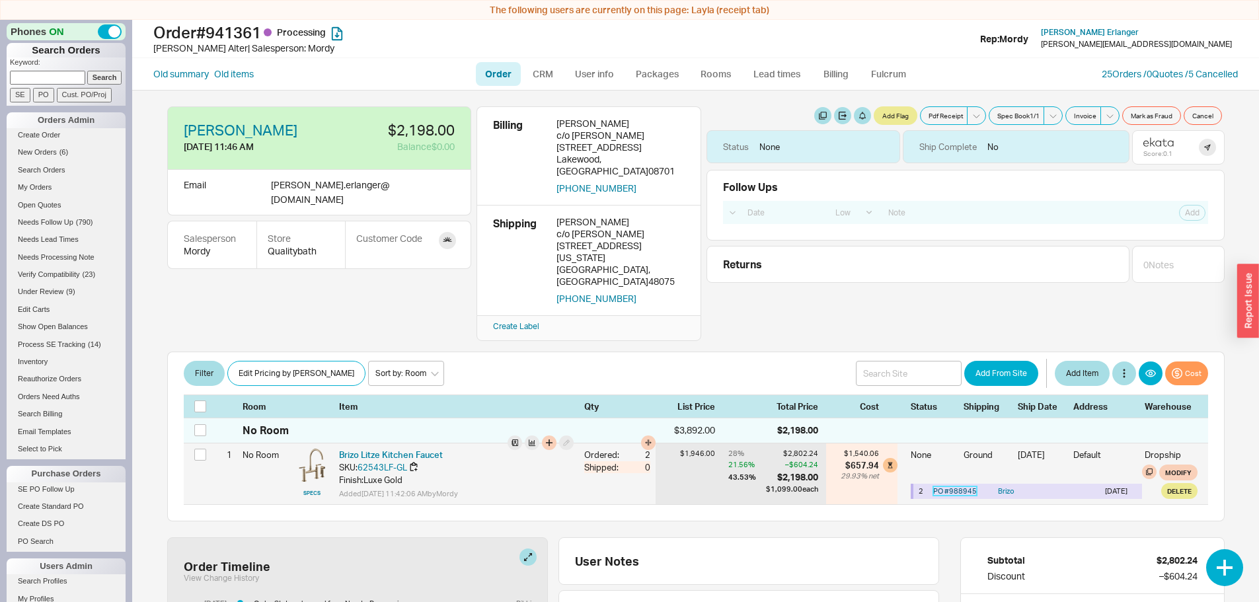
click at [945, 486] on link "PO # 988945" at bounding box center [955, 490] width 44 height 9
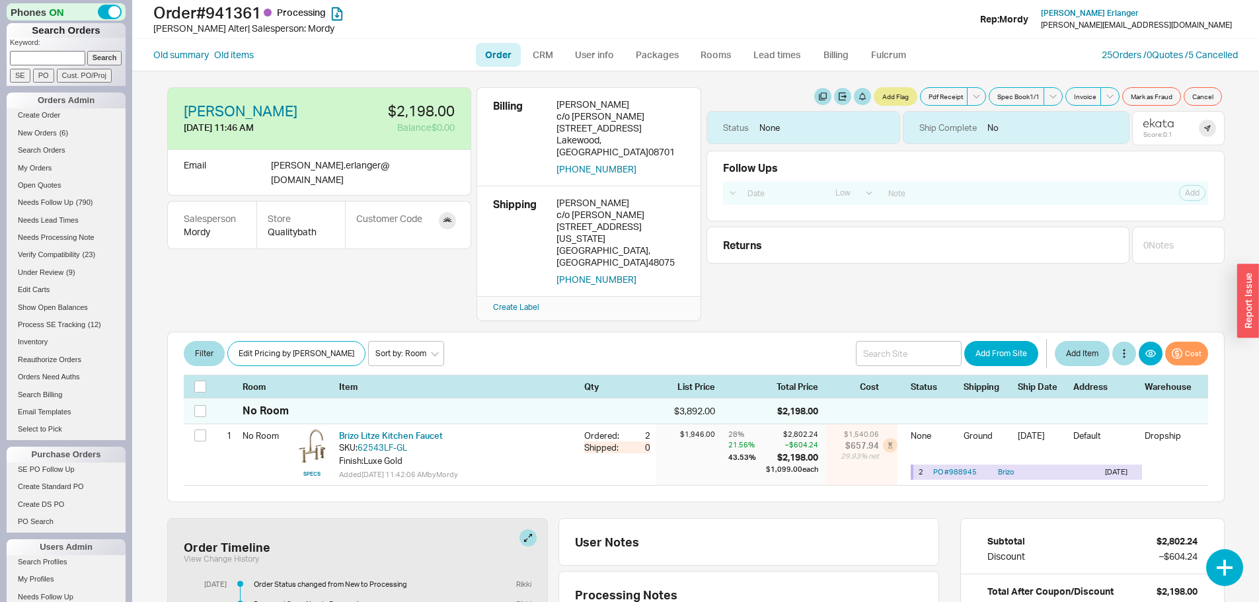
click at [506, 56] on link "Order" at bounding box center [498, 55] width 45 height 24
select select "LOW"
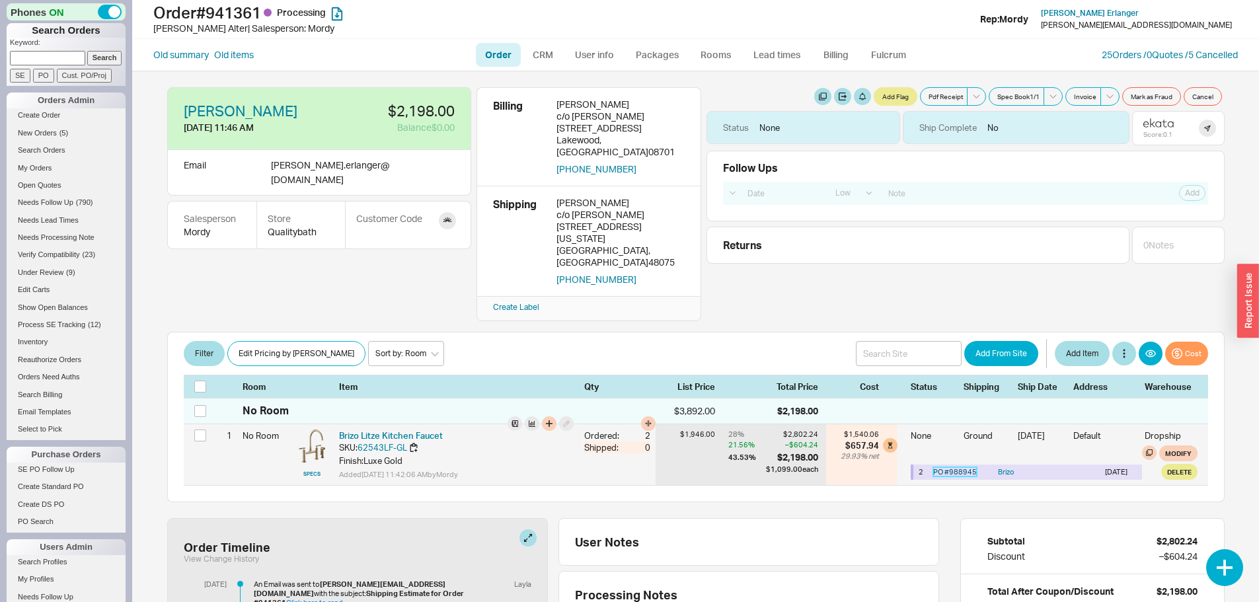
click at [956, 467] on link "PO # 988945" at bounding box center [955, 471] width 44 height 9
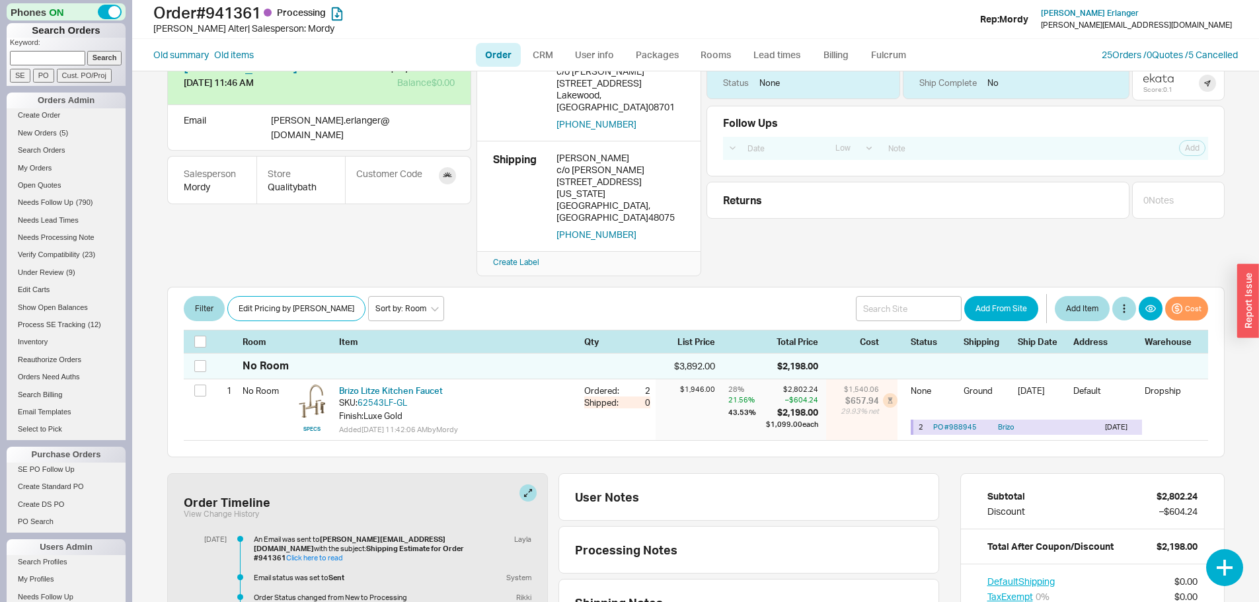
scroll to position [66, 0]
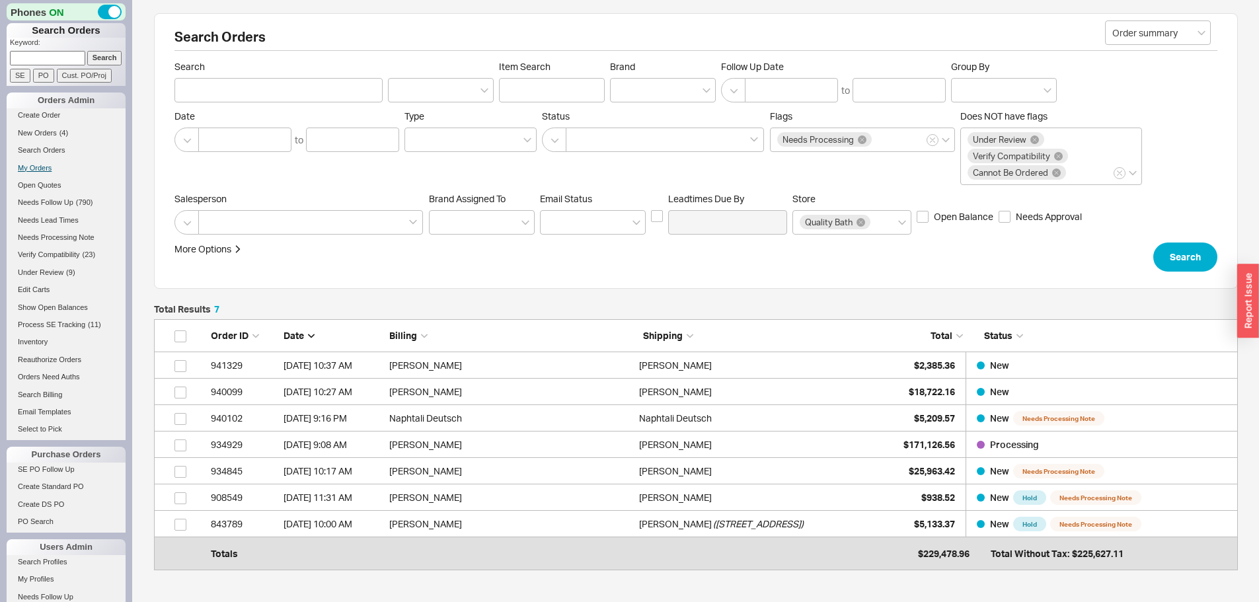
scroll to position [235, 1074]
click at [36, 130] on span "New Orders" at bounding box center [37, 133] width 39 height 8
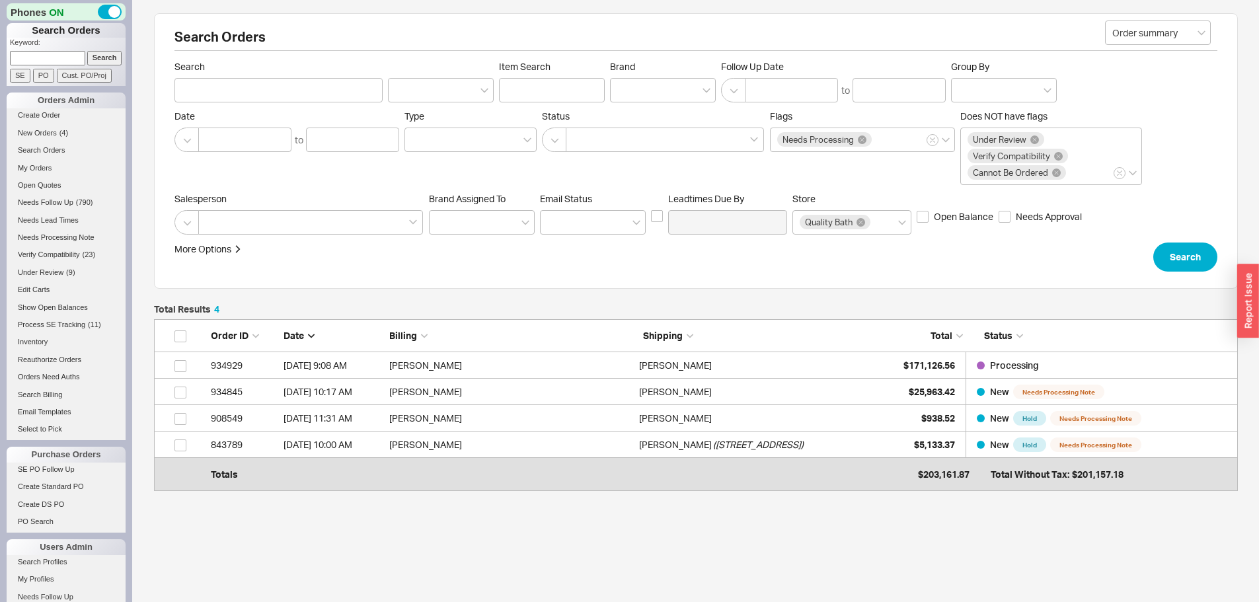
scroll to position [155, 1074]
click at [36, 135] on span "New Orders" at bounding box center [37, 133] width 39 height 8
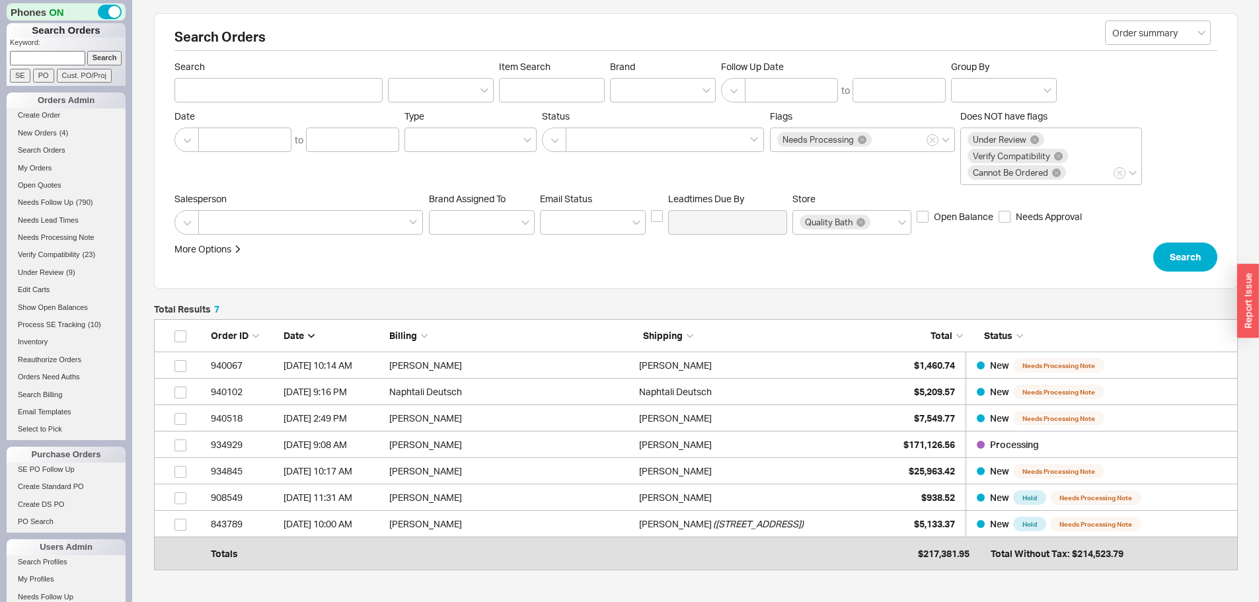
scroll to position [235, 1074]
click at [38, 273] on span "Under Review" at bounding box center [41, 272] width 46 height 8
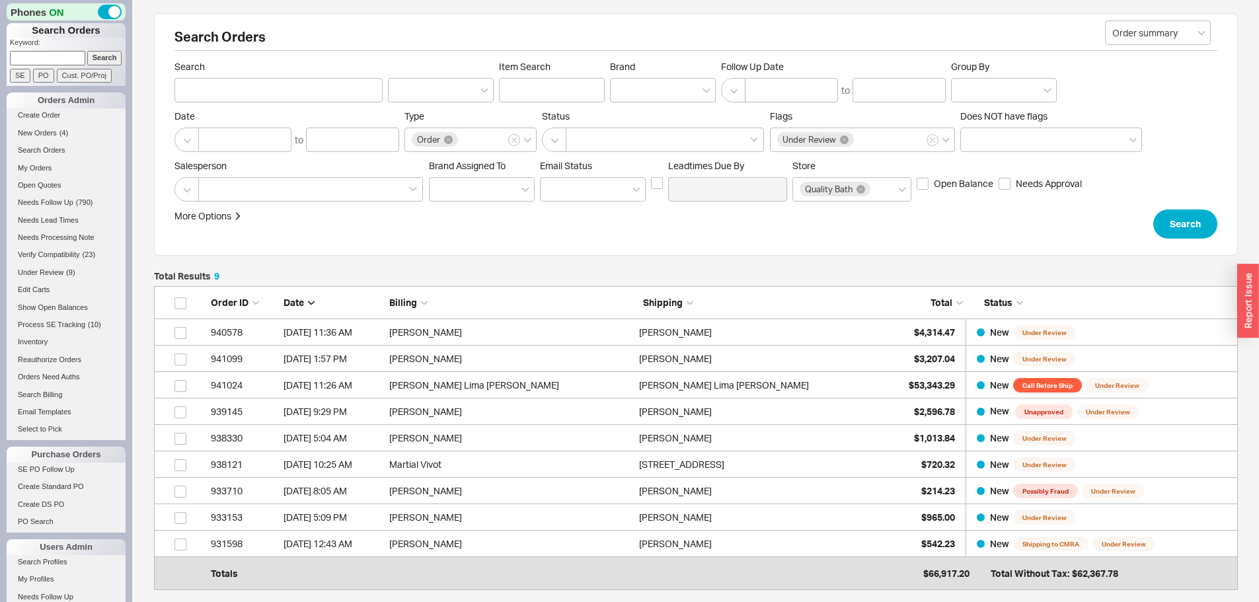
scroll to position [66, 0]
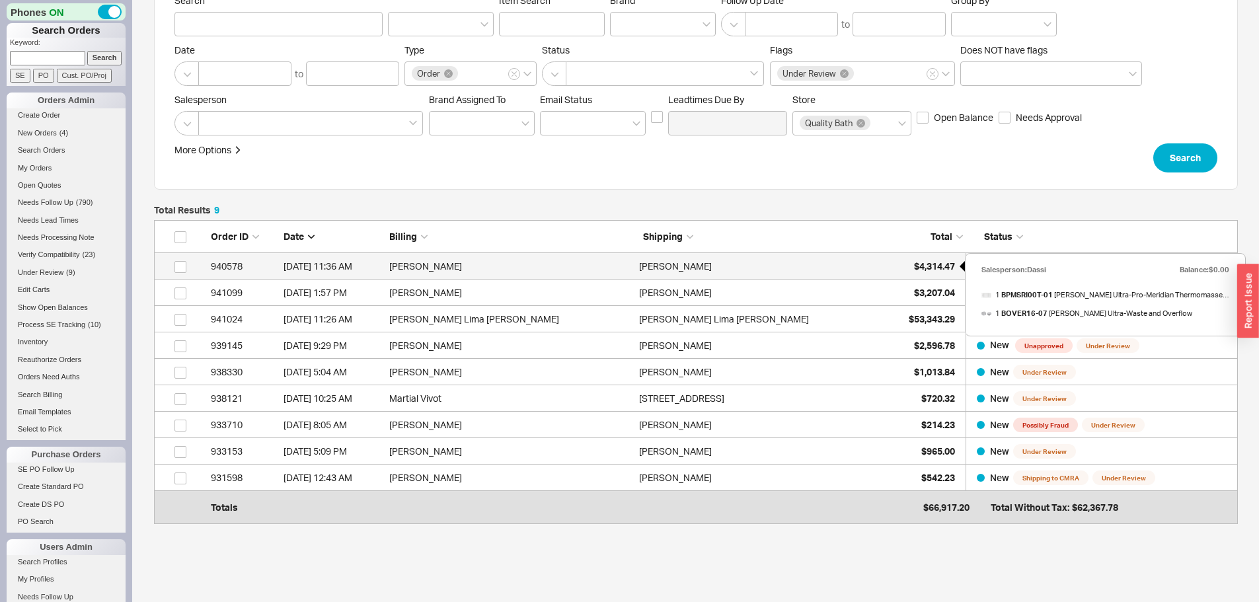
click at [931, 262] on span "$4,314.47" at bounding box center [934, 265] width 41 height 11
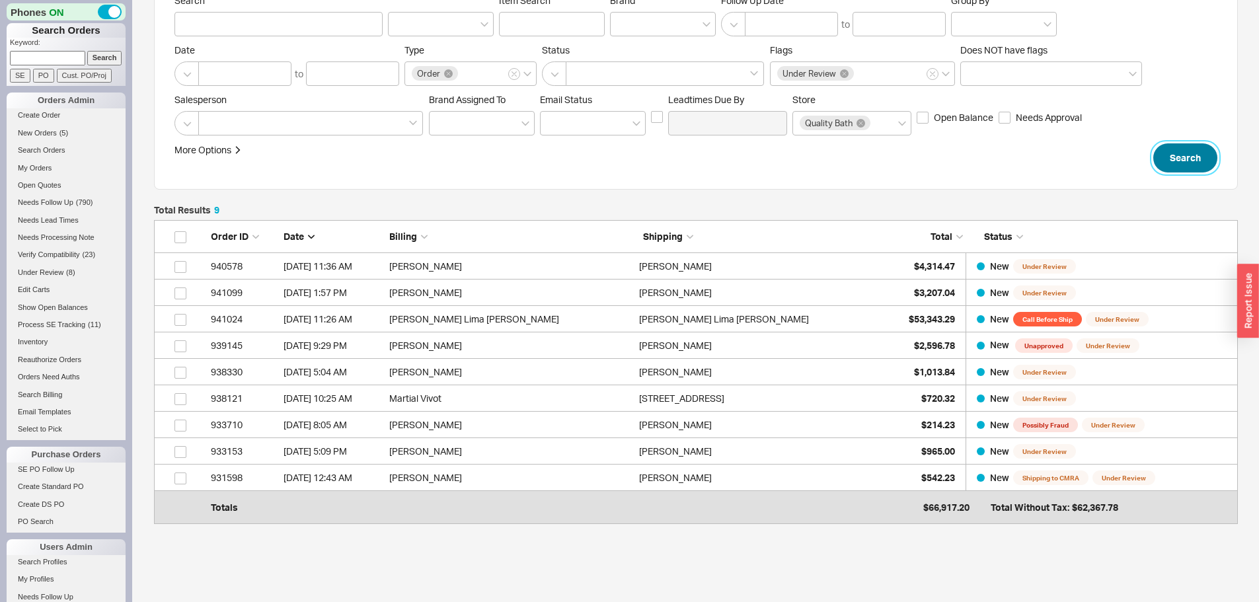
click at [1180, 156] on button "Search" at bounding box center [1185, 157] width 64 height 29
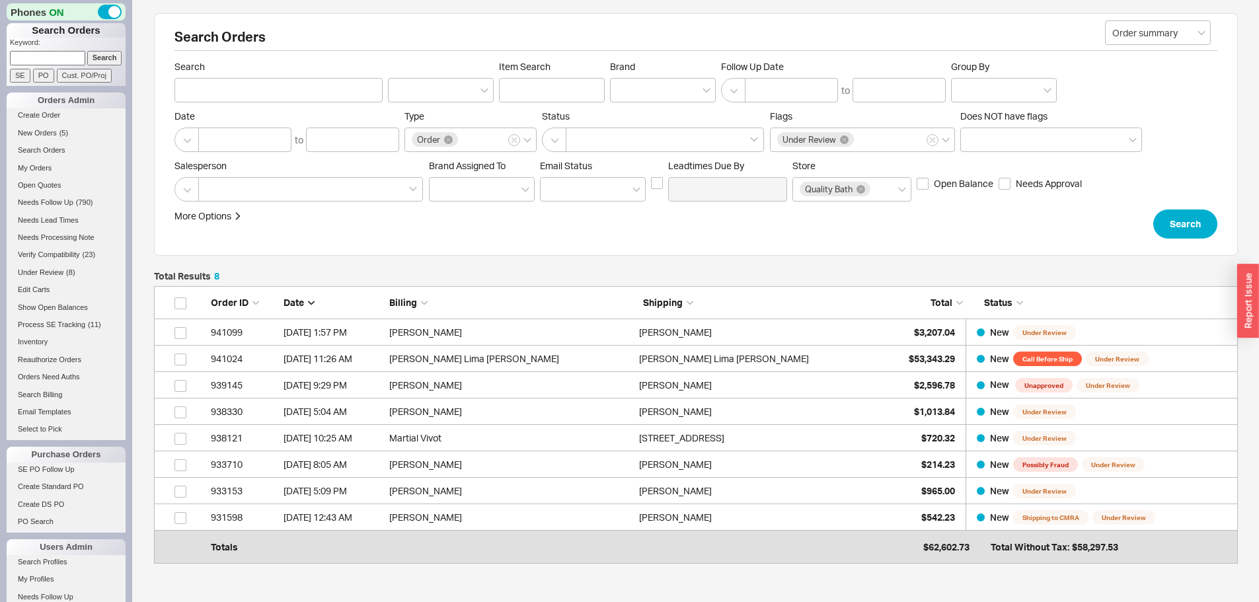
scroll to position [261, 1074]
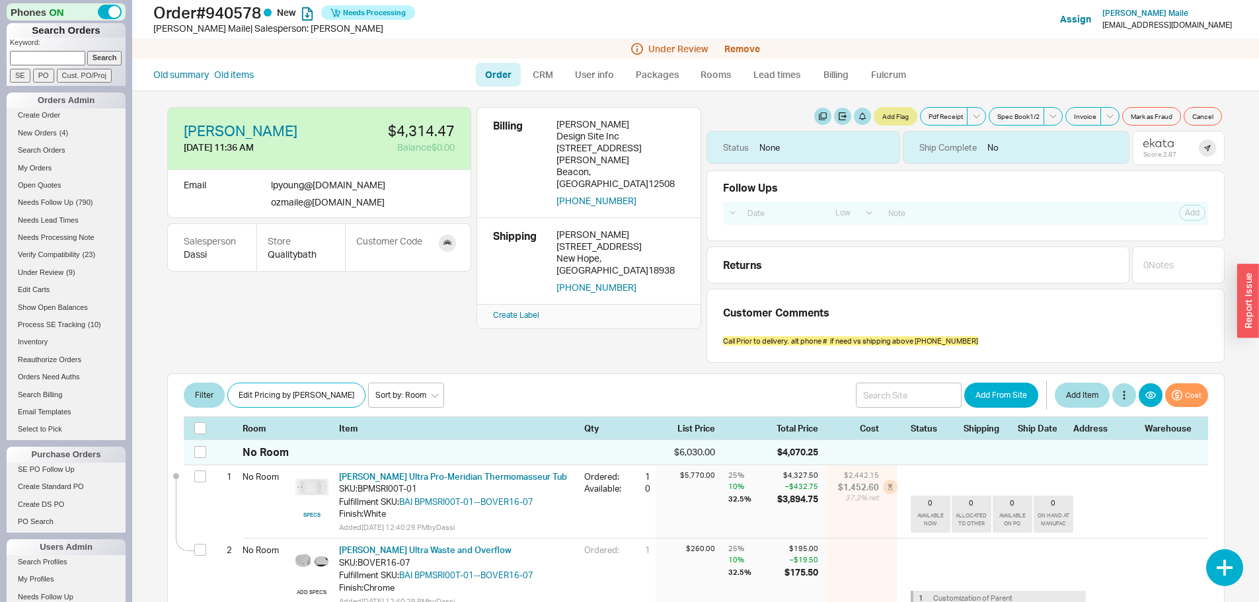
select select "LOW"
click at [1148, 143] on icon at bounding box center [1158, 142] width 30 height 9
drag, startPoint x: 311, startPoint y: 201, endPoint x: 369, endPoint y: 204, distance: 58.2
click at [369, 204] on div "ozmaile @ [DOMAIN_NAME]" at bounding box center [333, 201] width 124 height 11
click at [750, 47] on button "Remove" at bounding box center [742, 49] width 36 height 11
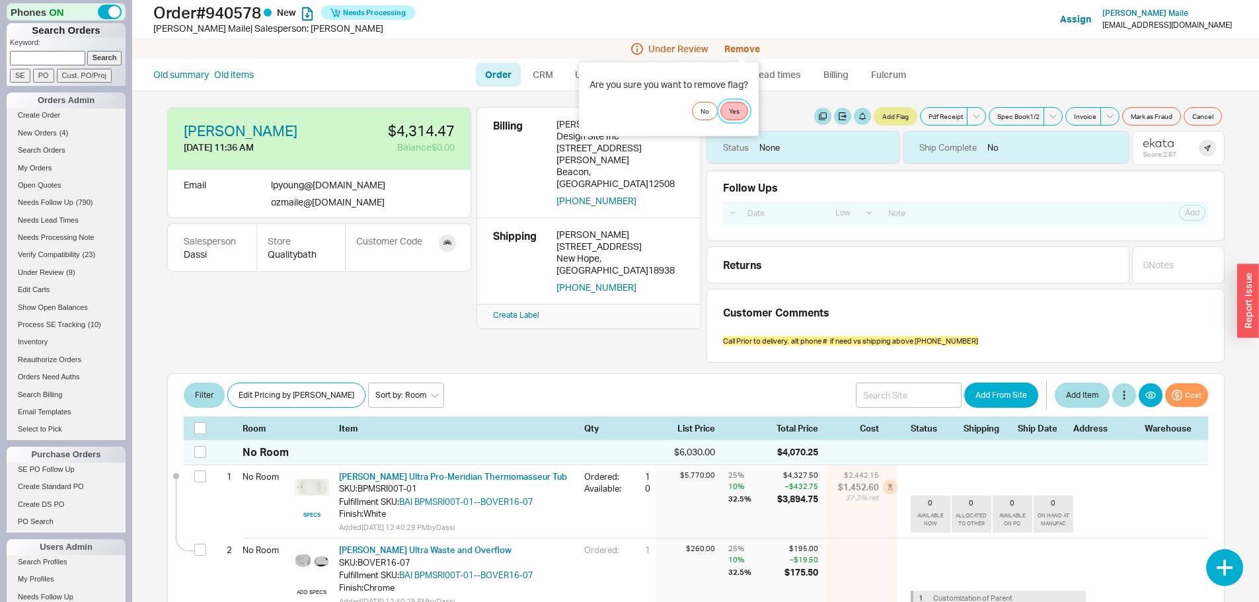
click at [737, 108] on button "Yes" at bounding box center [734, 111] width 28 height 19
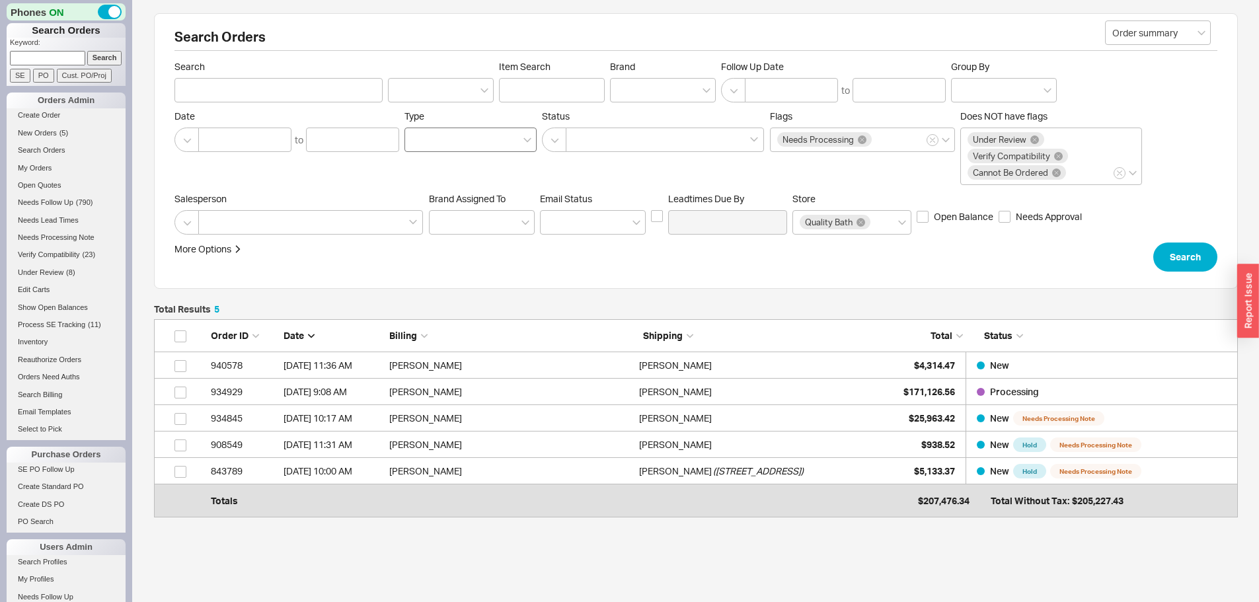
scroll to position [182, 1074]
click at [43, 54] on input at bounding box center [47, 58] width 75 height 14
type input "933153"
click at [87, 51] on input "Search" at bounding box center [104, 58] width 35 height 14
type input "933153"
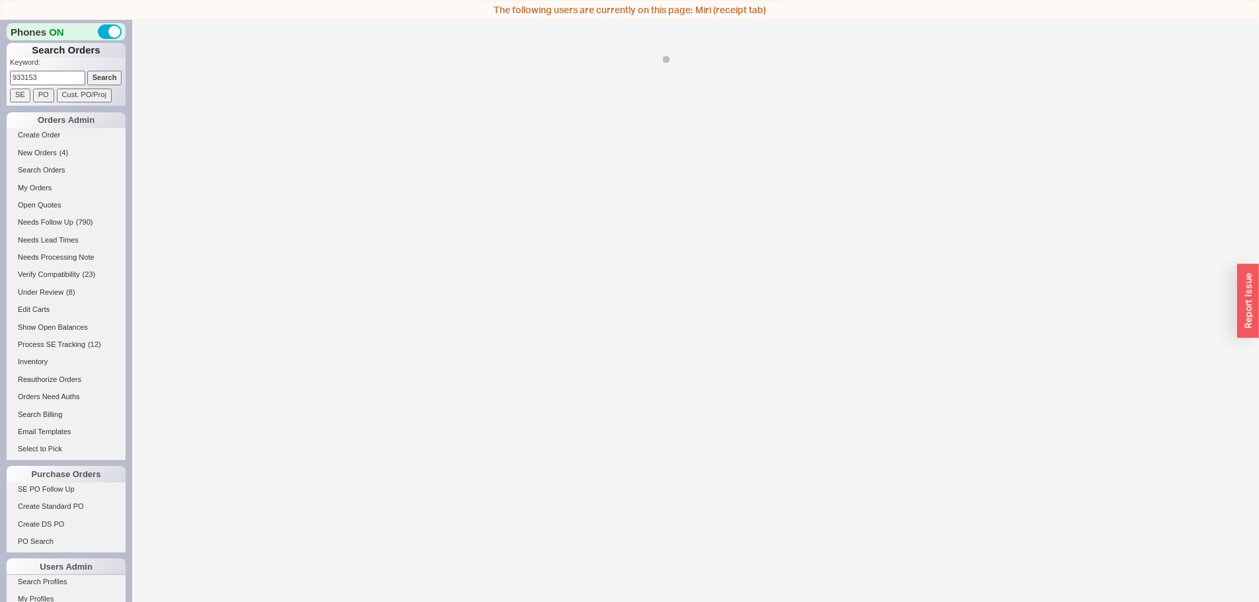
select select "LOW"
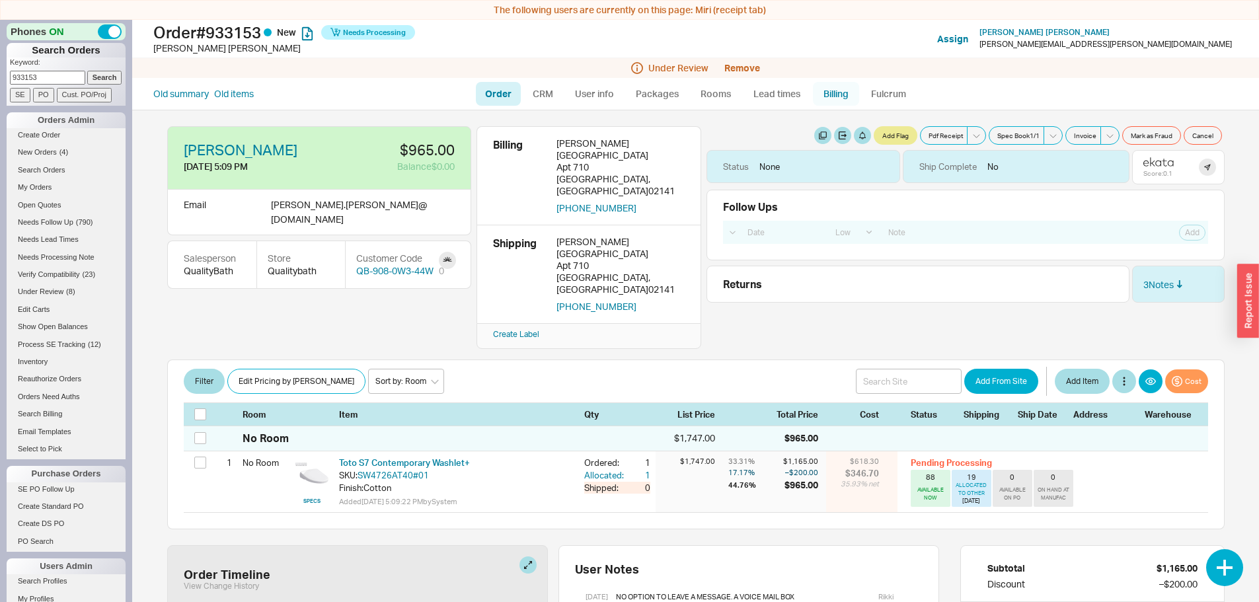
click at [835, 96] on link "Billing" at bounding box center [836, 94] width 46 height 24
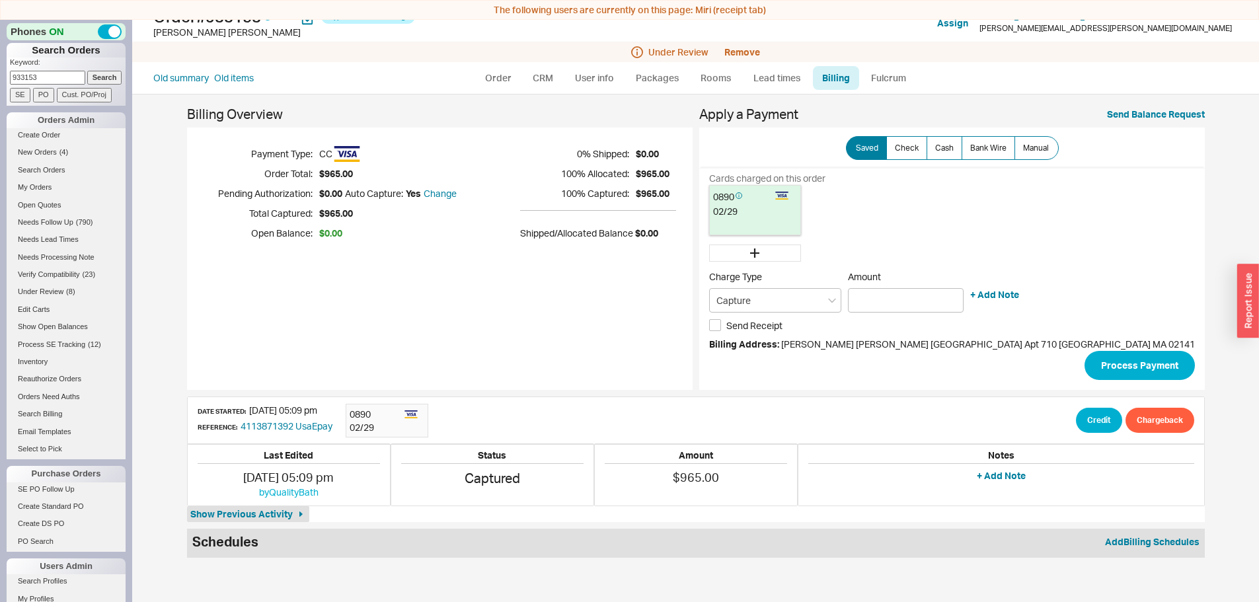
scroll to position [20, 0]
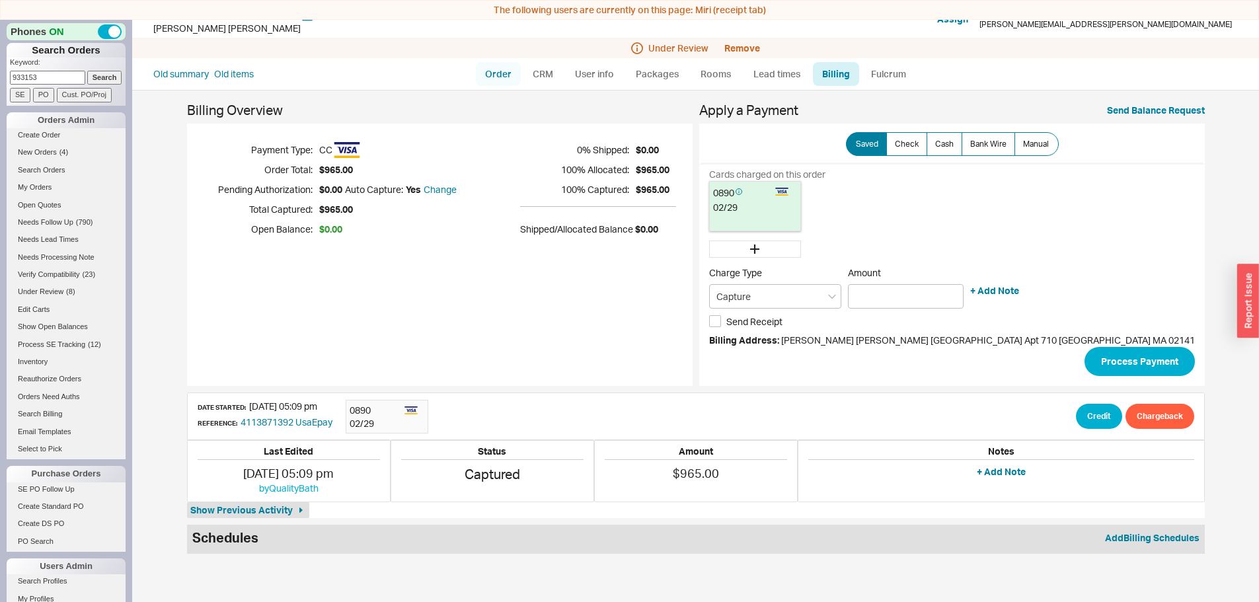
click at [501, 71] on link "Order" at bounding box center [498, 74] width 45 height 24
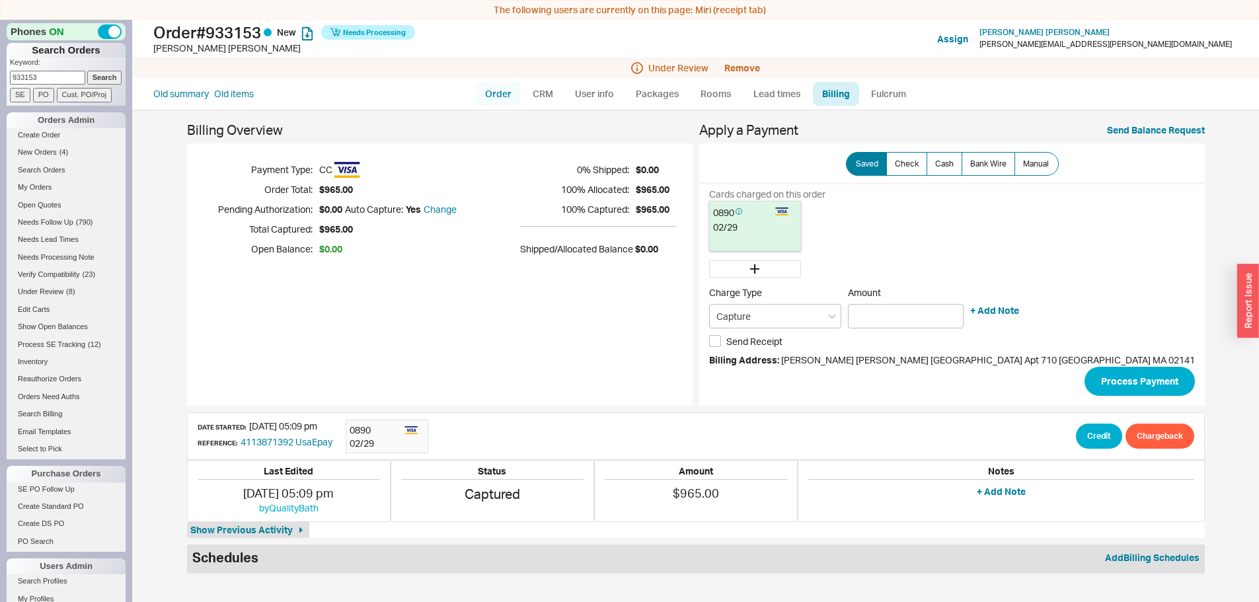
select select "LOW"
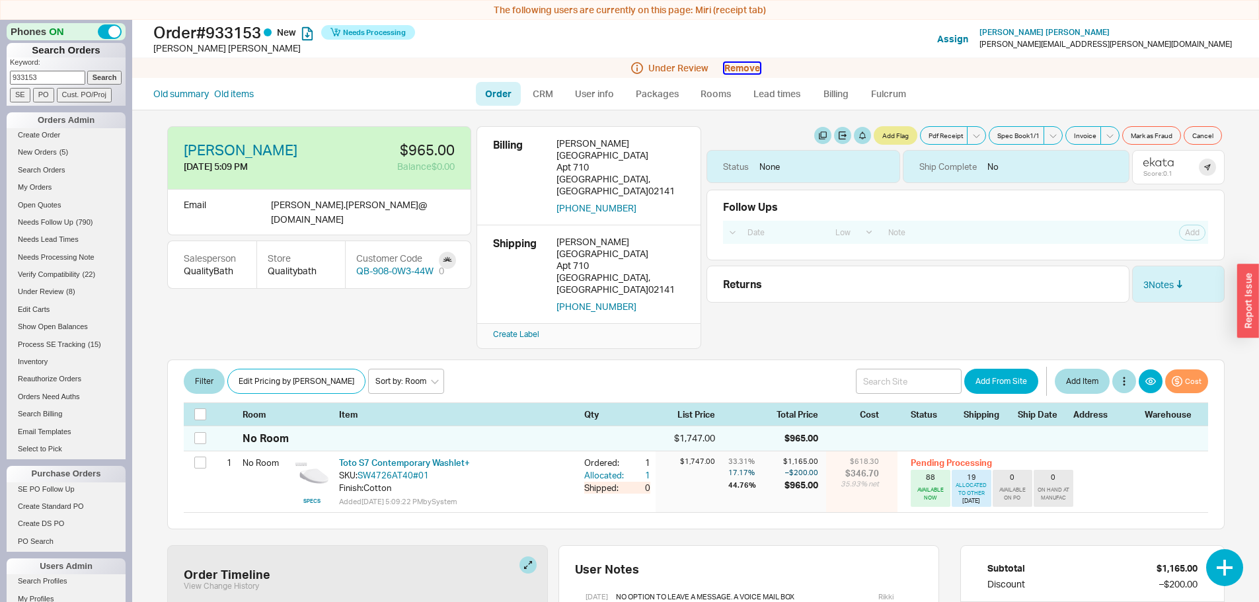
click at [748, 63] on button "Remove" at bounding box center [742, 68] width 36 height 11
click at [734, 130] on button "Yes" at bounding box center [734, 130] width 28 height 19
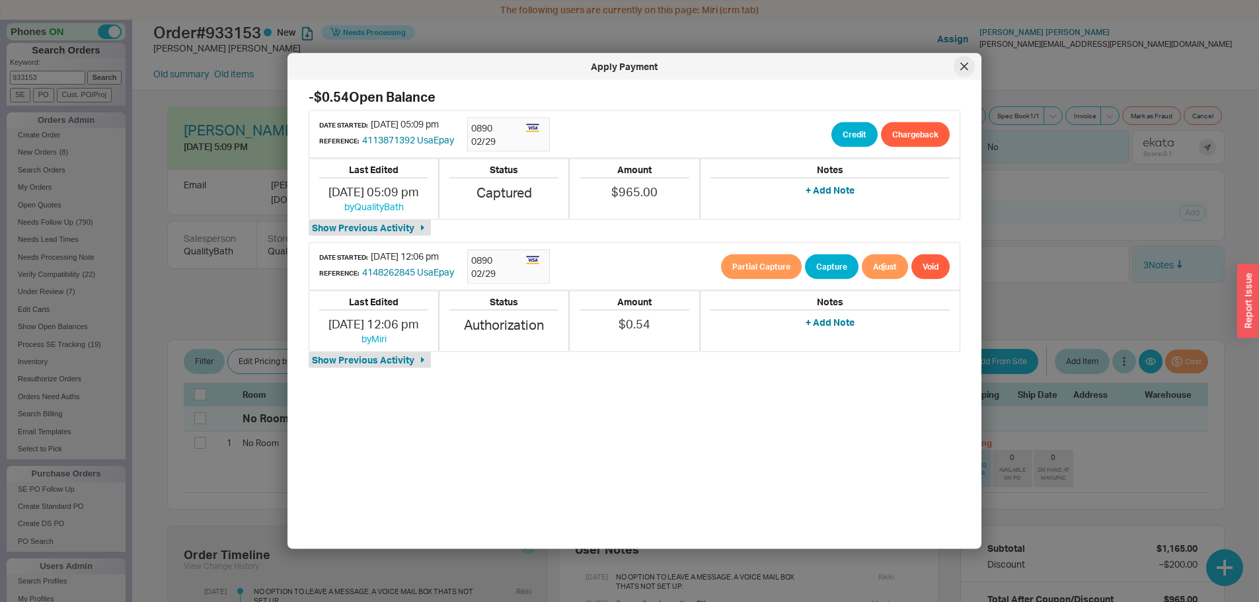
click at [957, 65] on div at bounding box center [964, 66] width 21 height 21
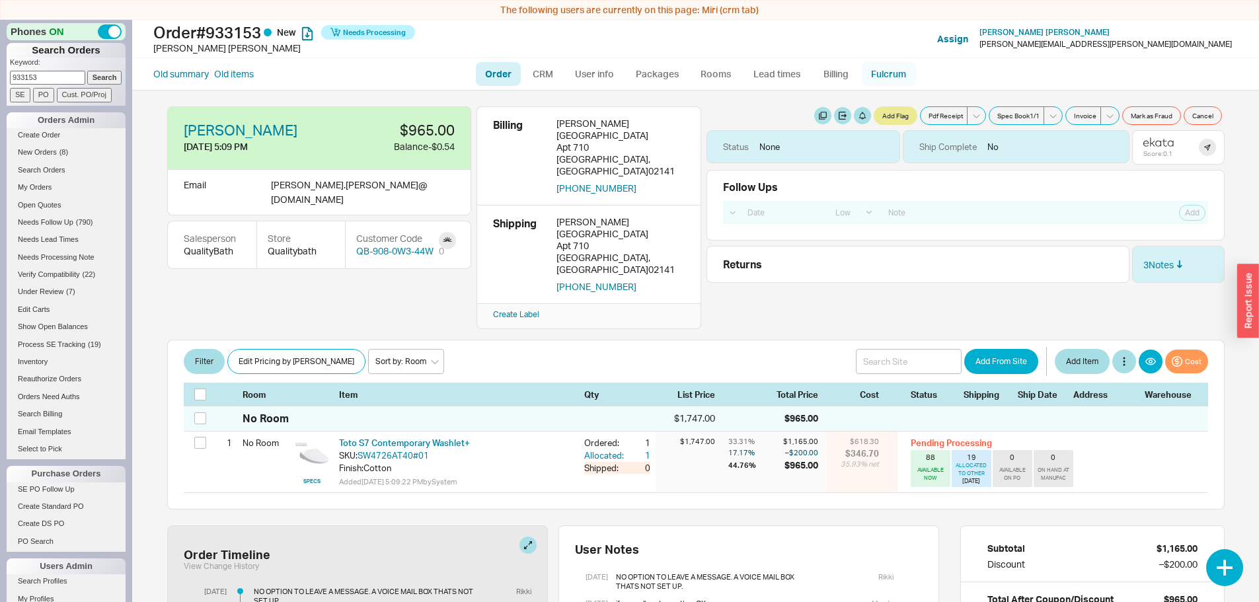
click at [888, 68] on link "Fulcrum" at bounding box center [889, 74] width 54 height 24
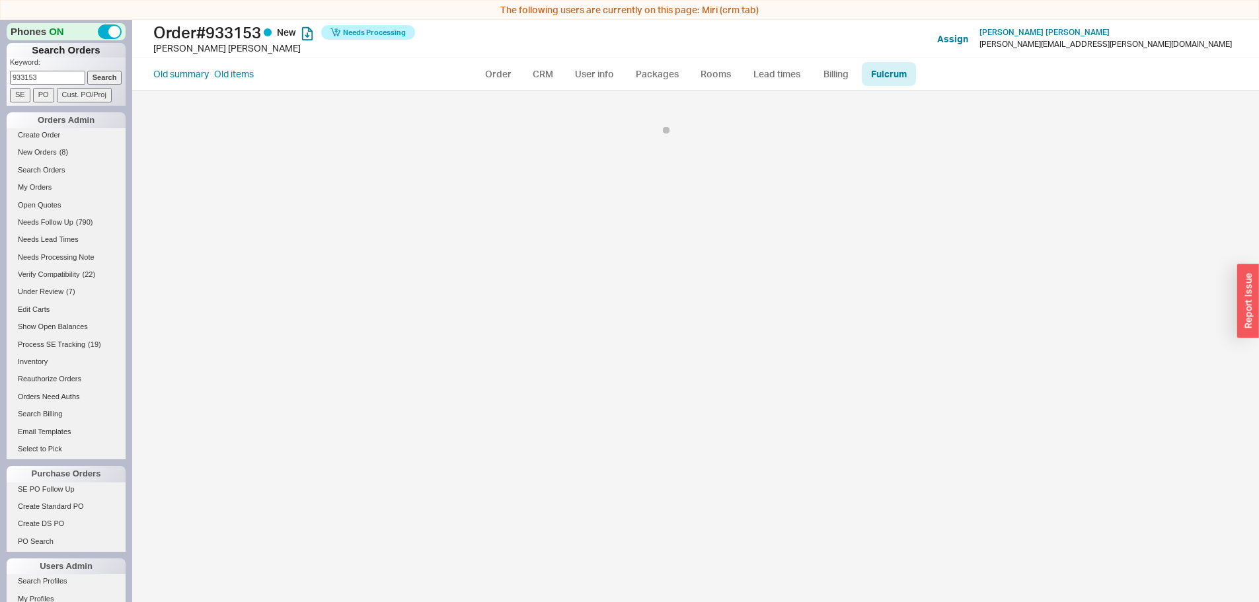
select select "TOT"
select select "136"
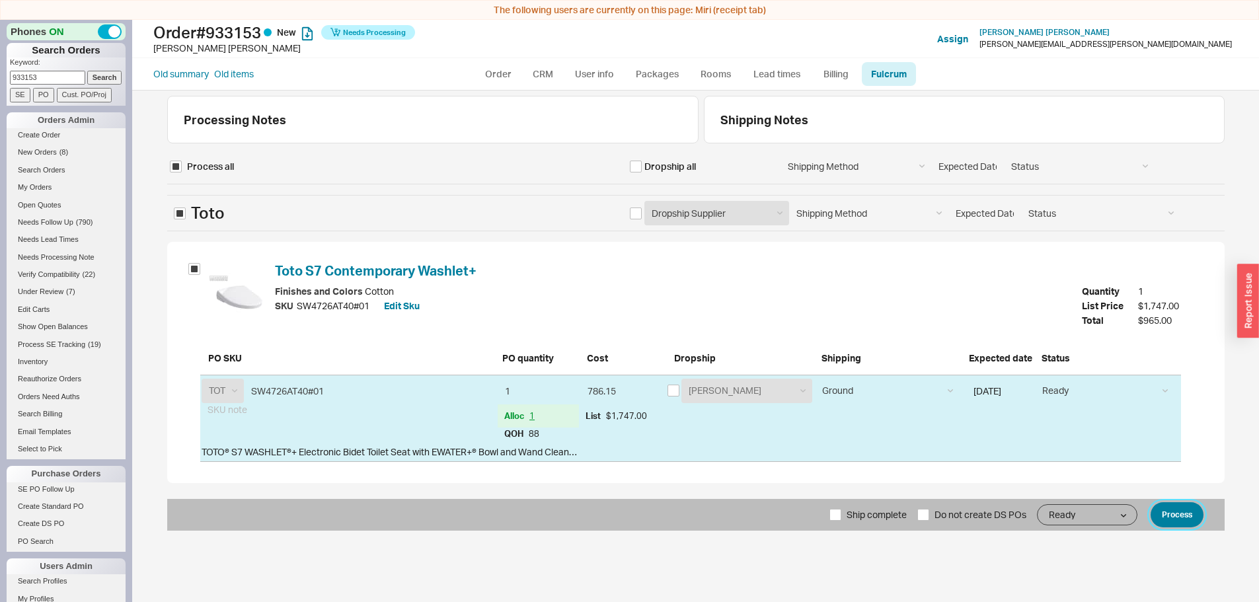
click at [1175, 512] on button "Process" at bounding box center [1177, 514] width 53 height 25
select select "LOW"
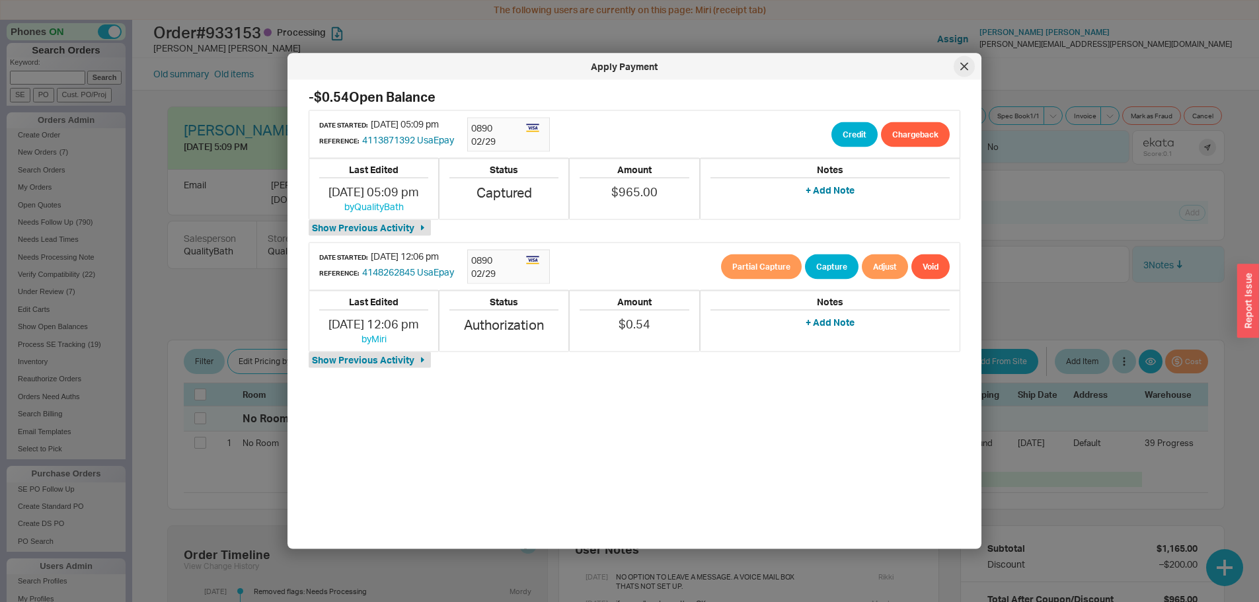
click at [968, 67] on icon at bounding box center [964, 67] width 8 height 8
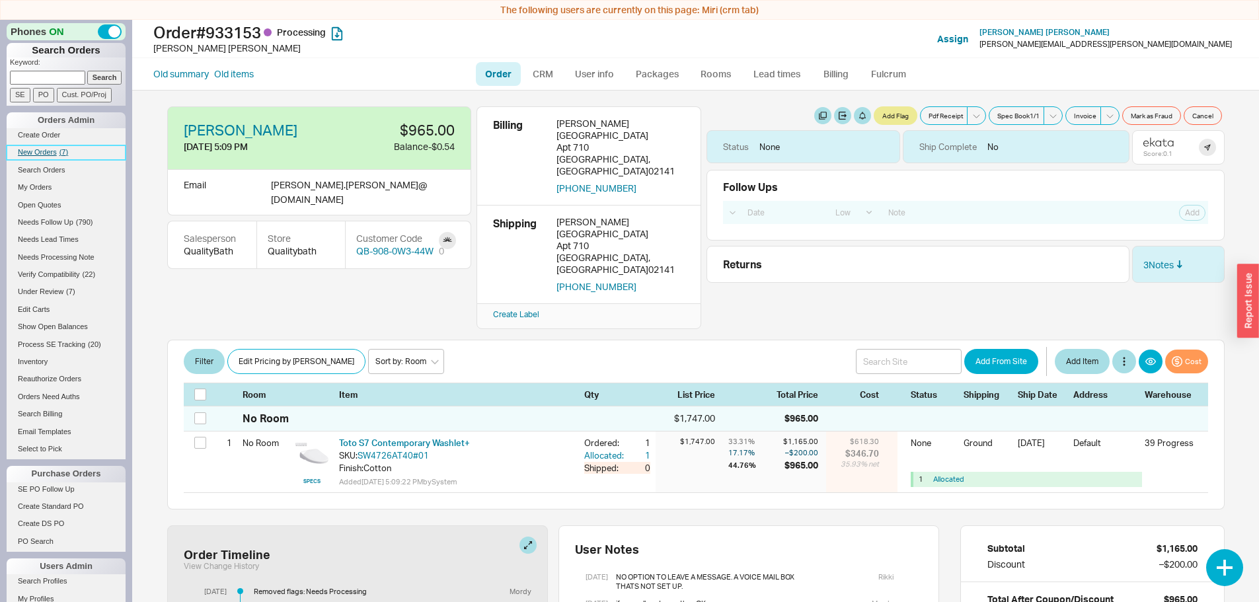
click at [42, 151] on span "New Orders" at bounding box center [37, 152] width 39 height 8
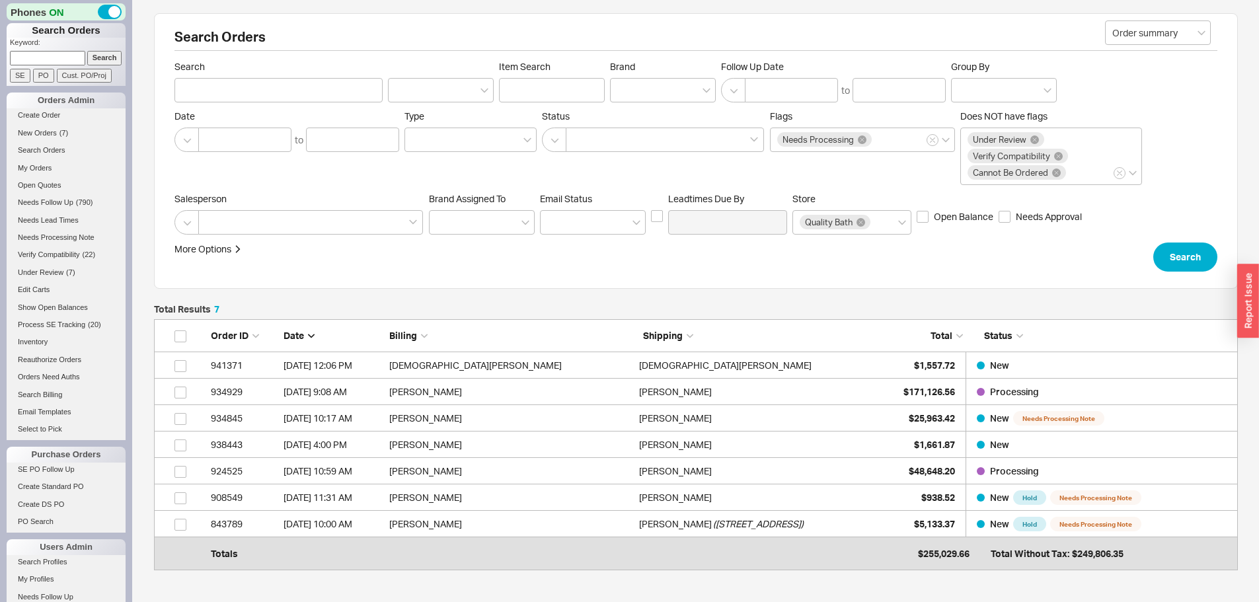
scroll to position [235, 1074]
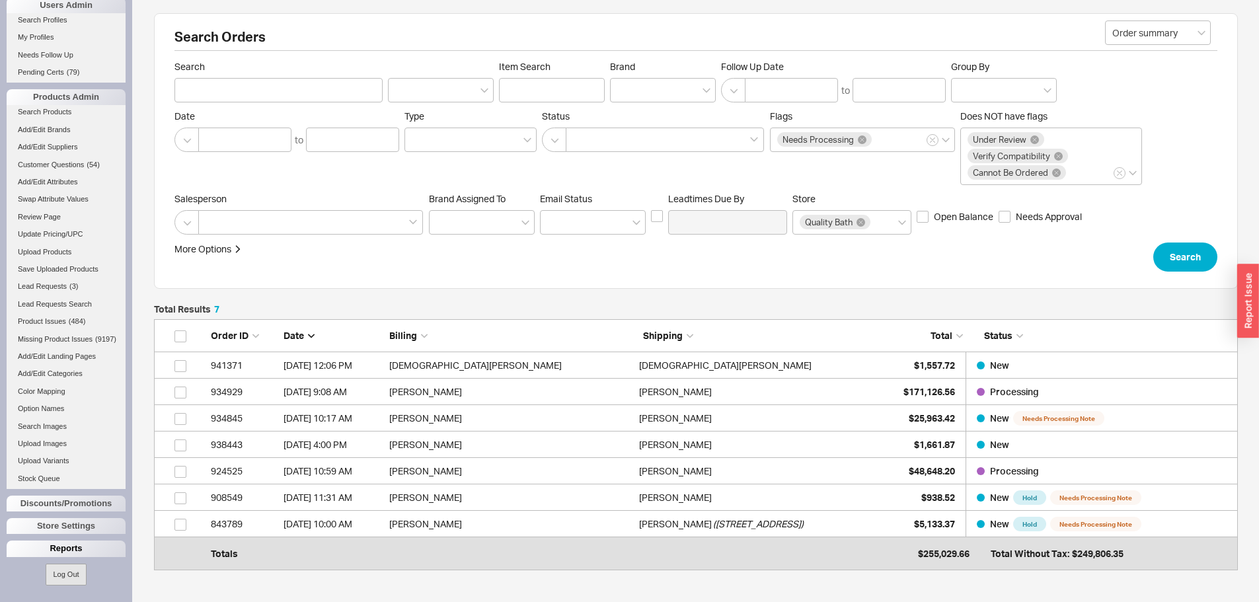
click at [64, 545] on div "Reports" at bounding box center [66, 549] width 119 height 16
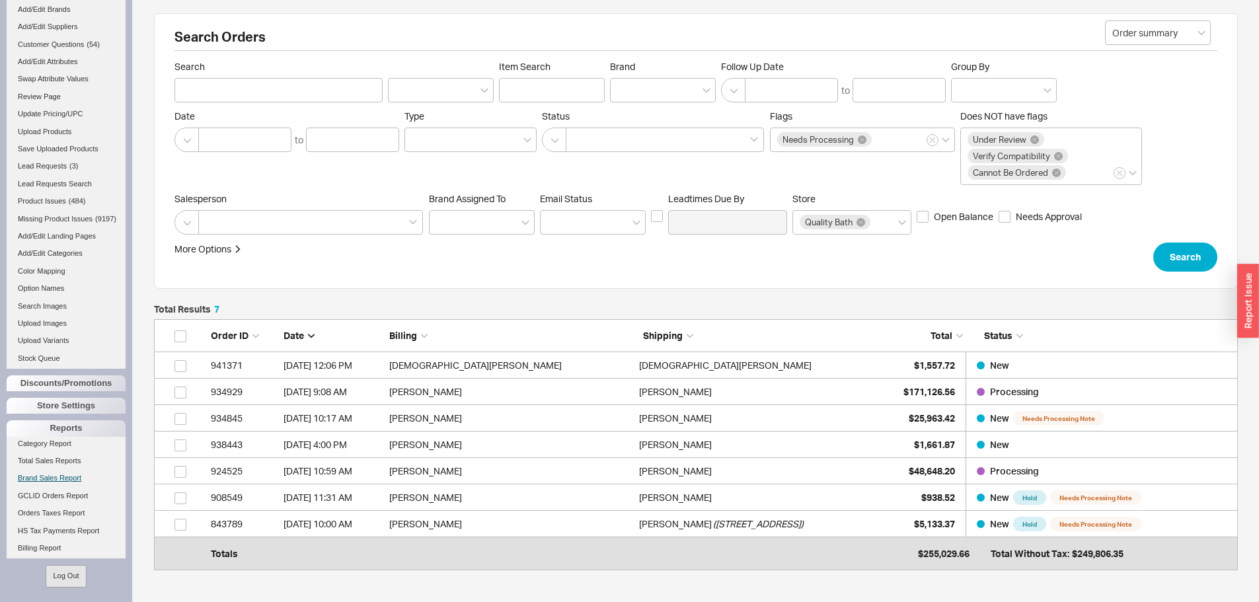
scroll to position [666, 0]
click at [71, 466] on link "Total Sales Reports" at bounding box center [66, 459] width 119 height 14
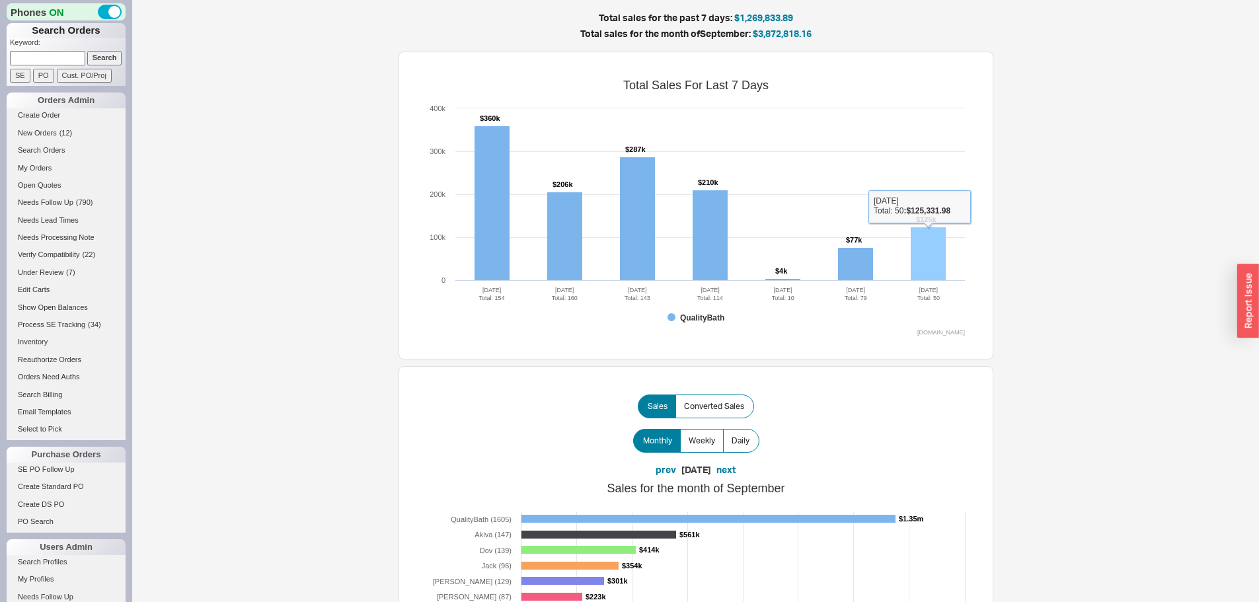
click at [921, 247] on rect at bounding box center [928, 254] width 35 height 54
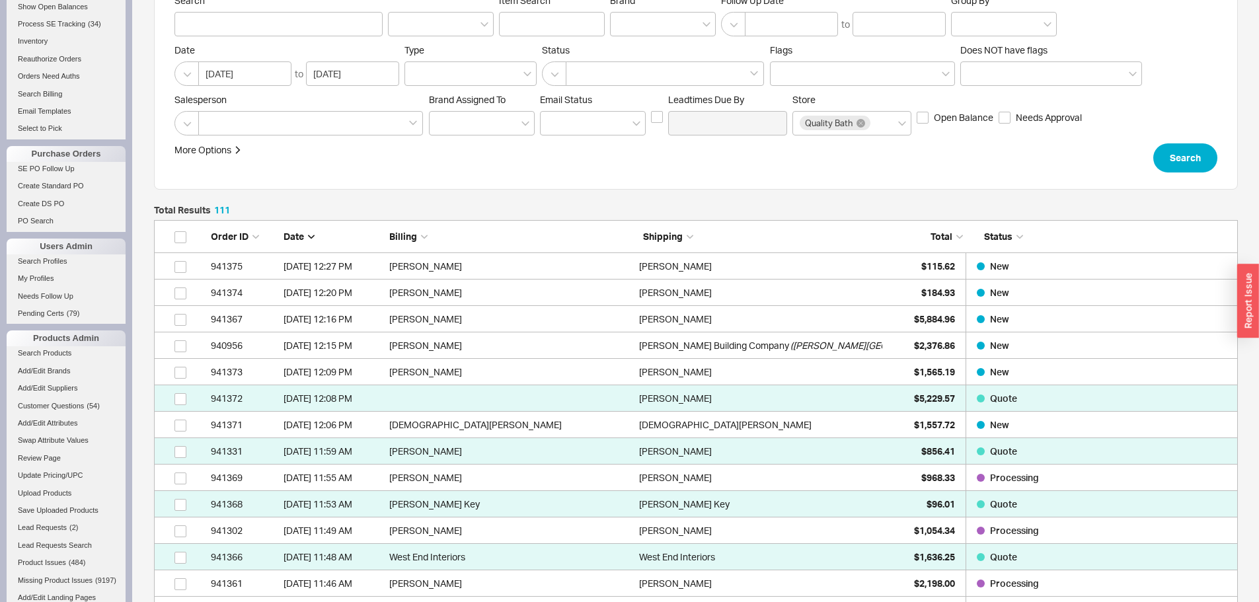
scroll to position [552, 0]
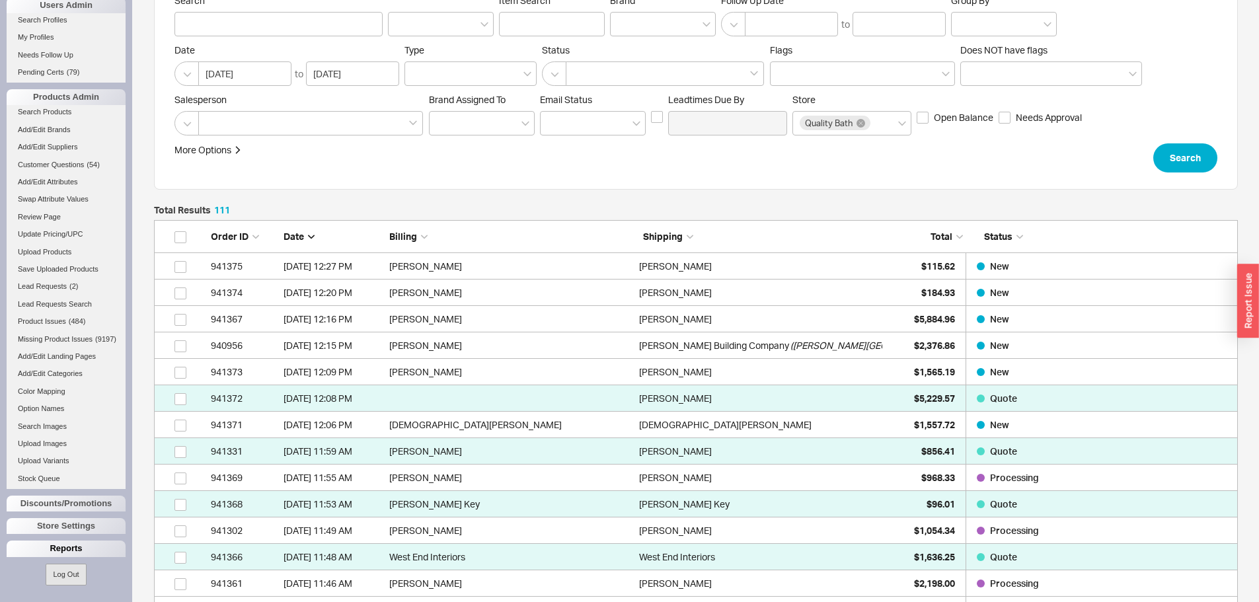
click at [76, 552] on div "Reports" at bounding box center [66, 549] width 119 height 16
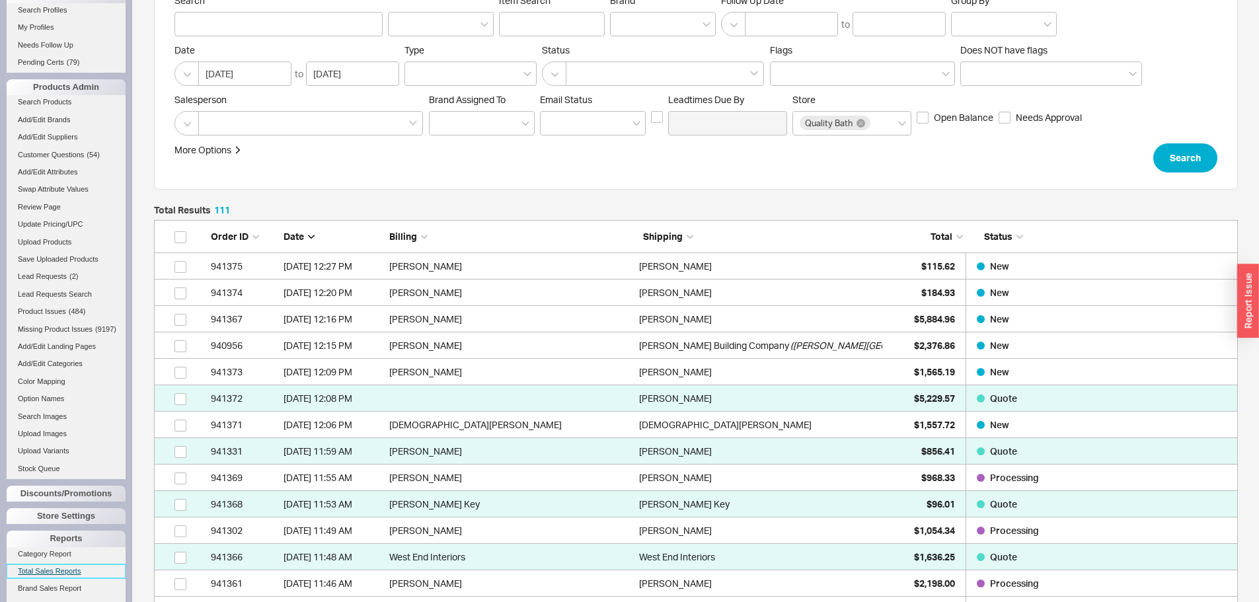
click at [73, 578] on link "Total Sales Reports" at bounding box center [66, 571] width 119 height 14
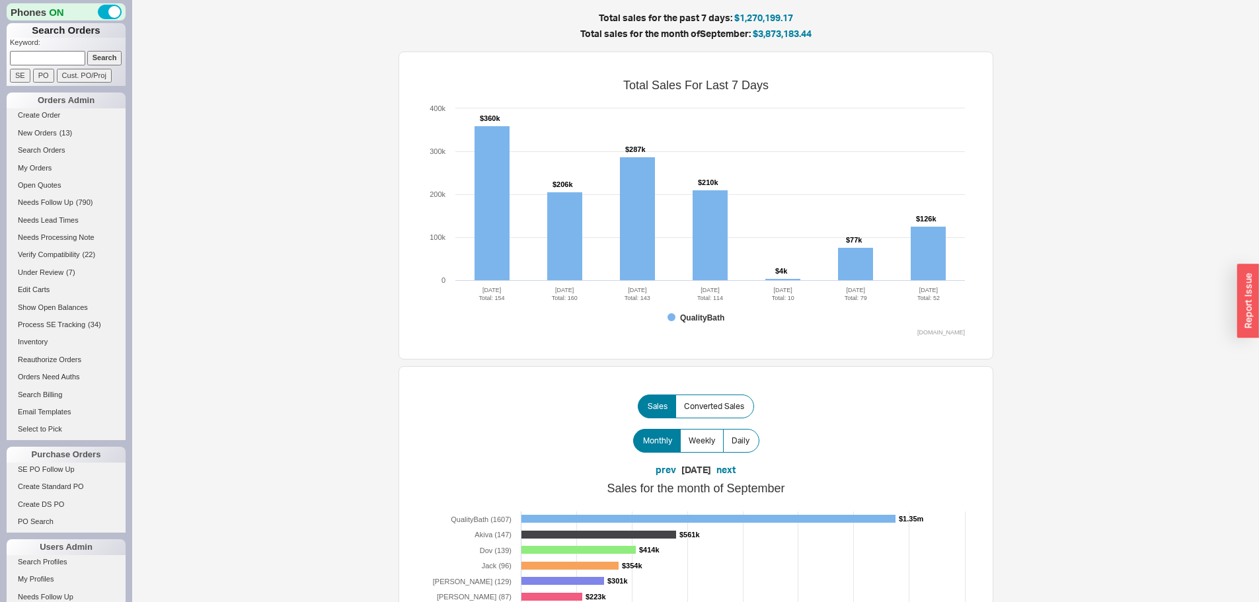
click at [47, 53] on input at bounding box center [47, 58] width 75 height 14
type input "941071"
click at [87, 51] on input "Search" at bounding box center [104, 58] width 35 height 14
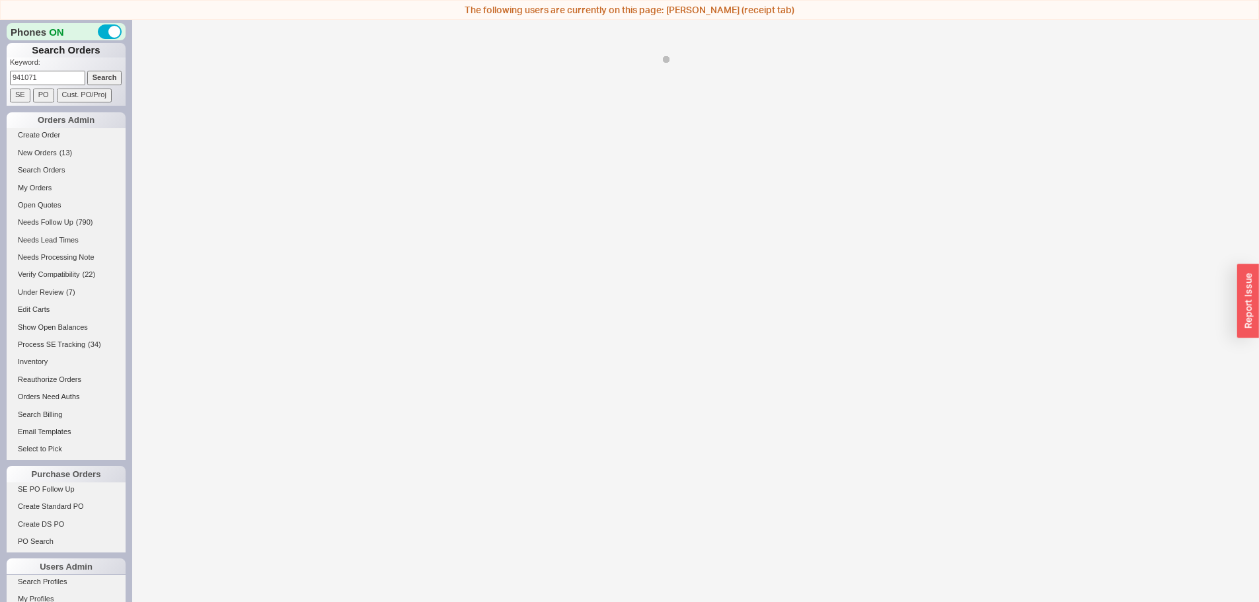
select select "LOW"
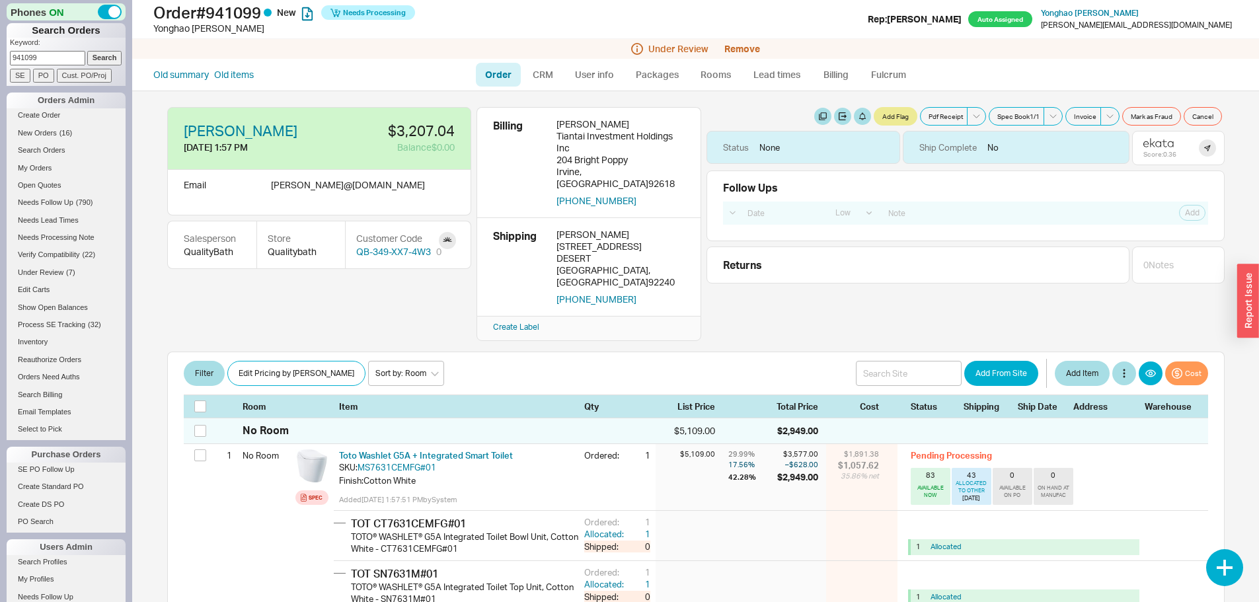
select select "LOW"
click at [50, 131] on span "New Orders" at bounding box center [37, 133] width 39 height 8
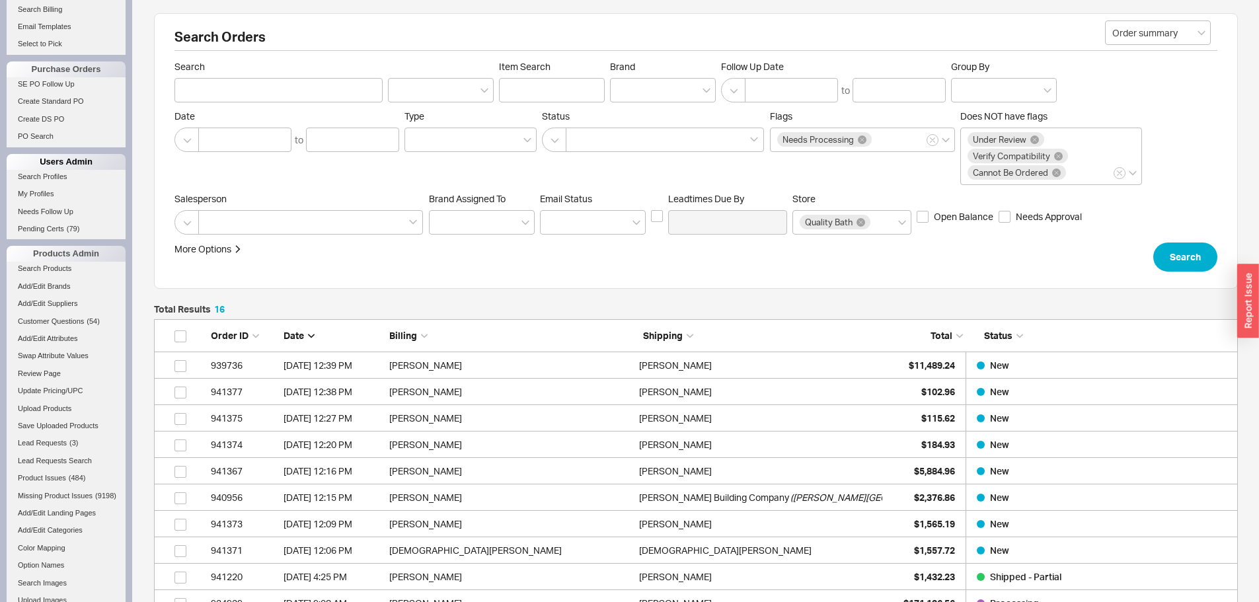
scroll to position [552, 0]
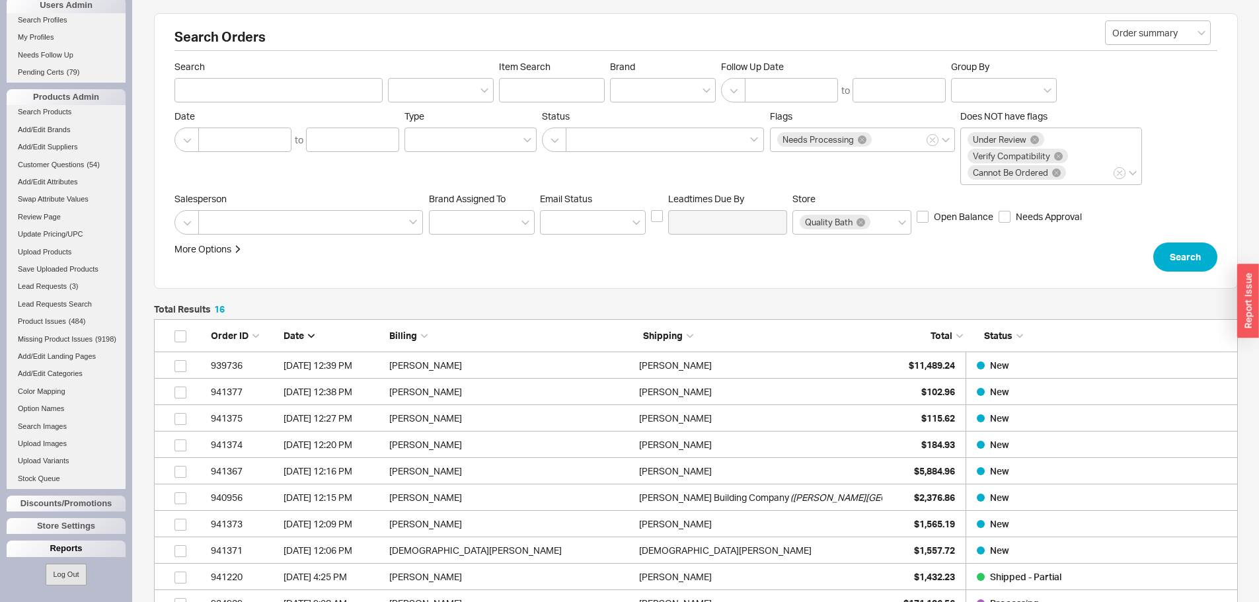
click at [76, 543] on div "Reports" at bounding box center [66, 549] width 119 height 16
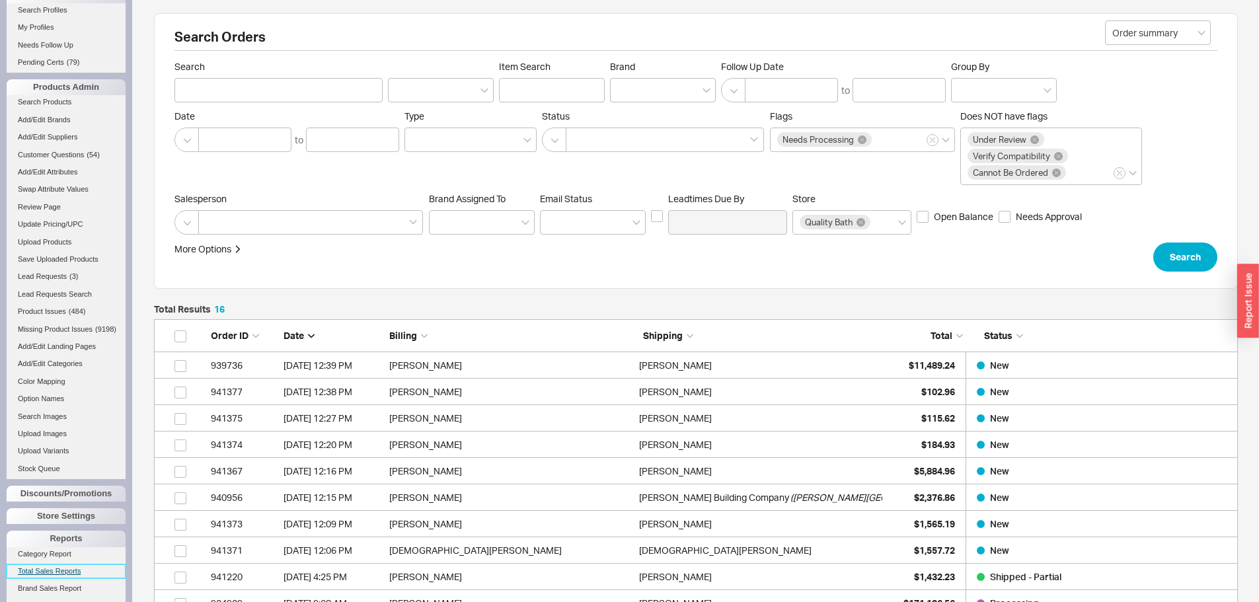
click at [61, 578] on link "Total Sales Reports" at bounding box center [66, 571] width 119 height 14
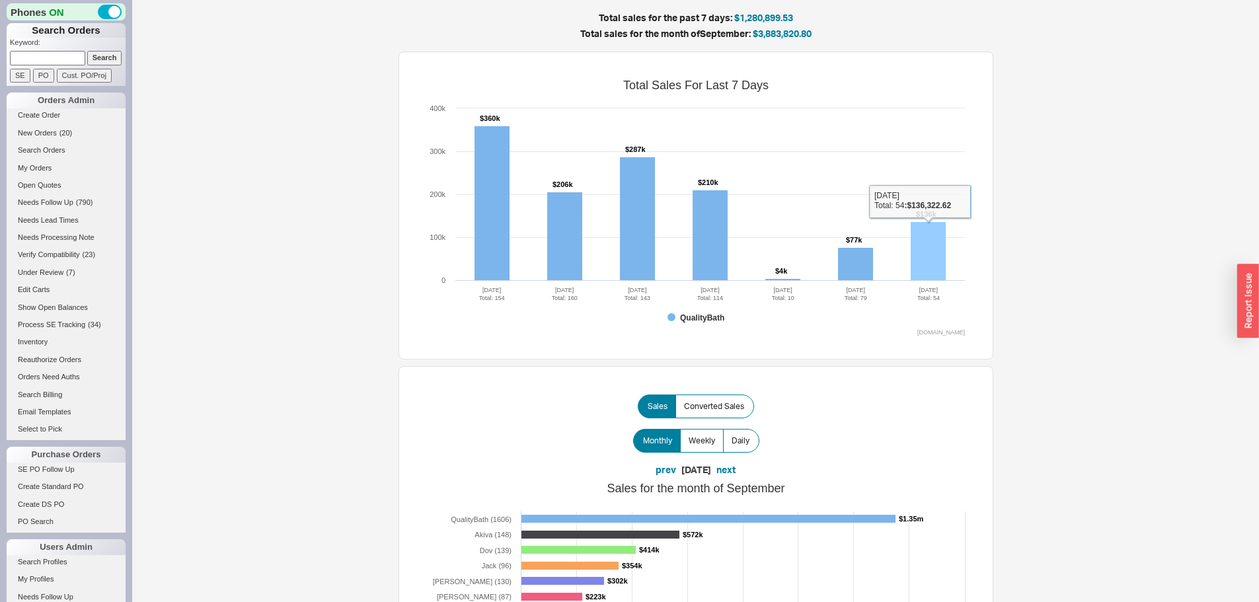
click at [937, 245] on rect at bounding box center [928, 251] width 35 height 59
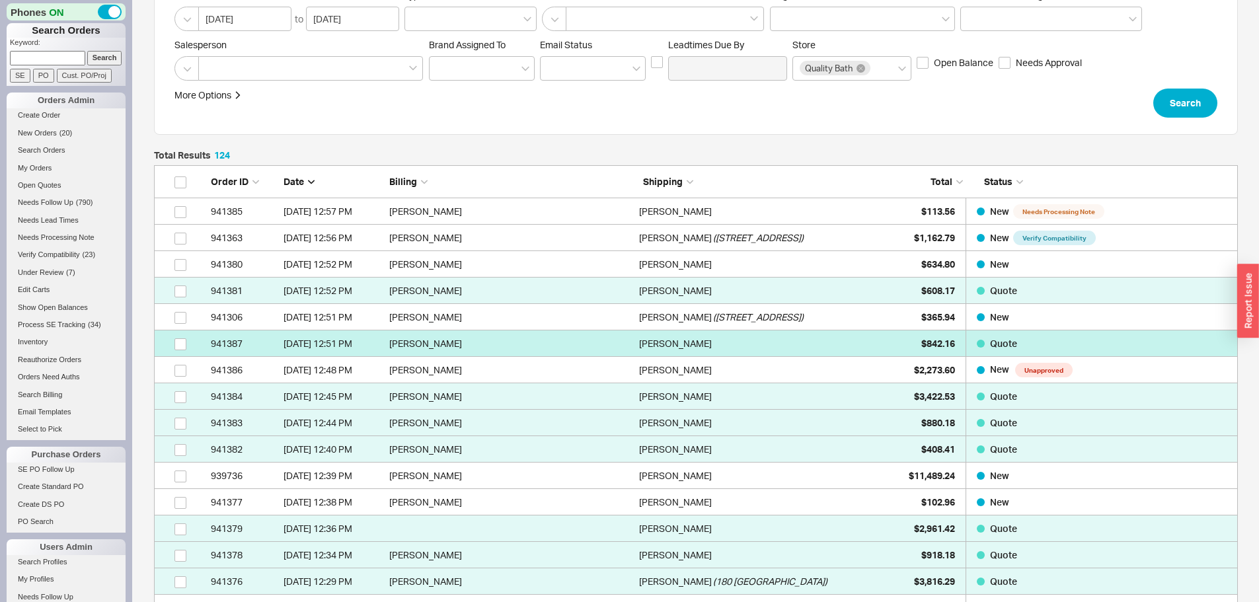
scroll to position [132, 0]
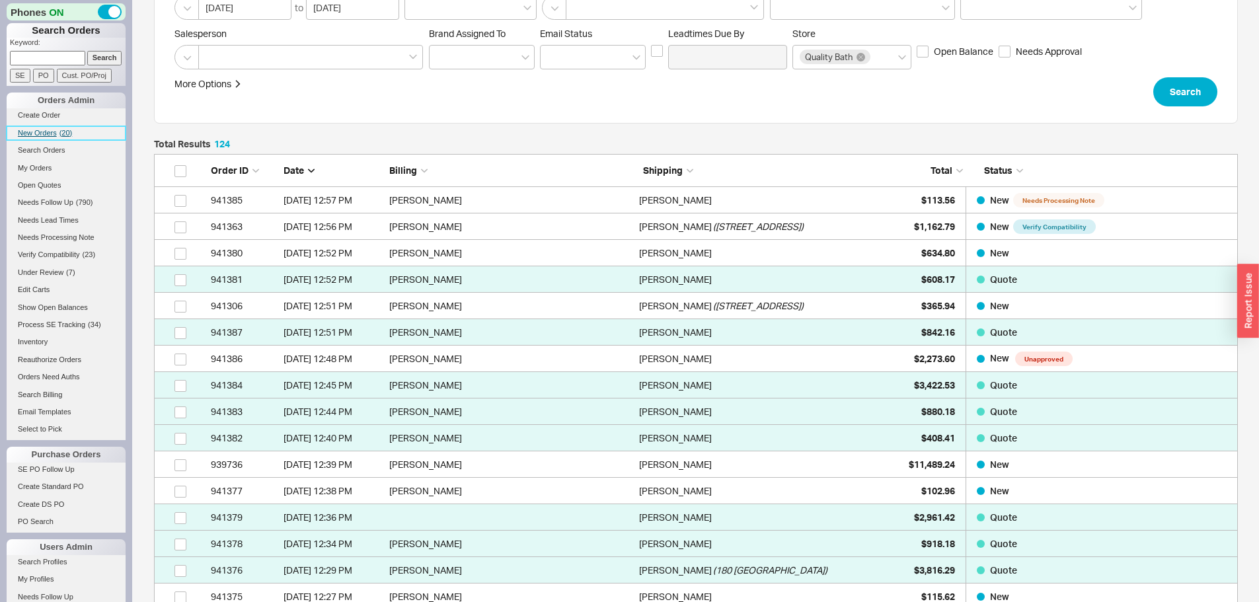
click at [34, 132] on span "New Orders" at bounding box center [37, 133] width 39 height 8
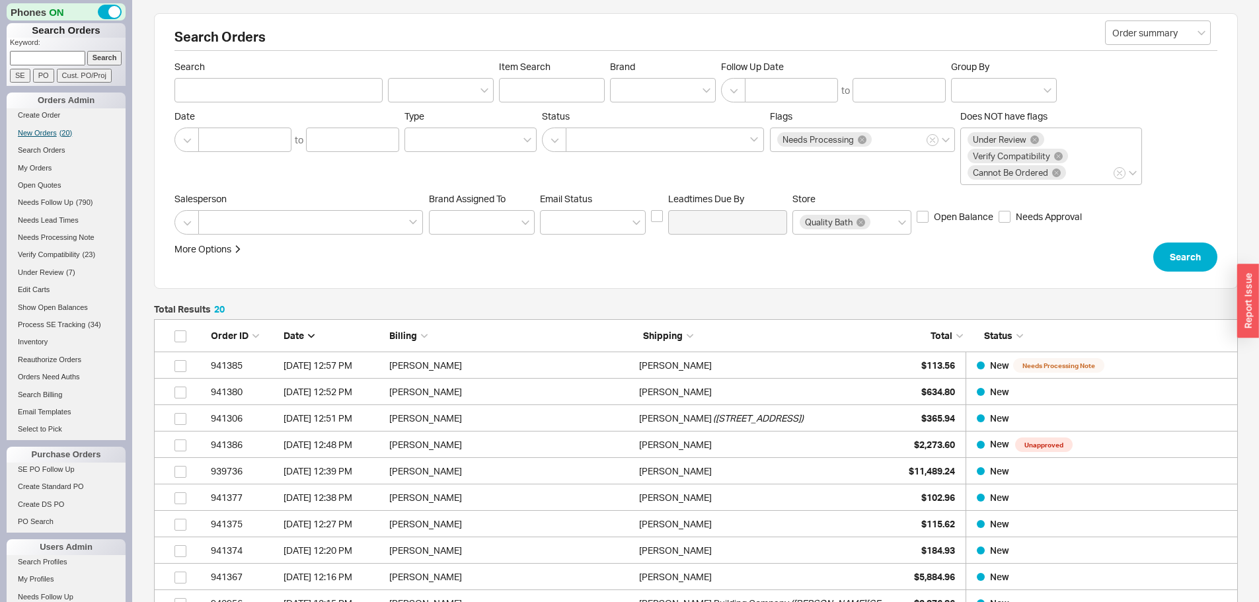
scroll to position [578, 1074]
click at [49, 134] on span "New Orders" at bounding box center [37, 133] width 39 height 8
click at [45, 130] on span "New Orders" at bounding box center [37, 133] width 39 height 8
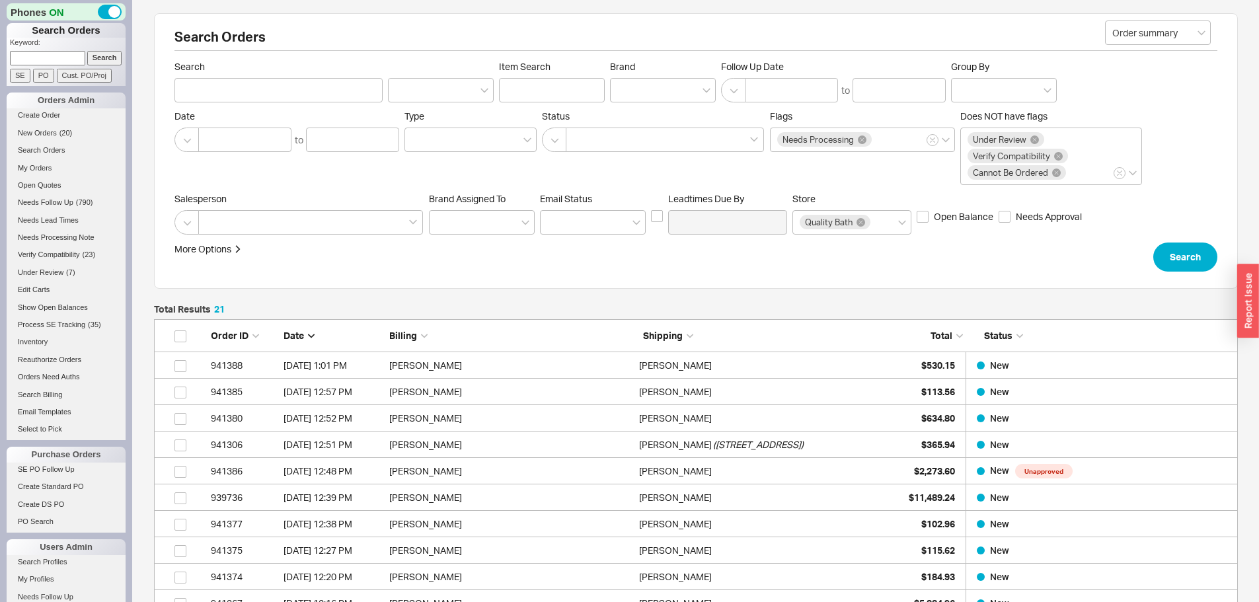
scroll to position [605, 1074]
click at [42, 132] on span "New Orders" at bounding box center [37, 133] width 39 height 8
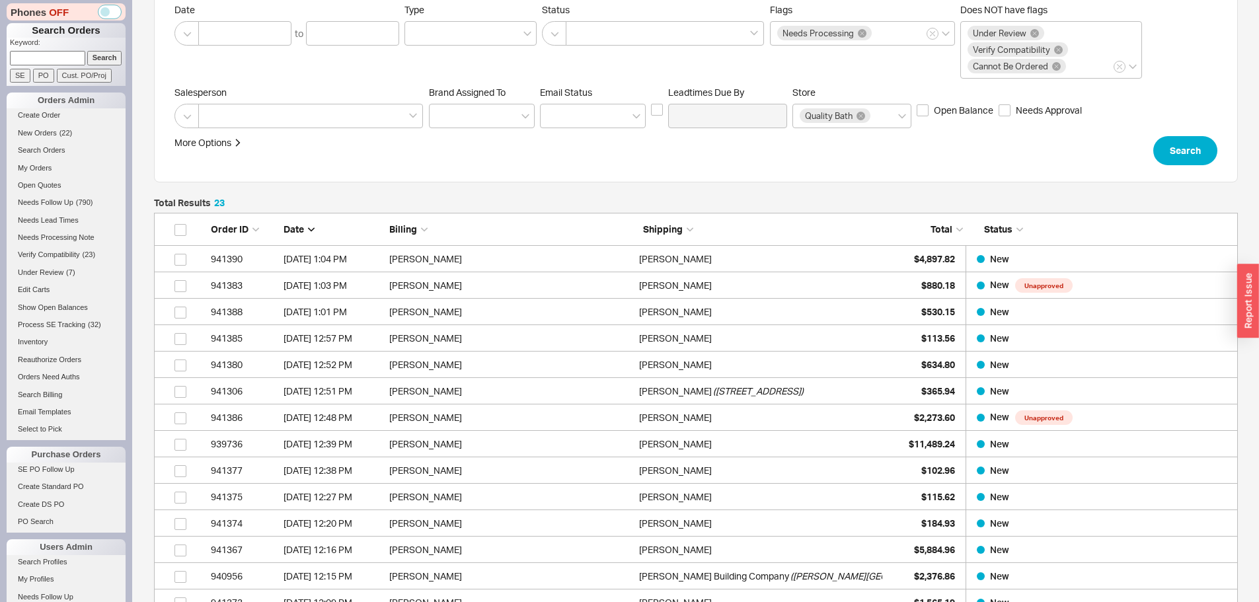
scroll to position [132, 0]
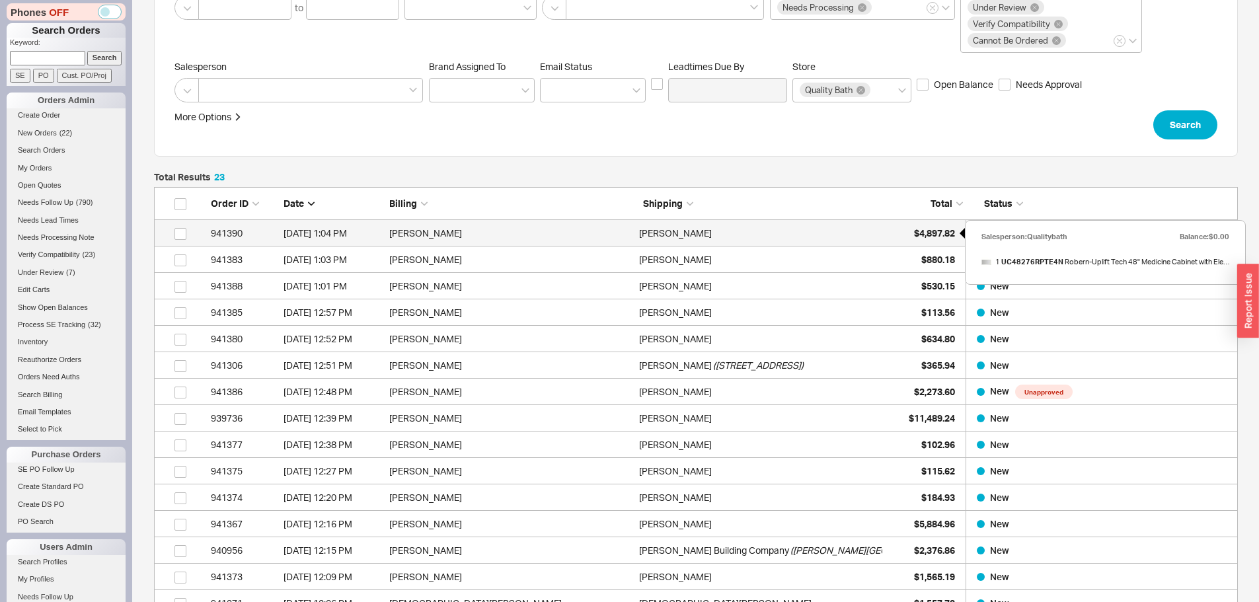
click at [929, 229] on span "$4,897.82" at bounding box center [934, 232] width 41 height 11
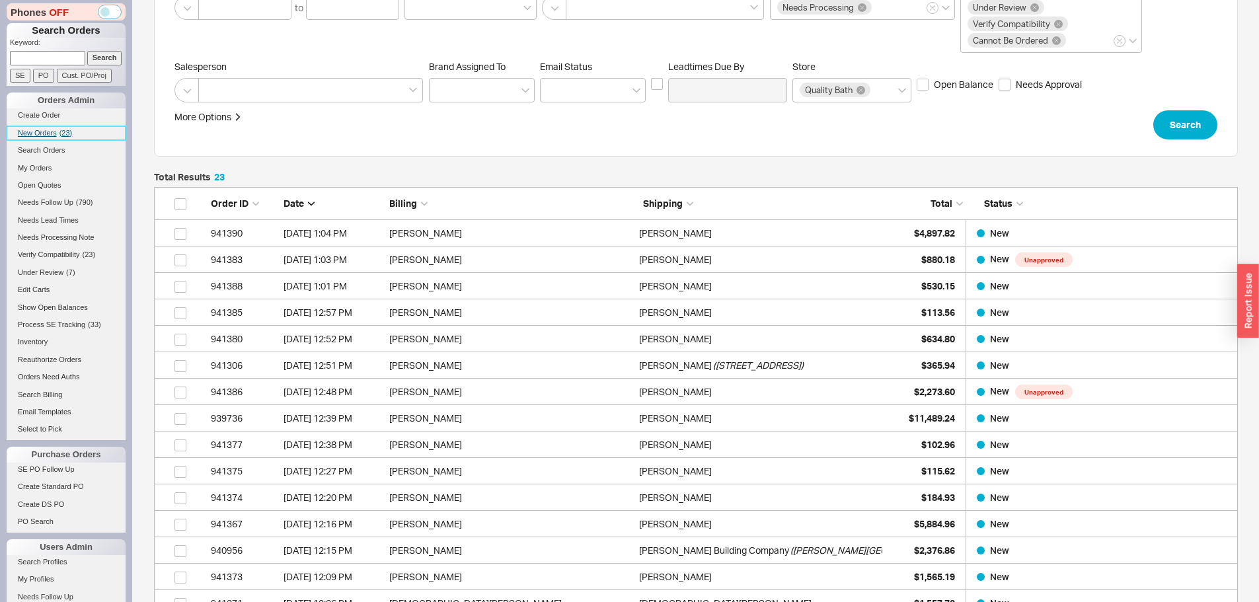
click at [44, 131] on span "New Orders" at bounding box center [37, 133] width 39 height 8
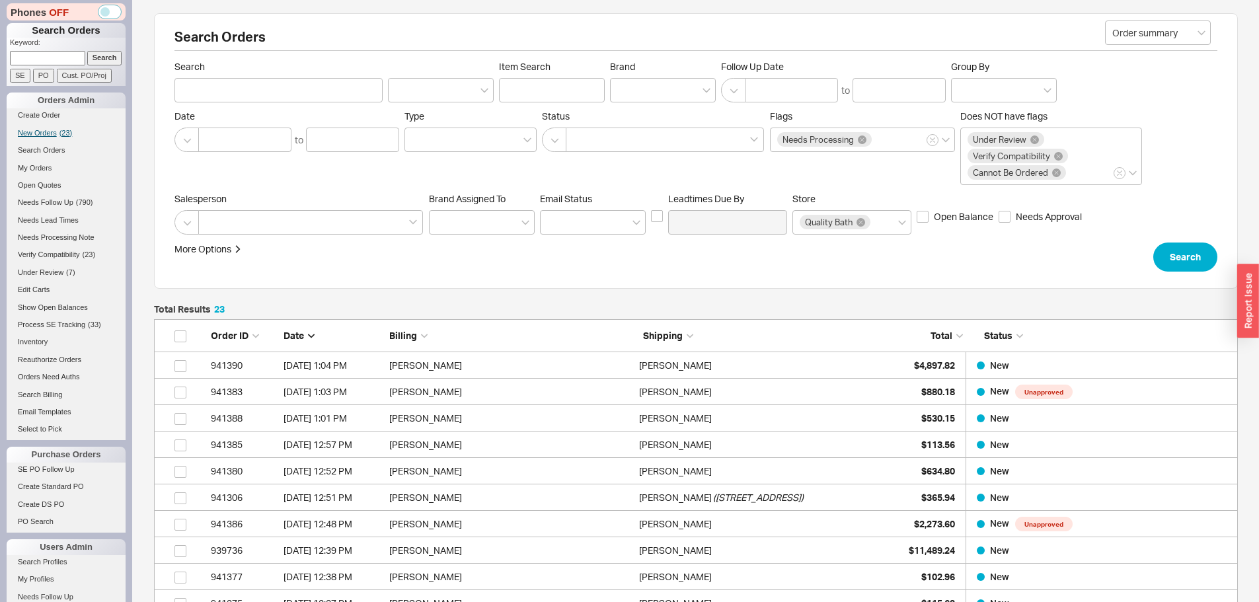
scroll to position [658, 1074]
click at [40, 134] on span "New Orders" at bounding box center [37, 133] width 39 height 8
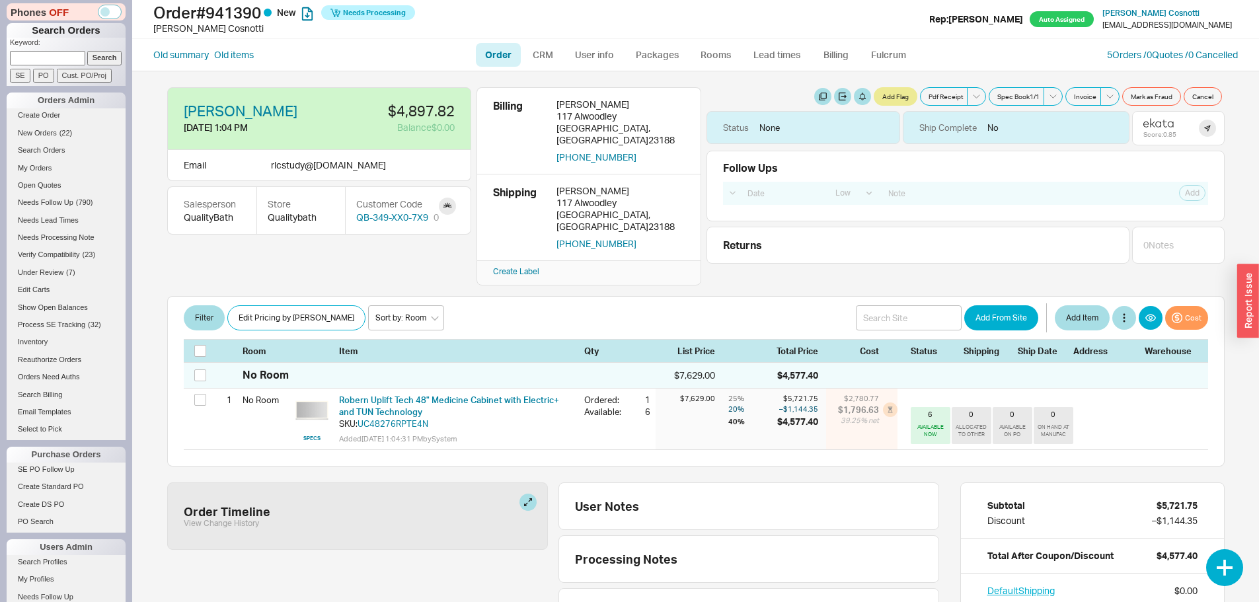
select select "LOW"
